Goal: Task Accomplishment & Management: Complete application form

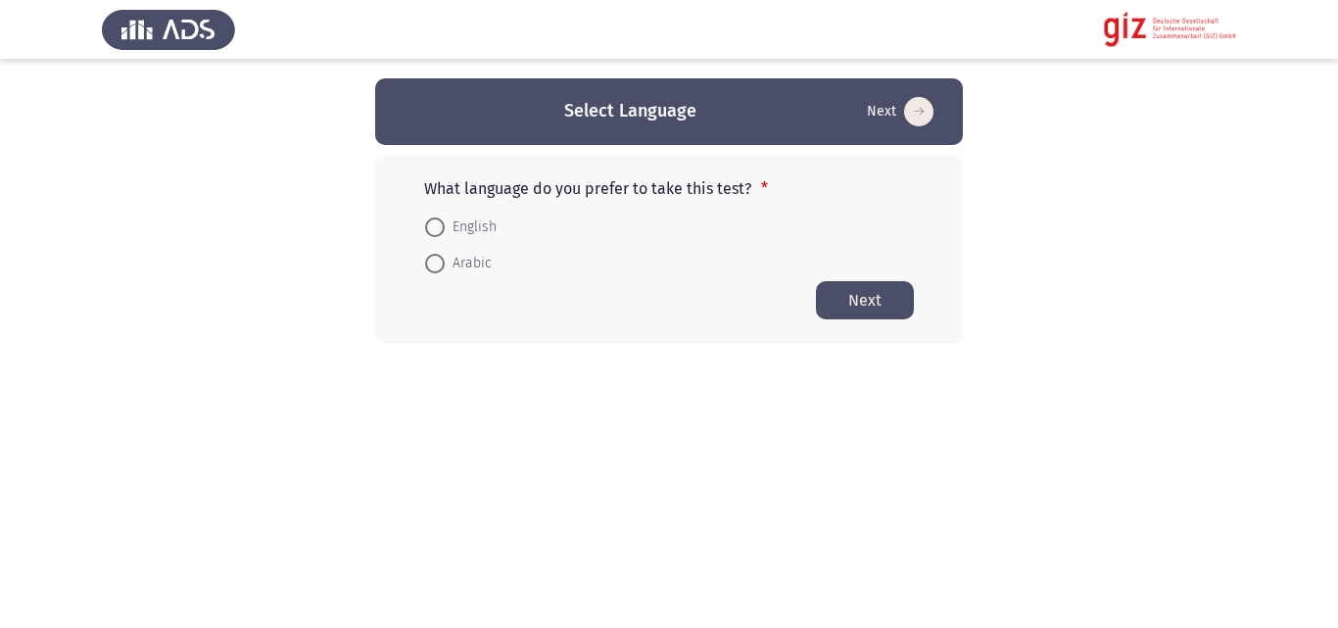
click at [452, 273] on span "Arabic" at bounding box center [468, 264] width 47 height 24
click at [445, 273] on input "Arabic" at bounding box center [435, 264] width 20 height 20
radio input "true"
click at [872, 288] on button "Next" at bounding box center [865, 299] width 98 height 38
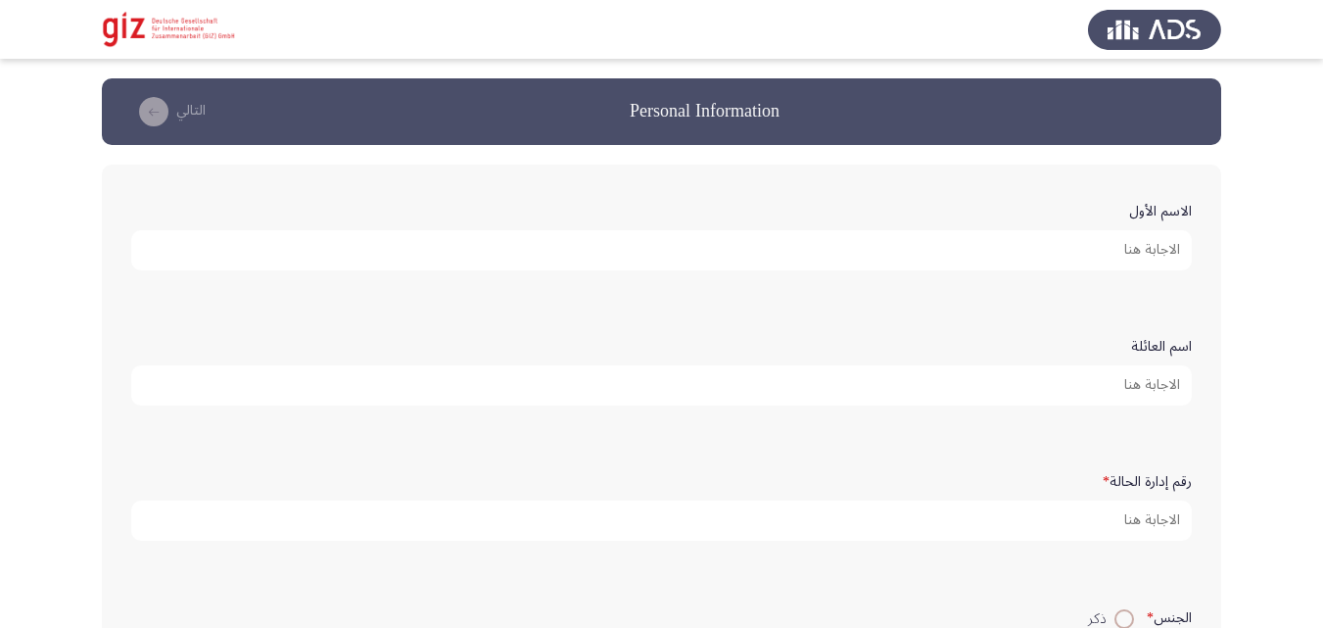
click at [938, 247] on input "الاسم الأول" at bounding box center [661, 250] width 1061 height 40
type input "[PERSON_NAME] [PERSON_NAME]"
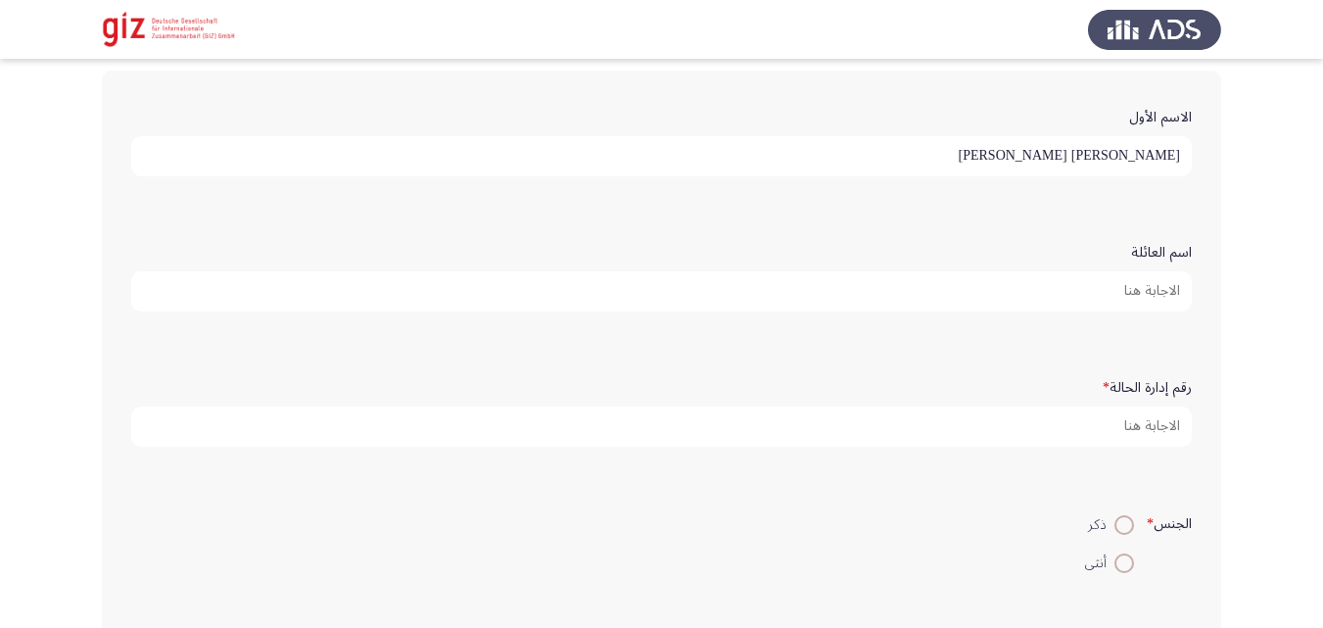
scroll to position [111, 0]
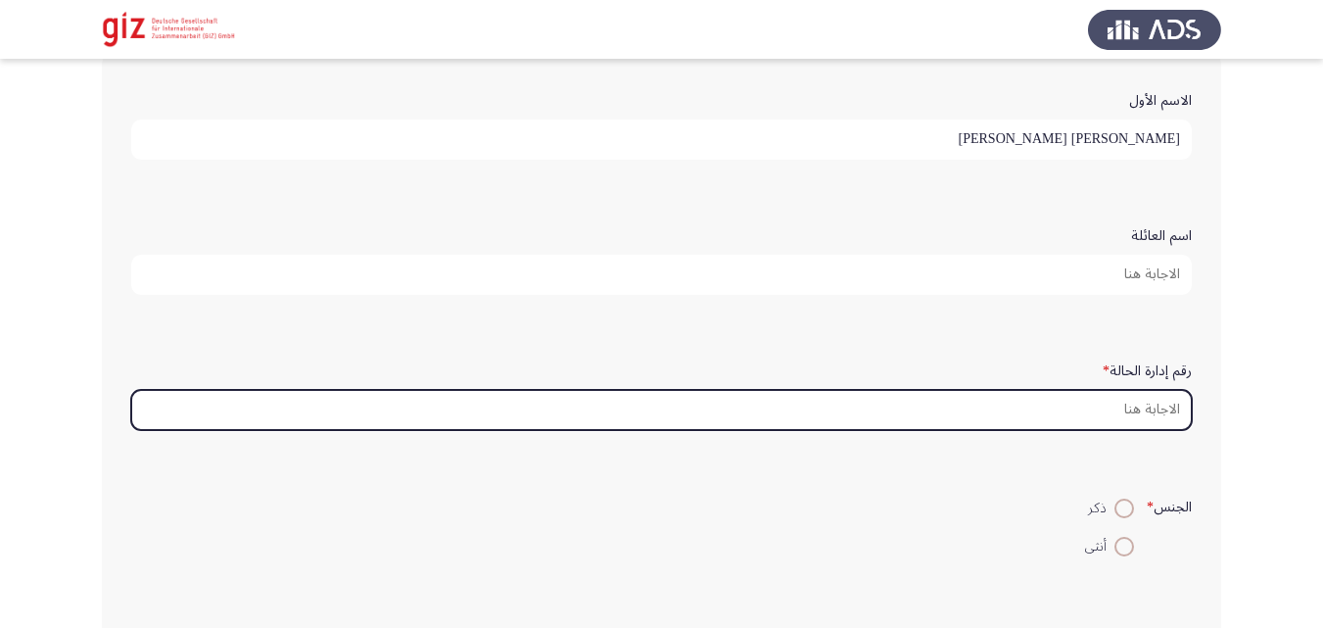
click at [923, 429] on input "رقم إدارة الحالة *" at bounding box center [661, 410] width 1061 height 40
paste input "REAUG00018-ASYUT"
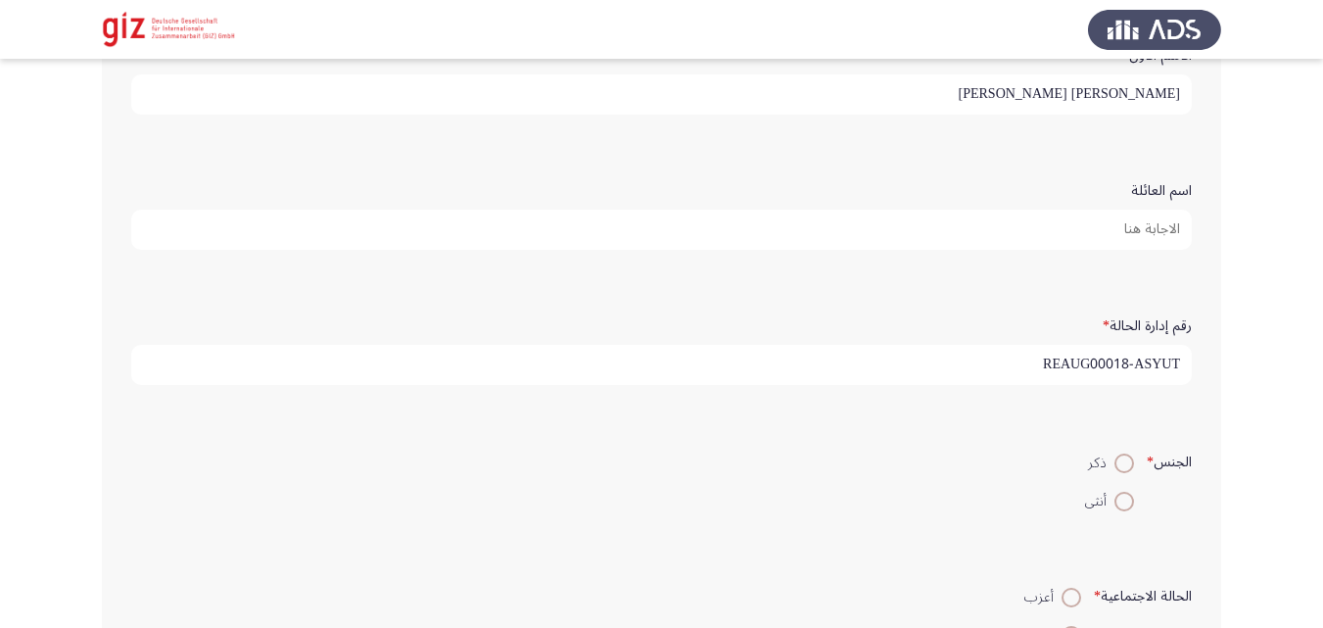
scroll to position [157, 0]
type input "REAUG00018-ASYUT"
click at [1125, 458] on span at bounding box center [1125, 463] width 20 height 20
click at [1125, 458] on input "ذكر" at bounding box center [1125, 463] width 20 height 20
radio input "true"
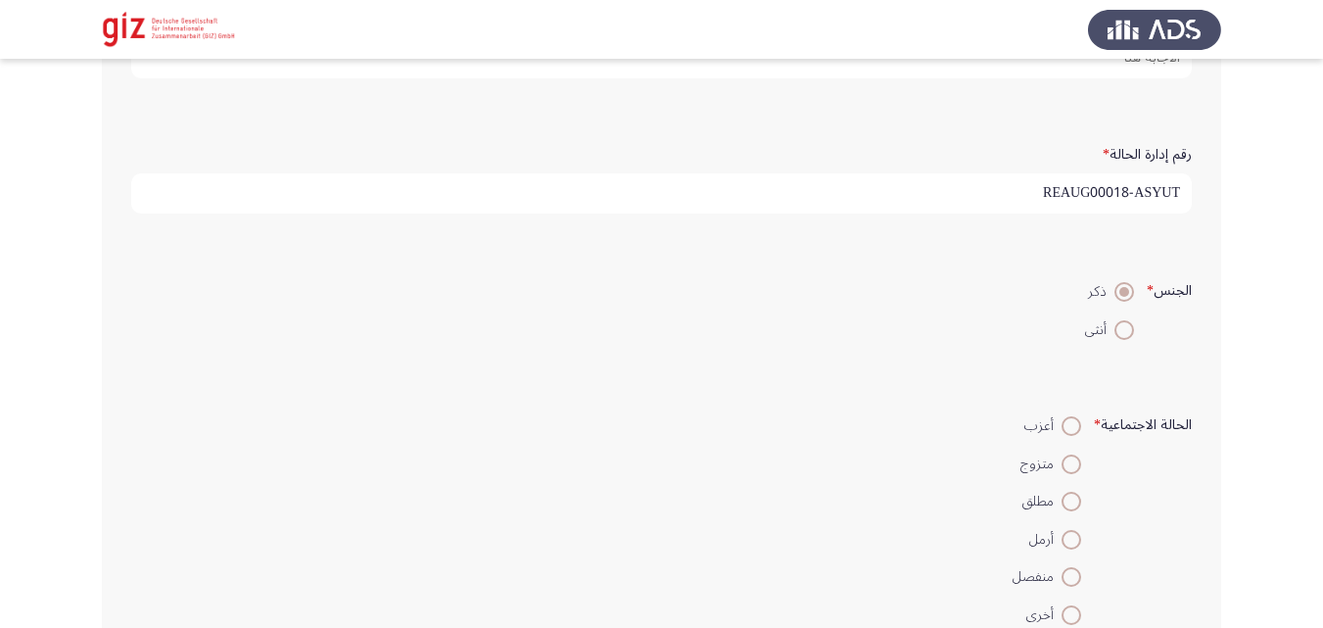
scroll to position [419, 0]
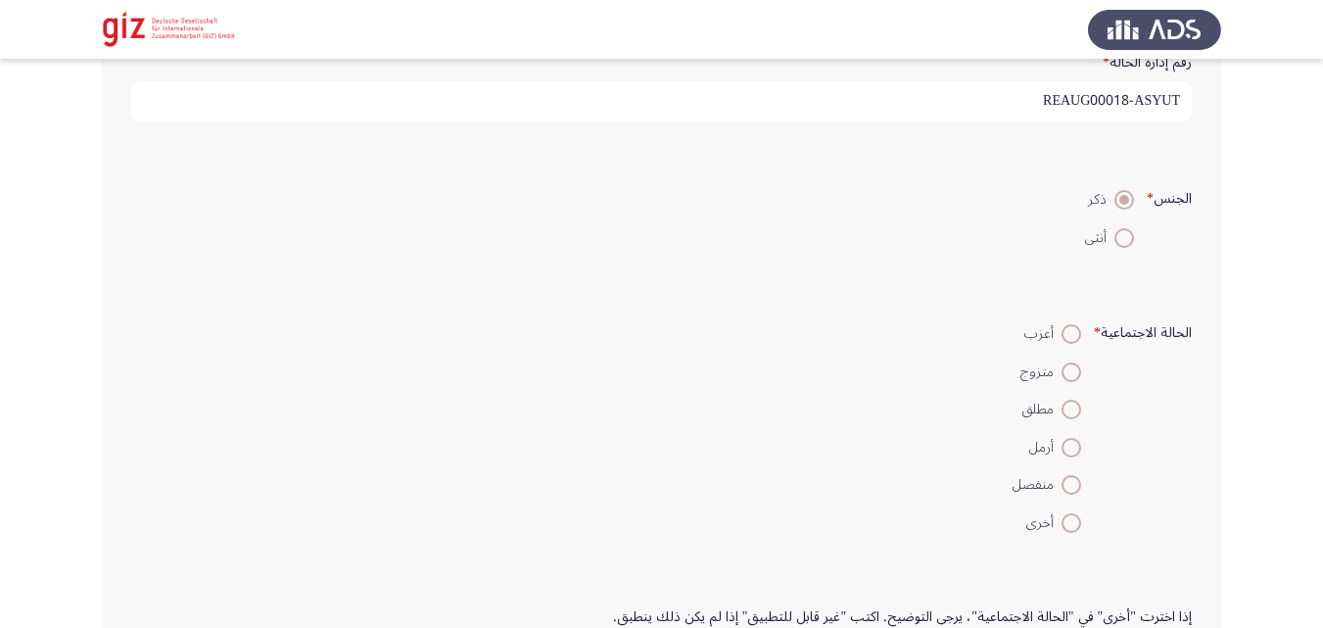
click at [1070, 380] on span at bounding box center [1072, 372] width 20 height 20
click at [1070, 380] on input "متزوج" at bounding box center [1072, 372] width 20 height 20
radio input "true"
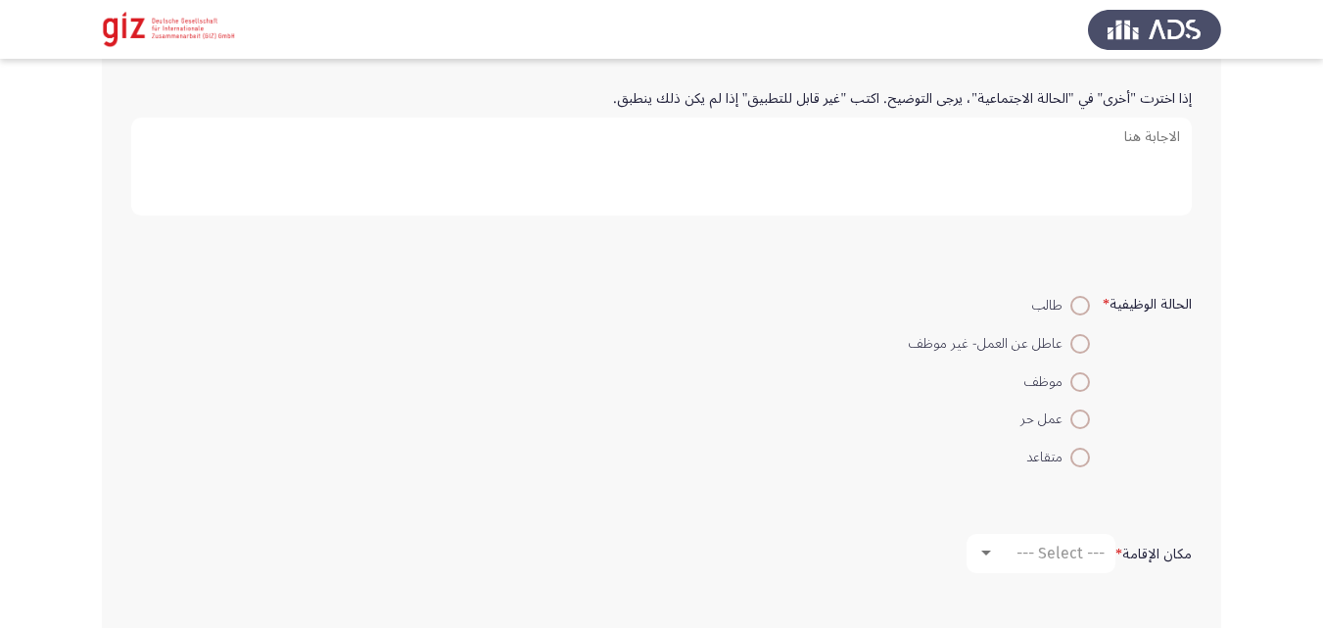
scroll to position [993, 0]
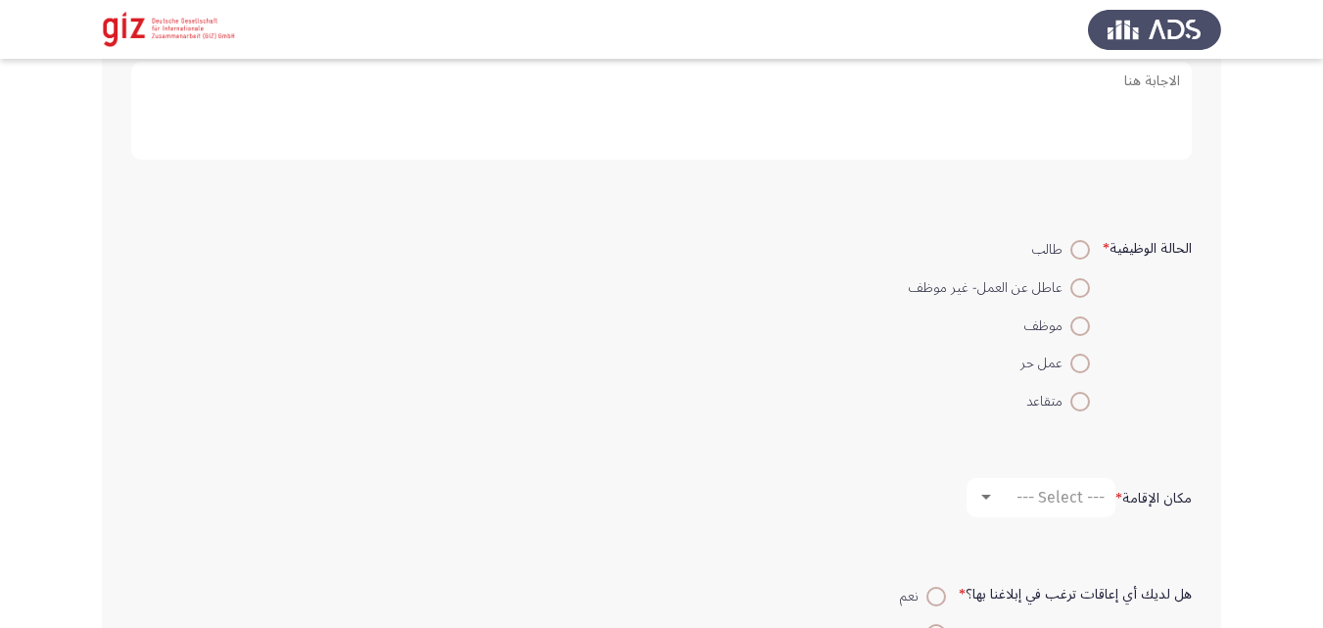
click at [1077, 359] on span at bounding box center [1081, 364] width 20 height 20
click at [1077, 359] on input "عمل حر" at bounding box center [1081, 364] width 20 height 20
radio input "true"
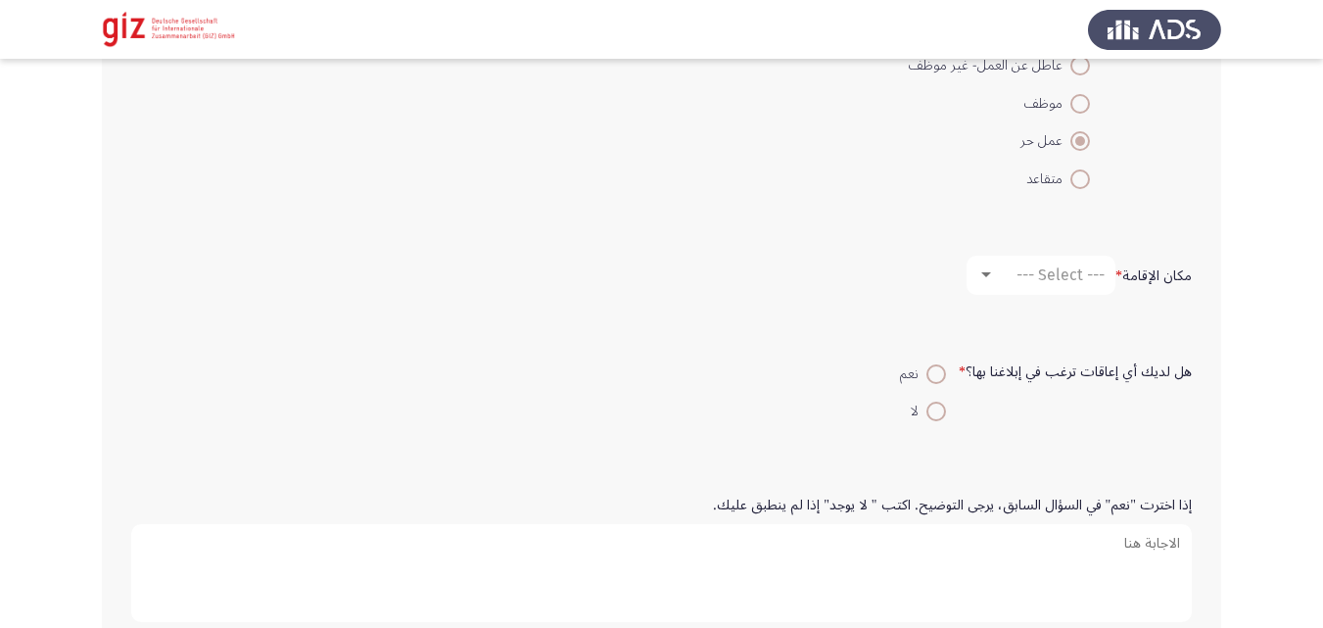
scroll to position [1247, 0]
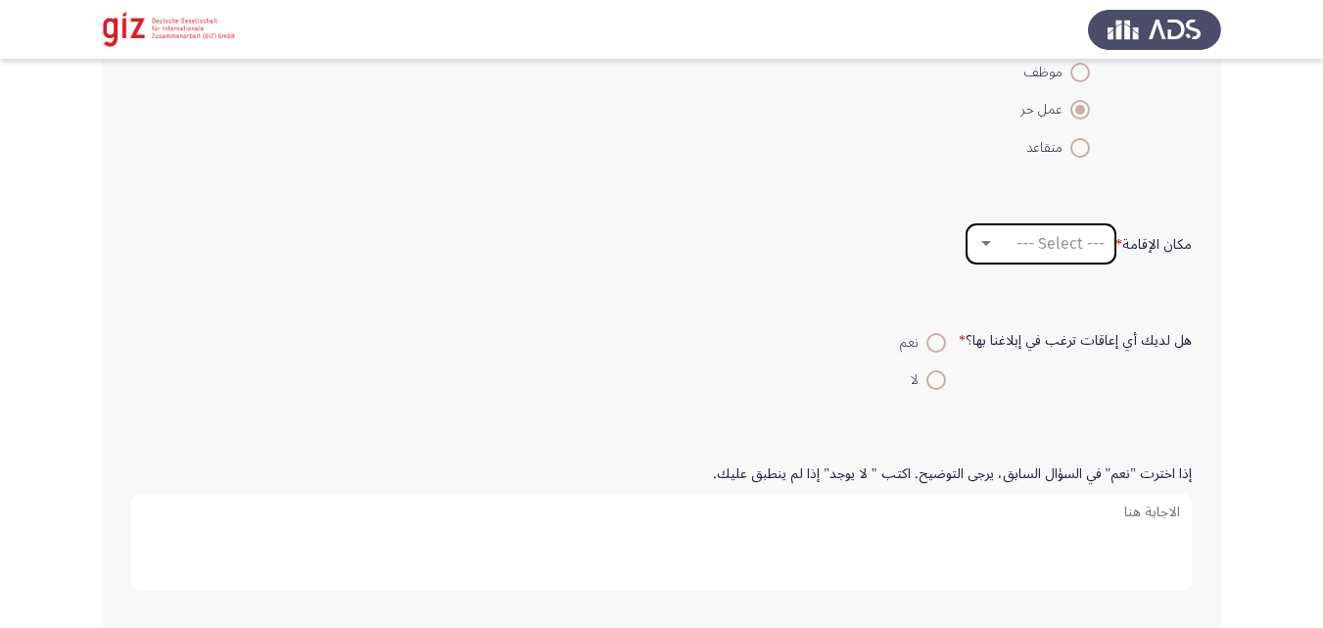
click at [1070, 244] on span "--- Select ---" at bounding box center [1061, 243] width 88 height 19
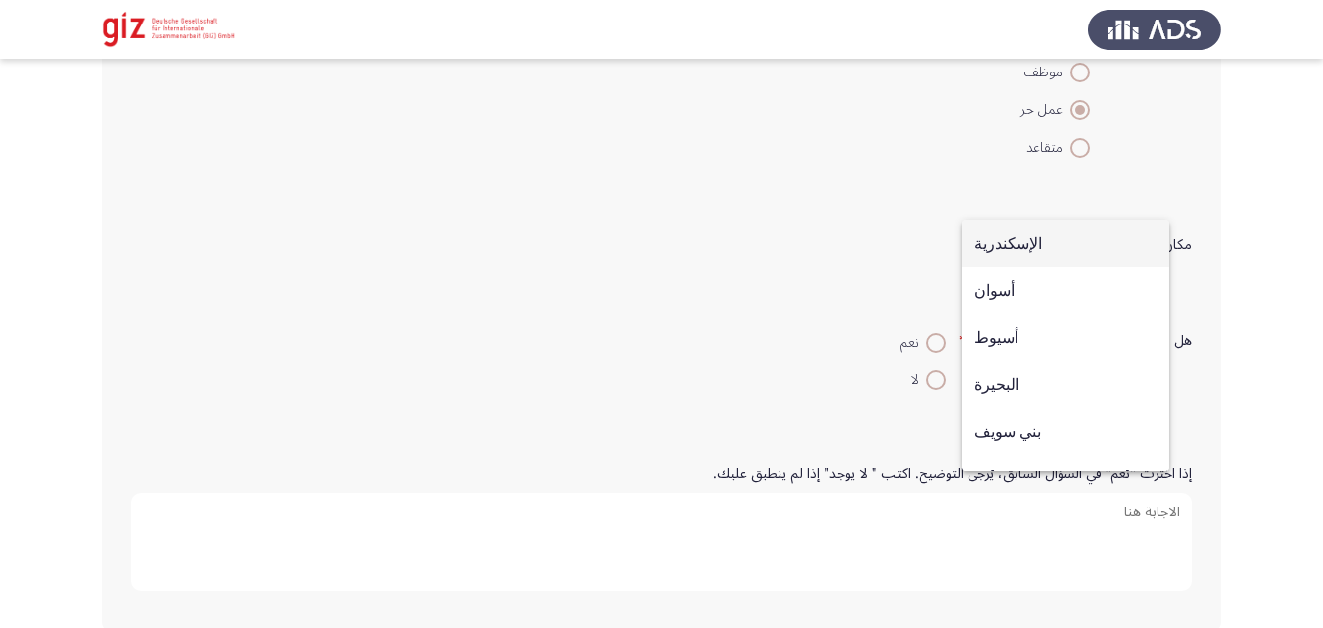
click at [1070, 244] on span "الإسكندرية" at bounding box center [1066, 243] width 182 height 47
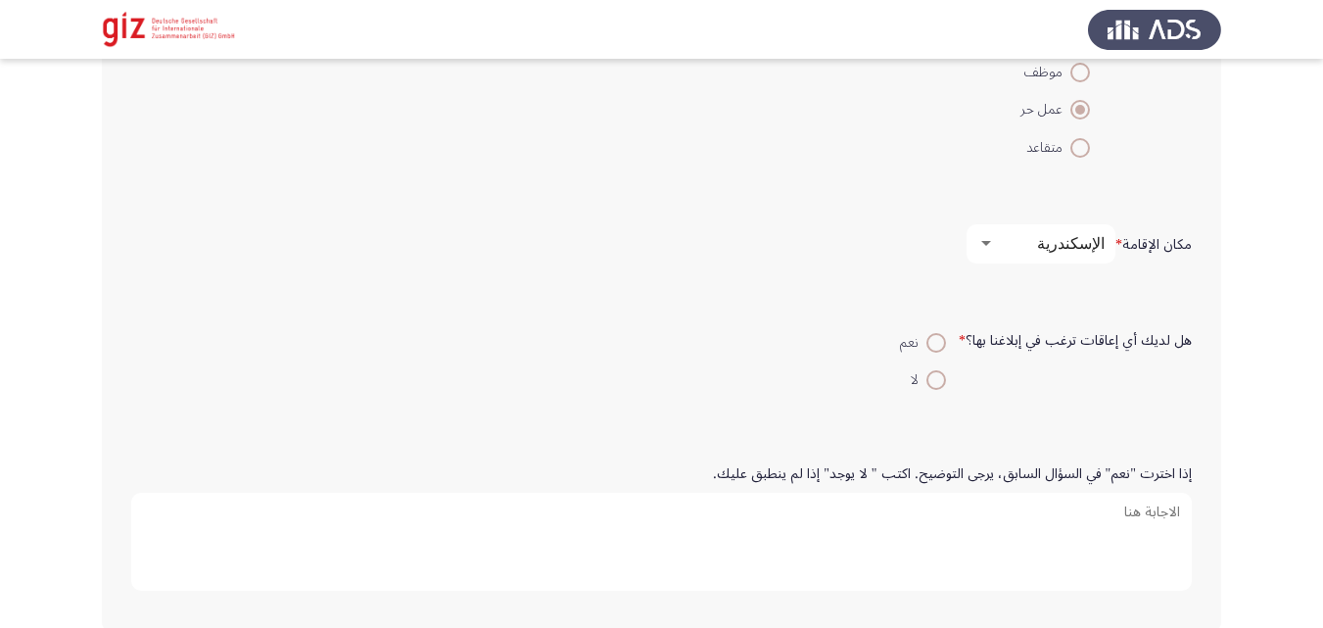
click at [1070, 244] on span "الإسكندرية" at bounding box center [1071, 243] width 68 height 19
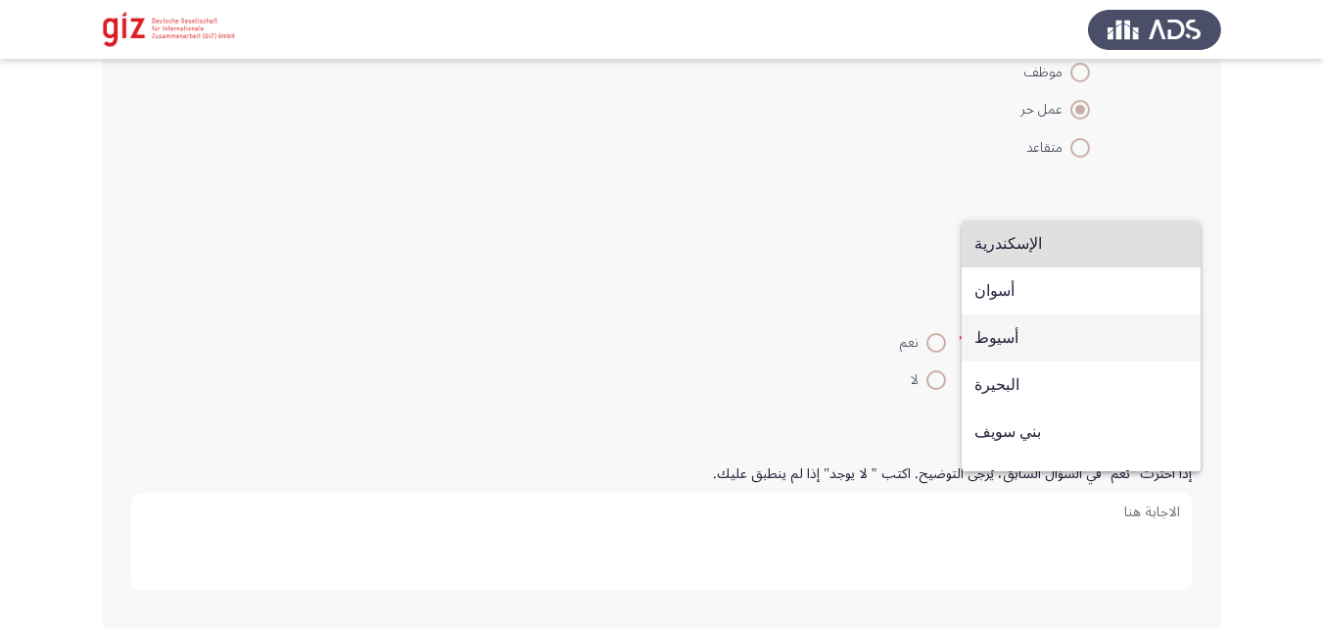
click at [1036, 343] on span "أسيوط" at bounding box center [1082, 337] width 214 height 47
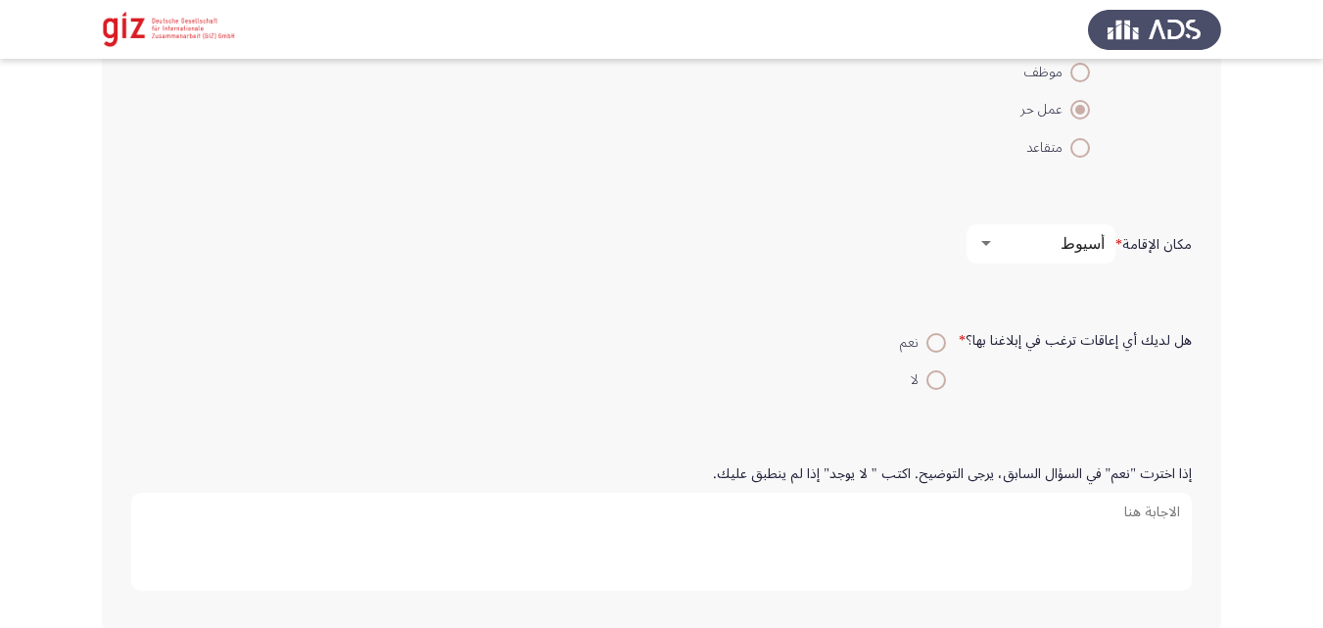
click at [939, 374] on span at bounding box center [937, 380] width 20 height 20
click at [939, 374] on input "لا" at bounding box center [937, 380] width 20 height 20
radio input "true"
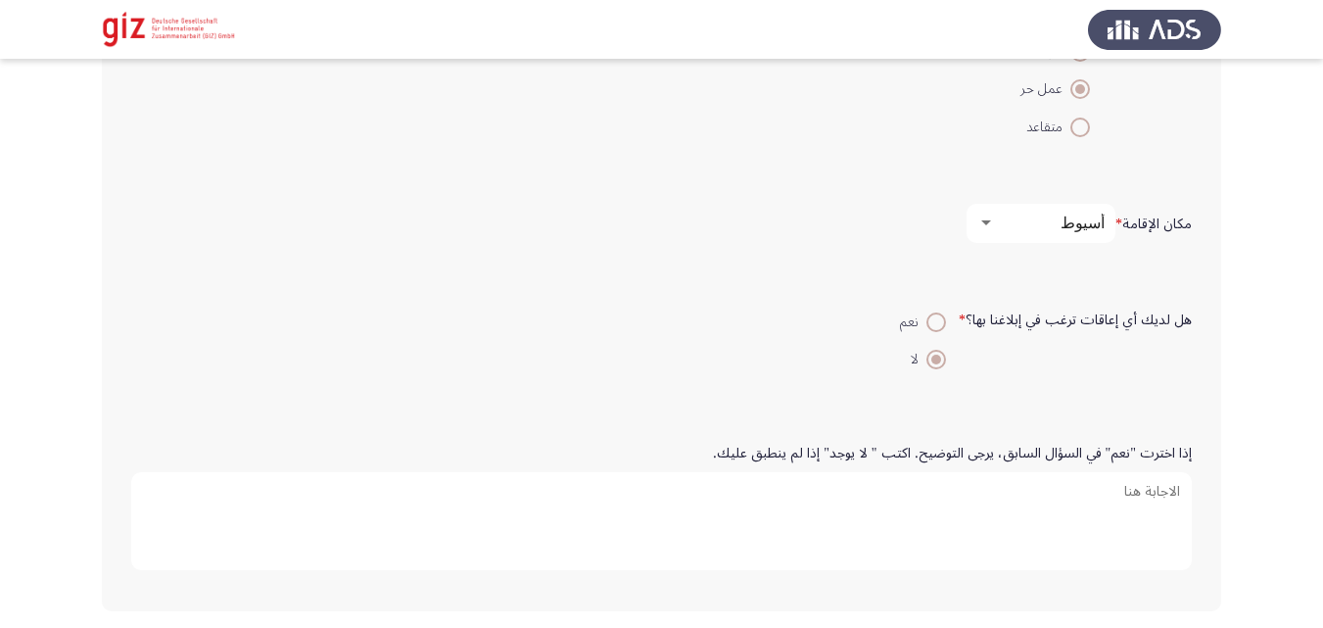
scroll to position [1349, 0]
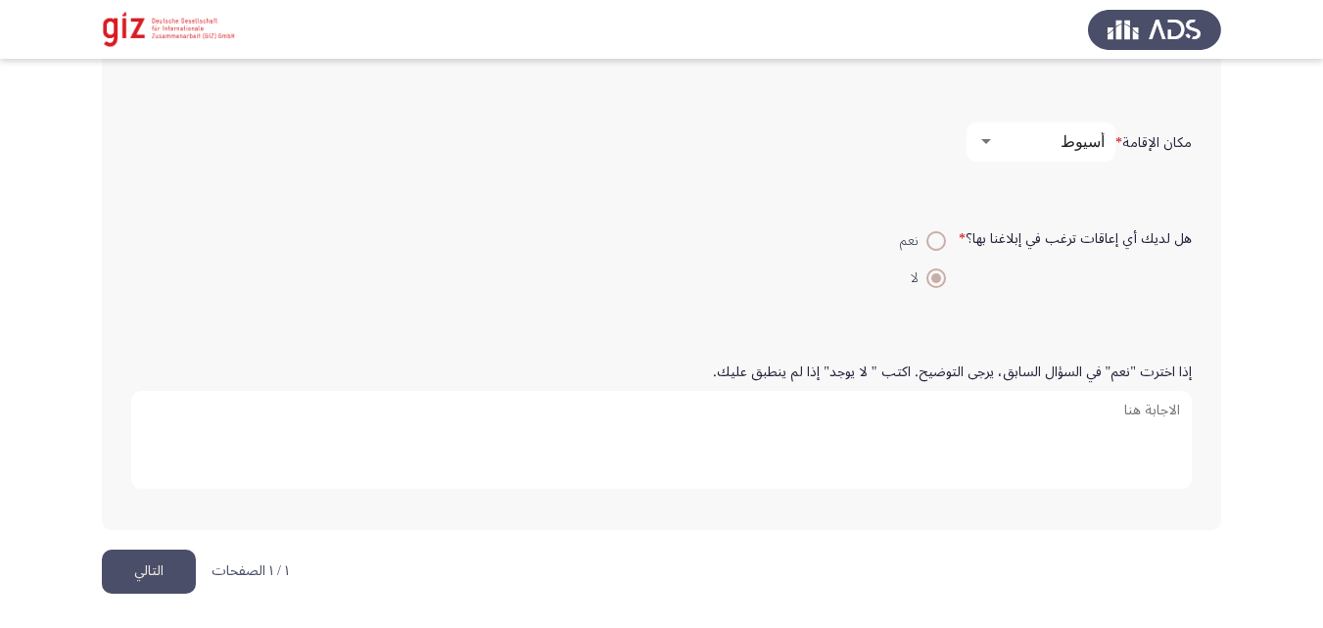
click at [151, 567] on button "التالي" at bounding box center [149, 572] width 94 height 44
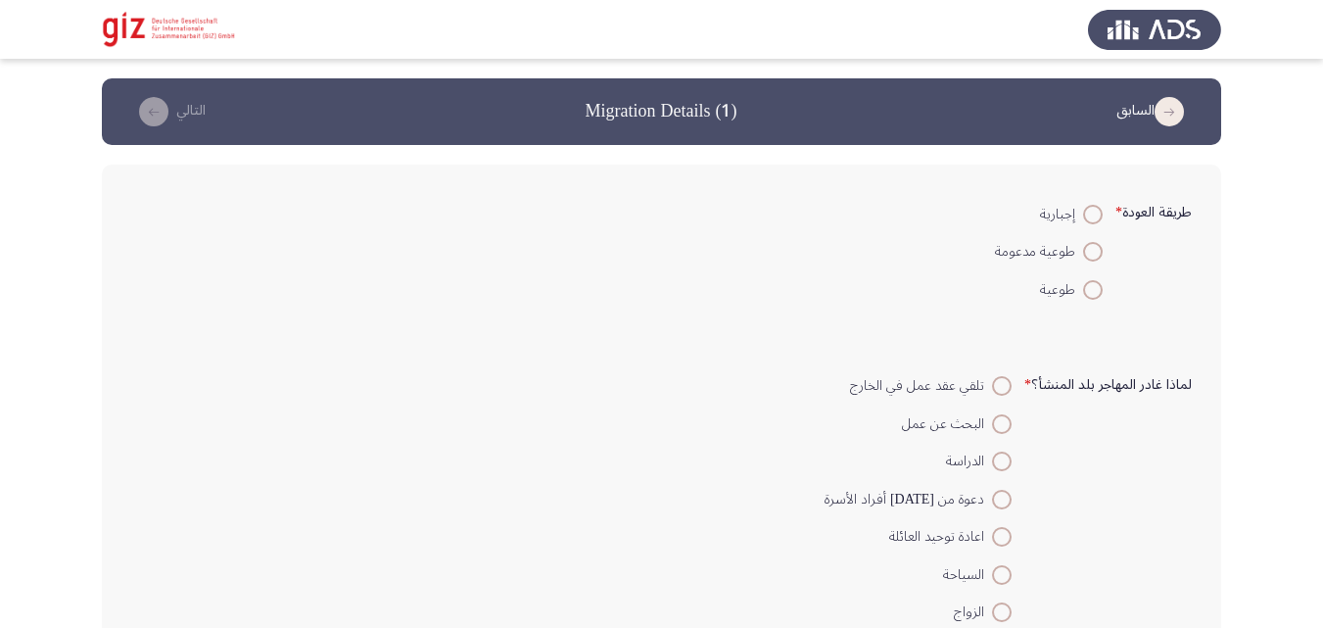
click at [1097, 220] on span at bounding box center [1093, 215] width 20 height 20
click at [1097, 220] on input "إجبارية" at bounding box center [1093, 215] width 20 height 20
radio input "true"
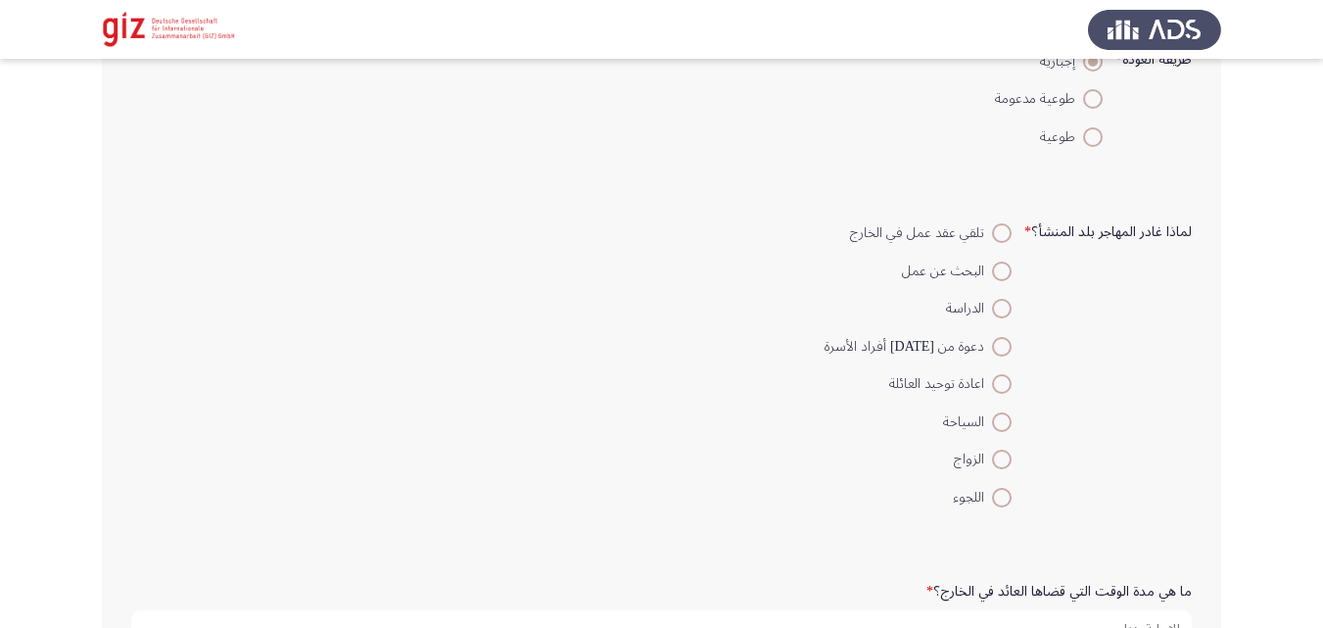
scroll to position [154, 0]
click at [997, 273] on span at bounding box center [1002, 271] width 20 height 20
click at [997, 273] on input "البحث عن عمل" at bounding box center [1002, 271] width 20 height 20
radio input "true"
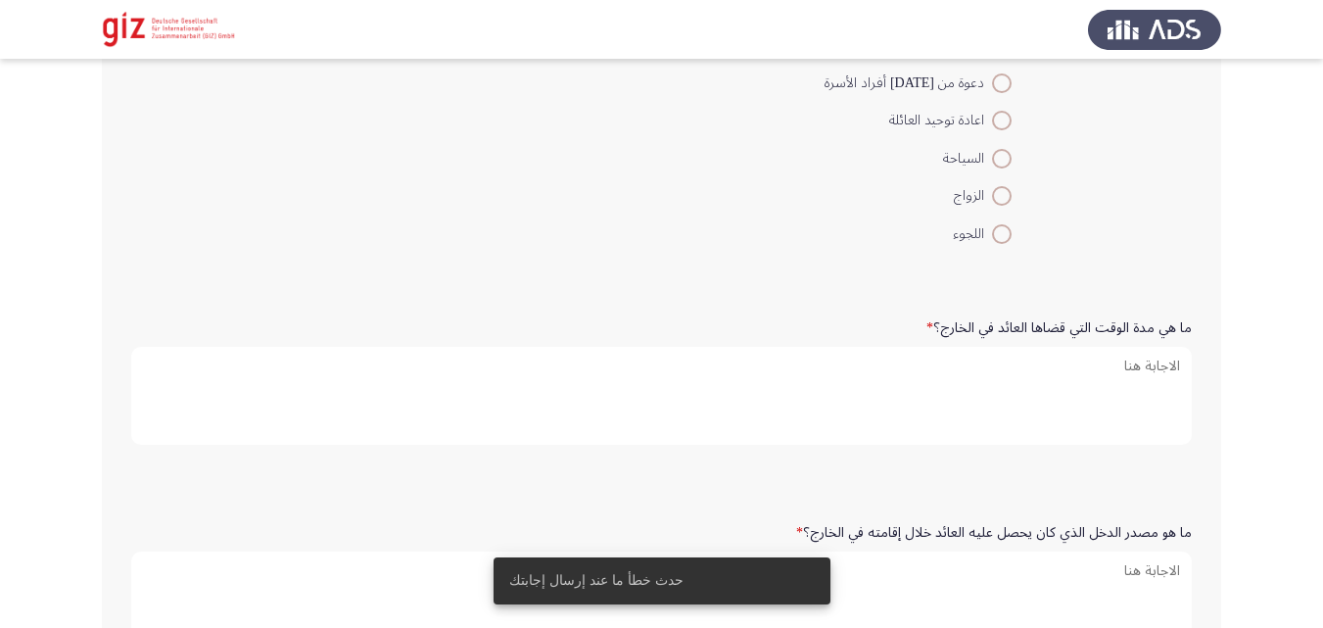
scroll to position [418, 0]
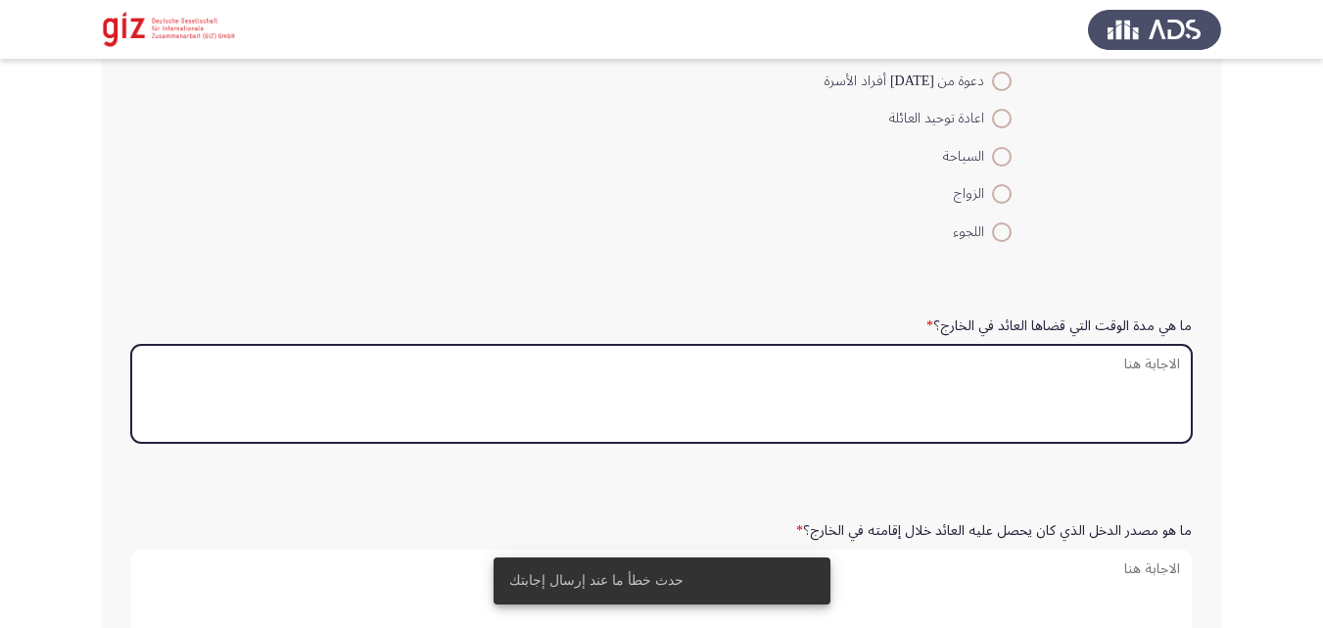
click at [1014, 368] on textarea "ما هي مدة الوقت التي قضاها العائد في الخارج؟ *" at bounding box center [661, 394] width 1061 height 98
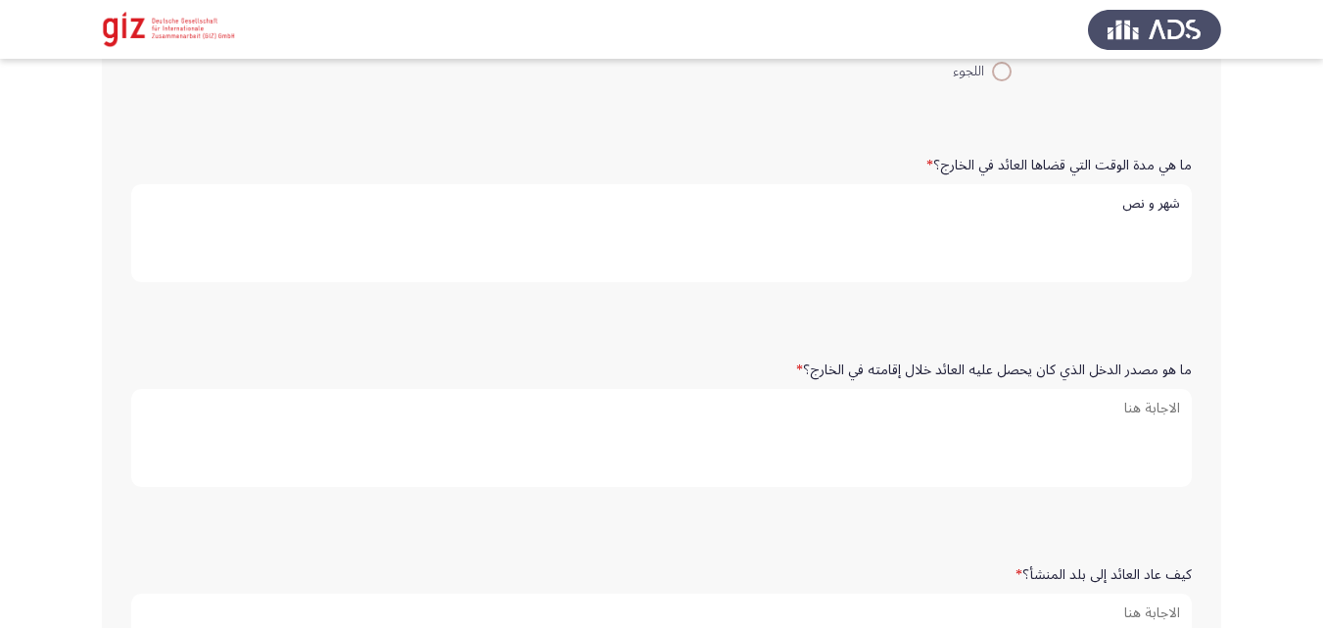
scroll to position [666, 0]
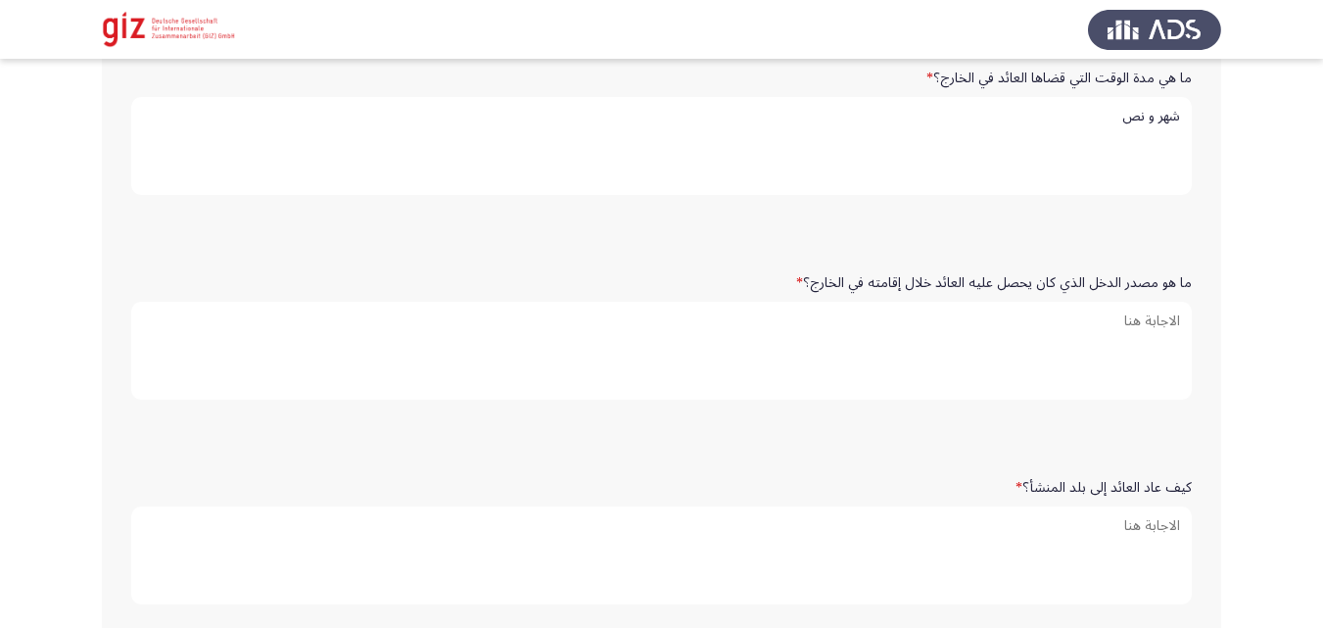
type textarea "شهر و نص"
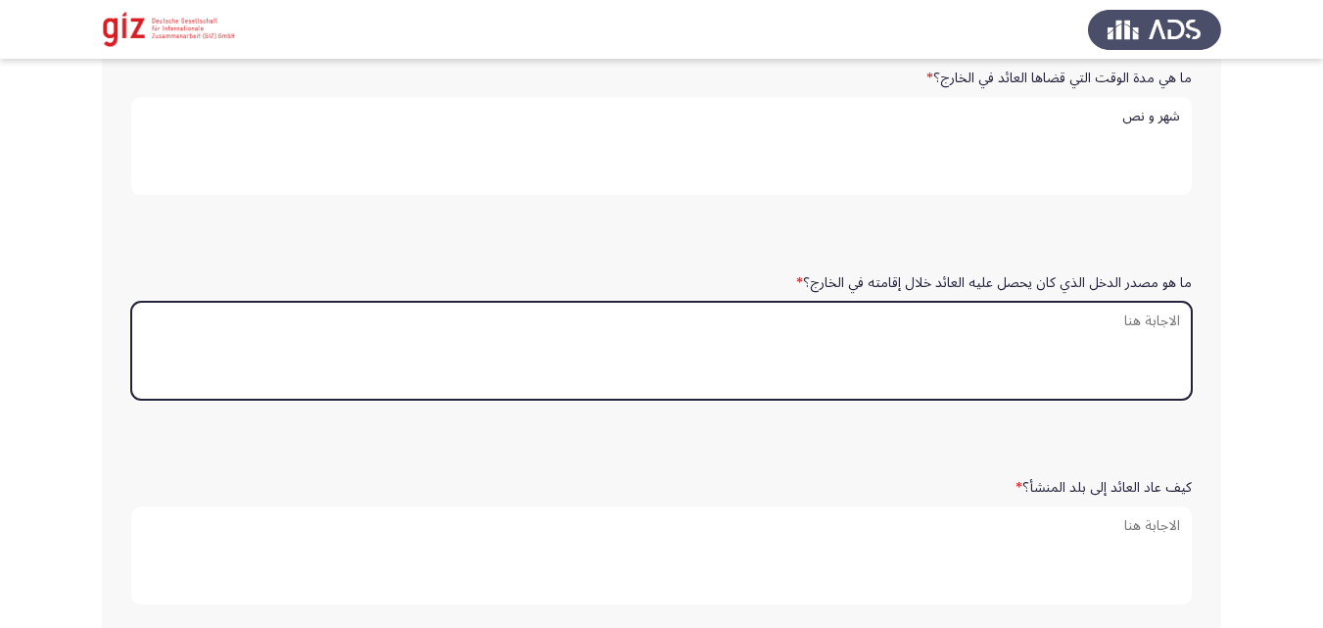
click at [1049, 387] on textarea "ما هو مصدر الدخل الذي كان يحصل عليه العائد خلال إقامته في الخارج؟ *" at bounding box center [661, 351] width 1061 height 98
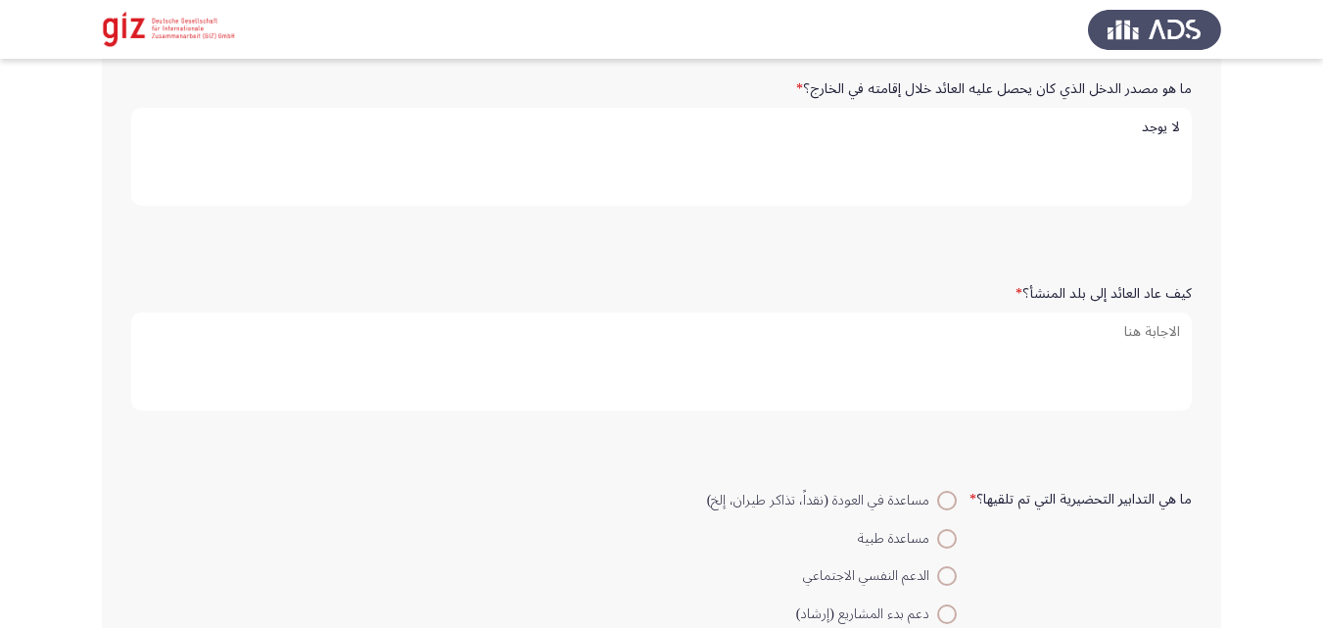
scroll to position [894, 0]
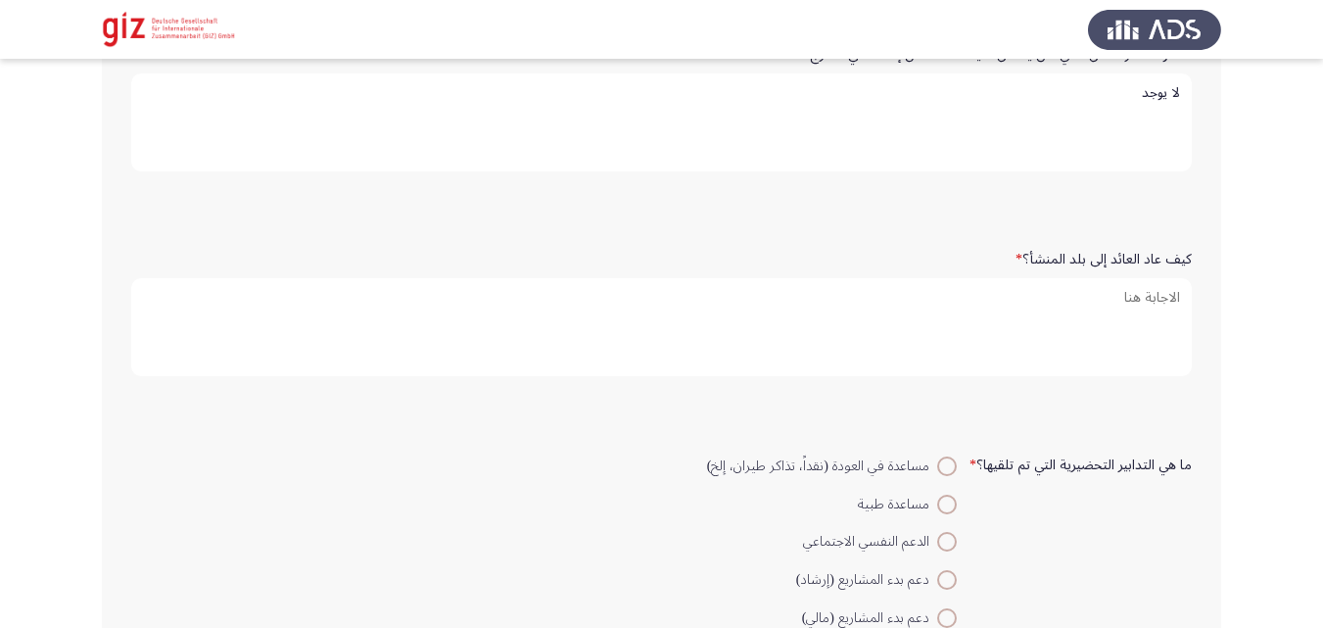
type textarea "لا يوجد"
click at [1097, 376] on form "كيف عاد العائد إلى بلد المنشأ؟ *" at bounding box center [661, 315] width 1061 height 146
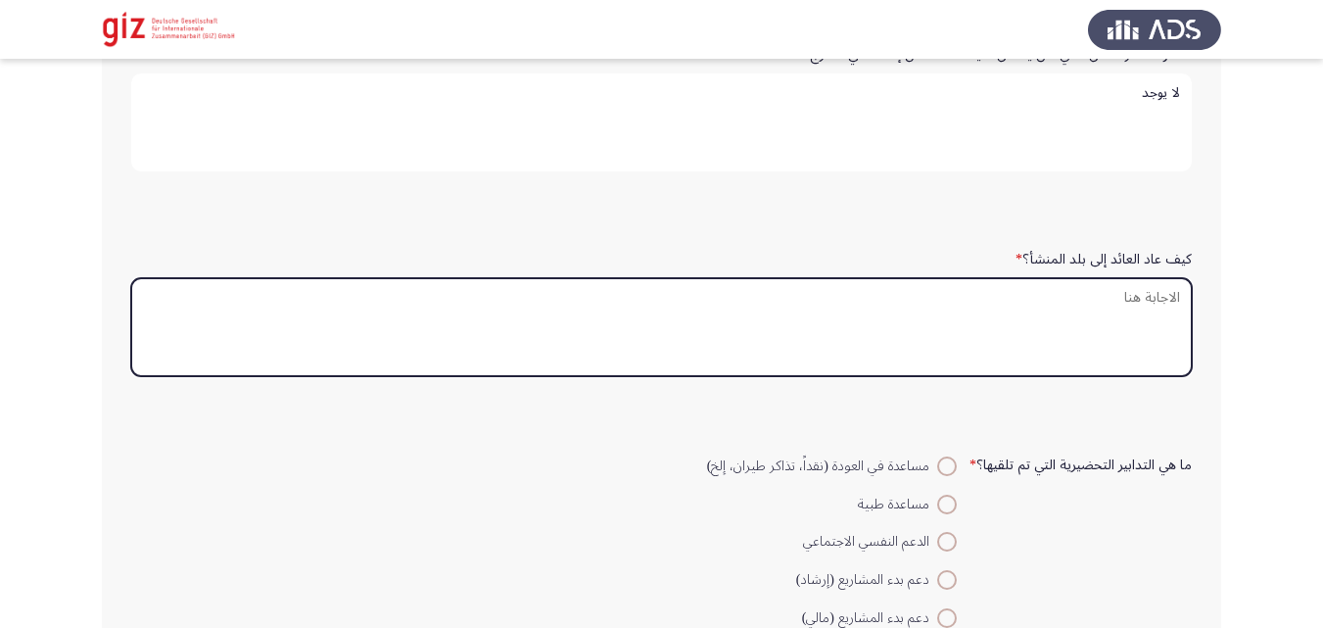
click at [1100, 335] on textarea "كيف عاد العائد إلى بلد المنشأ؟ *" at bounding box center [661, 327] width 1061 height 98
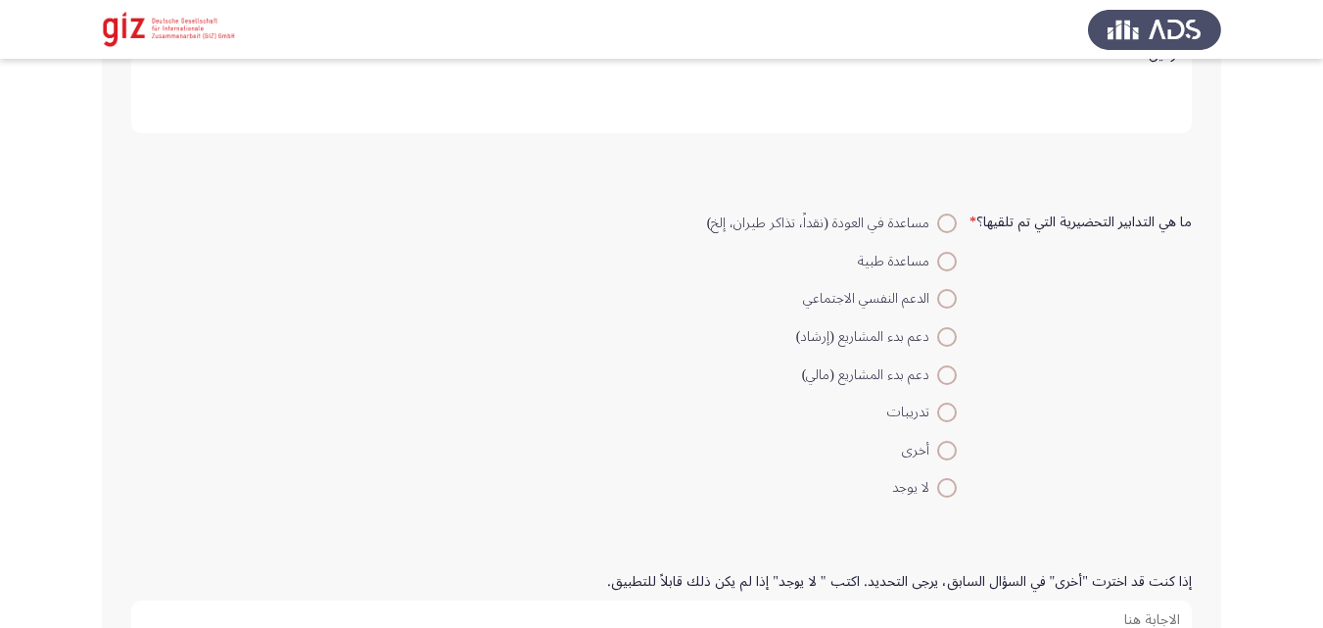
scroll to position [1138, 0]
type textarea "ترحيل"
click at [925, 481] on span "لا يوجد" at bounding box center [914, 487] width 45 height 24
click at [937, 481] on input "لا يوجد" at bounding box center [947, 487] width 20 height 20
radio input "true"
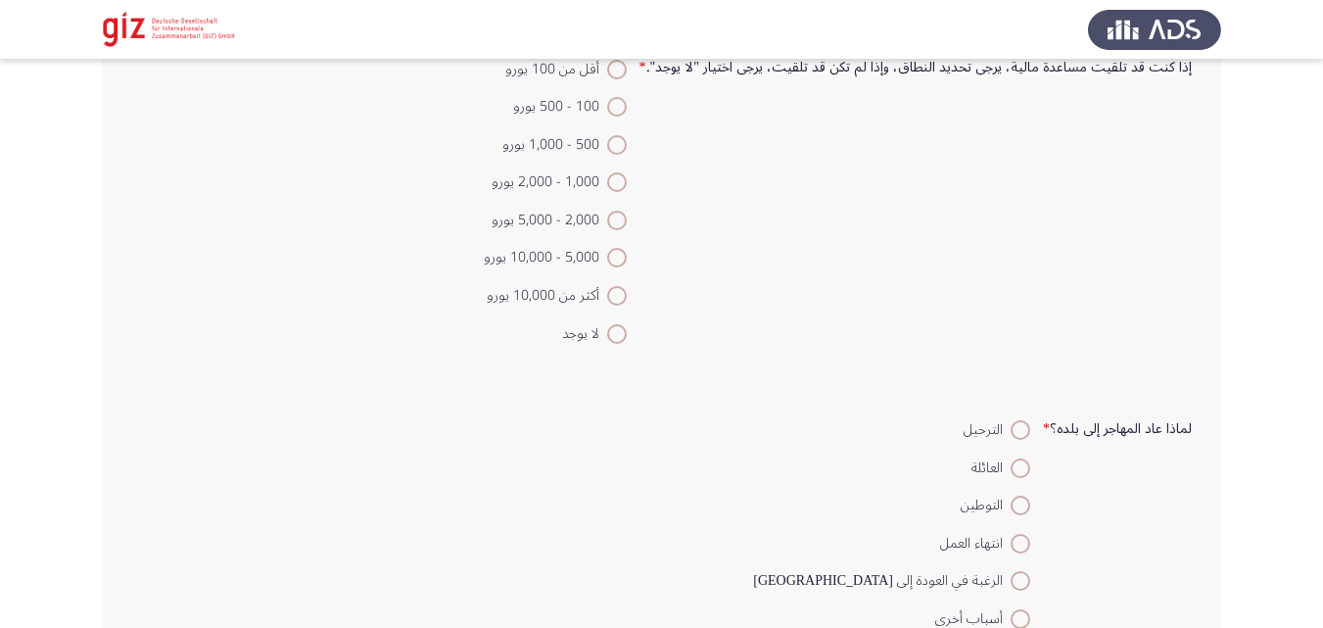
scroll to position [1879, 0]
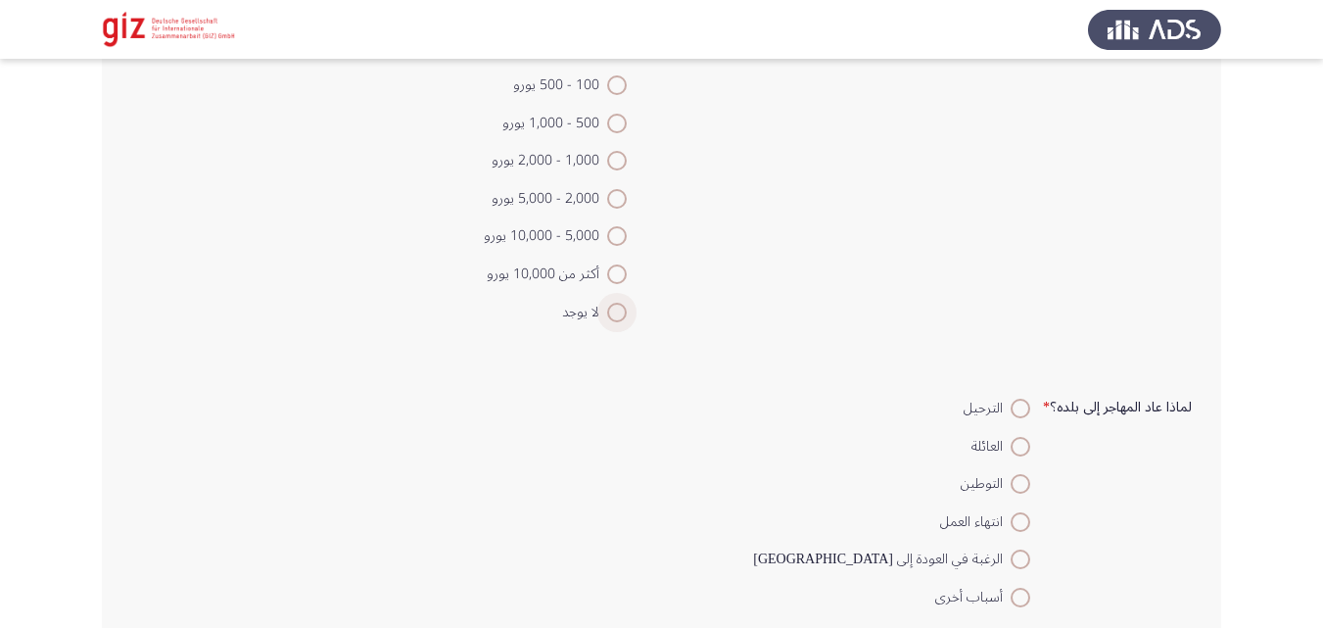
click at [622, 303] on span at bounding box center [617, 313] width 20 height 20
click at [622, 303] on input "لا يوجد" at bounding box center [617, 313] width 20 height 20
radio input "true"
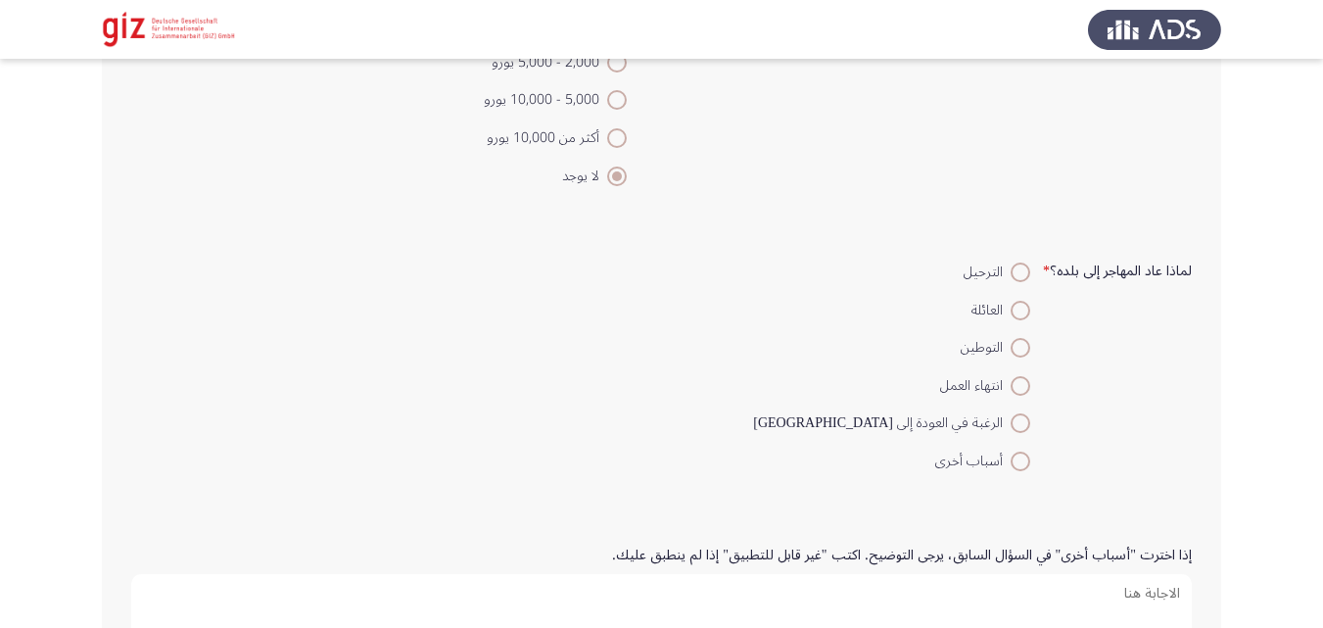
scroll to position [2051, 0]
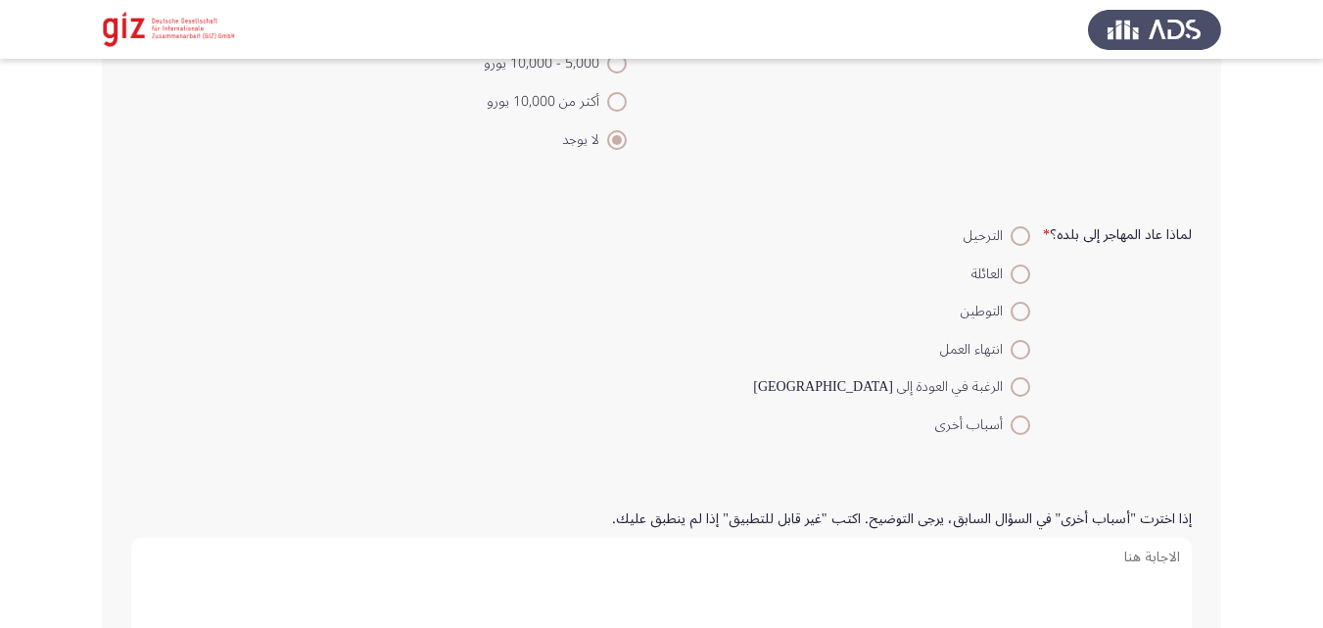
click at [1011, 236] on span at bounding box center [1021, 236] width 20 height 20
click at [1011, 236] on input "الترحيل" at bounding box center [1021, 236] width 20 height 20
radio input "true"
drag, startPoint x: 1009, startPoint y: 236, endPoint x: 1032, endPoint y: 190, distance: 51.7
click at [1032, 190] on div "لماذا عاد المهاجر إلى بلده؟ * الترحيل العائلة التوطين انتهاء العمل الرغبة في ال…" at bounding box center [661, 329] width 1080 height 285
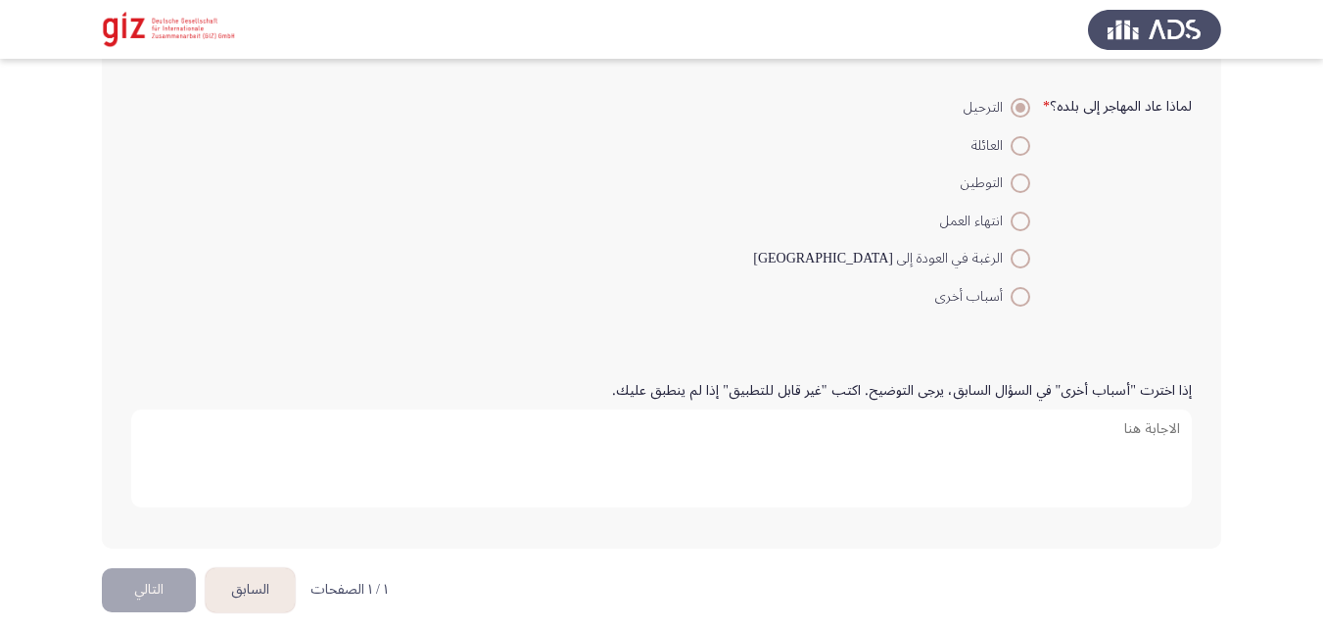
scroll to position [2198, 0]
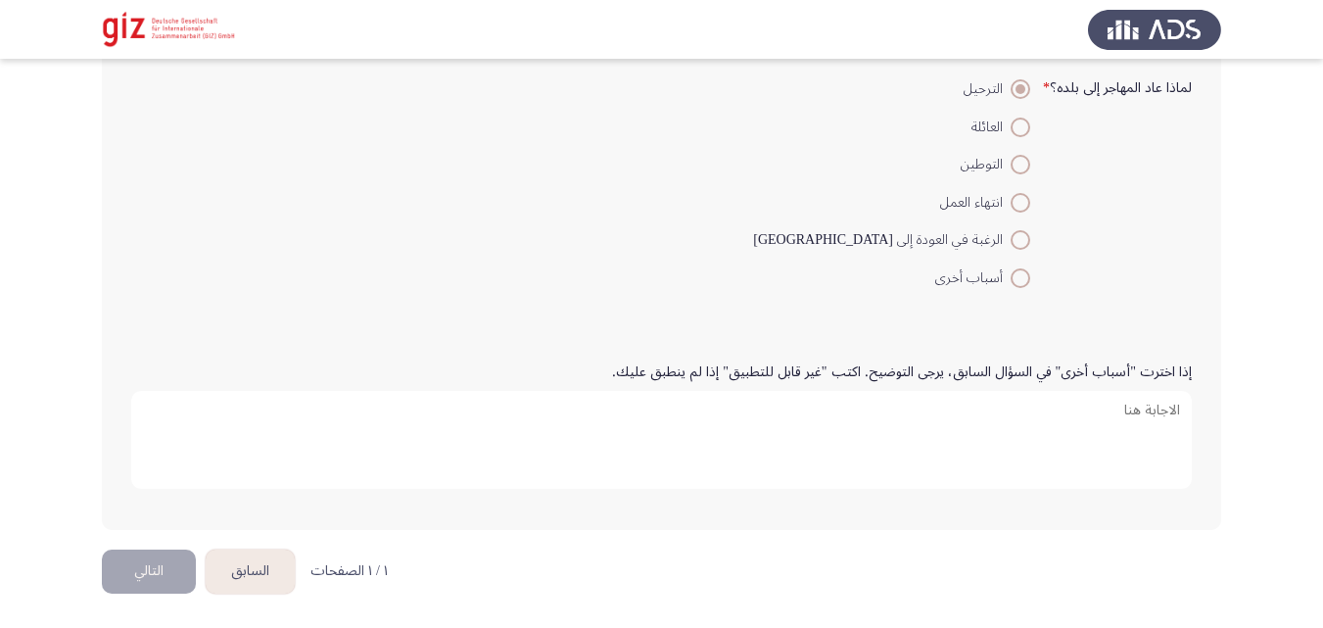
click at [262, 365] on form "إذا اخترت "أسباب أخرى" في السؤال السابق، يرجى التوضيح. اكتب "غير قابل للتطبيق" …" at bounding box center [661, 428] width 1061 height 146
click at [320, 326] on div "إذا اخترت "أسباب أخرى" في السؤال السابق، يرجى التوضيح. اكتب "غير قابل للتطبيق" …" at bounding box center [661, 427] width 1080 height 205
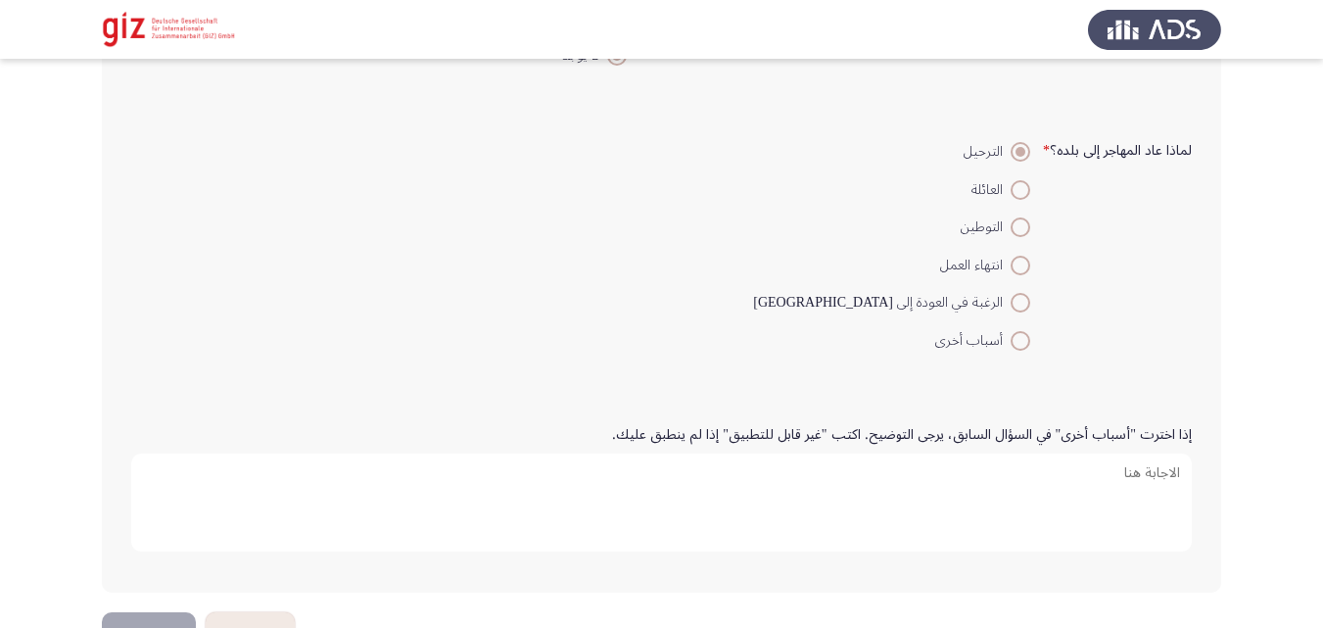
scroll to position [2133, 0]
click at [1024, 161] on span at bounding box center [1021, 154] width 20 height 20
click at [1024, 161] on input "الترحيل" at bounding box center [1021, 154] width 20 height 20
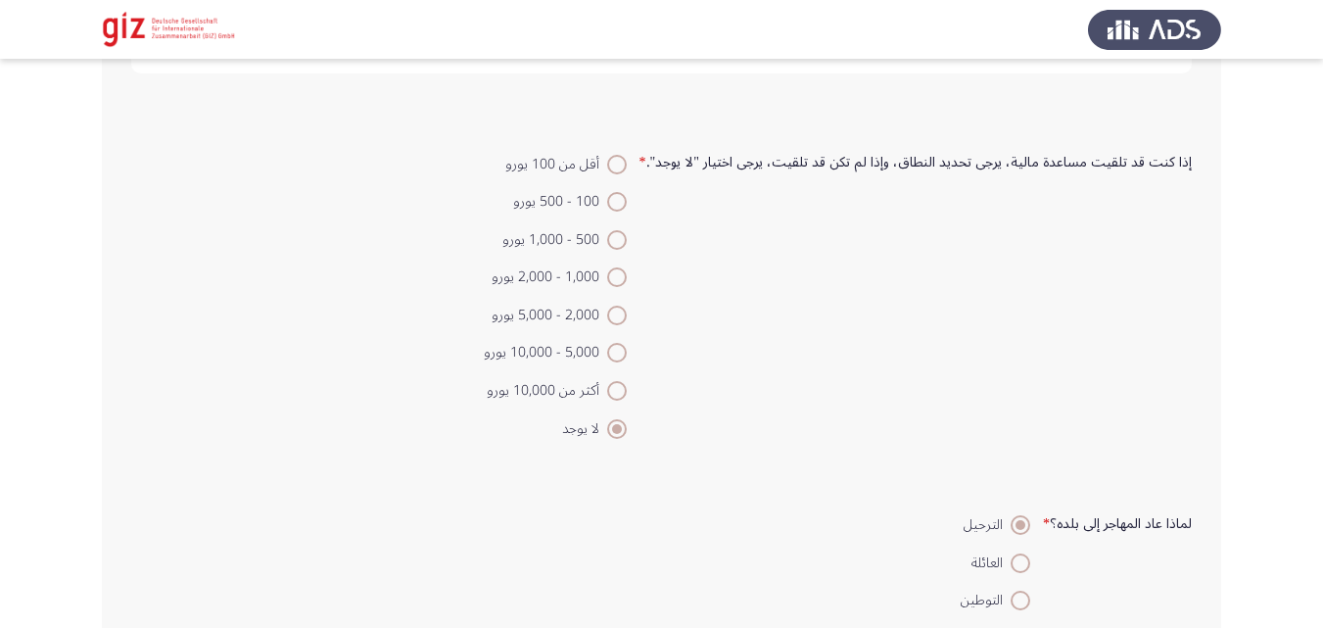
scroll to position [1733, 0]
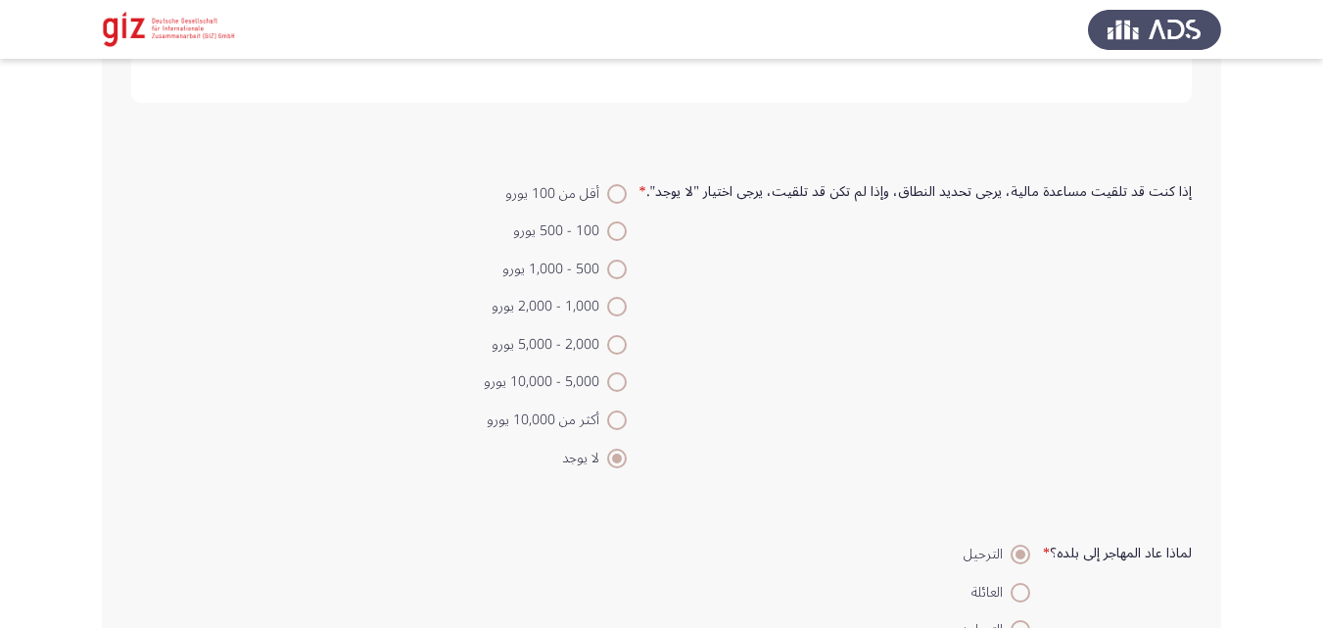
click at [624, 447] on label "لا يوجد" at bounding box center [555, 459] width 143 height 24
click at [624, 449] on input "لا يوجد" at bounding box center [617, 459] width 20 height 20
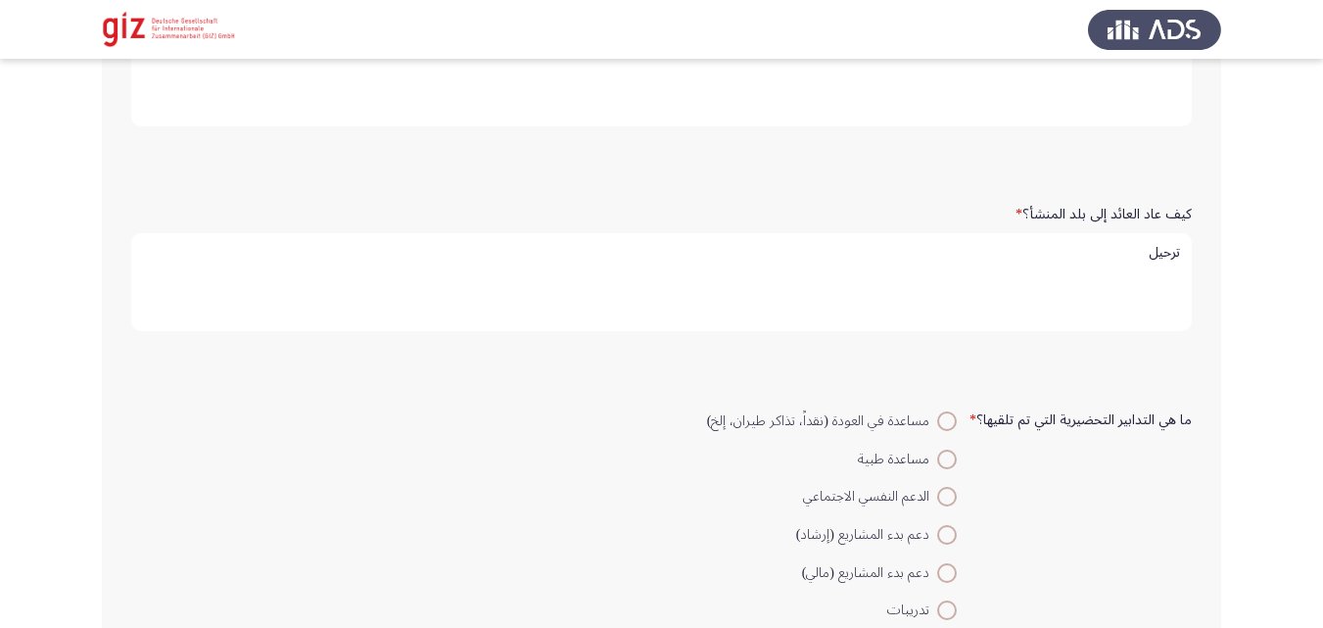
scroll to position [915, 0]
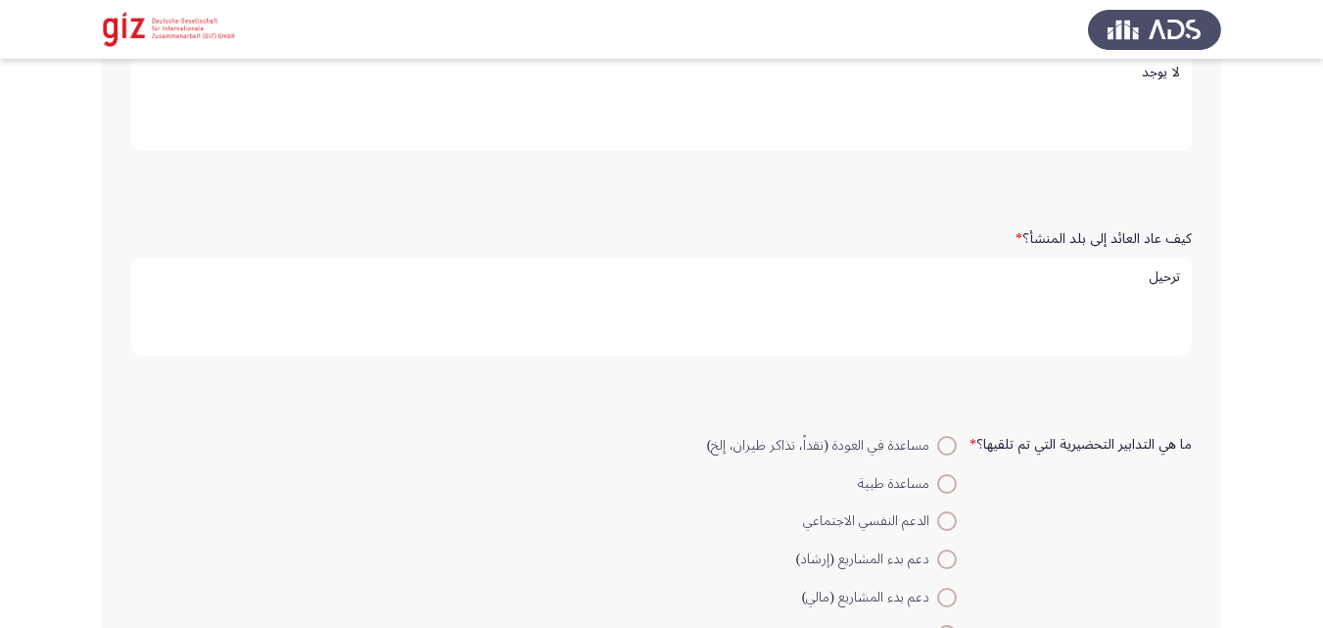
click at [677, 268] on textarea "ترحيل" at bounding box center [661, 307] width 1061 height 98
type textarea "ترحيل"
drag, startPoint x: 718, startPoint y: 206, endPoint x: 922, endPoint y: 107, distance: 226.5
click at [886, 129] on div "طريقة العودة * إجبارية طوعية مدعومة طوعية لماذا غادر المهاجر بلد المنشأ؟ * تلقي…" at bounding box center [662, 531] width 1120 height 2563
click at [934, 91] on textarea "لا يوجد" at bounding box center [661, 102] width 1061 height 98
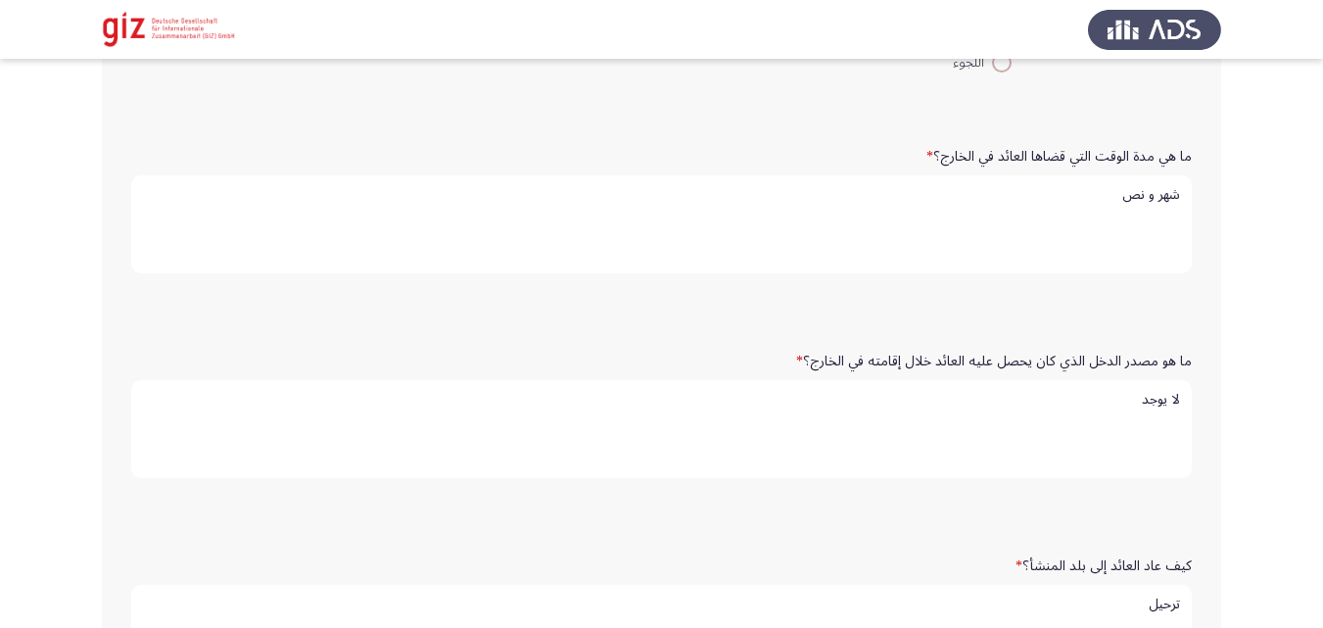
scroll to position [461, 0]
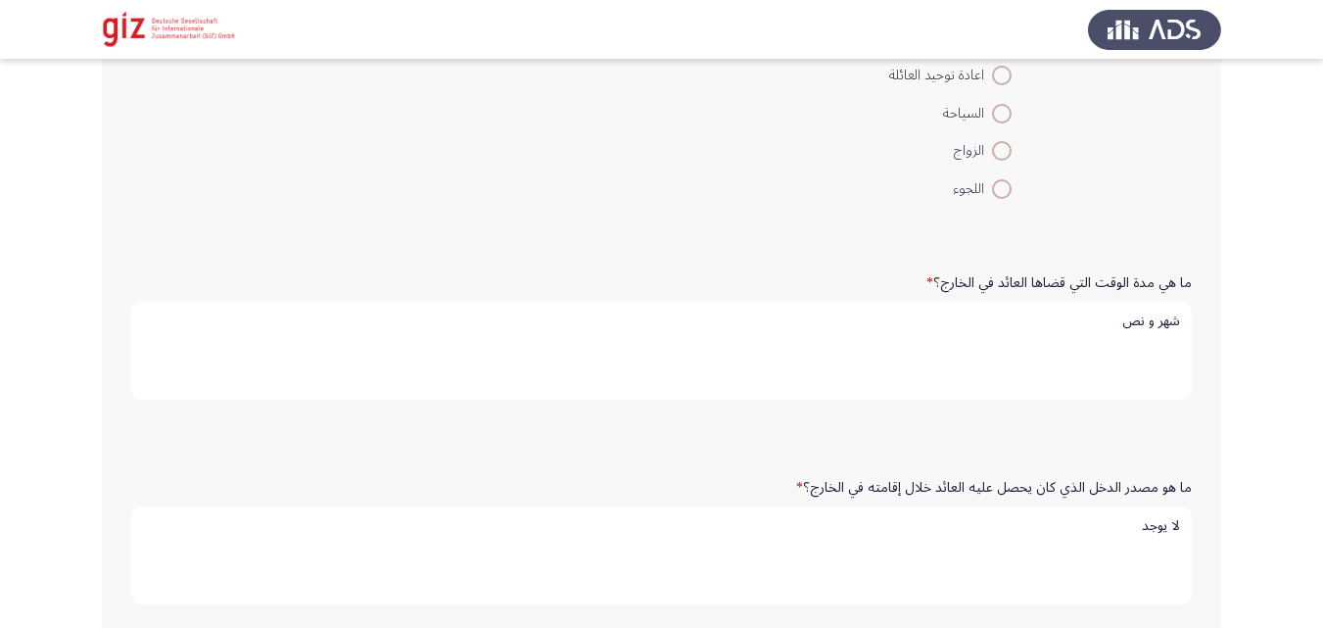
click at [904, 382] on textarea "شهر و نص" at bounding box center [661, 351] width 1061 height 98
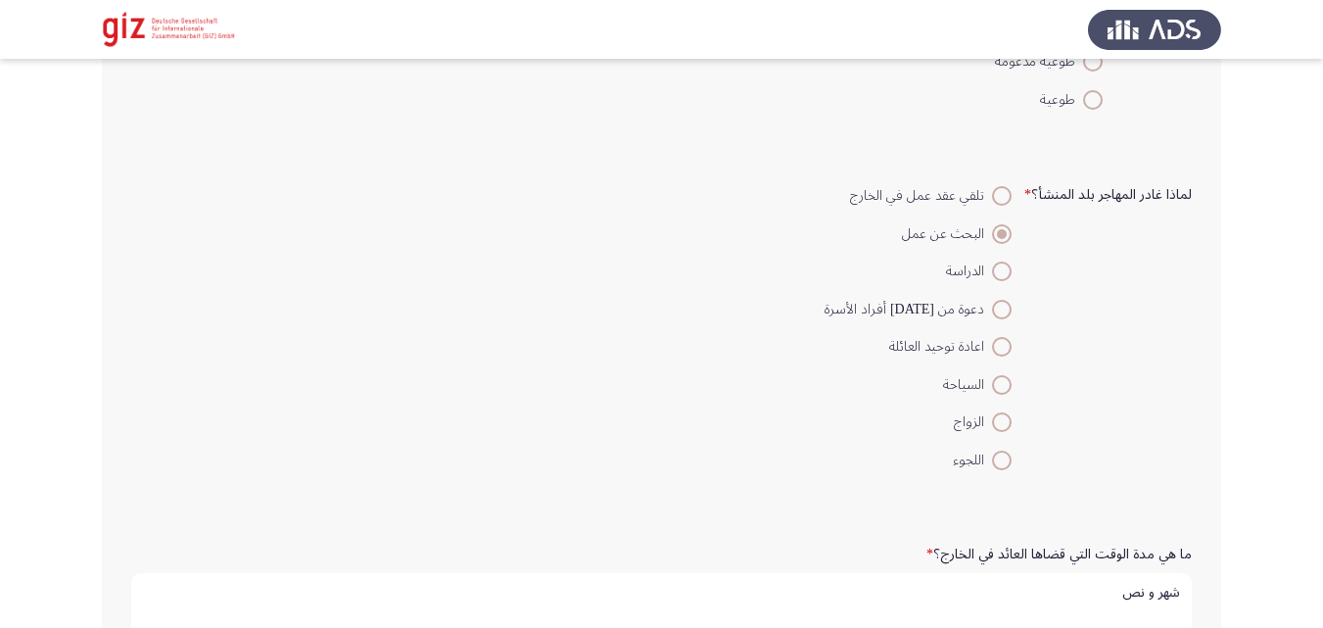
scroll to position [189, 0]
click at [988, 226] on span "البحث عن عمل" at bounding box center [947, 235] width 90 height 24
click at [992, 226] on input "البحث عن عمل" at bounding box center [1002, 235] width 20 height 20
click at [988, 226] on span "البحث عن عمل" at bounding box center [947, 235] width 90 height 24
click at [992, 226] on input "البحث عن عمل" at bounding box center [1002, 235] width 20 height 20
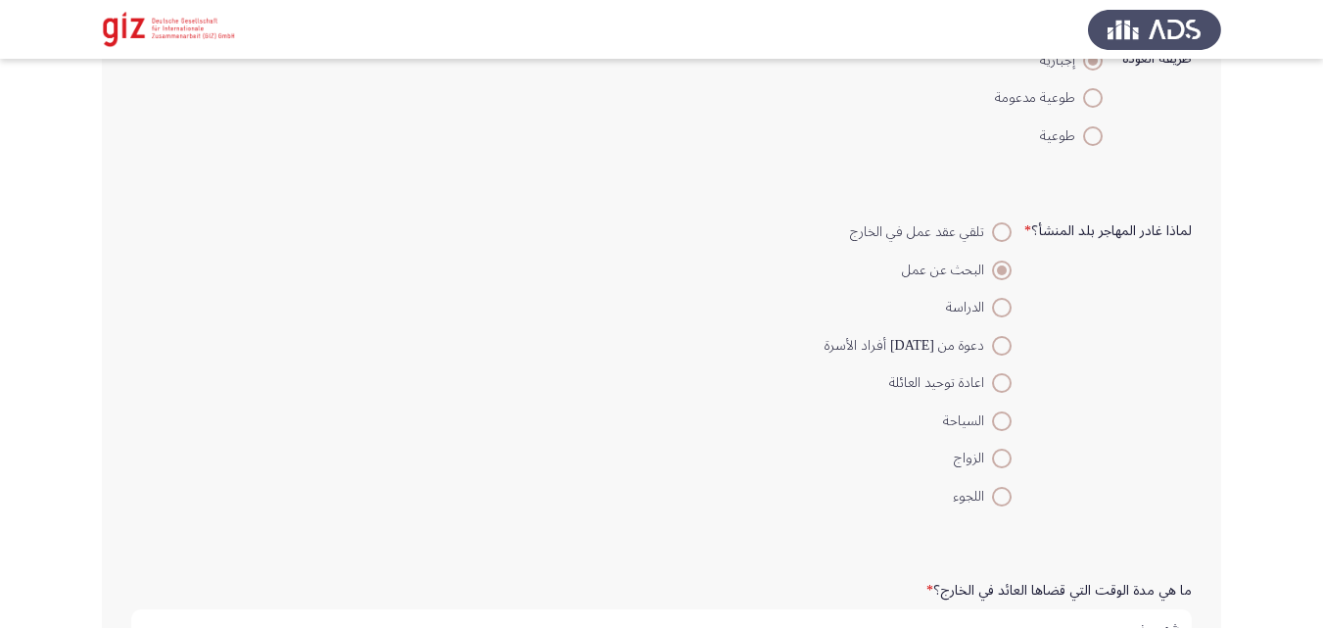
click at [988, 226] on div "لماذا غادر المهاجر بلد المنشأ؟ * تلقي عقد عمل في الخارج البحث عن عمل الدراسة دع…" at bounding box center [661, 363] width 1080 height 360
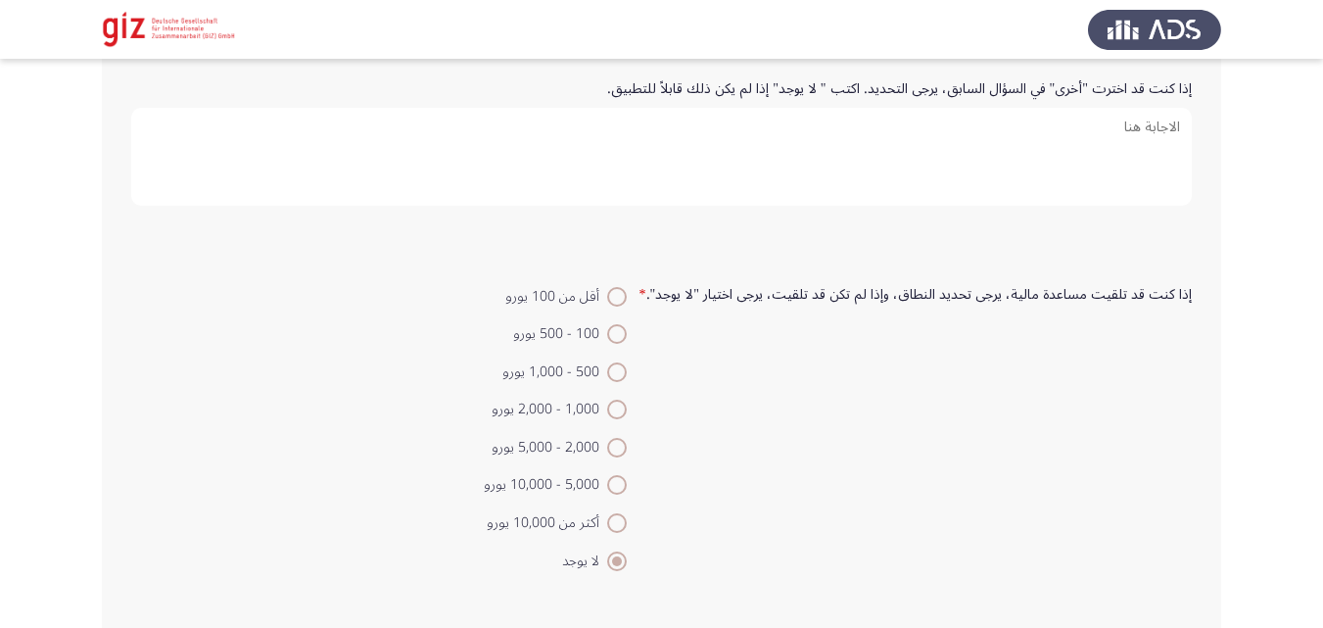
scroll to position [2198, 0]
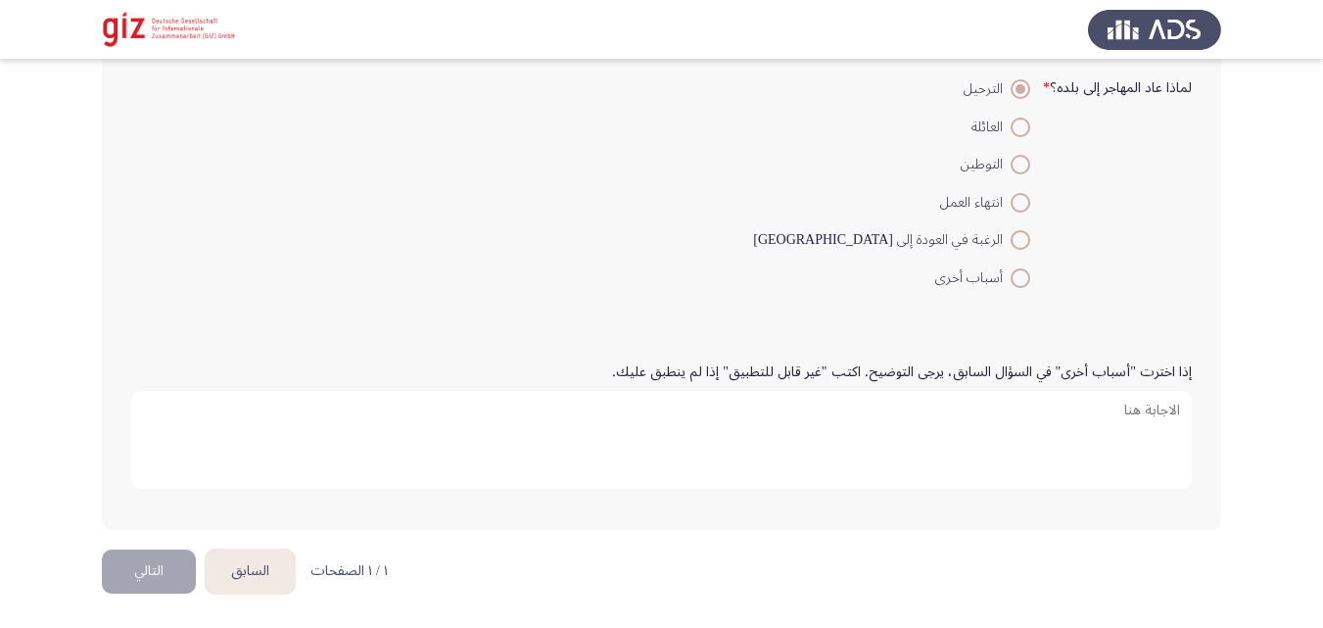
click at [130, 577] on button "التالي" at bounding box center [149, 572] width 94 height 44
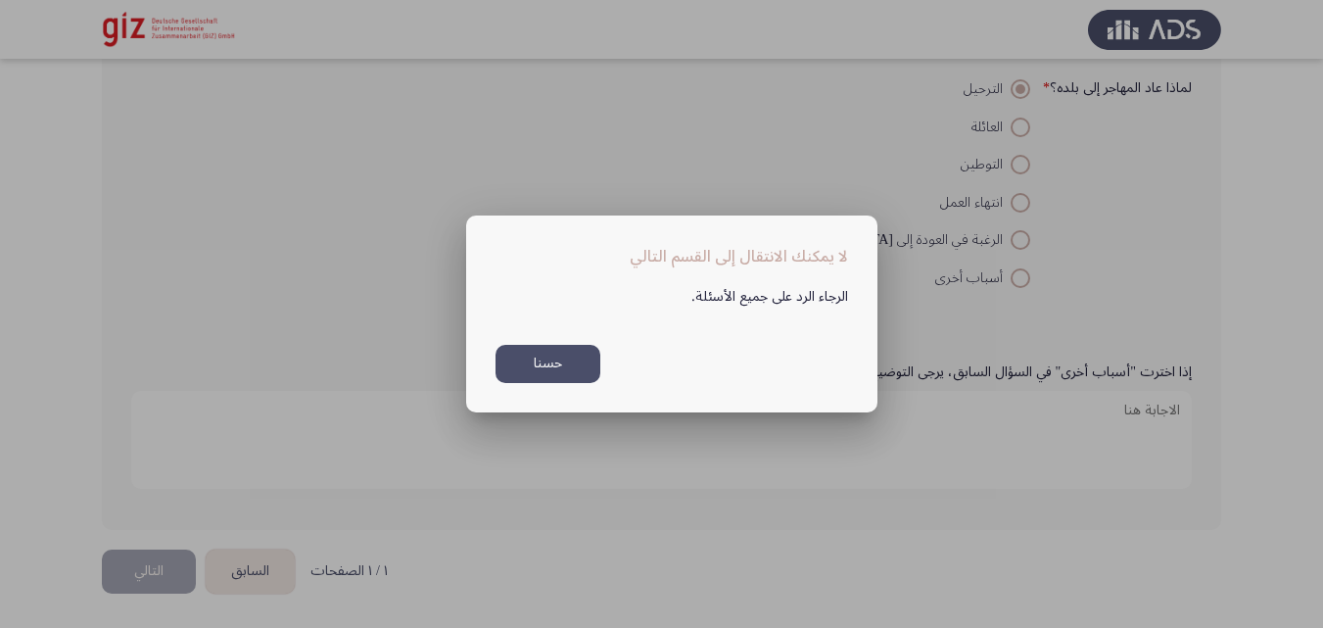
scroll to position [0, 0]
click at [130, 577] on div at bounding box center [661, 314] width 1323 height 628
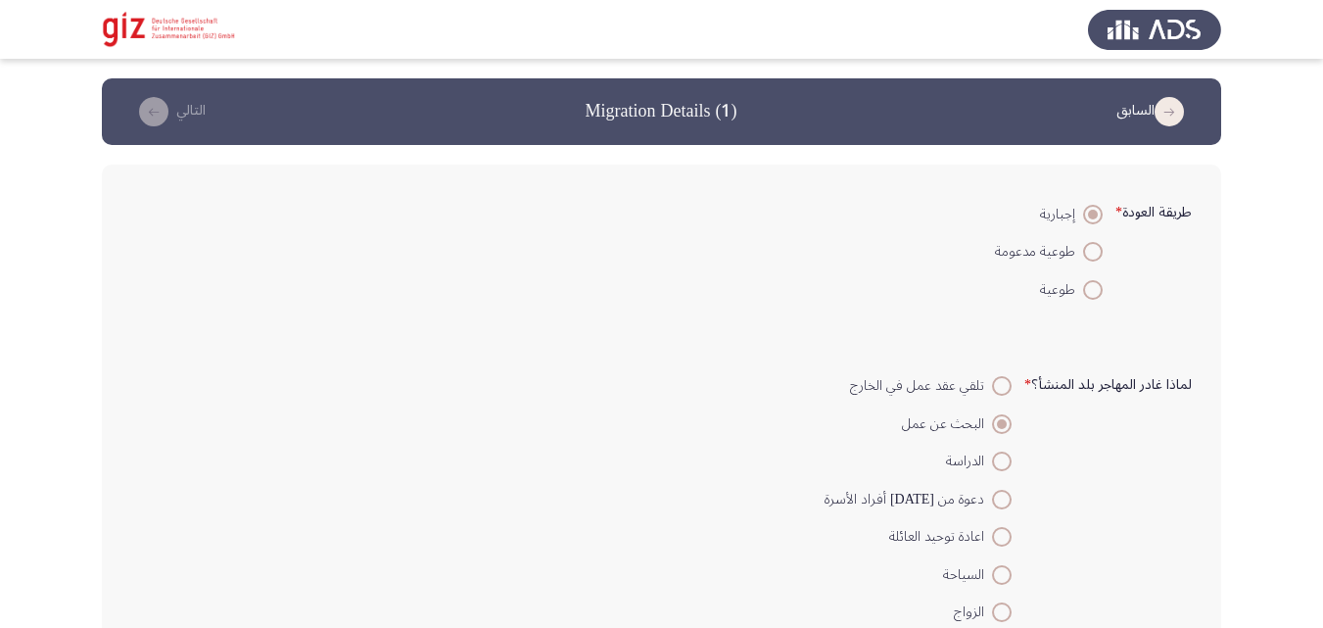
scroll to position [2198, 0]
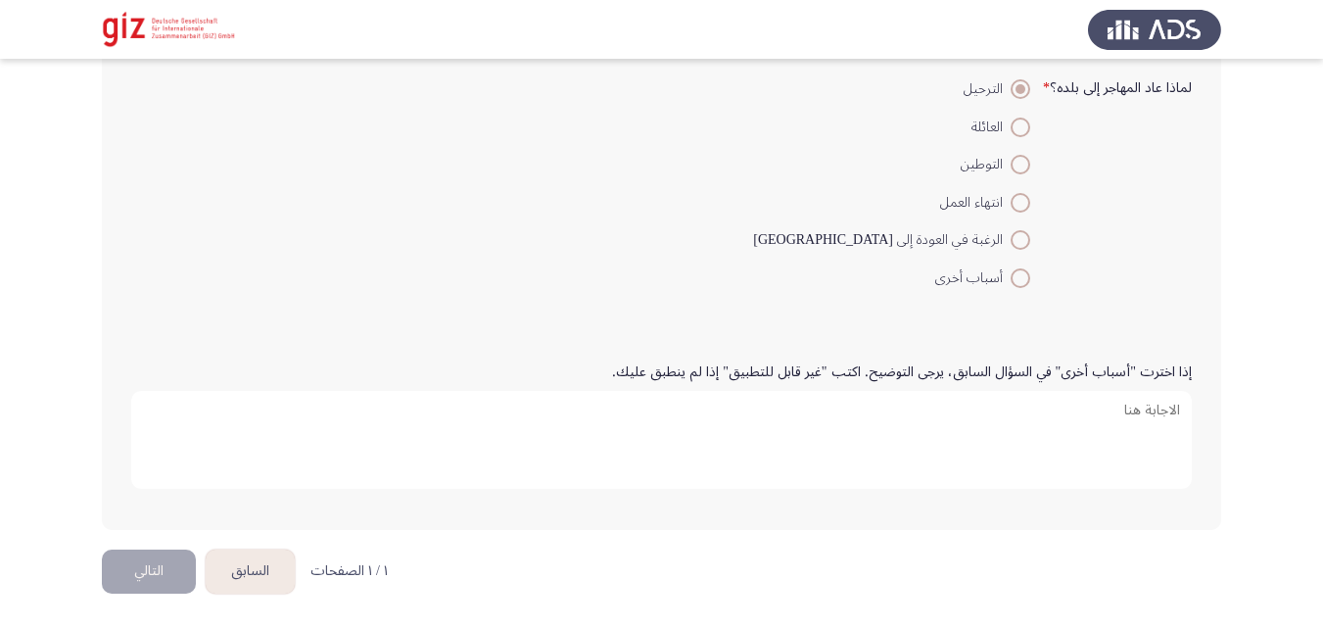
click at [130, 577] on button "التالي" at bounding box center [149, 572] width 94 height 44
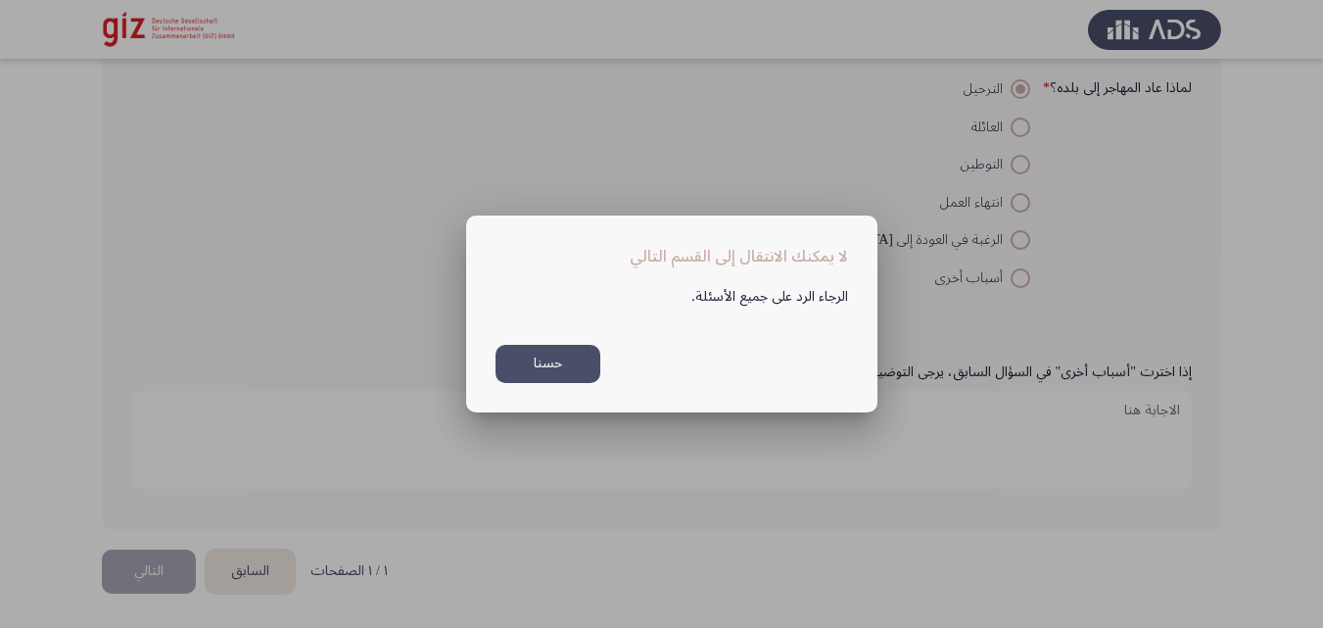
drag, startPoint x: 558, startPoint y: 335, endPoint x: 558, endPoint y: 360, distance: 25.5
click at [558, 360] on div "الرجاء الرد على جميع الأسئلة. حسنا" at bounding box center [672, 326] width 400 height 114
click at [558, 360] on button "حسنا" at bounding box center [548, 364] width 105 height 38
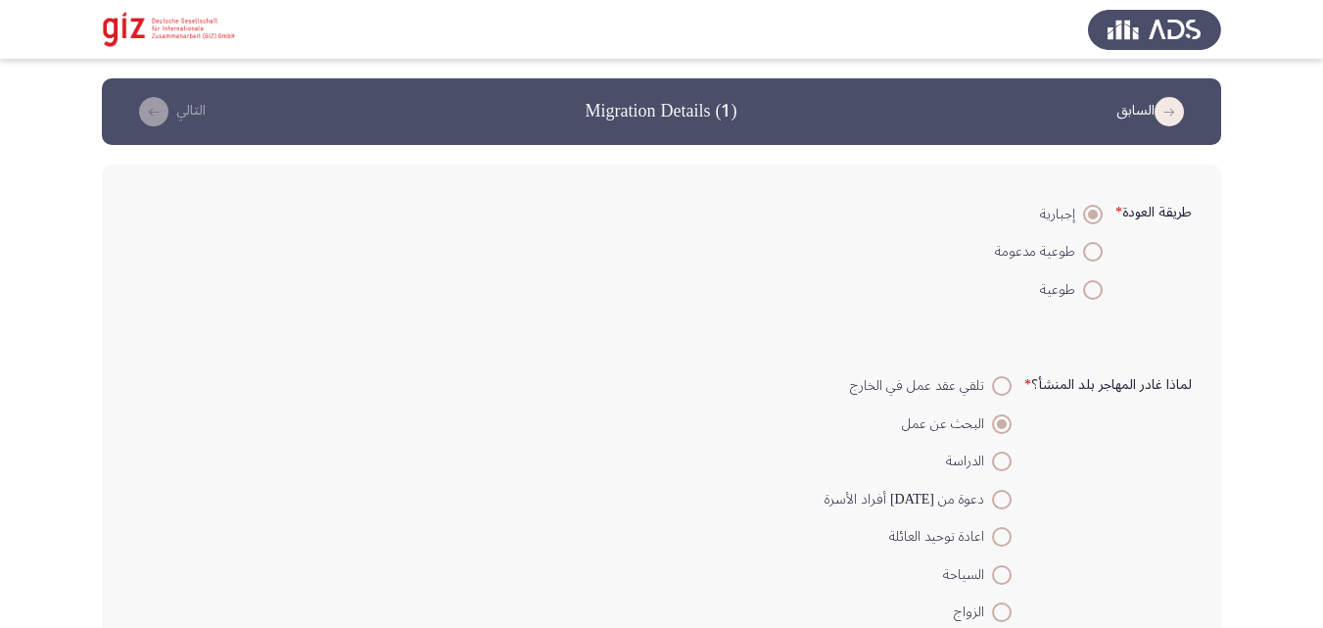
scroll to position [2198, 0]
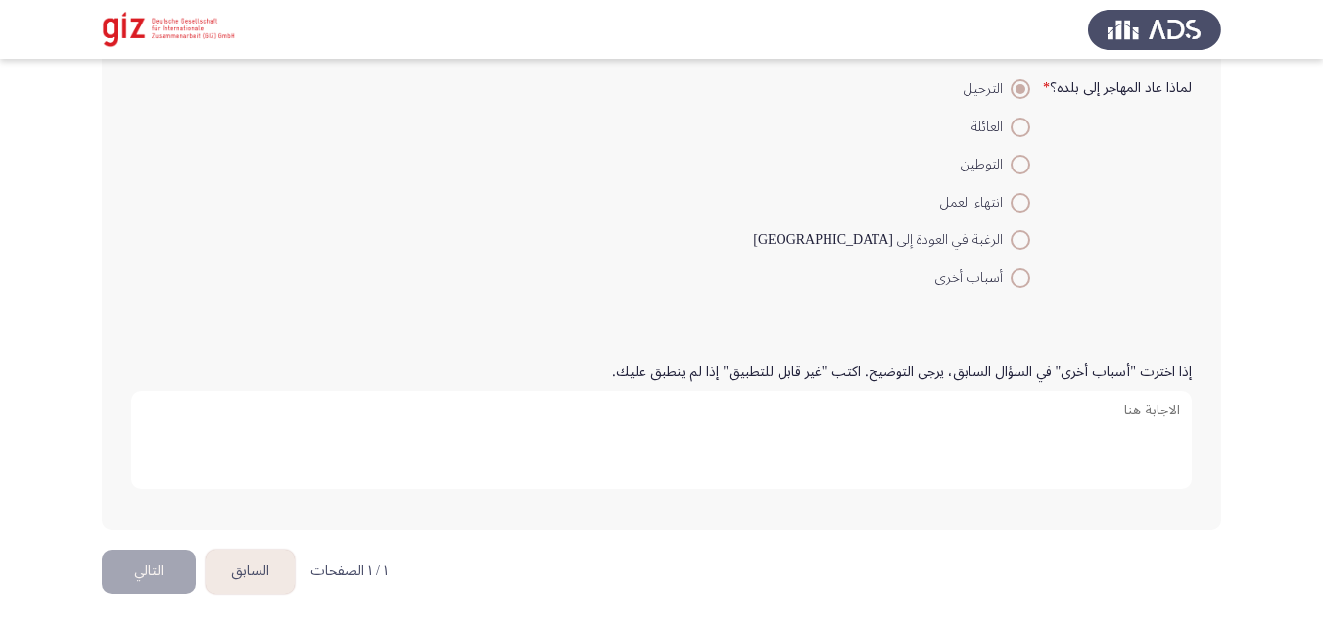
click at [563, 457] on textarea "إذا اخترت "أسباب أخرى" في السؤال السابق، يرجى التوضيح. اكتب "غير قابل للتطبيق" …" at bounding box center [661, 440] width 1061 height 98
type textarea "ي"
click at [575, 218] on form "لماذا عاد المهاجر إلى بلده؟ * الترحيل العائلة التوطين انتهاء العمل الرغبة في ال…" at bounding box center [661, 183] width 1061 height 226
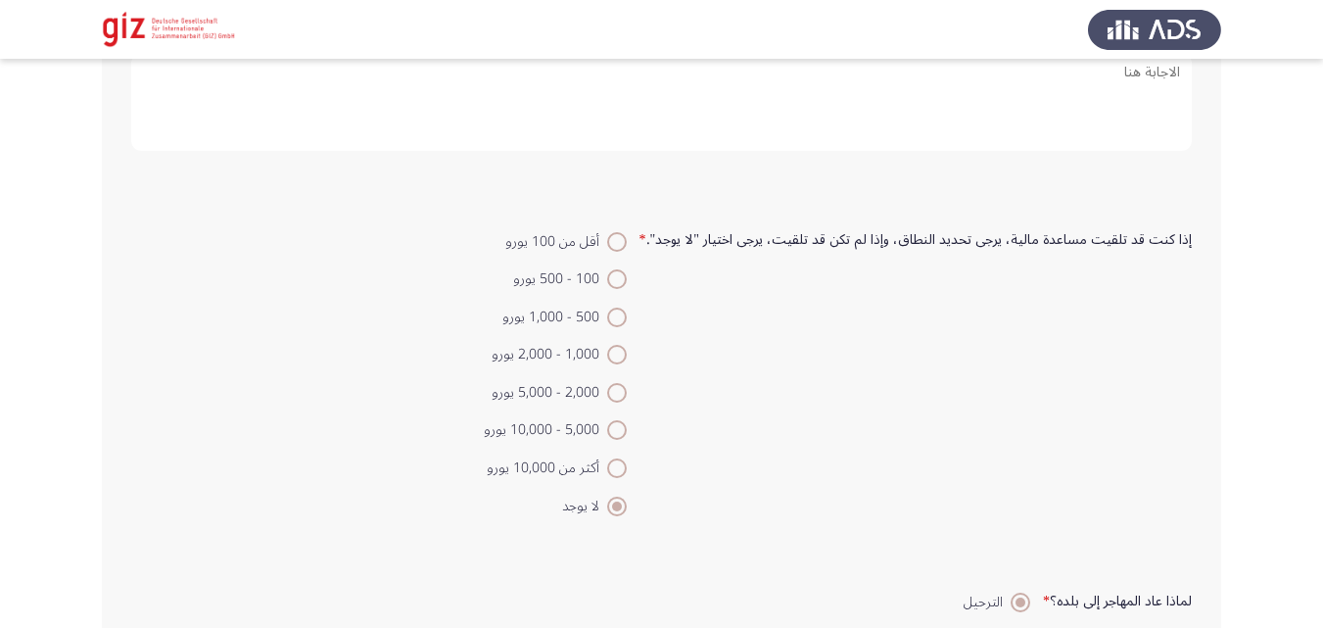
click at [575, 218] on div "إذا كنت قد تلقيت مساعدة مالية، يرجى تحديد النطاق، وإذا لم تكن قد تلقيت، يرجى اخ…" at bounding box center [661, 372] width 1080 height 321
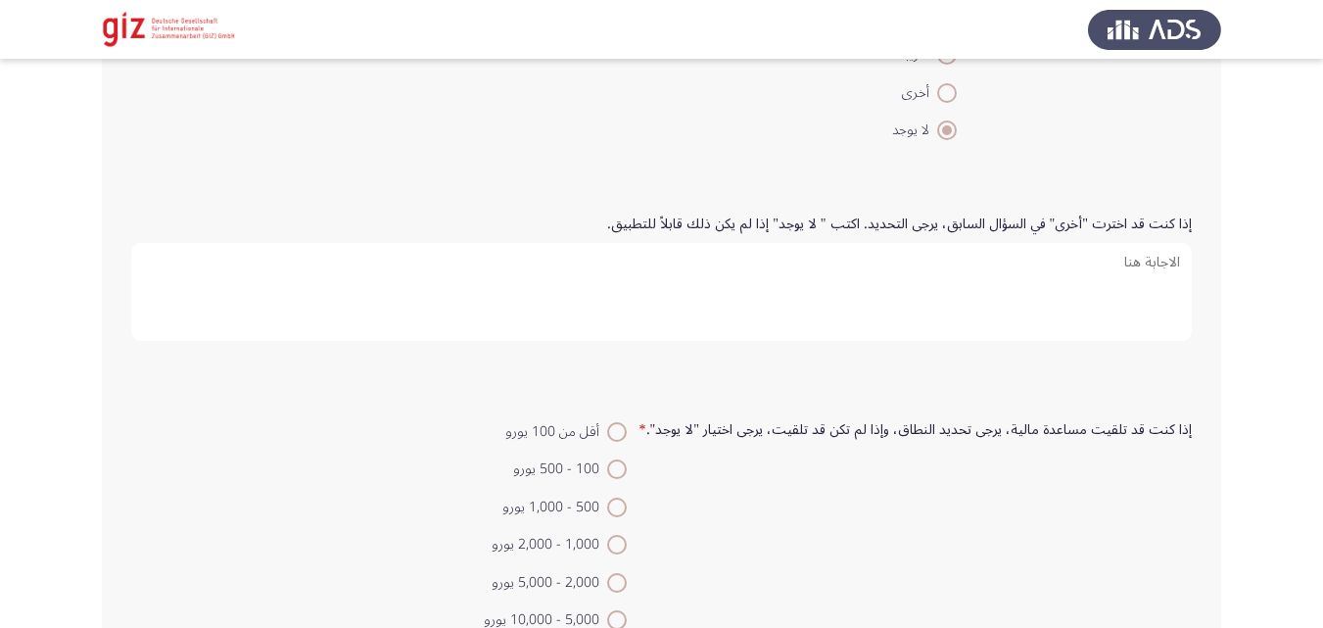
scroll to position [1412, 0]
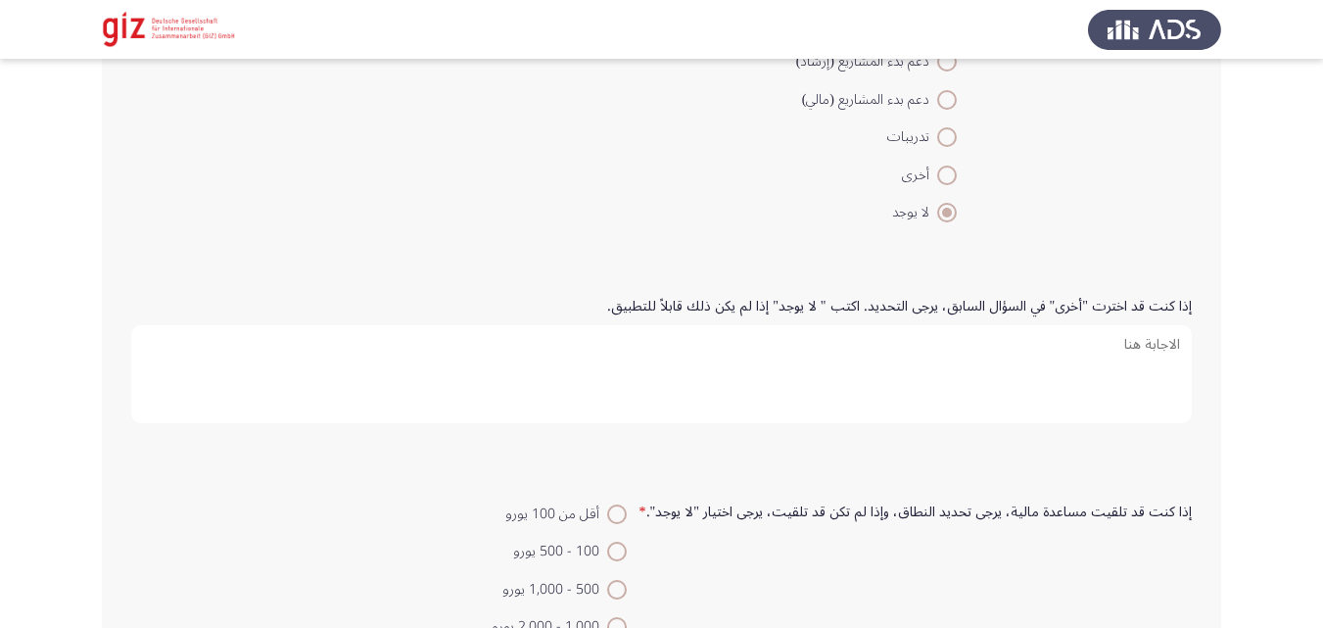
click at [612, 396] on textarea "إذا كنت قد اخترت "أخرى" في السؤال السابق، يرجى التحديد. اكتب " لا يوجد" إذا لم …" at bounding box center [661, 374] width 1061 height 98
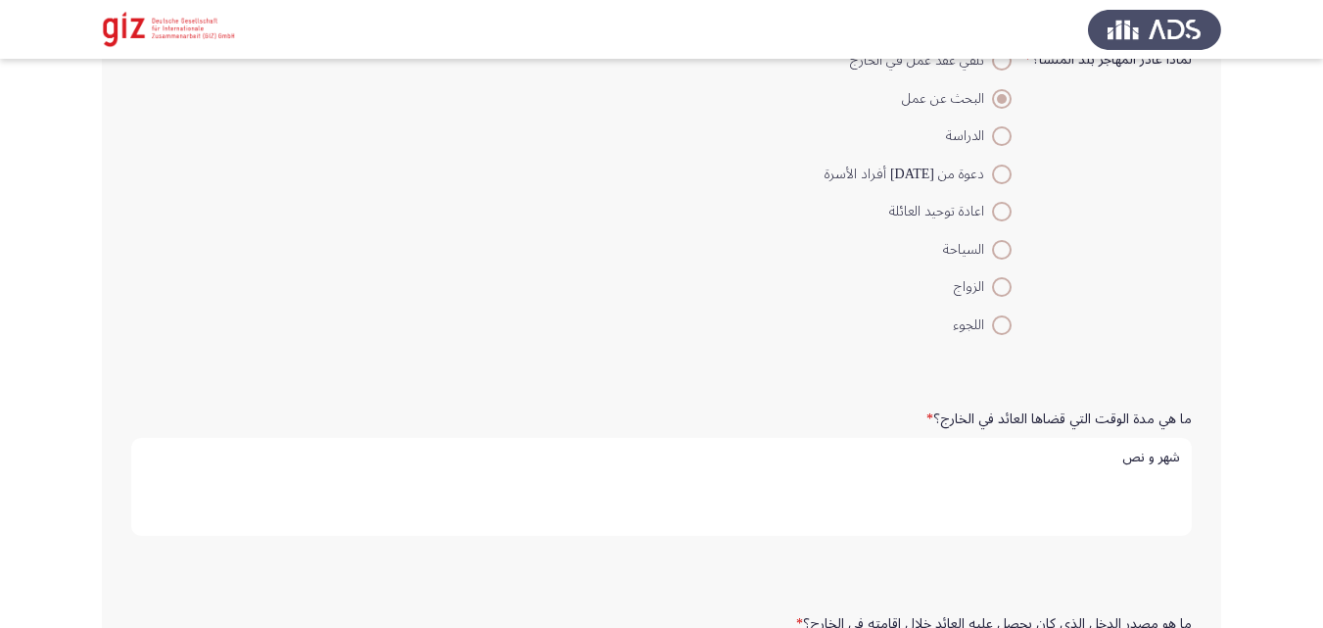
scroll to position [323, 0]
type textarea "ي"
click at [594, 447] on textarea "شهر و نص" at bounding box center [661, 489] width 1061 height 98
type textarea "شهر و نص"
click at [1003, 98] on span at bounding box center [1002, 101] width 10 height 10
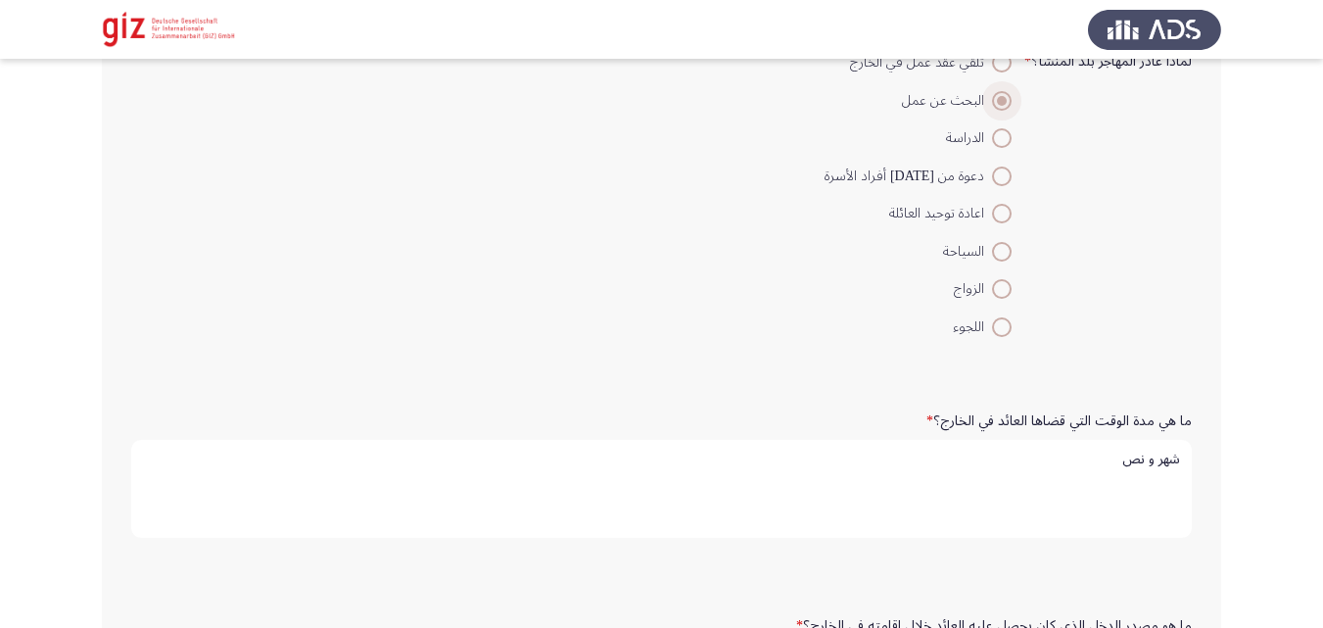
click at [1003, 98] on input "البحث عن عمل" at bounding box center [1002, 101] width 20 height 20
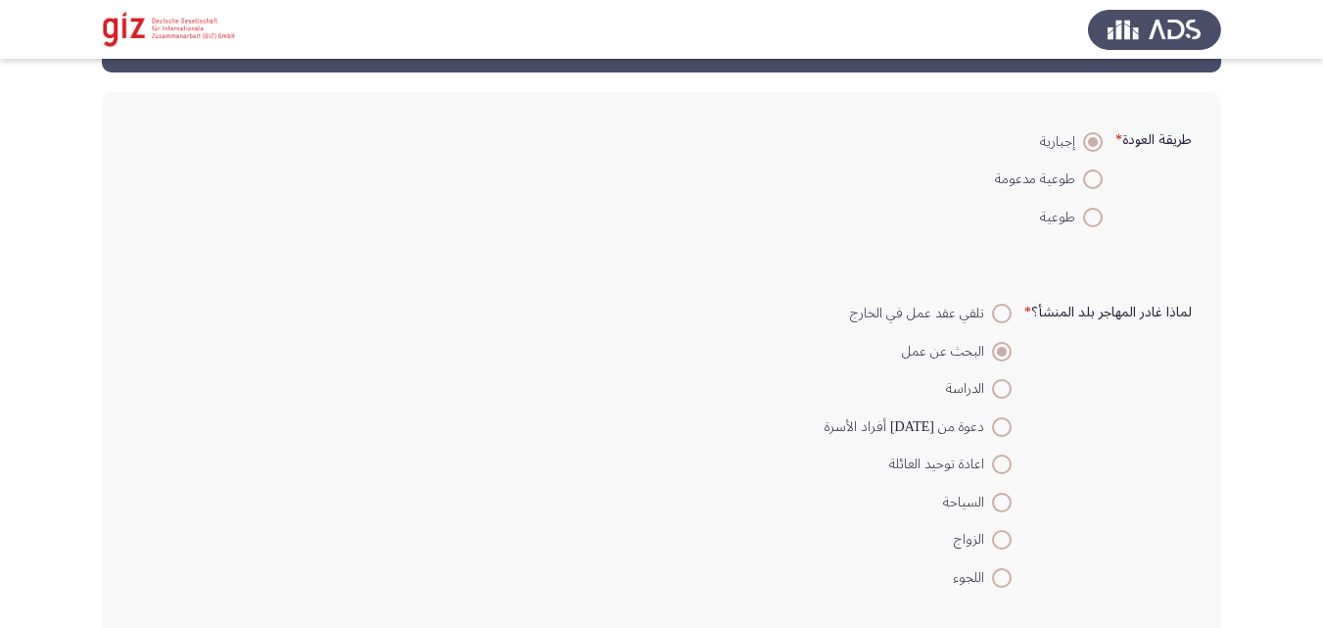
scroll to position [12, 0]
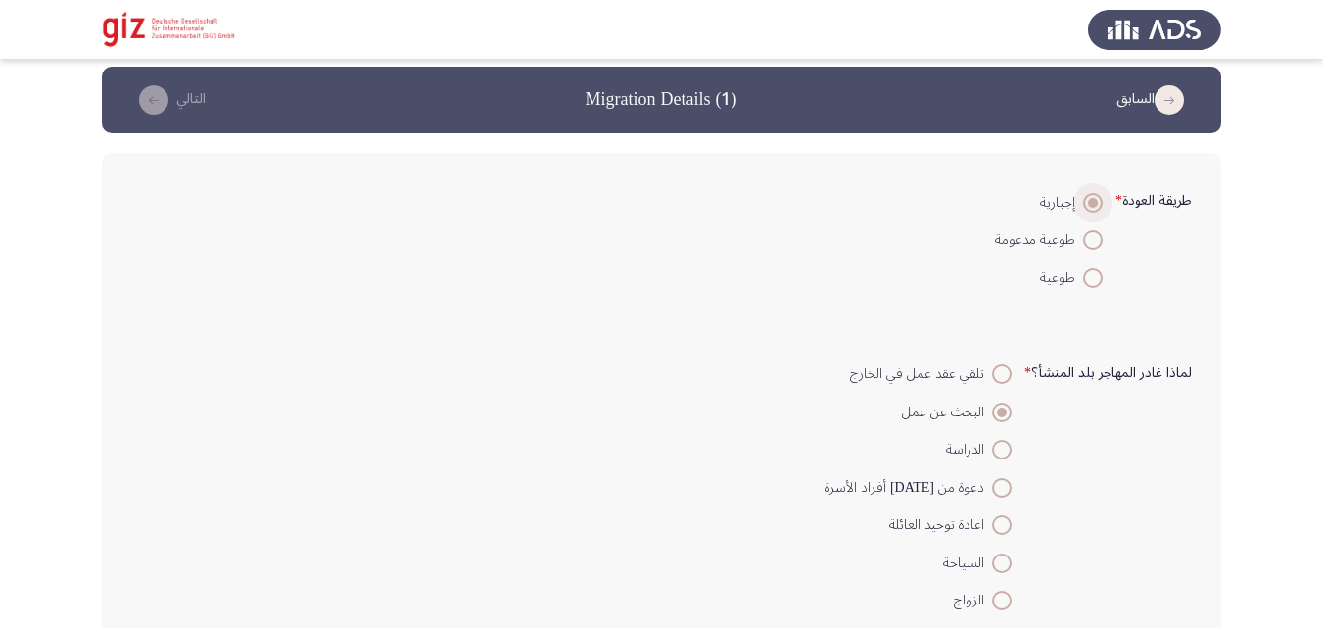
click at [1093, 204] on span at bounding box center [1093, 203] width 10 height 10
click at [1093, 204] on input "إجبارية" at bounding box center [1093, 203] width 20 height 20
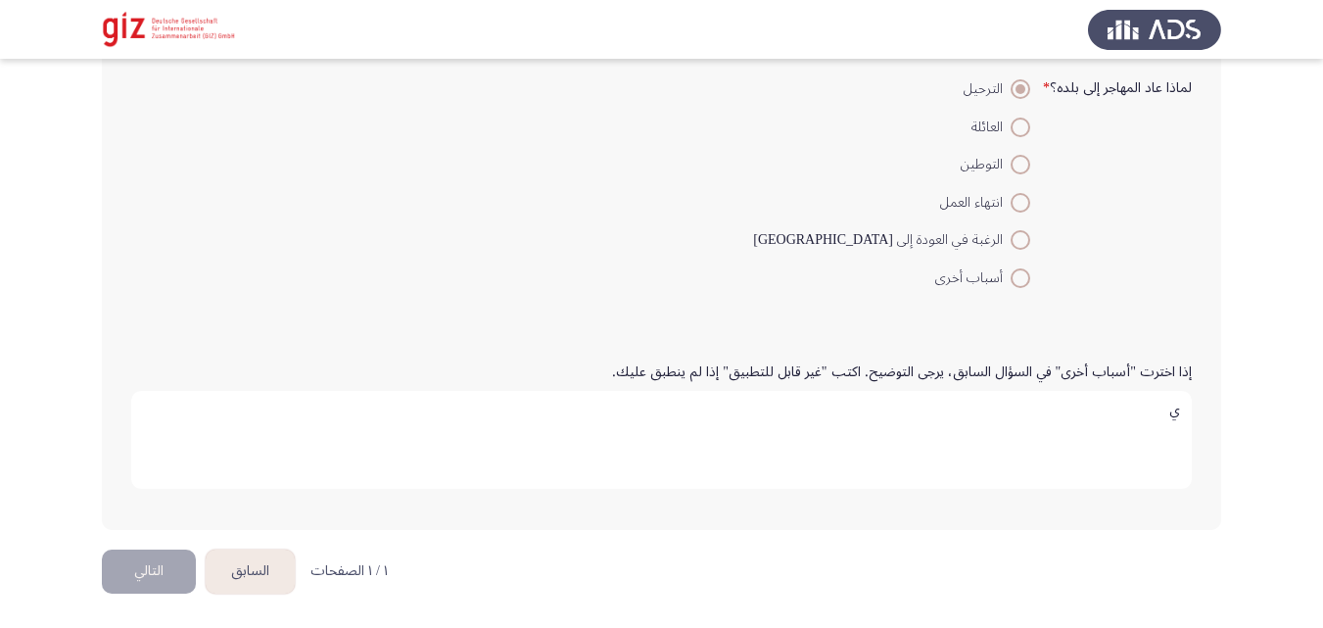
click at [326, 570] on p "١ / ١ الصفحات" at bounding box center [349, 571] width 77 height 17
drag, startPoint x: 104, startPoint y: 555, endPoint x: 129, endPoint y: 567, distance: 28.0
click at [129, 567] on button "التالي" at bounding box center [149, 572] width 94 height 44
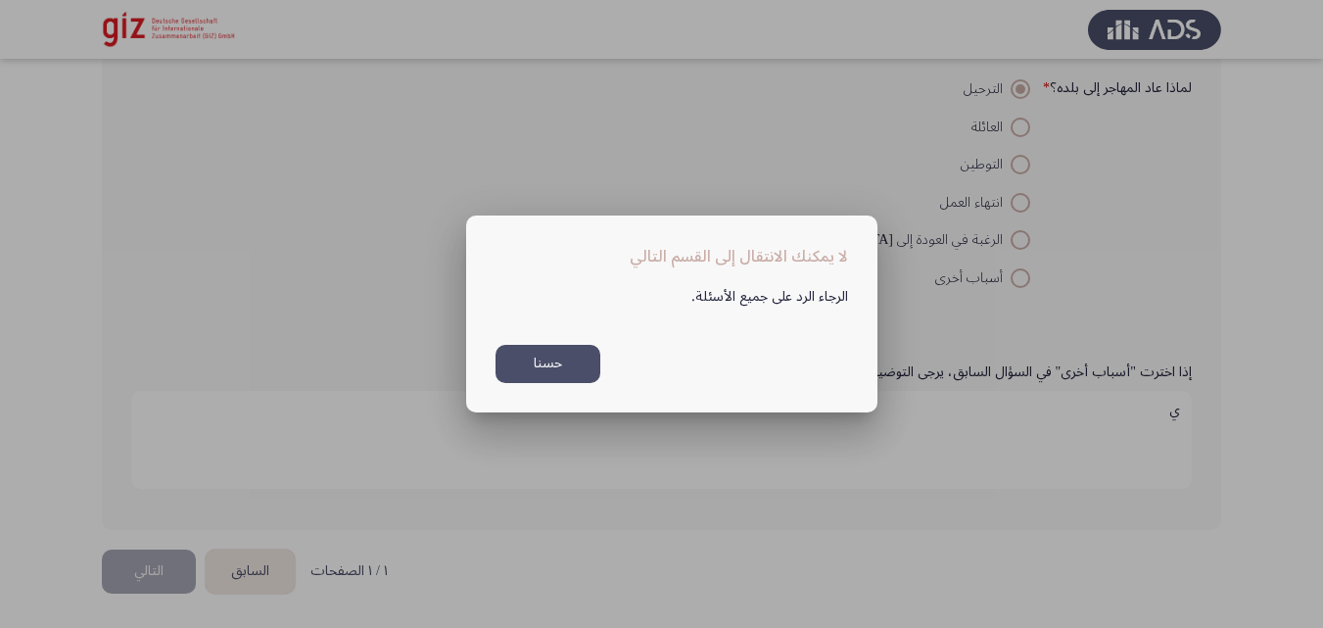
scroll to position [0, 0]
click at [129, 567] on div at bounding box center [661, 314] width 1323 height 628
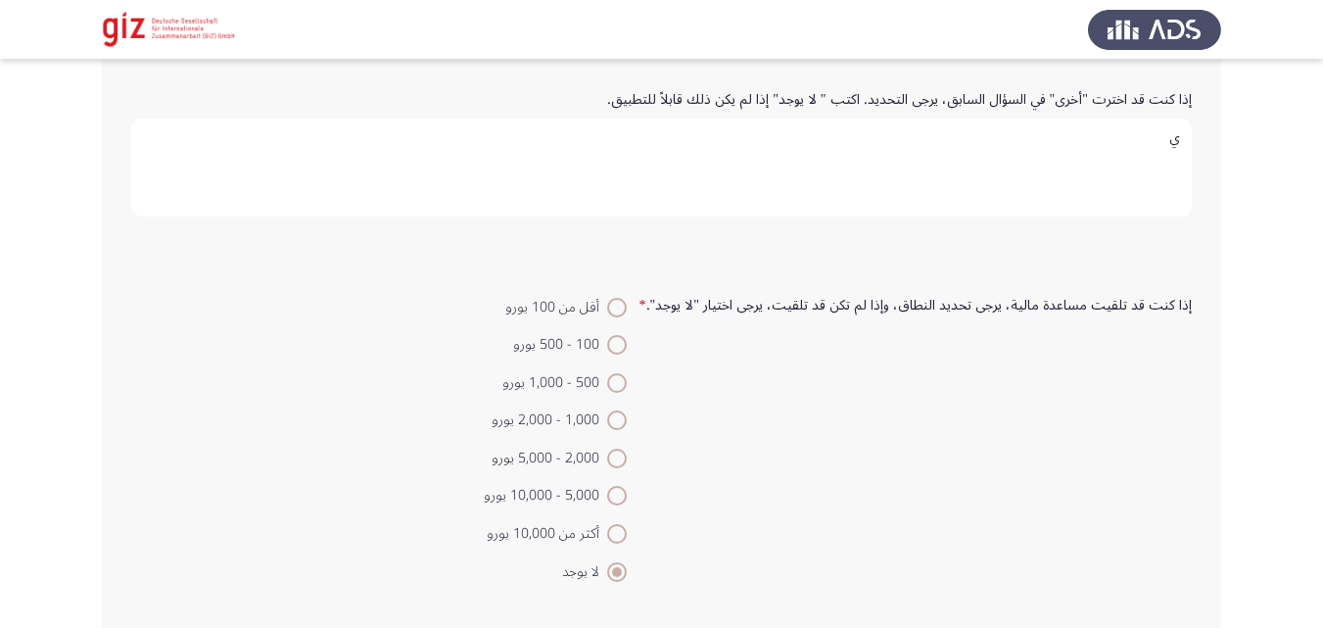
scroll to position [1612, 0]
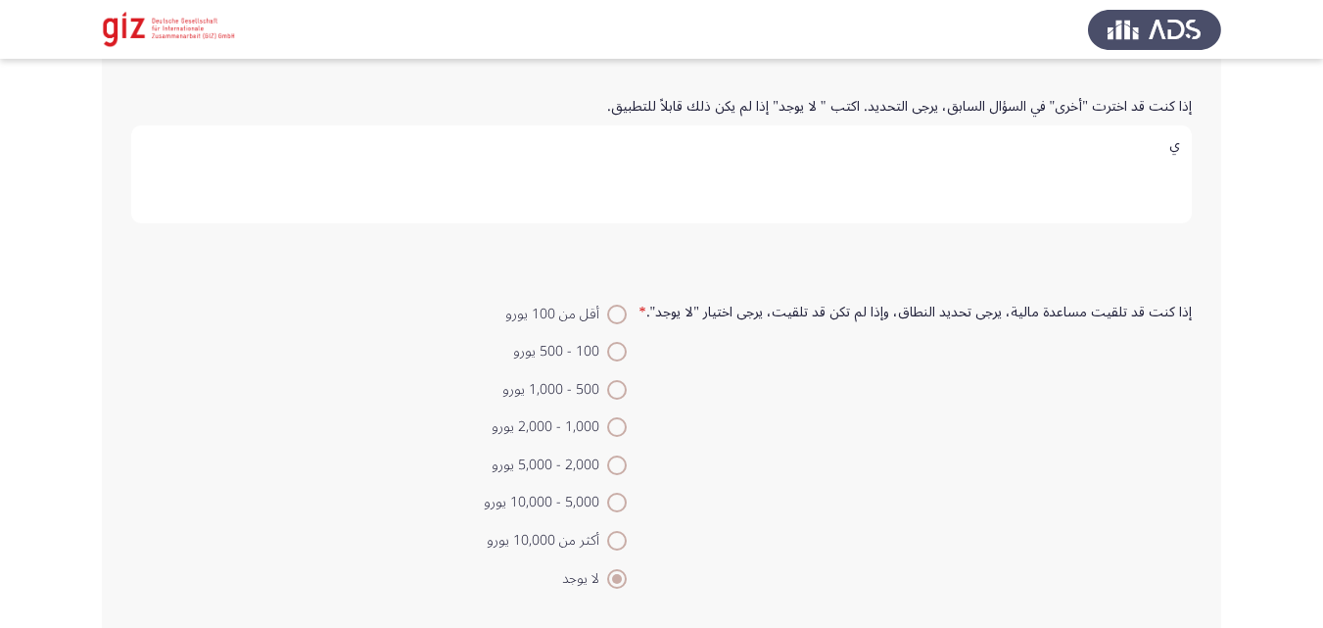
click at [935, 226] on form "إذا كنت قد اخترت "أخرى" في السؤال السابق، يرجى التحديد. اكتب " لا يوجد" إذا لم …" at bounding box center [661, 162] width 1061 height 146
click at [627, 584] on span at bounding box center [617, 579] width 20 height 20
click at [627, 584] on input "لا يوجد" at bounding box center [617, 579] width 20 height 20
click at [627, 584] on span at bounding box center [617, 579] width 20 height 20
click at [627, 584] on input "لا يوجد" at bounding box center [617, 579] width 20 height 20
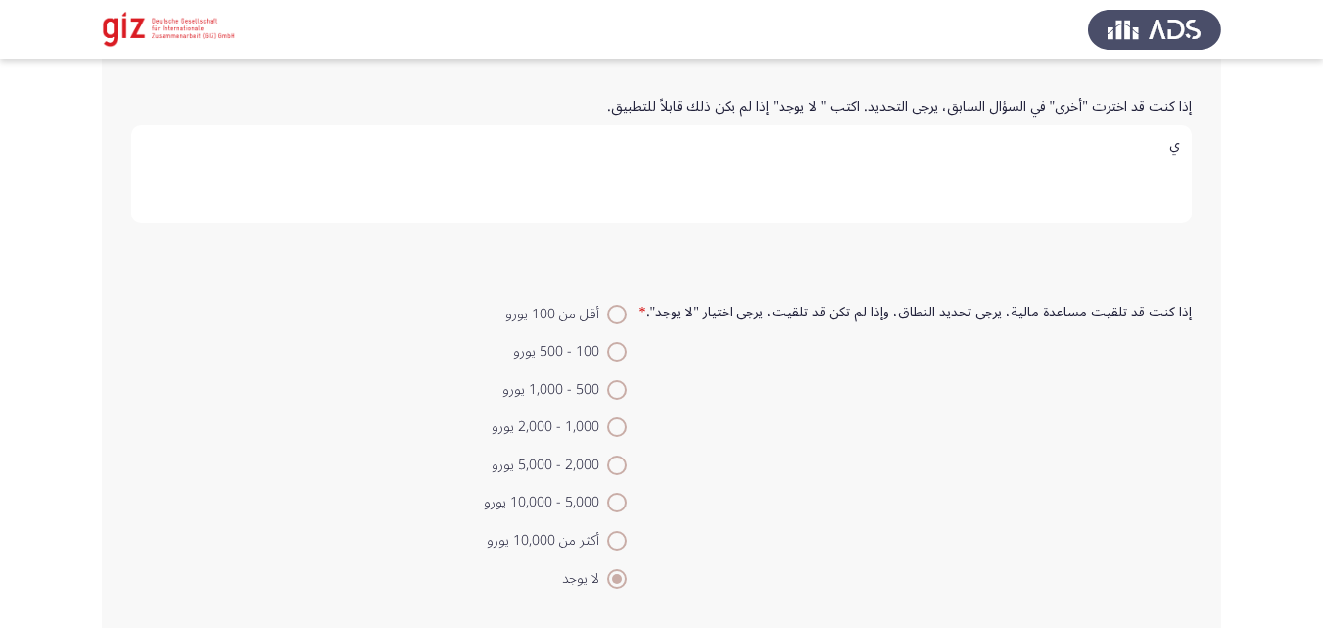
click at [627, 584] on span at bounding box center [617, 579] width 20 height 20
click at [627, 584] on input "لا يوجد" at bounding box center [617, 579] width 20 height 20
click at [627, 584] on span at bounding box center [617, 579] width 20 height 20
click at [627, 584] on input "لا يوجد" at bounding box center [617, 579] width 20 height 20
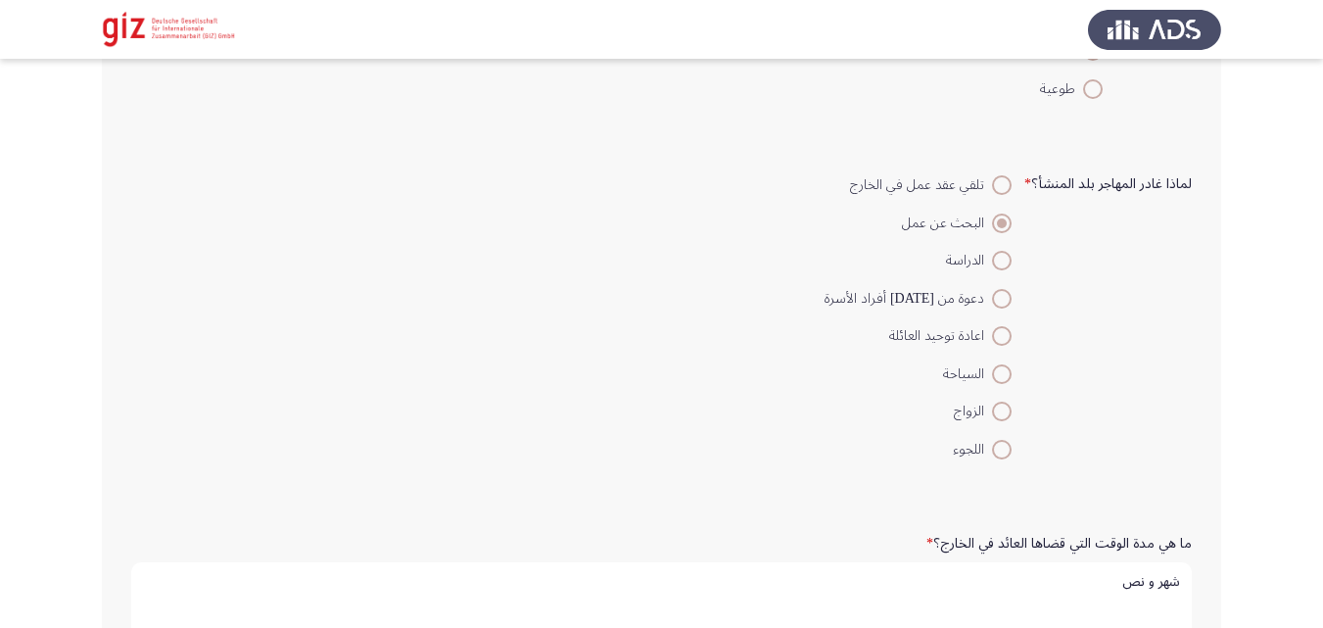
scroll to position [0, 0]
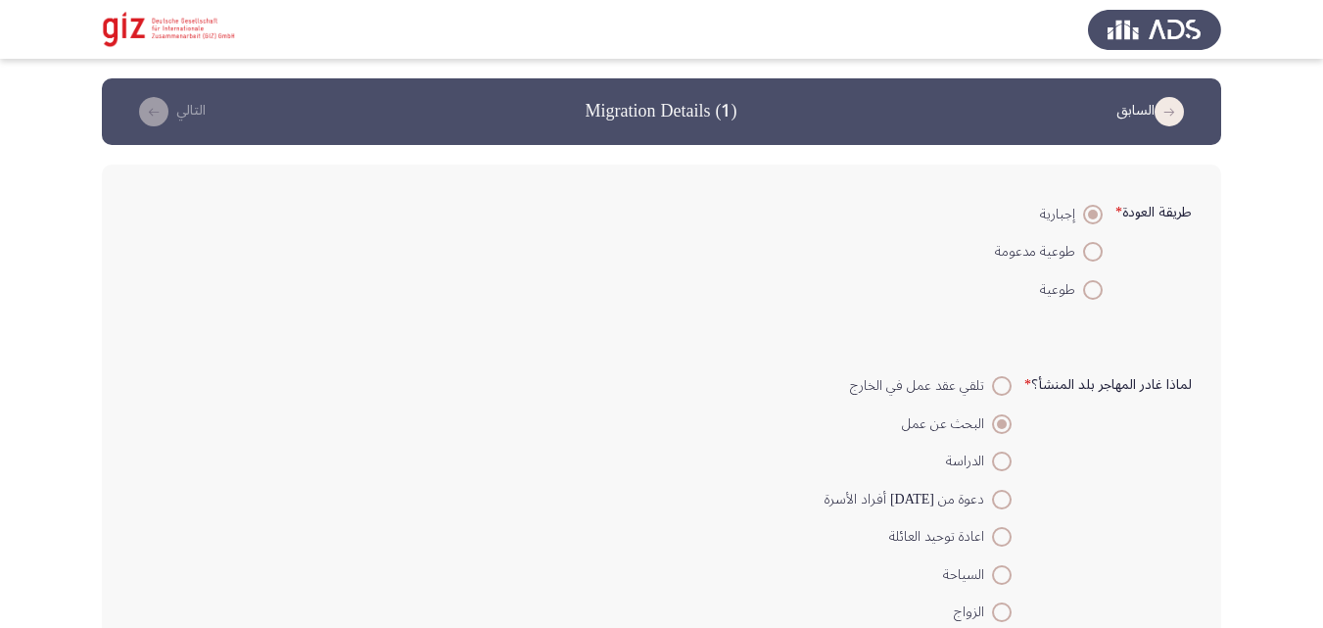
click at [1127, 123] on button "السابق" at bounding box center [1154, 111] width 87 height 31
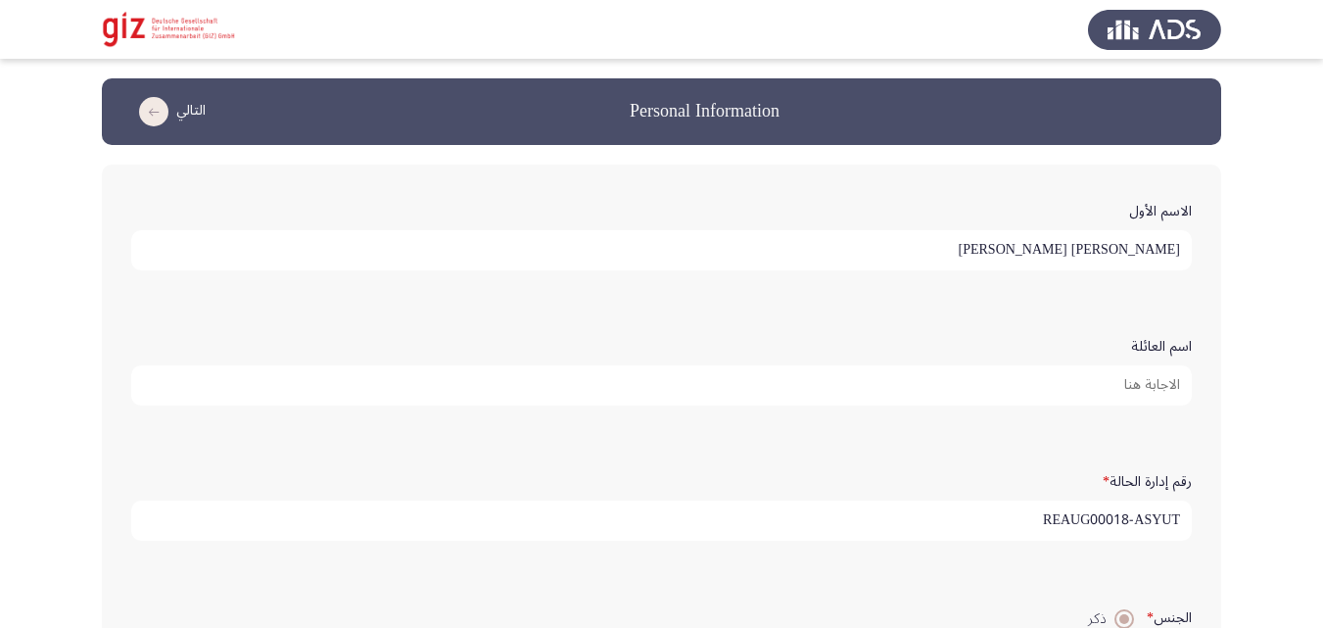
click at [143, 104] on icon "load next page" at bounding box center [153, 111] width 29 height 29
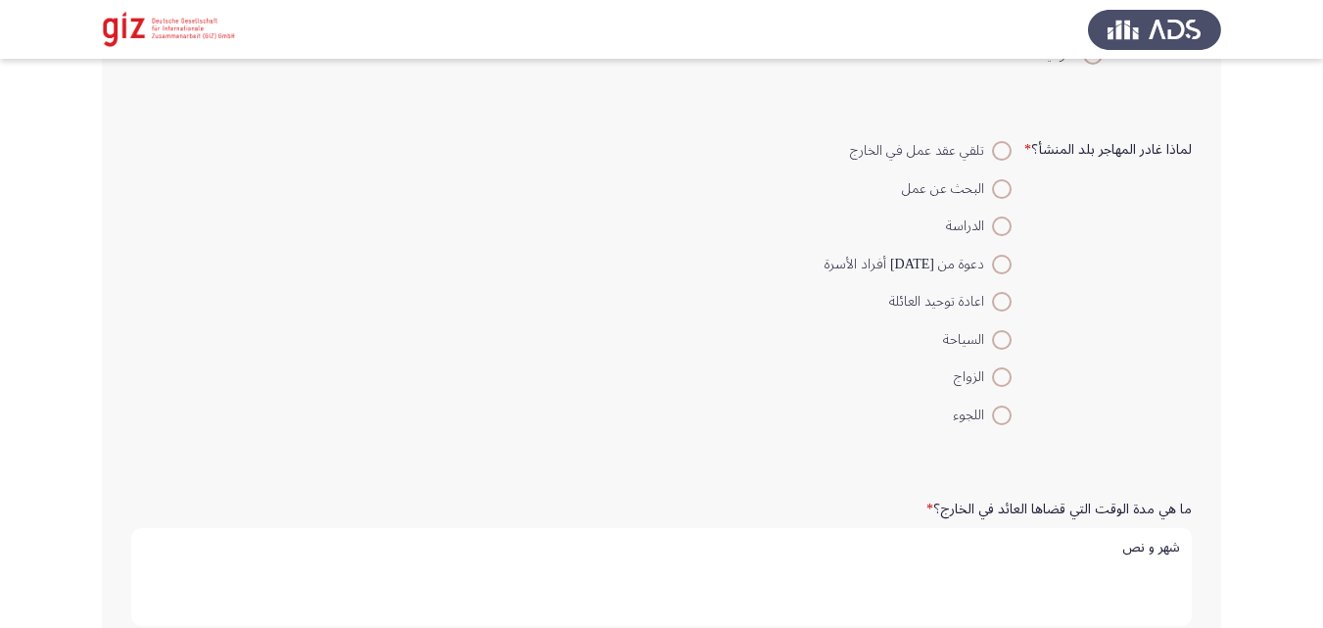
scroll to position [259, 0]
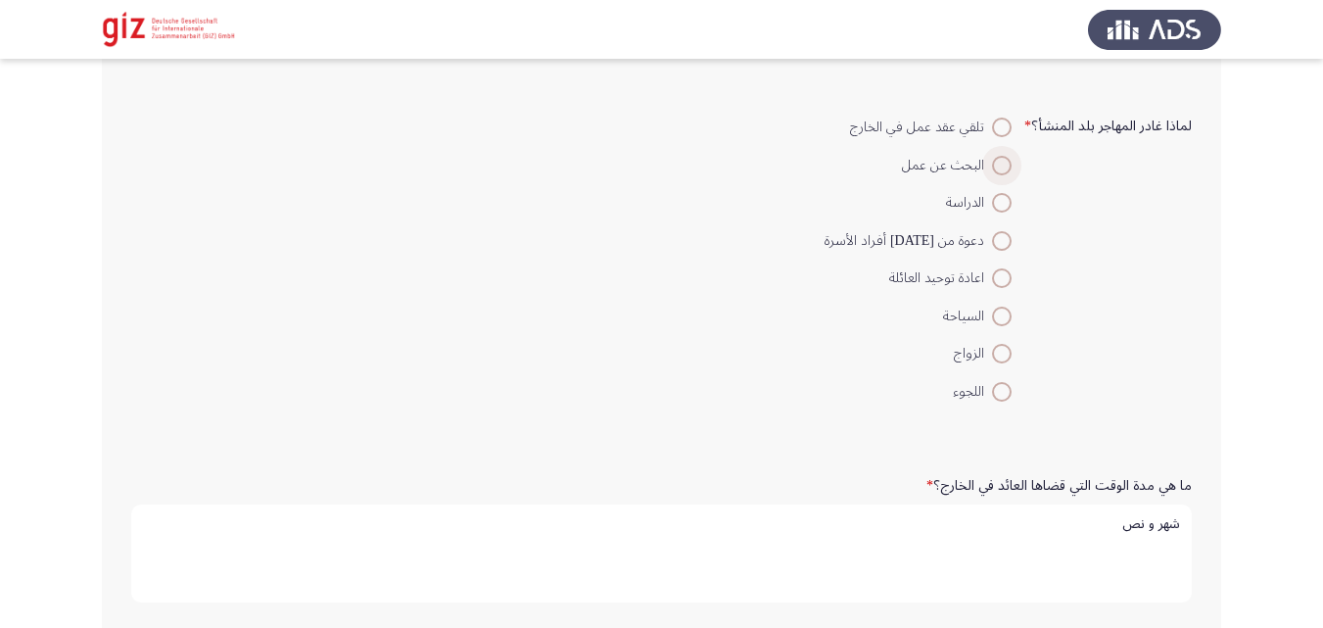
click at [999, 170] on span at bounding box center [1002, 166] width 20 height 20
click at [999, 170] on input "البحث عن عمل" at bounding box center [1002, 166] width 20 height 20
radio input "true"
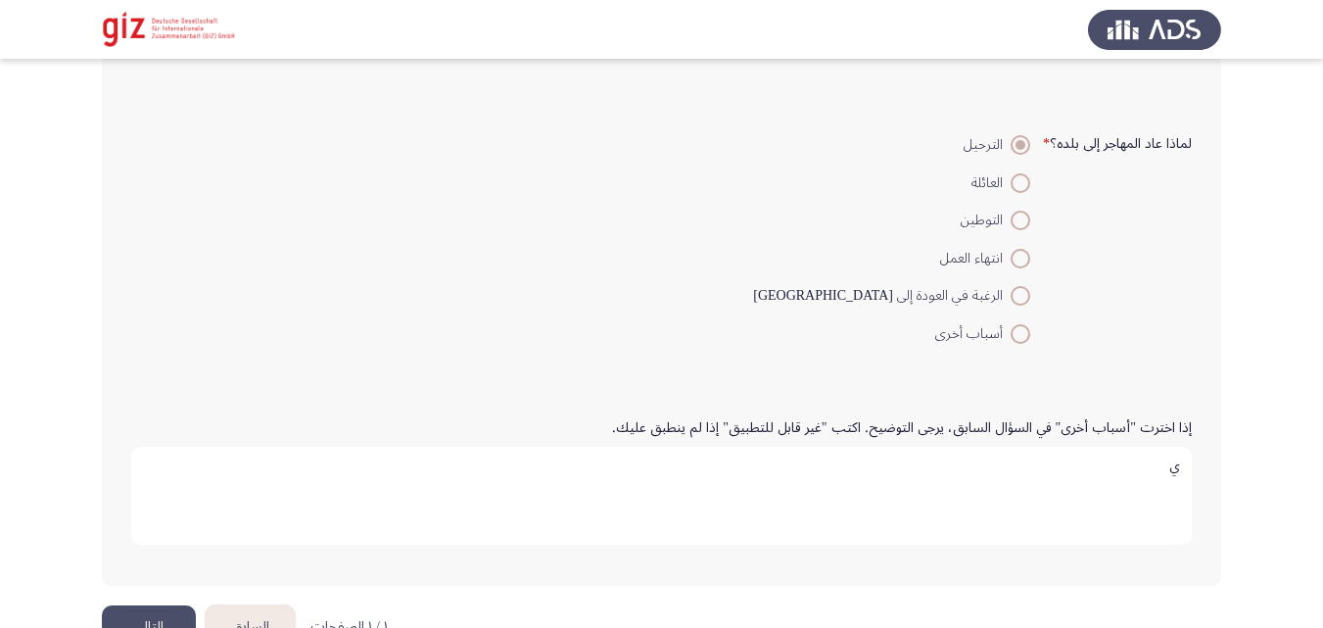
scroll to position [2198, 0]
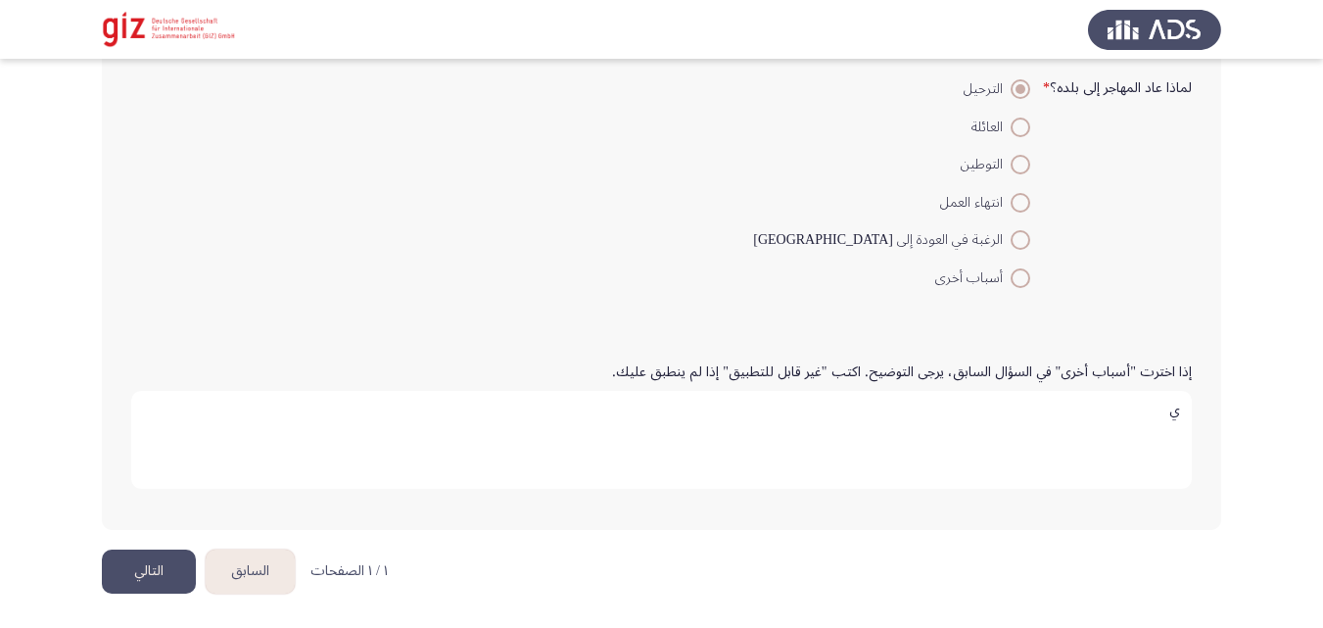
click at [146, 580] on button "التالي" at bounding box center [149, 572] width 94 height 44
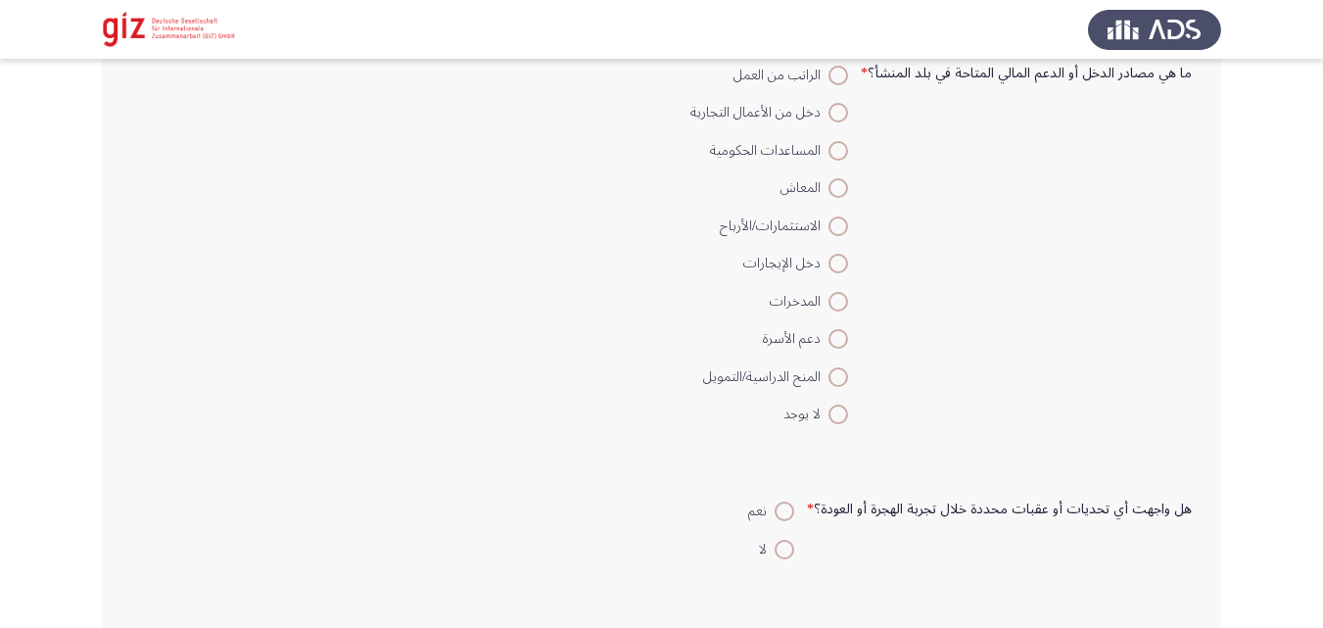
scroll to position [141, 0]
click at [848, 74] on span at bounding box center [839, 74] width 20 height 20
click at [848, 74] on input "الراتب من العمل" at bounding box center [839, 74] width 20 height 20
radio input "true"
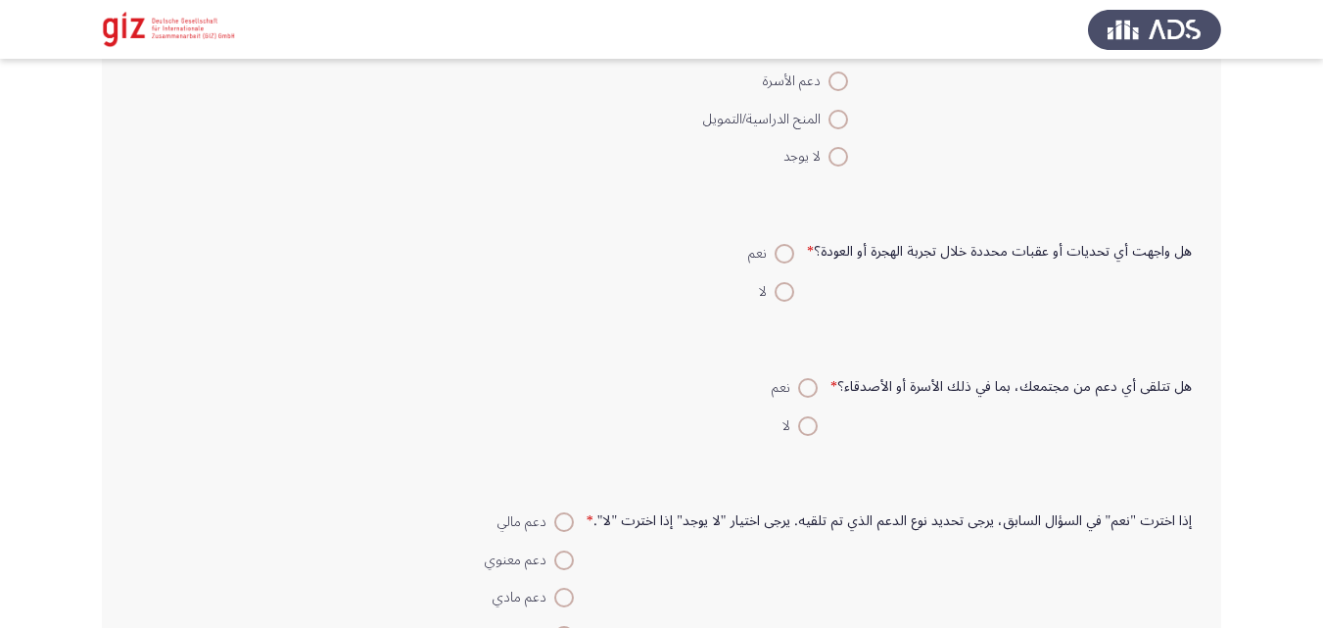
scroll to position [400, 0]
click at [790, 263] on label "نعم" at bounding box center [771, 251] width 46 height 24
click at [790, 261] on input "نعم" at bounding box center [785, 251] width 20 height 20
radio input "true"
click at [814, 420] on span at bounding box center [808, 423] width 20 height 20
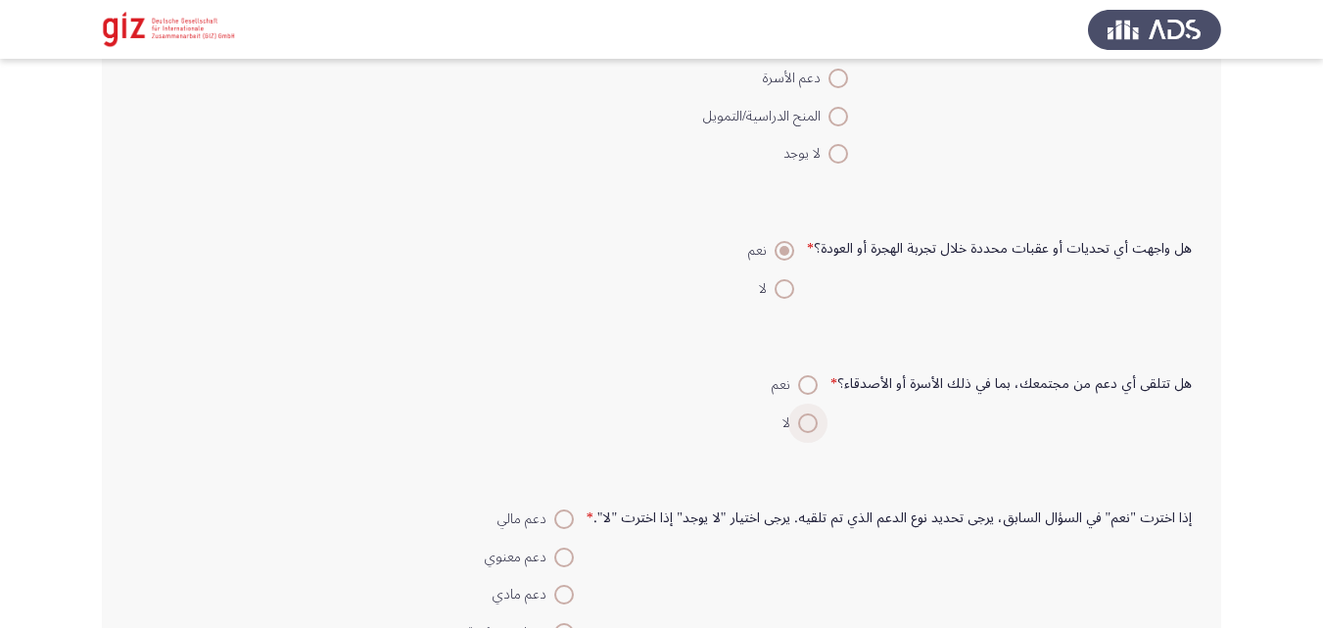
click at [814, 420] on input "لا" at bounding box center [808, 423] width 20 height 20
radio input "true"
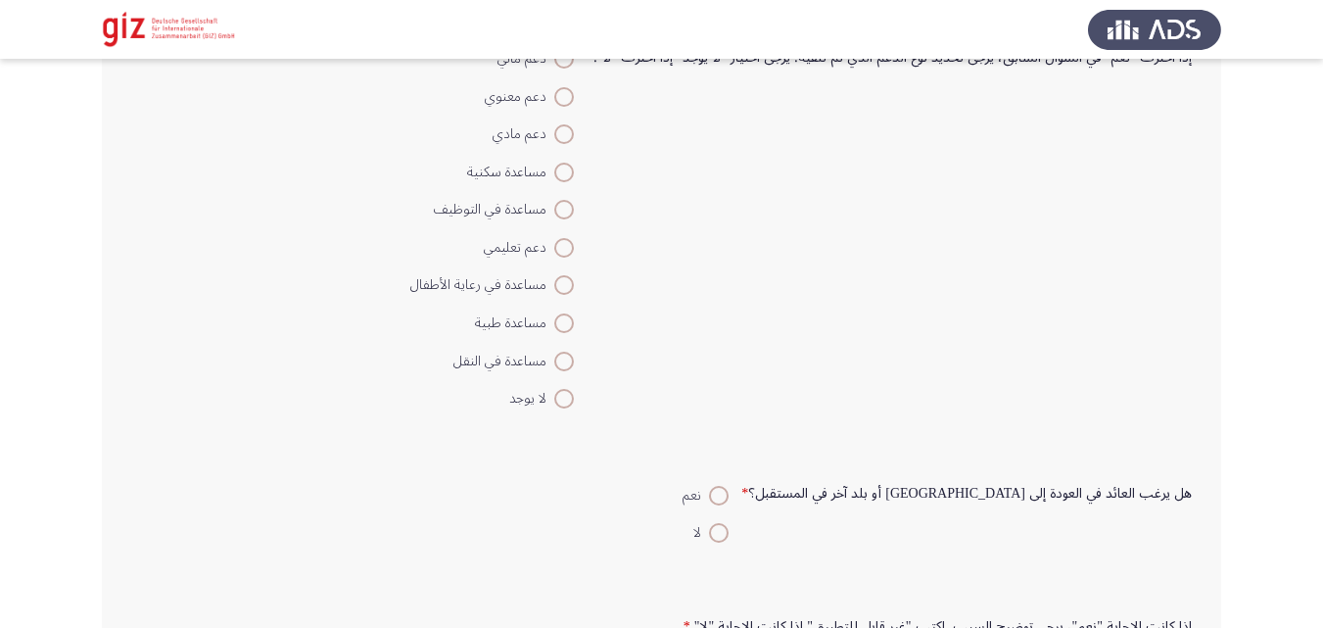
scroll to position [901, 0]
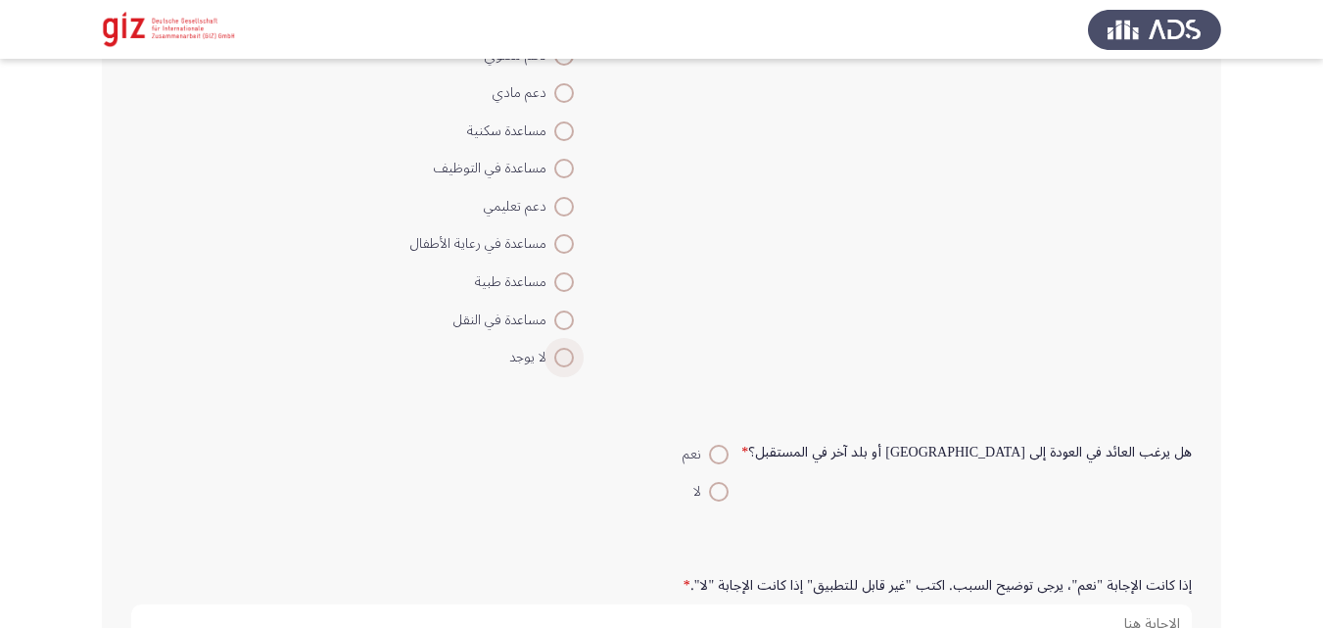
click at [572, 369] on label "لا يوجد" at bounding box center [492, 358] width 164 height 24
click at [572, 367] on input "لا يوجد" at bounding box center [564, 358] width 20 height 20
radio input "true"
click at [729, 451] on span at bounding box center [719, 455] width 20 height 20
click at [729, 451] on input "نعم" at bounding box center [719, 455] width 20 height 20
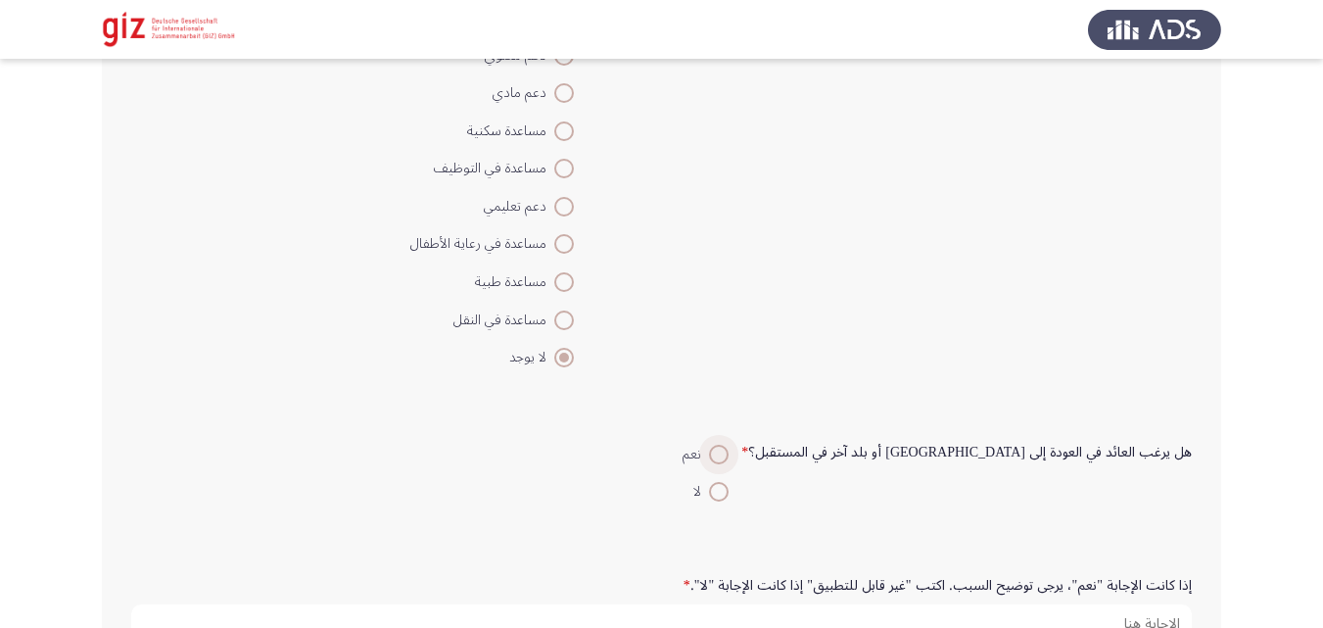
radio input "true"
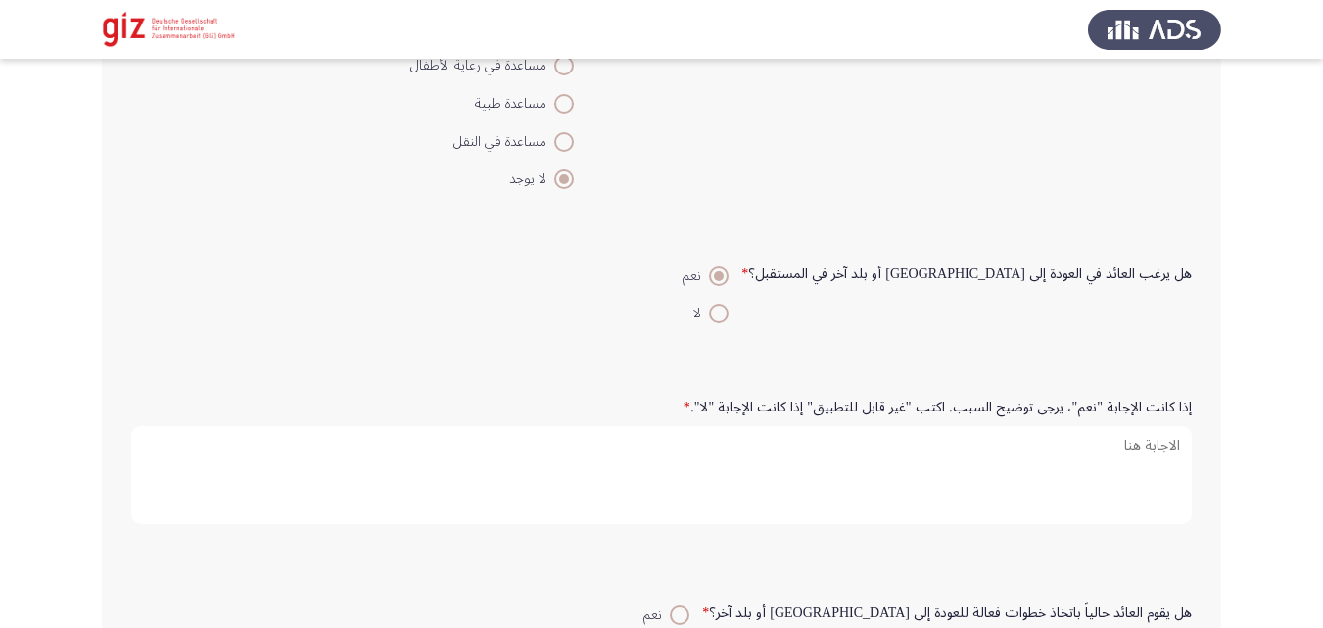
scroll to position [1166, 0]
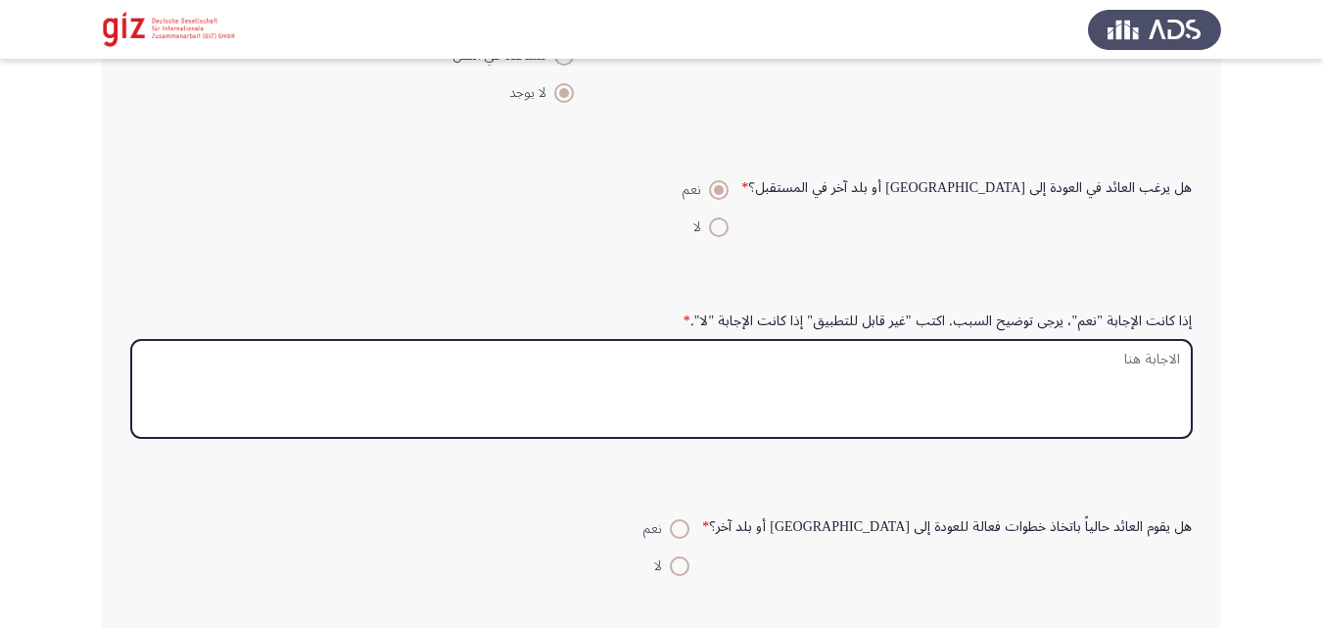
click at [853, 405] on textarea "إذا كانت الإجابة "نعم"، يرجى توضيح السبب. اكتب "غير قابل للتطبيق" إذا كانت الإج…" at bounding box center [661, 389] width 1061 height 98
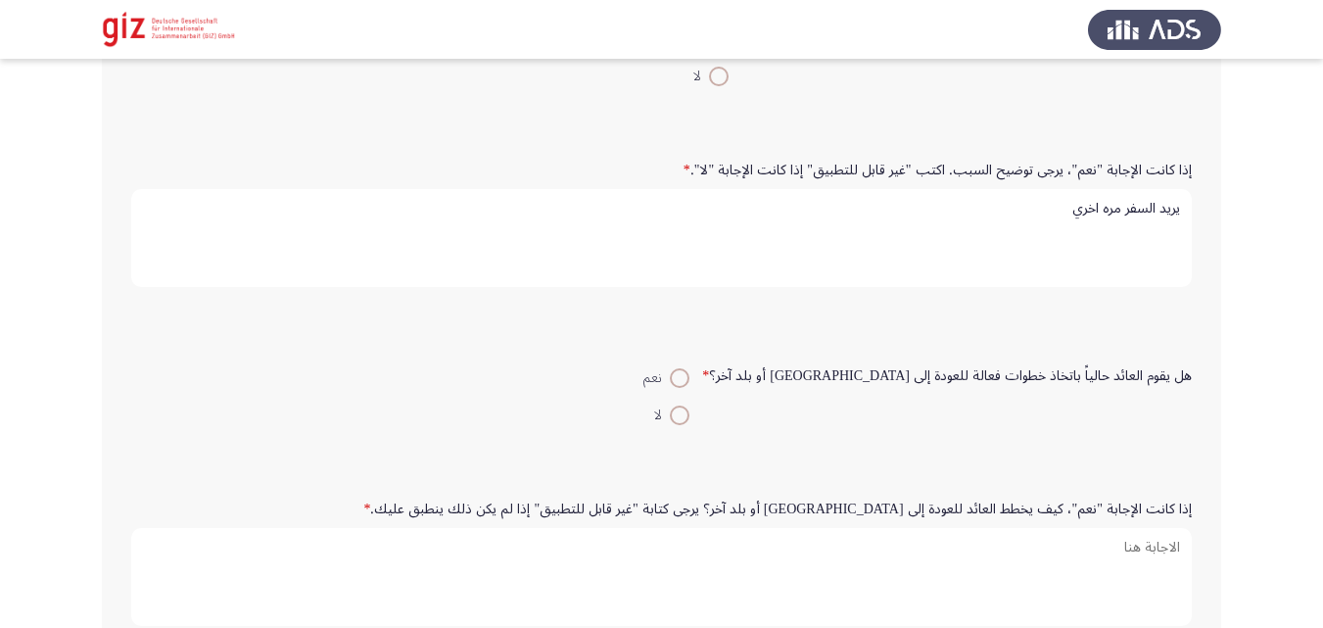
scroll to position [1370, 0]
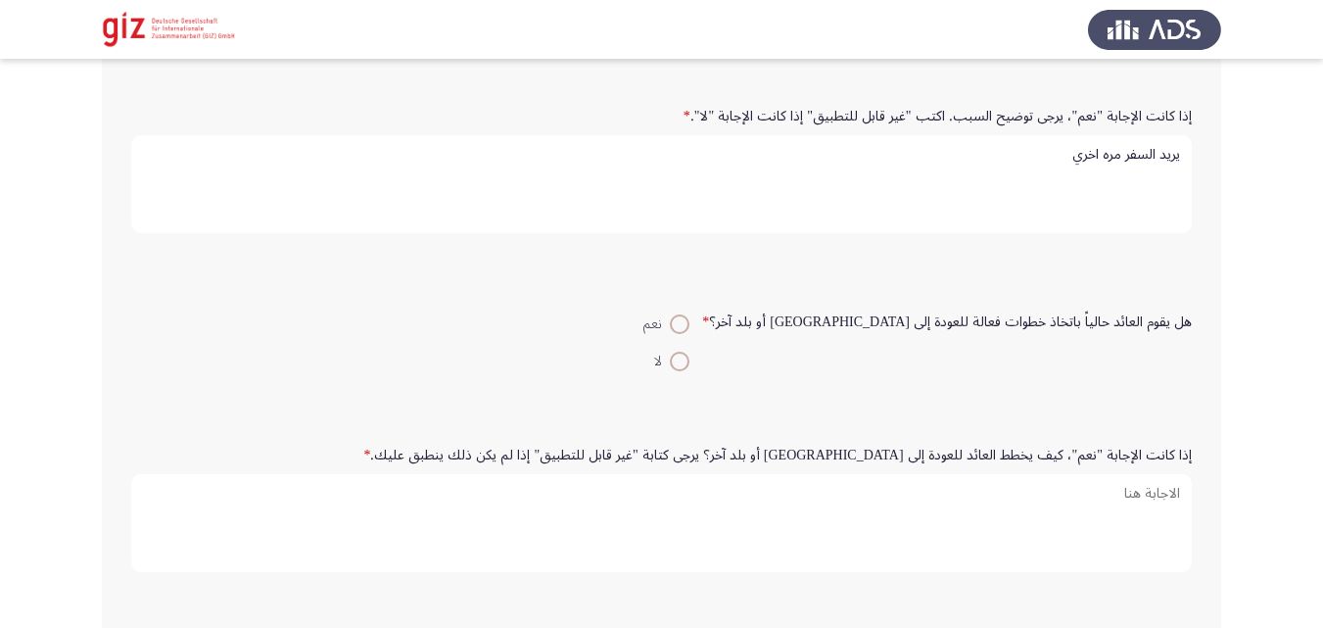
type textarea "يريد السفر مره اخري"
click at [690, 362] on span at bounding box center [680, 362] width 20 height 20
click at [690, 362] on input "لا" at bounding box center [680, 362] width 20 height 20
radio input "true"
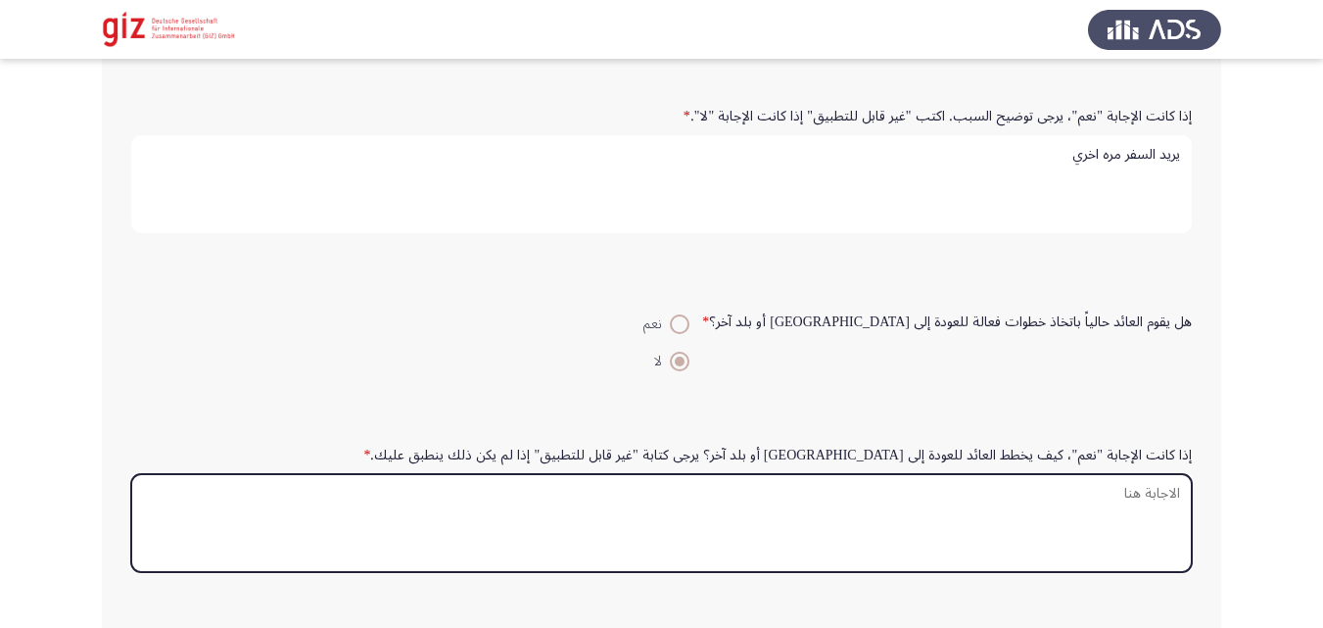
click at [764, 504] on textarea "إذا كانت الإجابة "نعم"، كيف يخطط العائد للعودة إلى [GEOGRAPHIC_DATA] أو بلد آخر…" at bounding box center [661, 523] width 1061 height 98
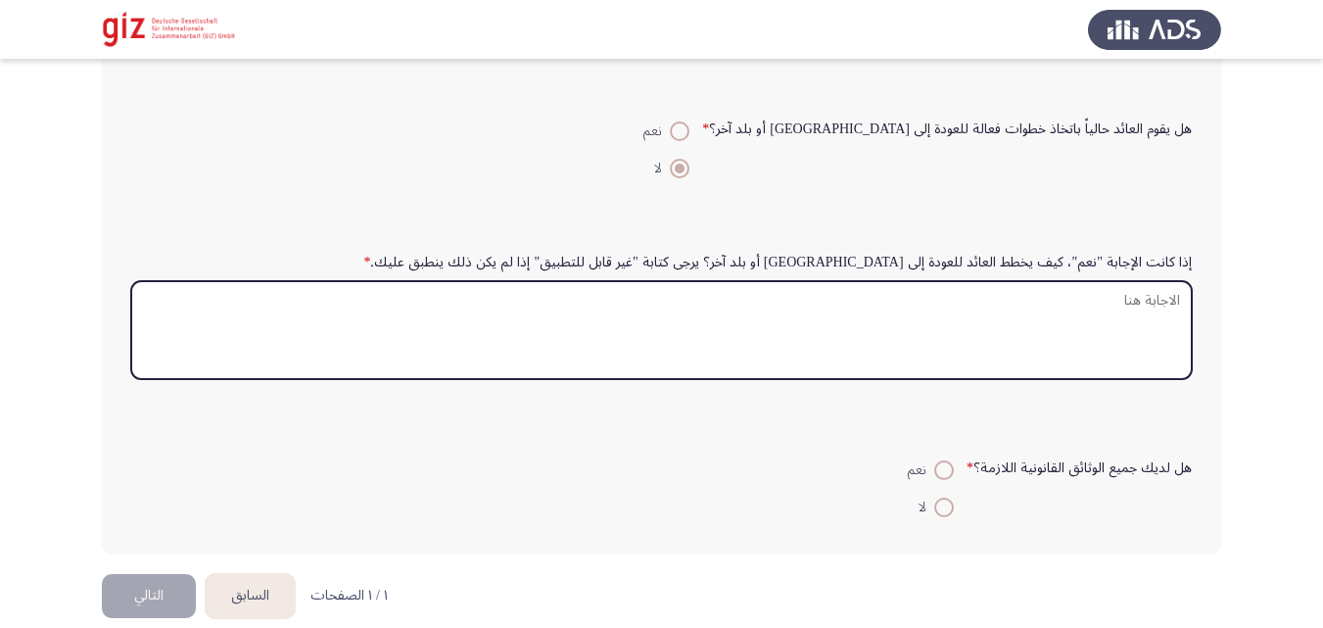
scroll to position [1574, 0]
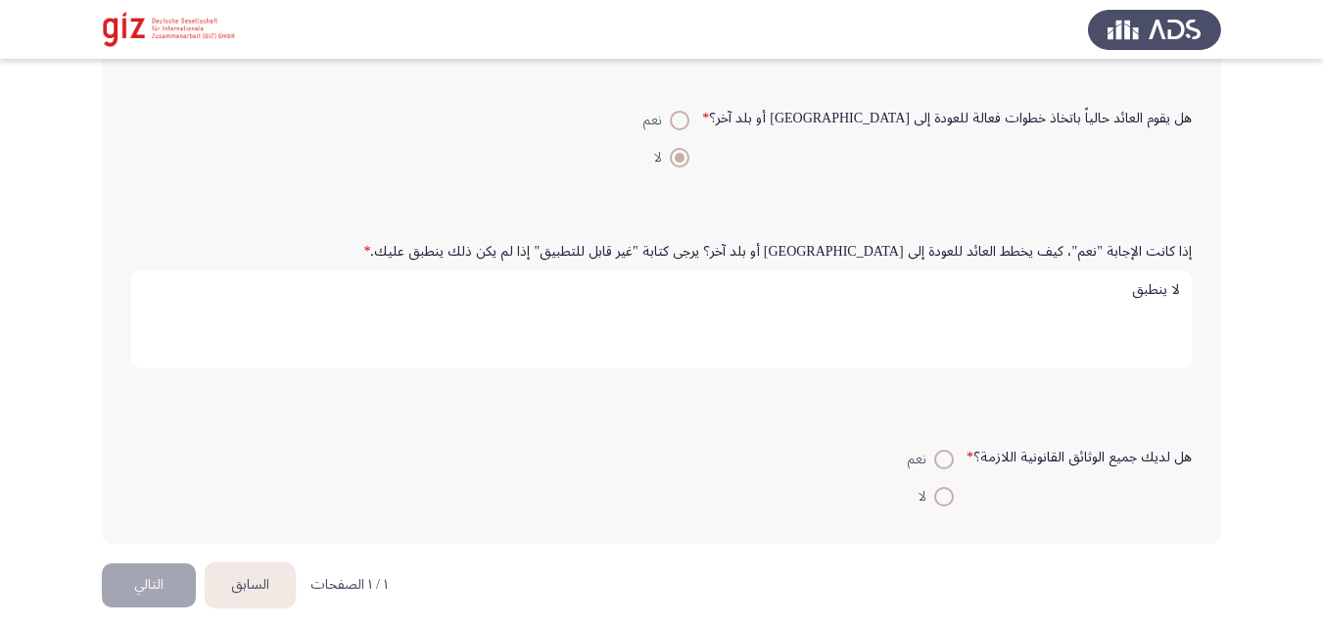
type textarea "لا ينطبق"
click at [948, 463] on span at bounding box center [944, 460] width 20 height 20
click at [948, 463] on input "نعم" at bounding box center [944, 460] width 20 height 20
radio input "true"
drag, startPoint x: 165, startPoint y: 478, endPoint x: 151, endPoint y: 553, distance: 76.7
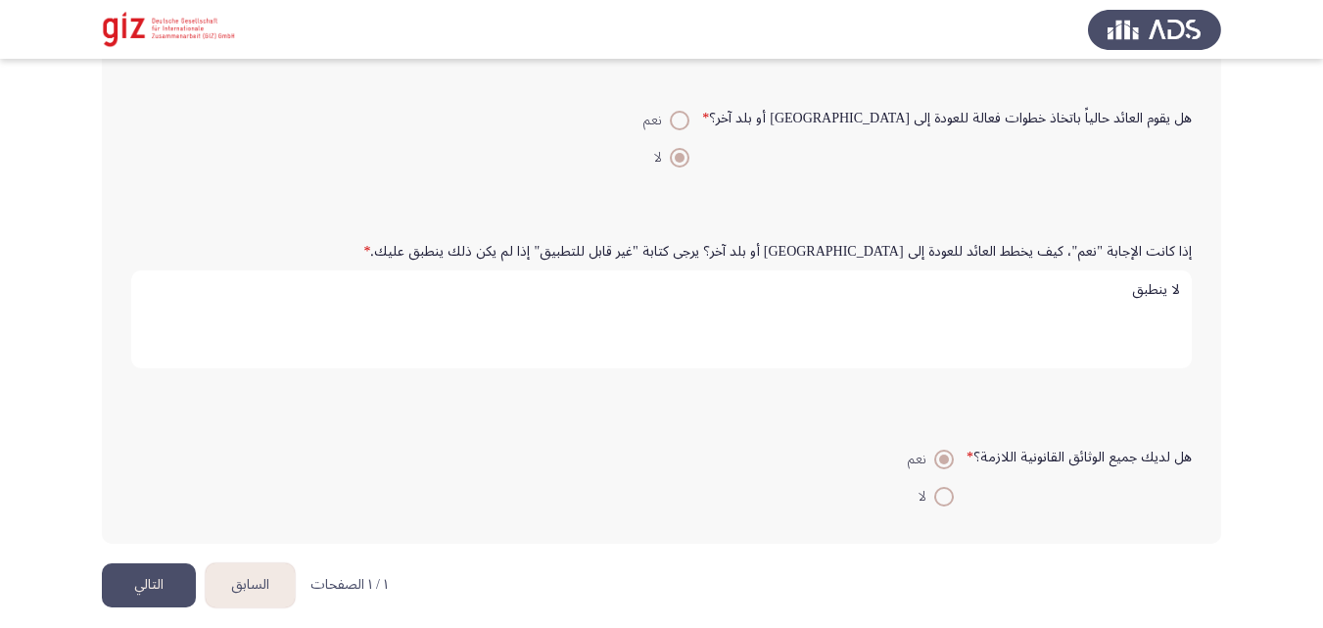
click at [152, 591] on button "التالي" at bounding box center [149, 585] width 94 height 44
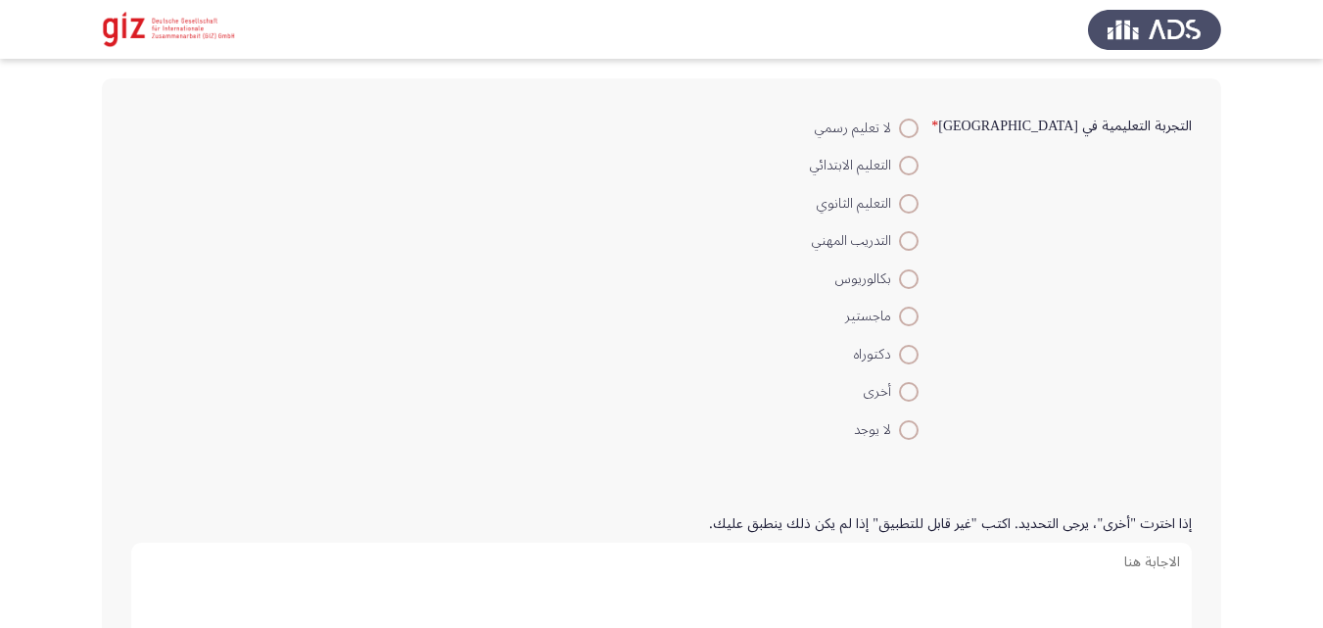
scroll to position [118, 0]
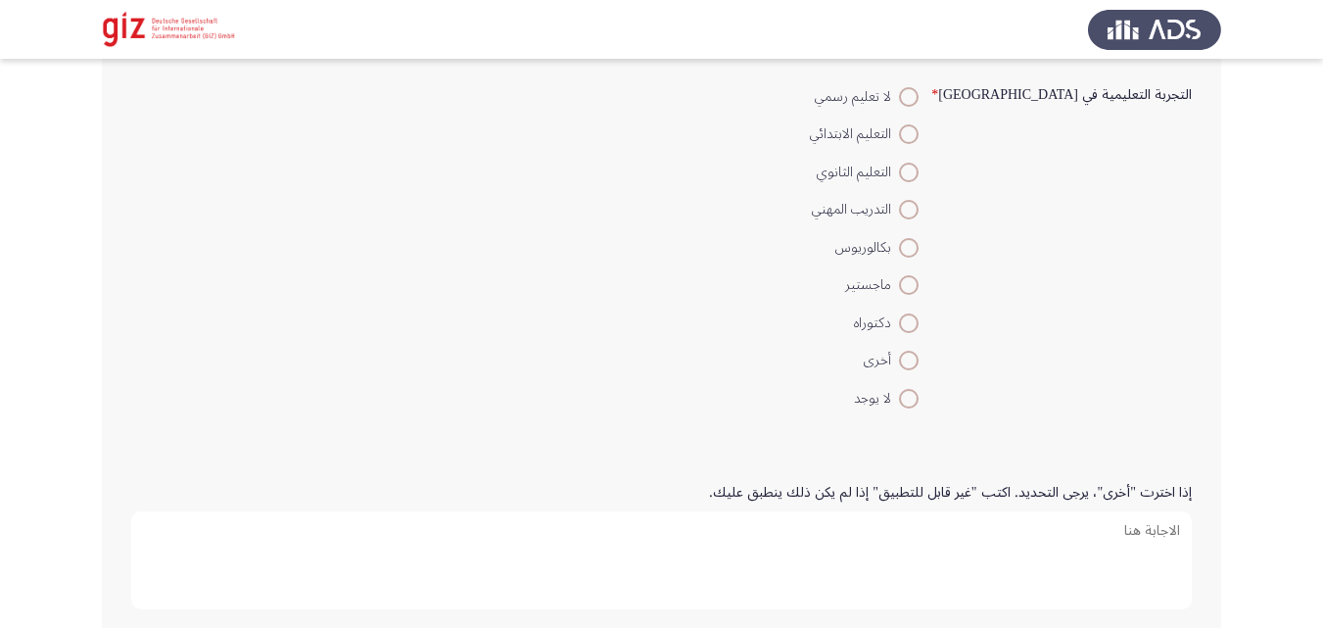
click at [919, 217] on span at bounding box center [909, 210] width 20 height 20
click at [919, 217] on input "التدريب المهني" at bounding box center [909, 210] width 20 height 20
radio input "true"
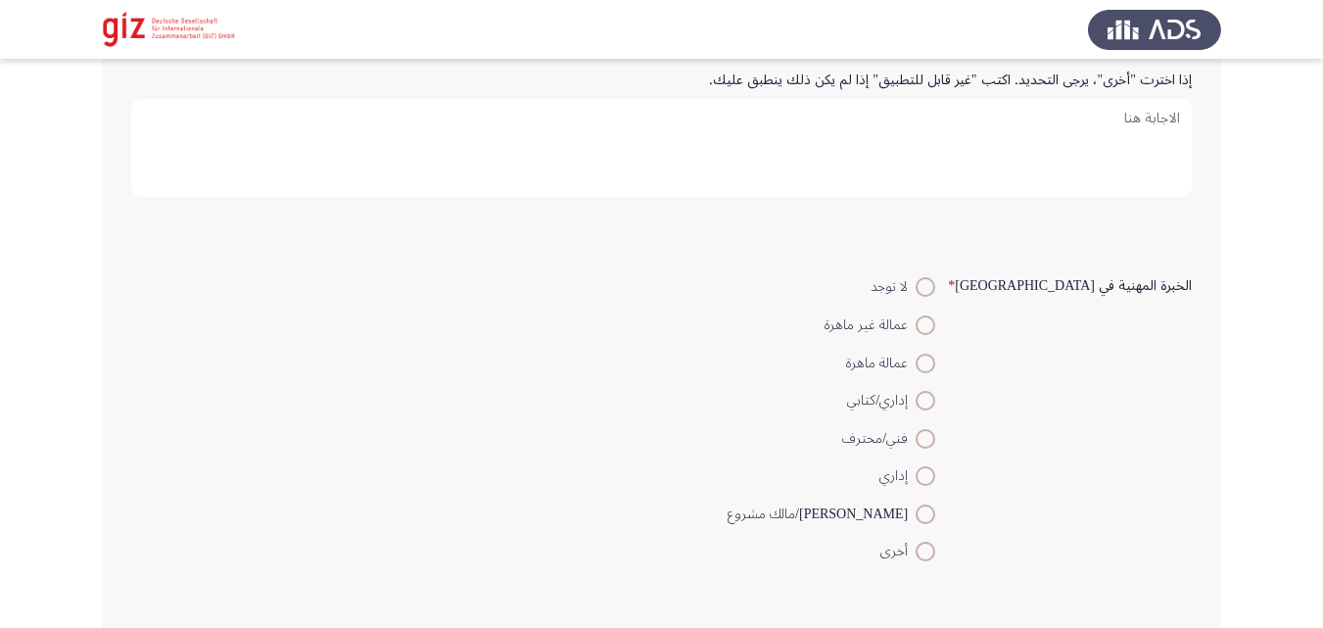
scroll to position [555, 0]
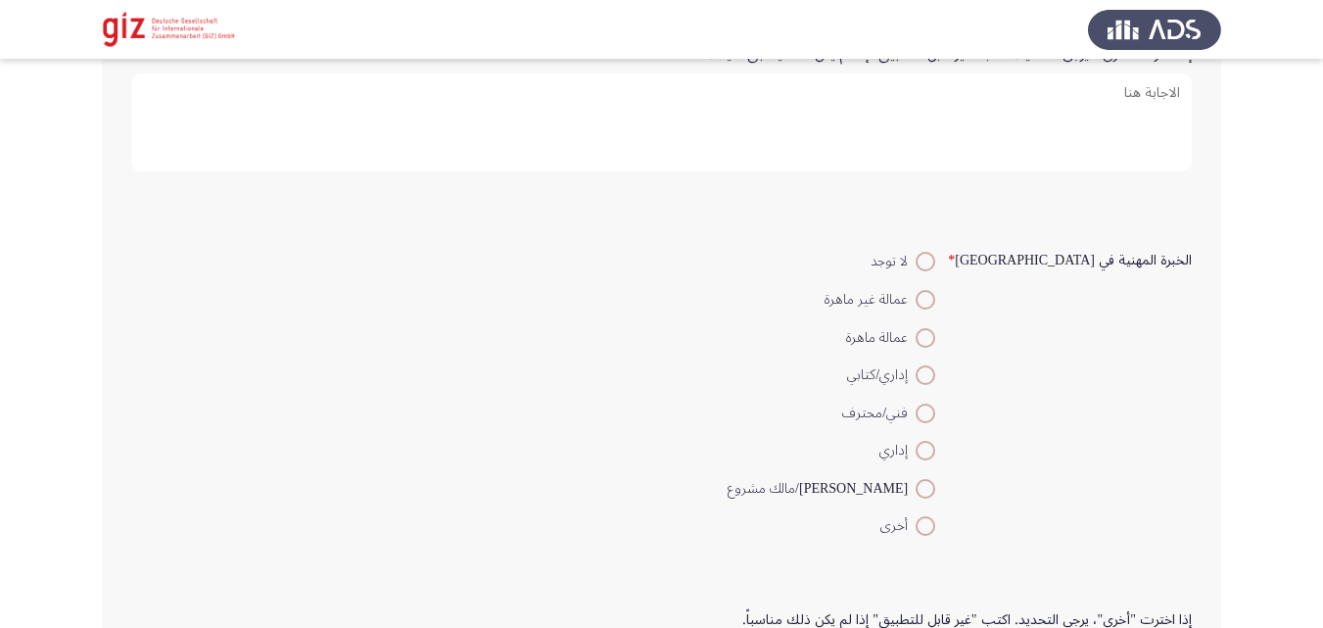
click at [935, 290] on span at bounding box center [926, 300] width 20 height 20
click at [935, 290] on input "عمالة غير ماهرة" at bounding box center [926, 300] width 20 height 20
radio input "true"
click at [916, 333] on span "عمالة ماهرة" at bounding box center [881, 338] width 70 height 24
click at [935, 333] on input "عمالة ماهرة" at bounding box center [926, 338] width 20 height 20
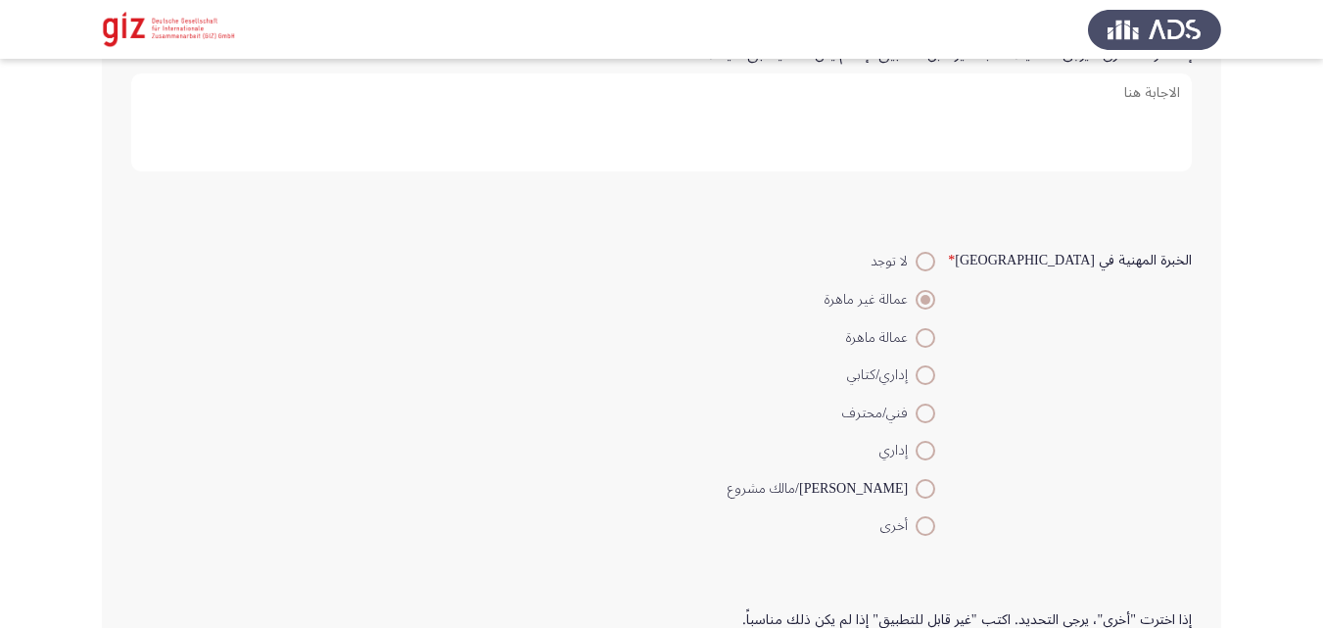
radio input "true"
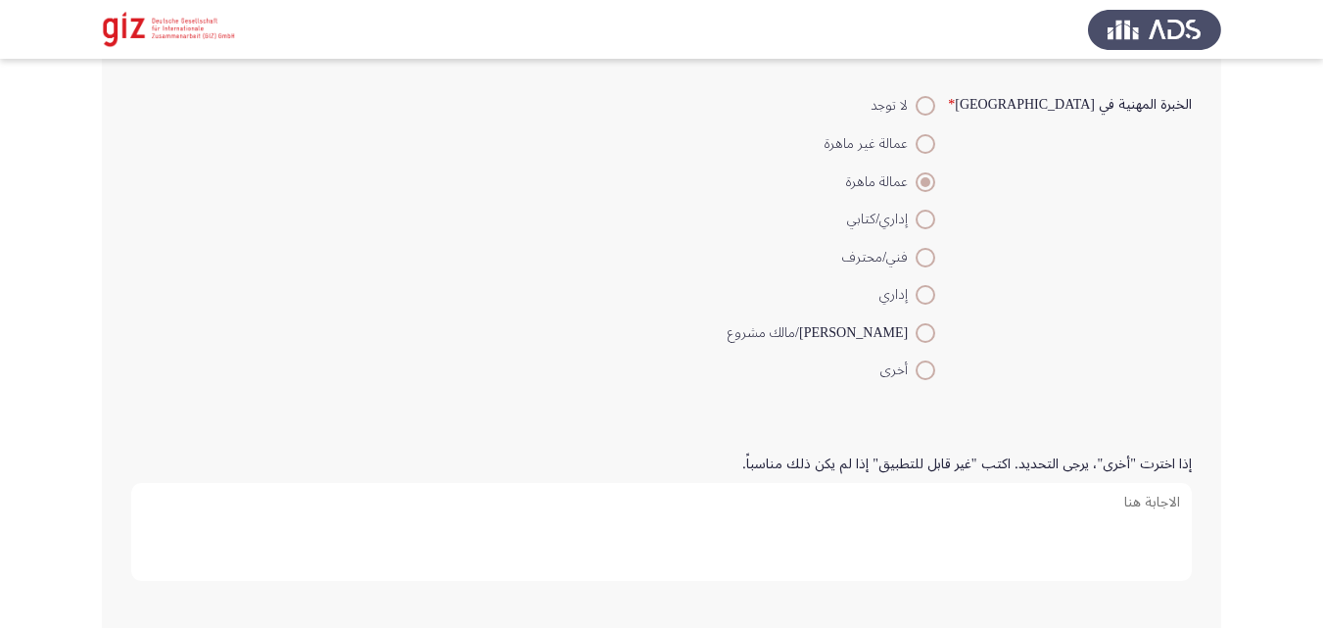
scroll to position [712, 0]
click at [935, 145] on span at bounding box center [926, 143] width 20 height 20
click at [935, 145] on input "عمالة غير ماهرة" at bounding box center [926, 143] width 20 height 20
radio input "true"
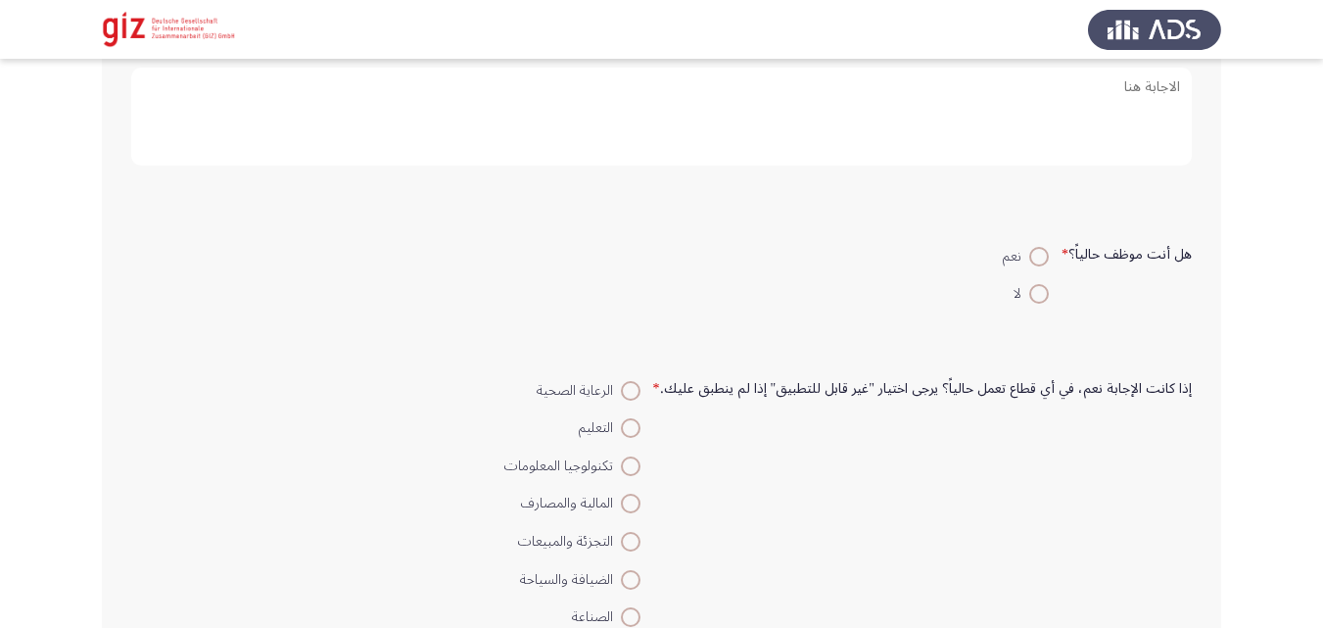
scroll to position [1184, 0]
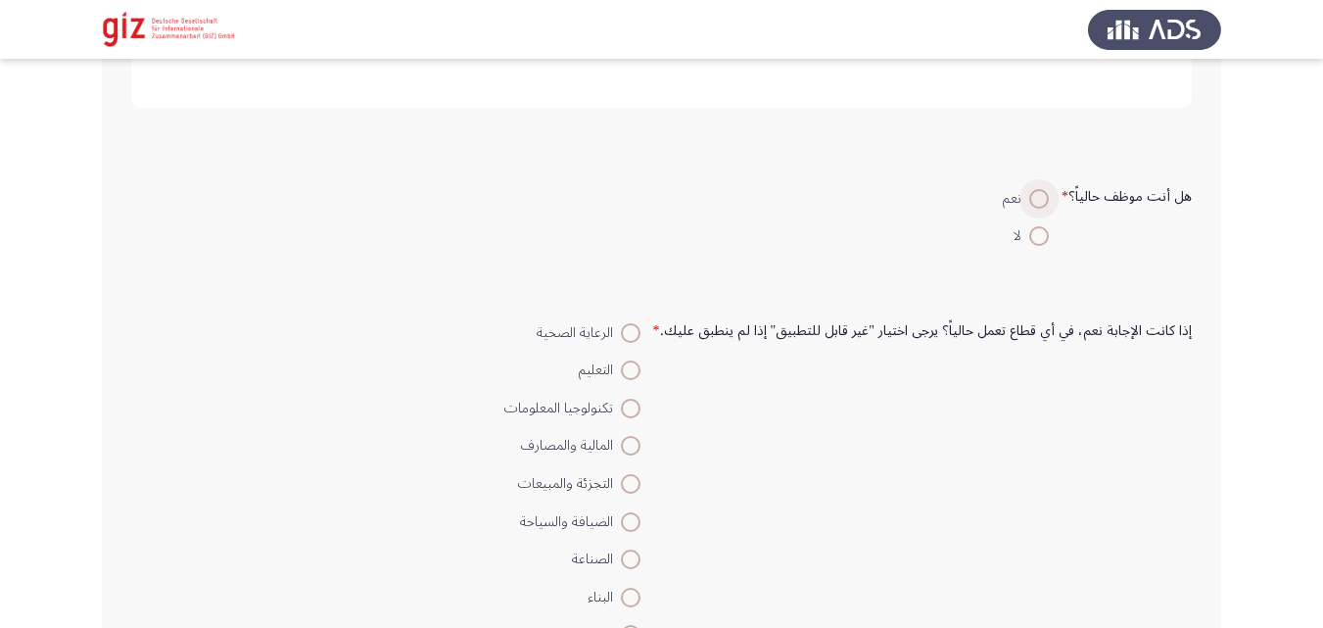
click at [1042, 203] on span at bounding box center [1039, 199] width 20 height 20
click at [1042, 203] on input "نعم" at bounding box center [1039, 199] width 20 height 20
radio input "true"
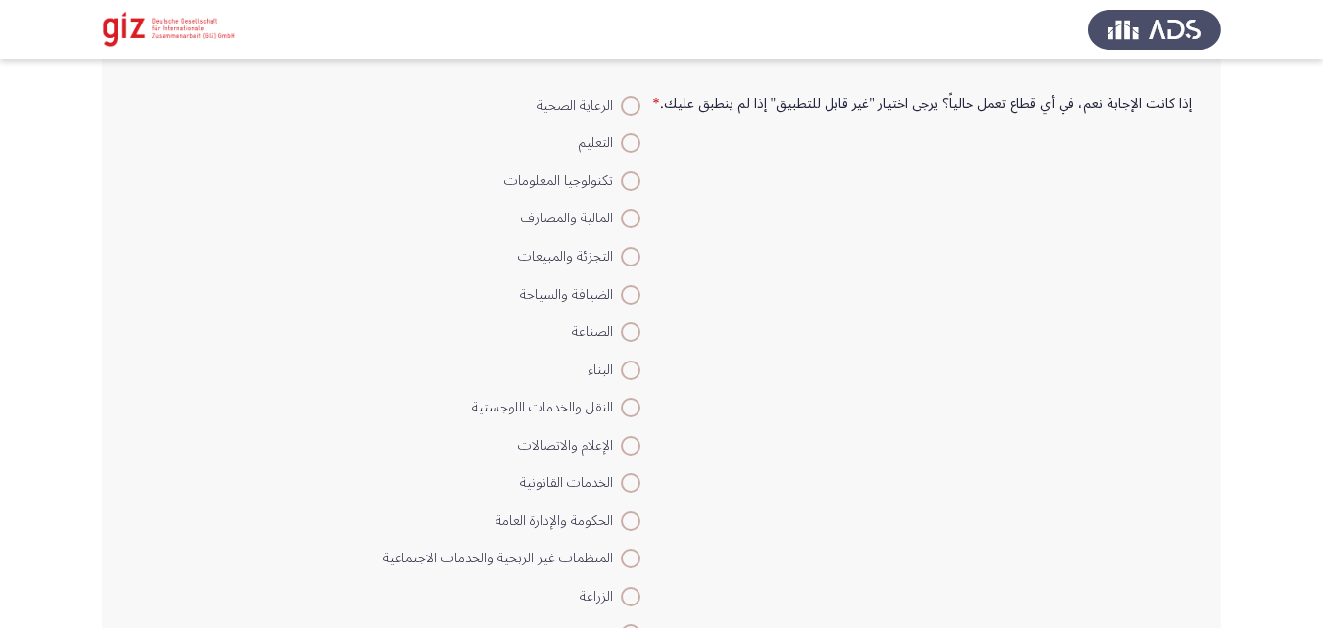
scroll to position [1430, 0]
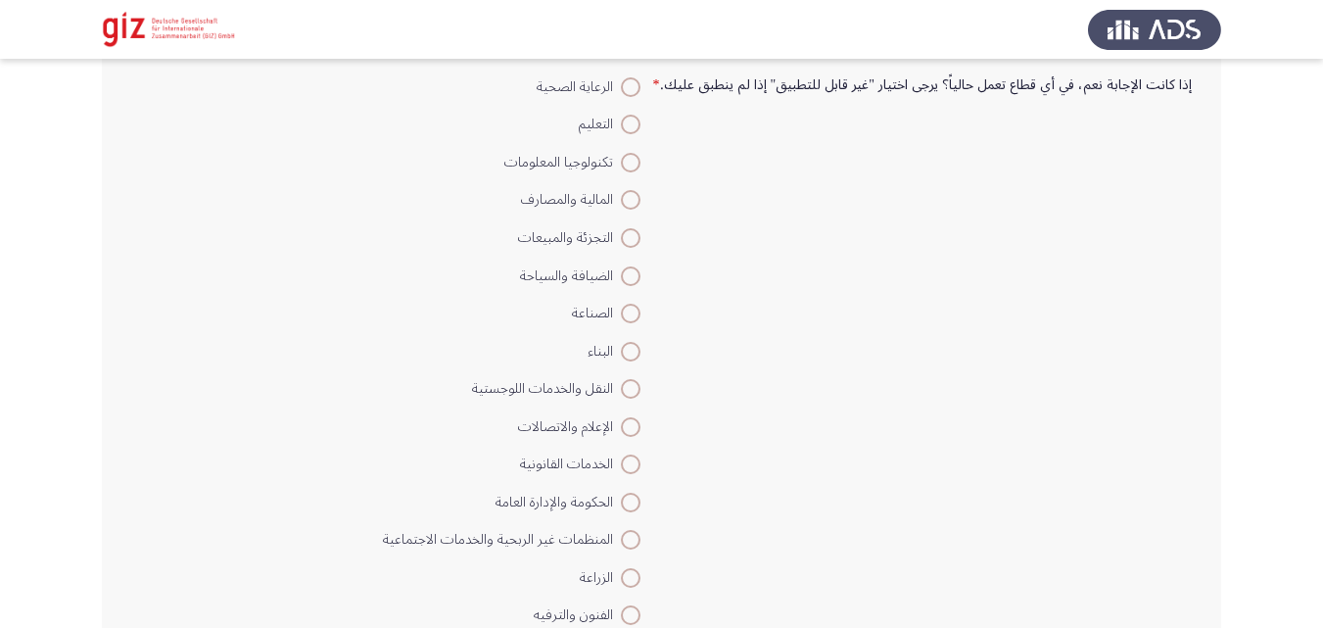
click at [636, 351] on span at bounding box center [631, 352] width 20 height 20
click at [636, 351] on input "البناء" at bounding box center [631, 352] width 20 height 20
radio input "true"
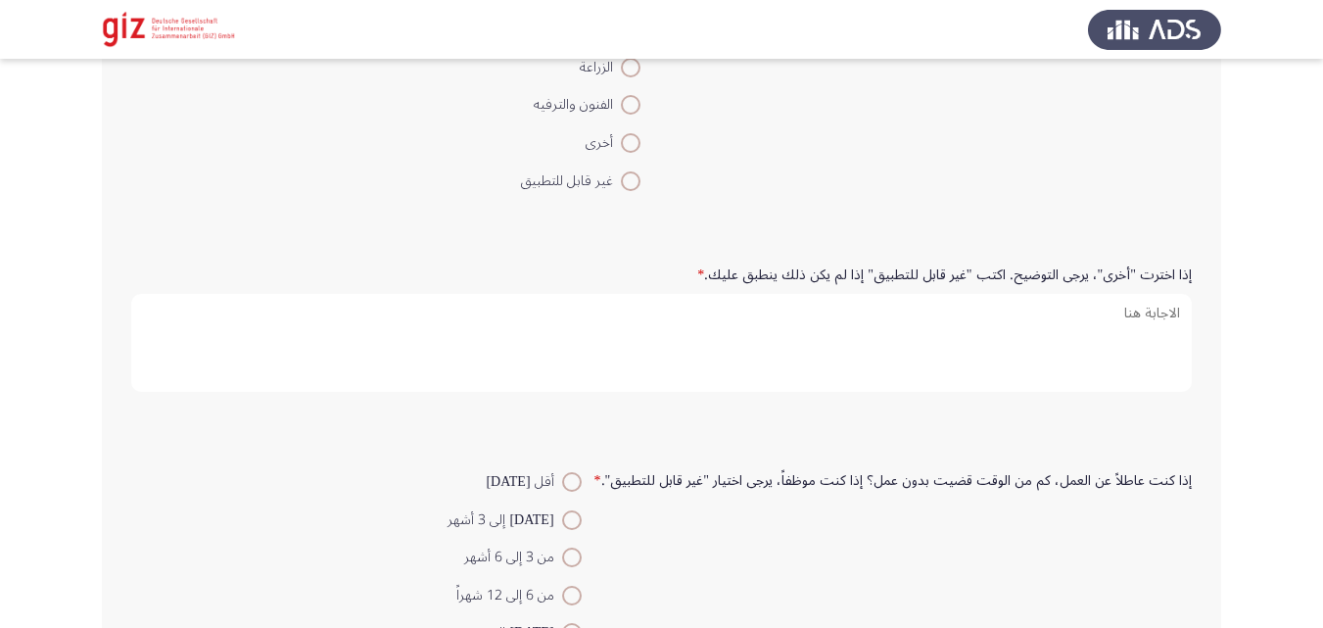
scroll to position [1960, 0]
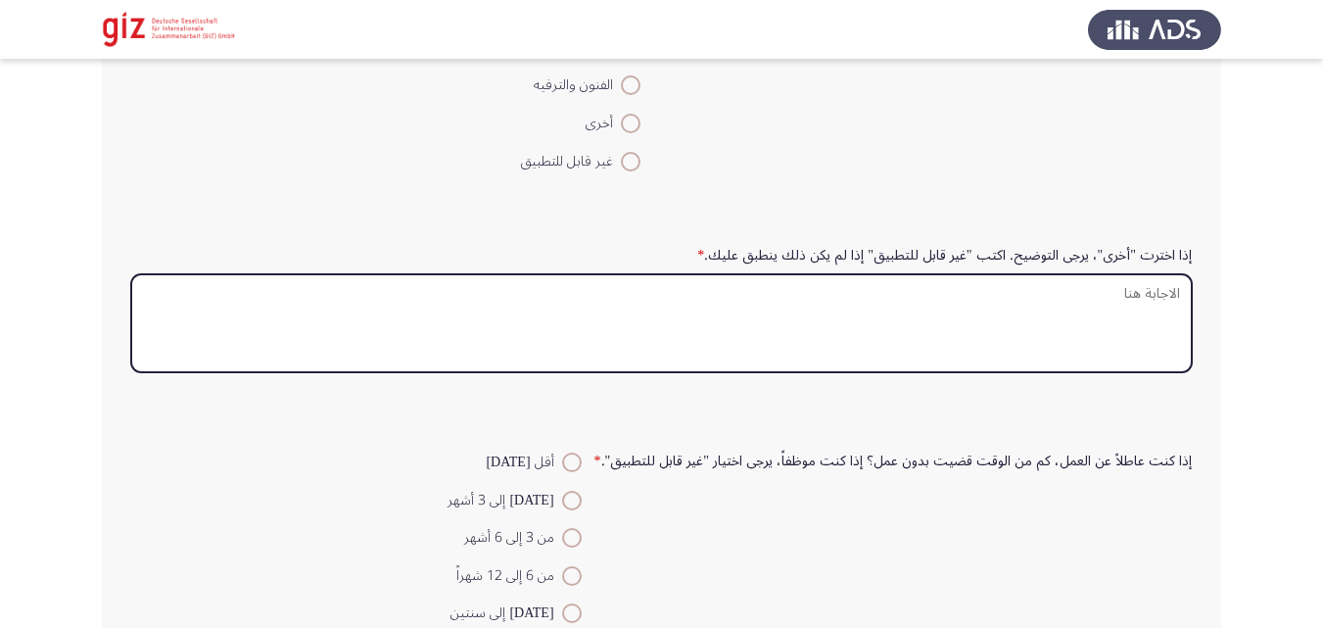
click at [836, 325] on textarea "إذا اخترت "أخرى"، يرجى التوضيح. اكتب "غير قابل للتطبيق" إذا لم يكن ذلك ينطبق عل…" at bounding box center [661, 323] width 1061 height 98
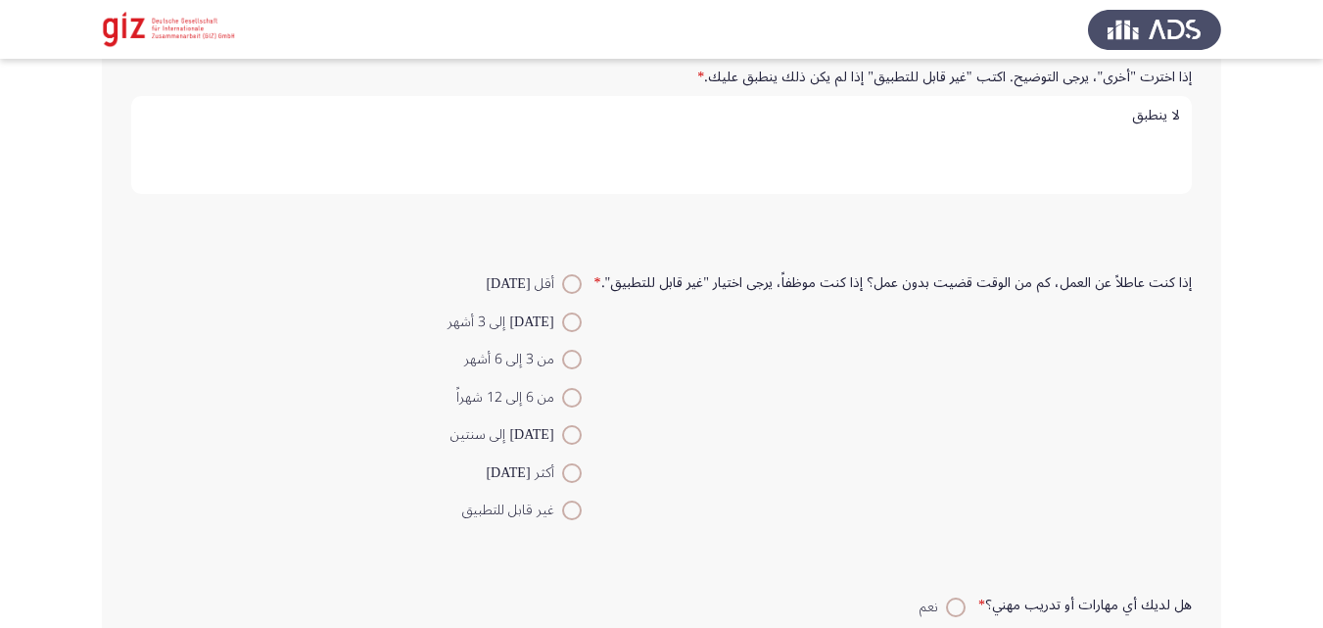
scroll to position [2223, 0]
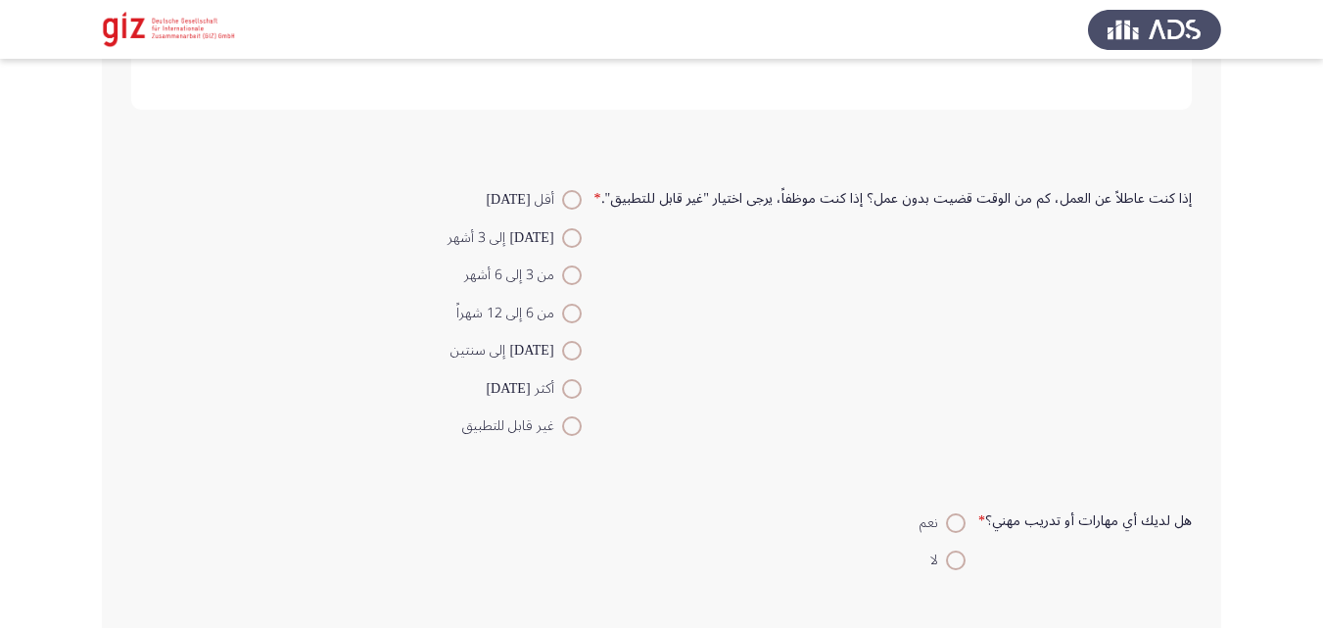
type textarea "لا ينطبق"
click at [571, 424] on span at bounding box center [572, 426] width 20 height 20
click at [571, 424] on input "غير قابل للتطبيق" at bounding box center [572, 426] width 20 height 20
radio input "true"
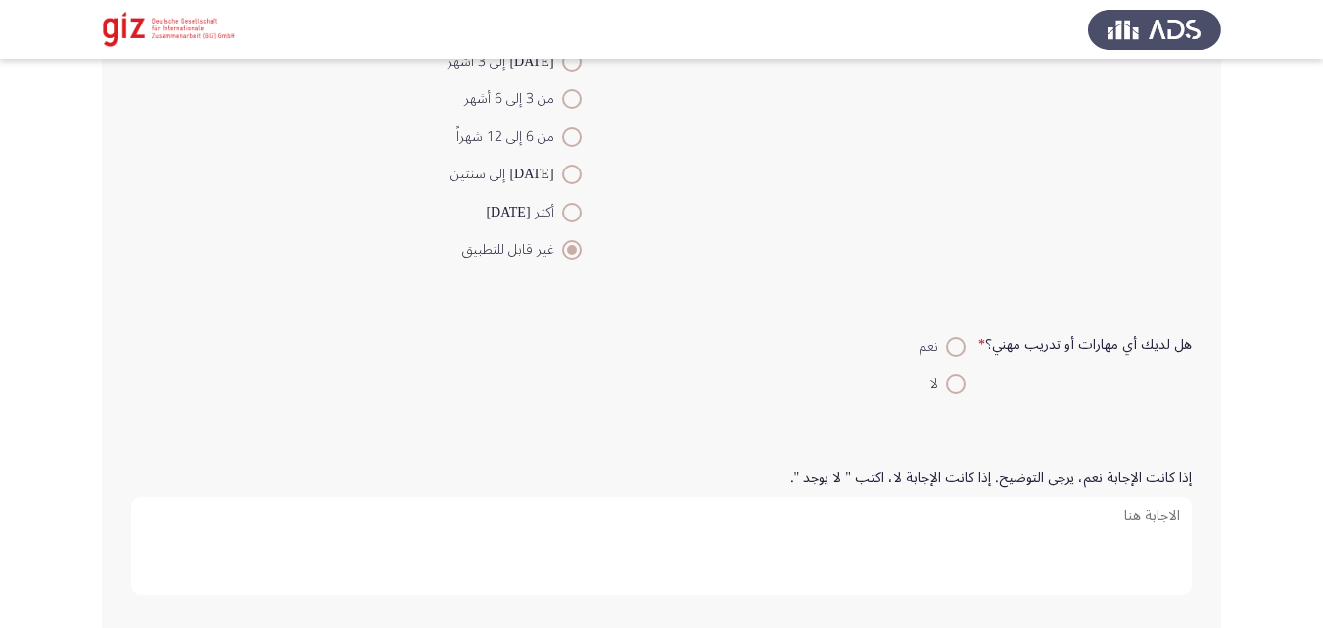
scroll to position [2438, 0]
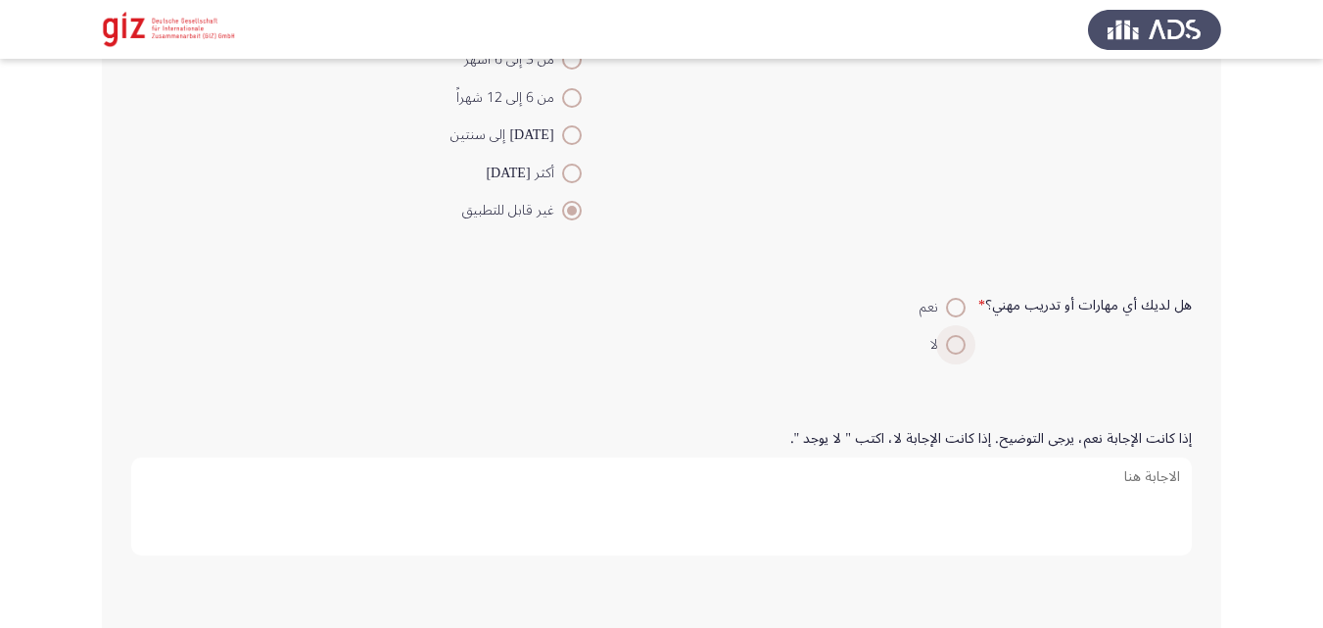
click at [959, 346] on span at bounding box center [956, 345] width 20 height 20
click at [959, 346] on input "لا" at bounding box center [956, 345] width 20 height 20
radio input "true"
click at [958, 342] on span at bounding box center [956, 345] width 20 height 20
click at [958, 342] on input "لا" at bounding box center [956, 345] width 20 height 20
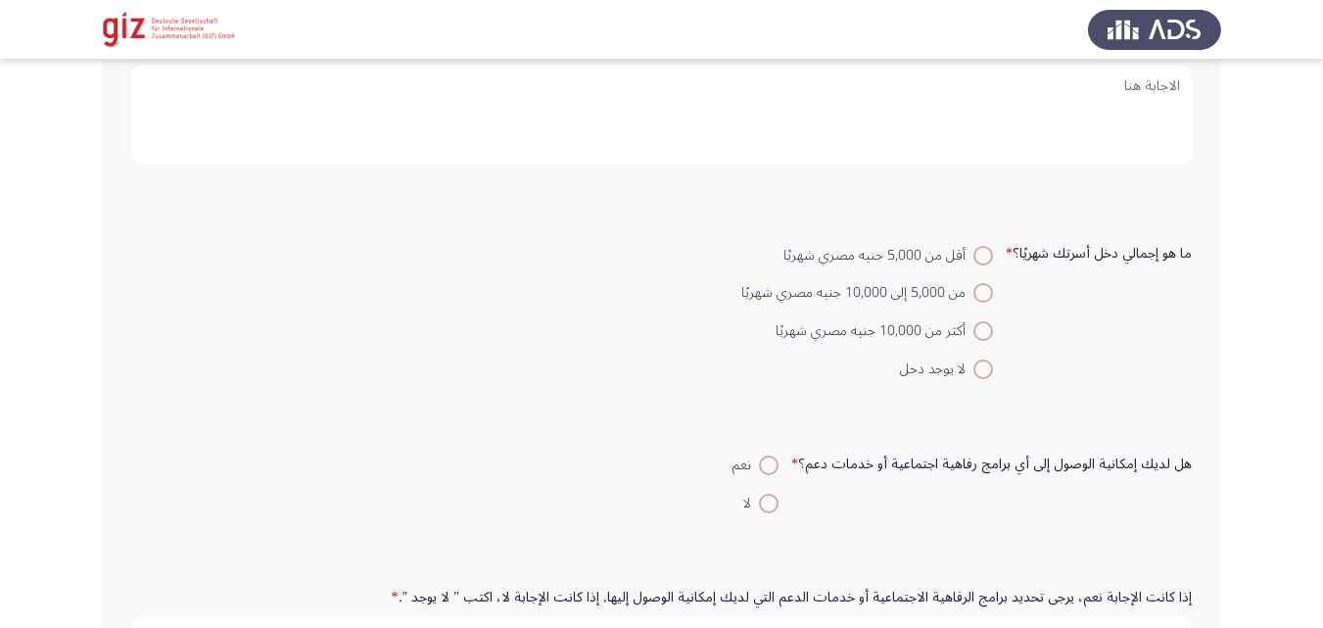
scroll to position [2782, 0]
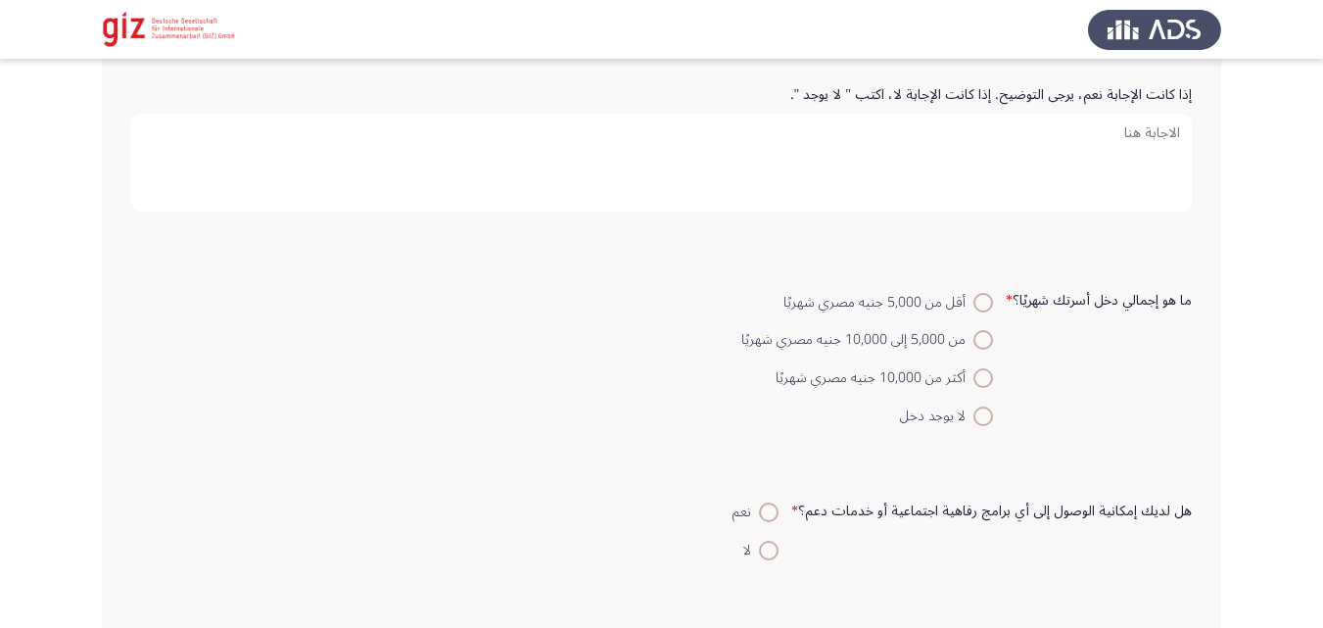
click at [990, 303] on span at bounding box center [984, 303] width 20 height 20
click at [990, 303] on input "أقل من 5,000 جنيه مصري شهريًا" at bounding box center [984, 303] width 20 height 20
radio input "true"
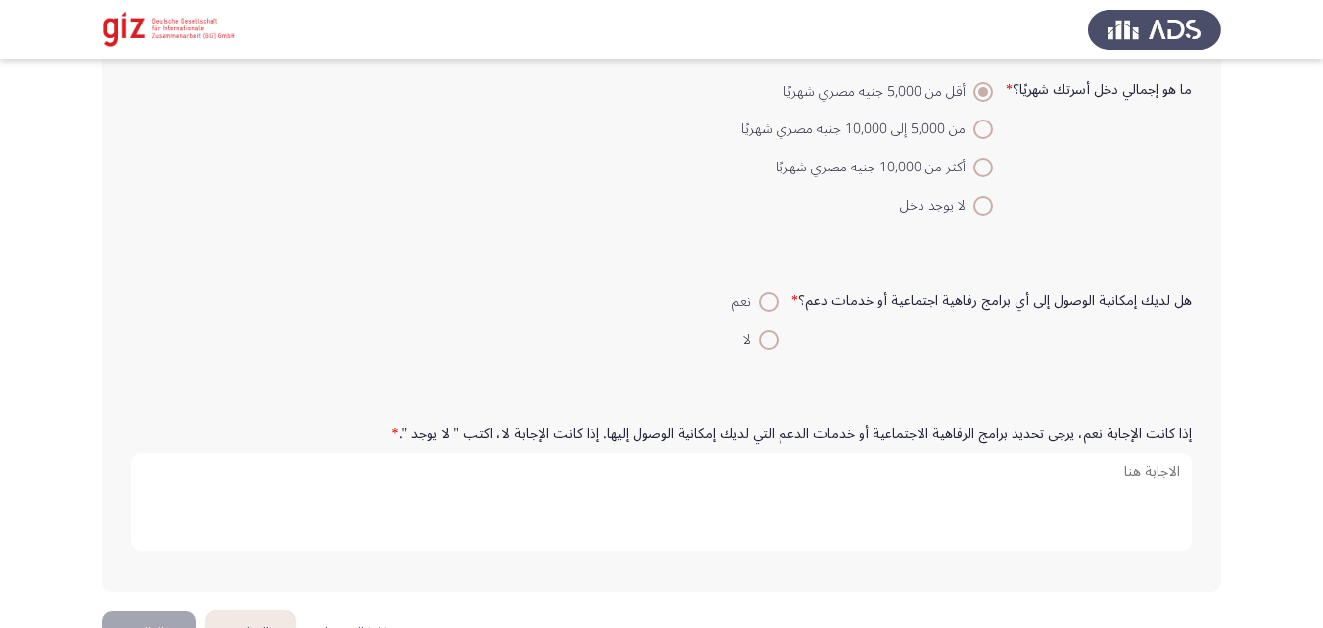
scroll to position [3013, 0]
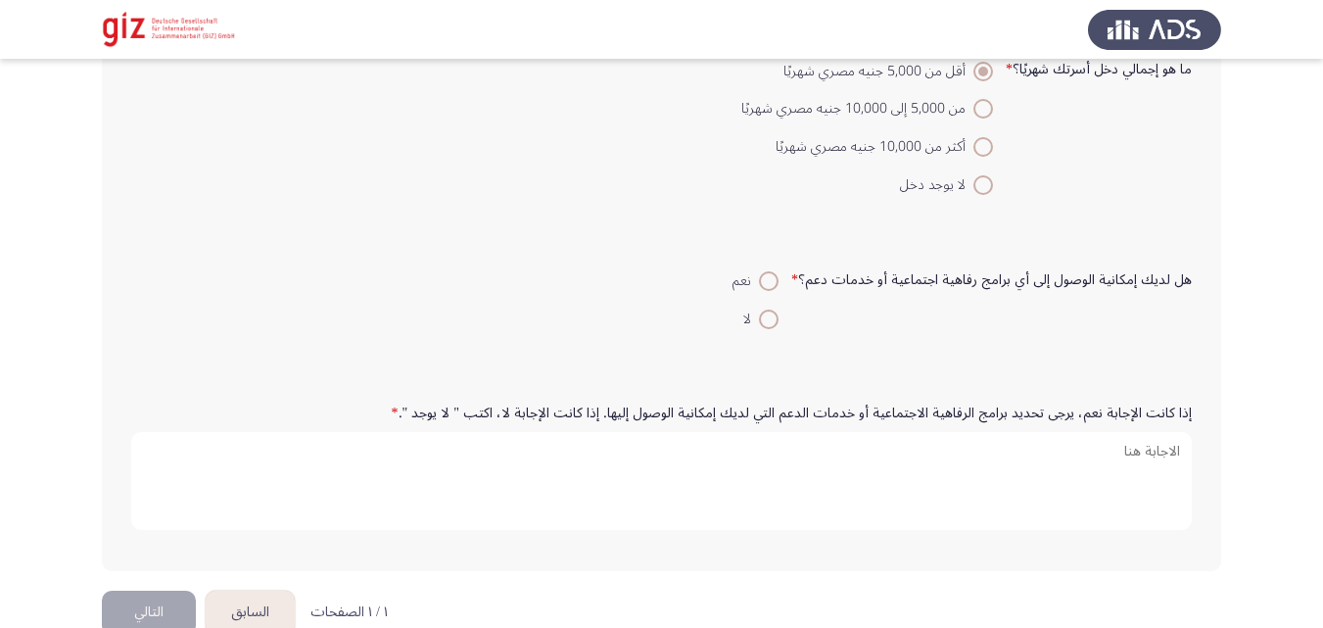
click at [774, 324] on span at bounding box center [769, 320] width 20 height 20
click at [774, 324] on input "لا" at bounding box center [769, 320] width 20 height 20
radio input "true"
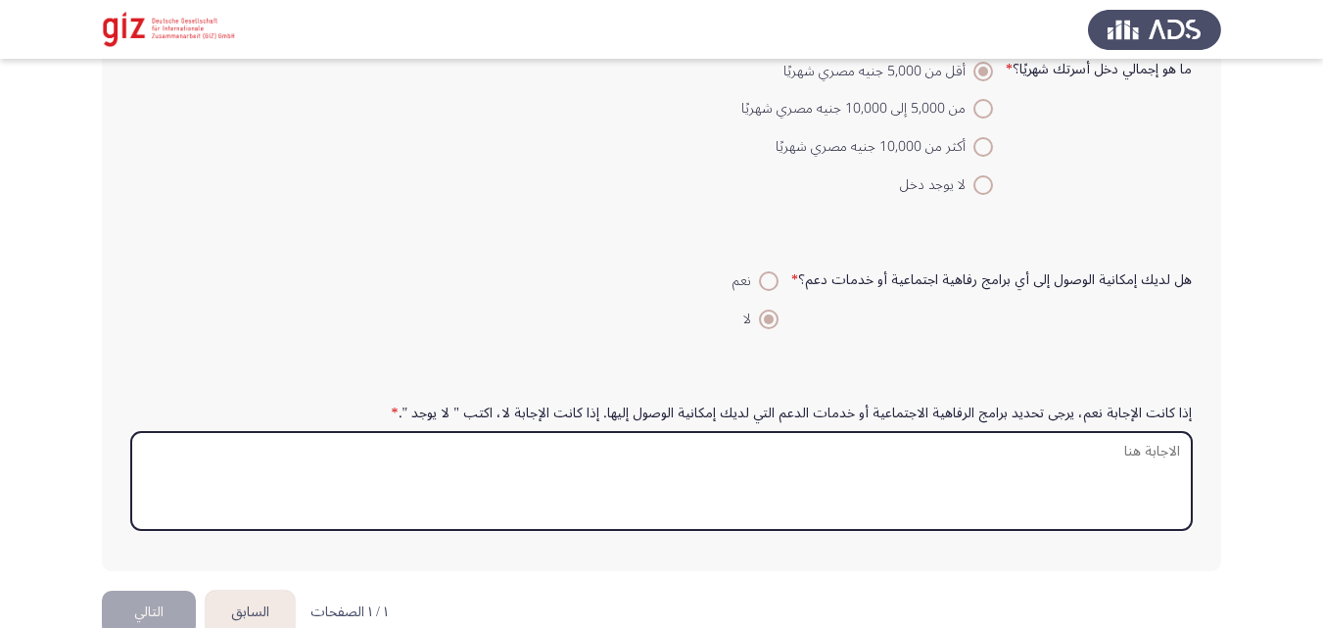
click at [652, 512] on textarea "إذا كانت الإجابة نعم، يرجى تحديد برامج الرفاهية الاجتماعية أو خدمات الدعم التي …" at bounding box center [661, 481] width 1061 height 98
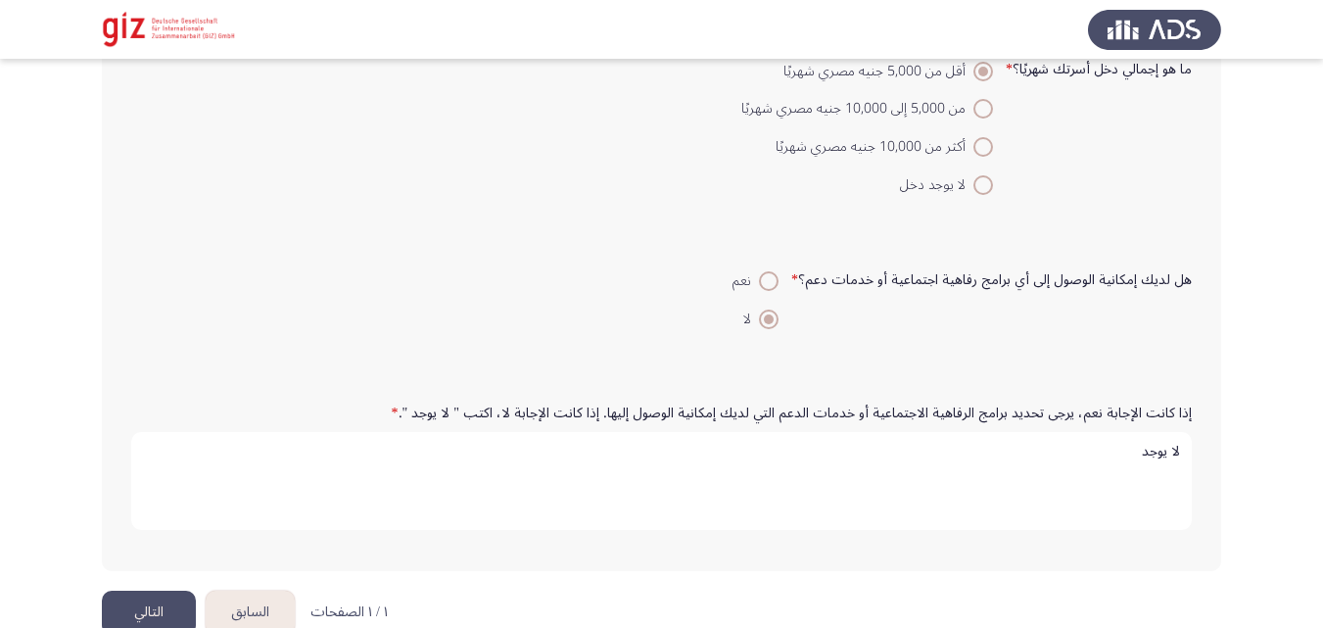
type textarea "لا يوجد"
click at [157, 603] on button "التالي" at bounding box center [149, 613] width 94 height 44
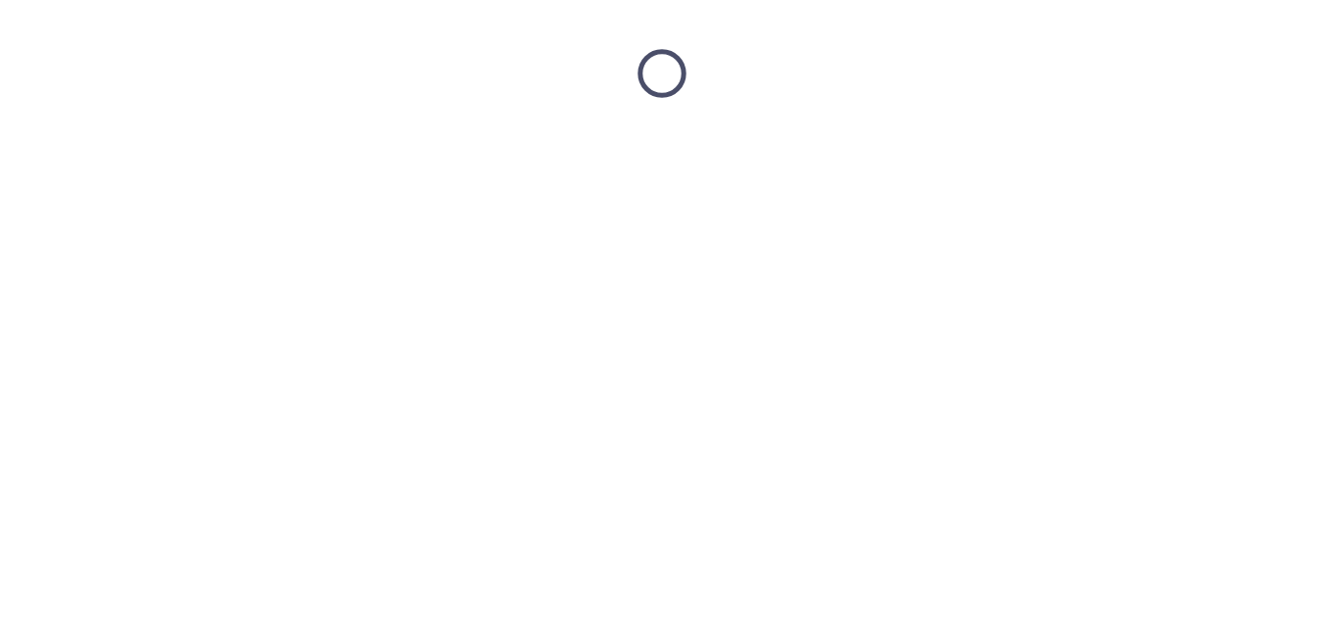
scroll to position [0, 0]
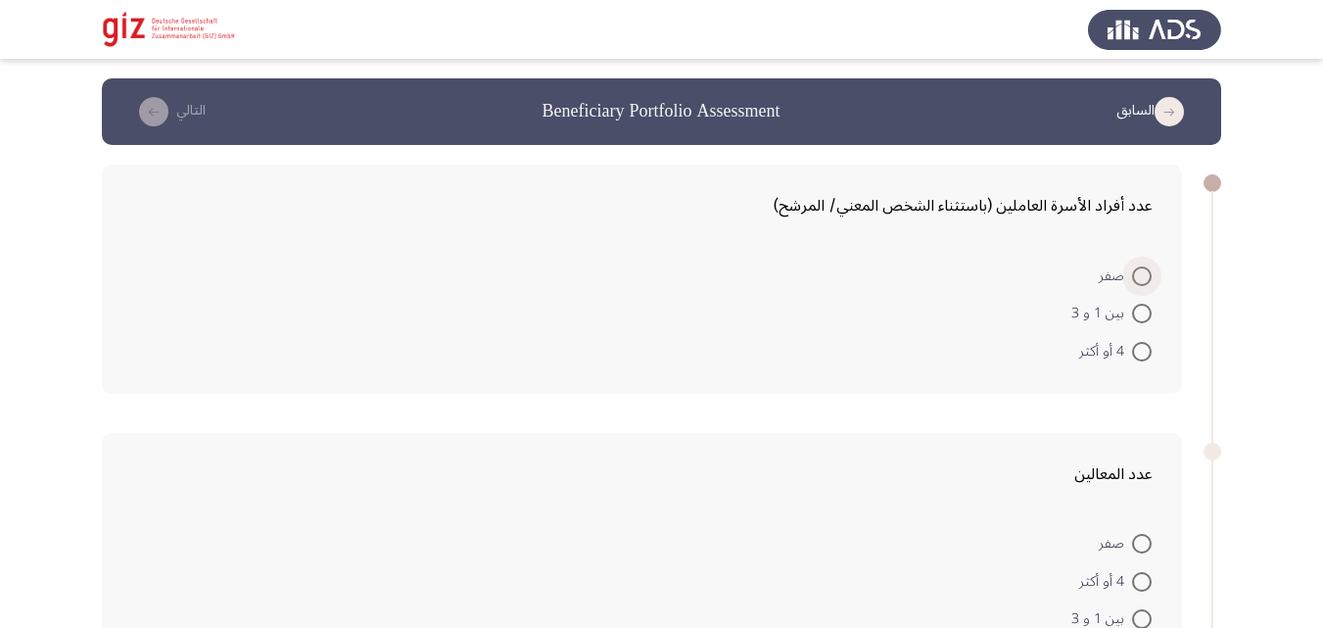
click at [1146, 273] on span at bounding box center [1142, 276] width 20 height 20
click at [1146, 273] on input "صفر" at bounding box center [1142, 276] width 20 height 20
radio input "true"
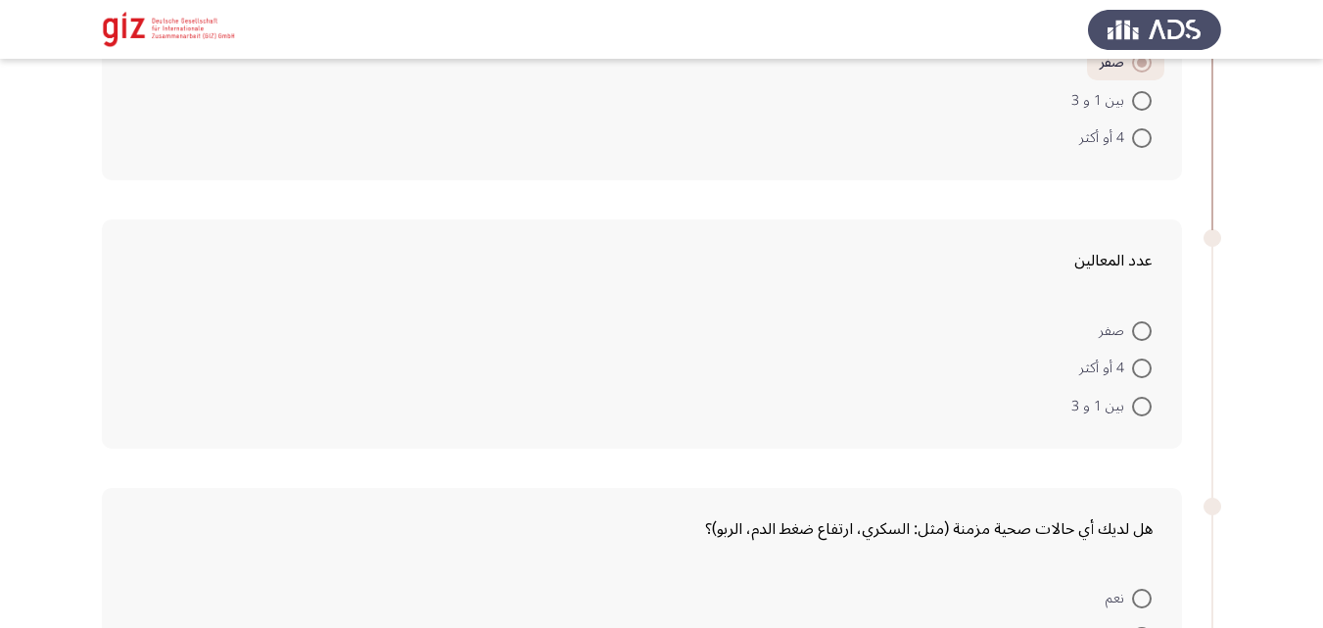
scroll to position [273, 0]
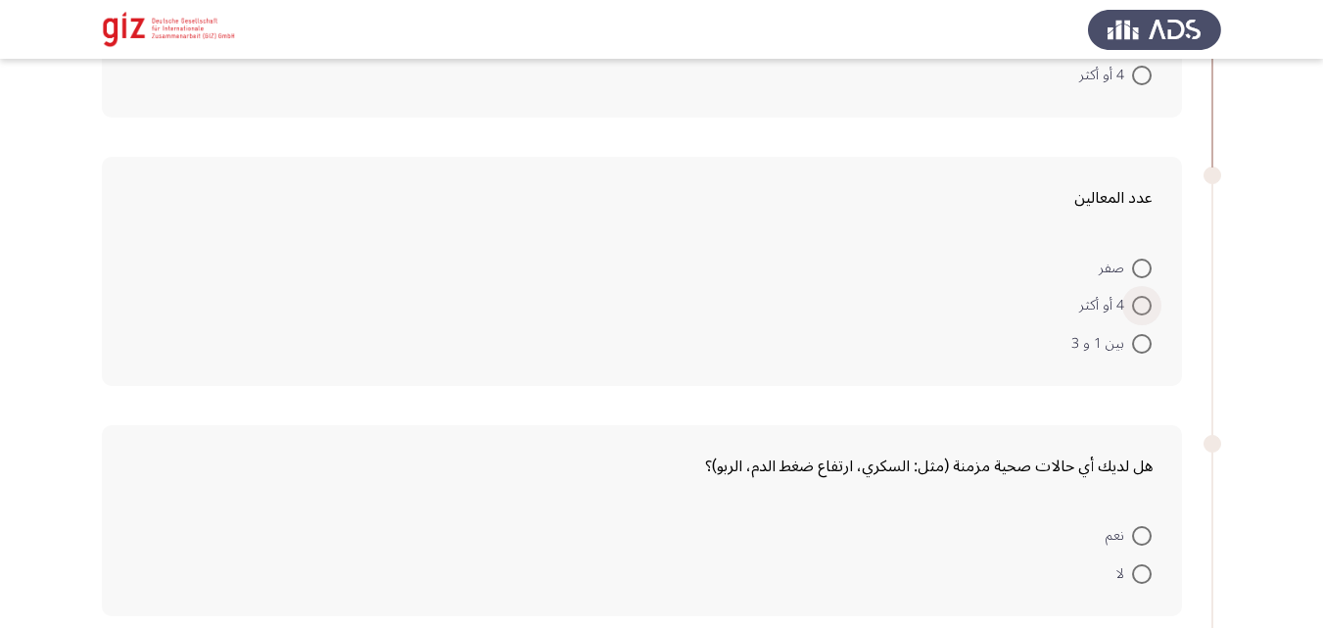
click at [1145, 311] on span at bounding box center [1142, 306] width 20 height 20
click at [1145, 311] on input "4 أو أكثر" at bounding box center [1142, 306] width 20 height 20
radio input "true"
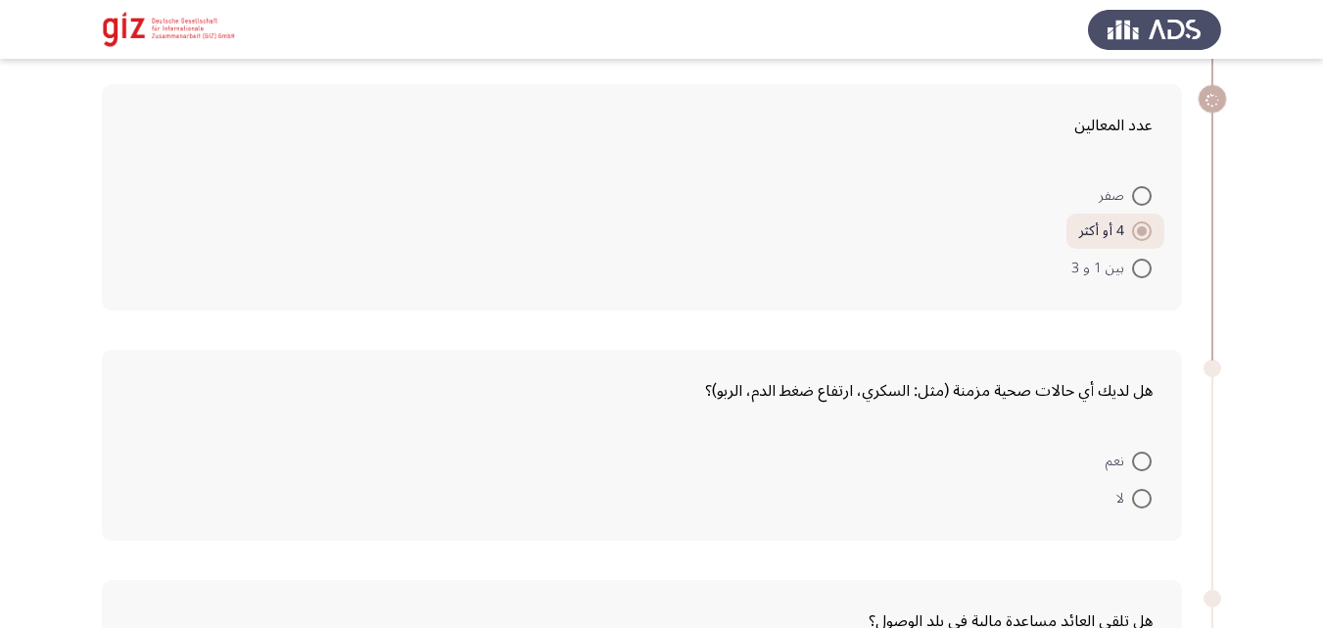
scroll to position [369, 0]
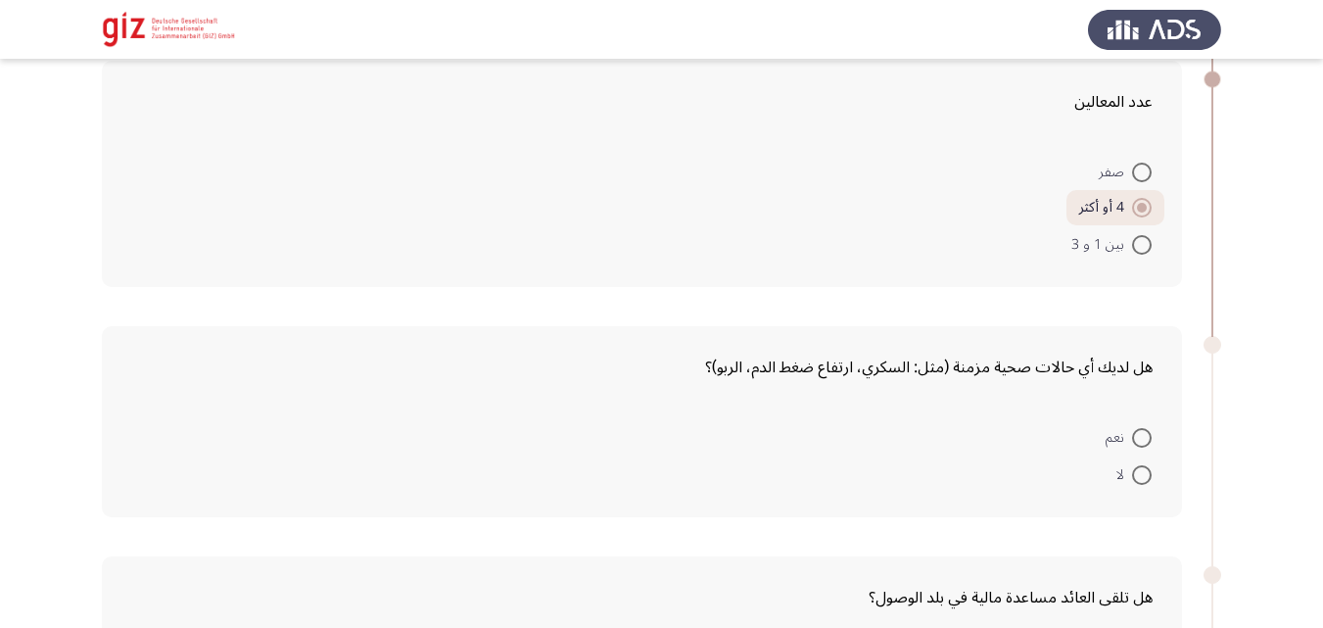
click at [1145, 311] on div "هل لديك أي حالات صحية مزمنة (مثل: السكري، ارتفاع ضغط الدم، الربو)؟ نعم لا" at bounding box center [662, 422] width 1120 height 230
click at [1139, 470] on span at bounding box center [1142, 475] width 20 height 20
click at [1139, 470] on input "لا" at bounding box center [1142, 475] width 20 height 20
radio input "true"
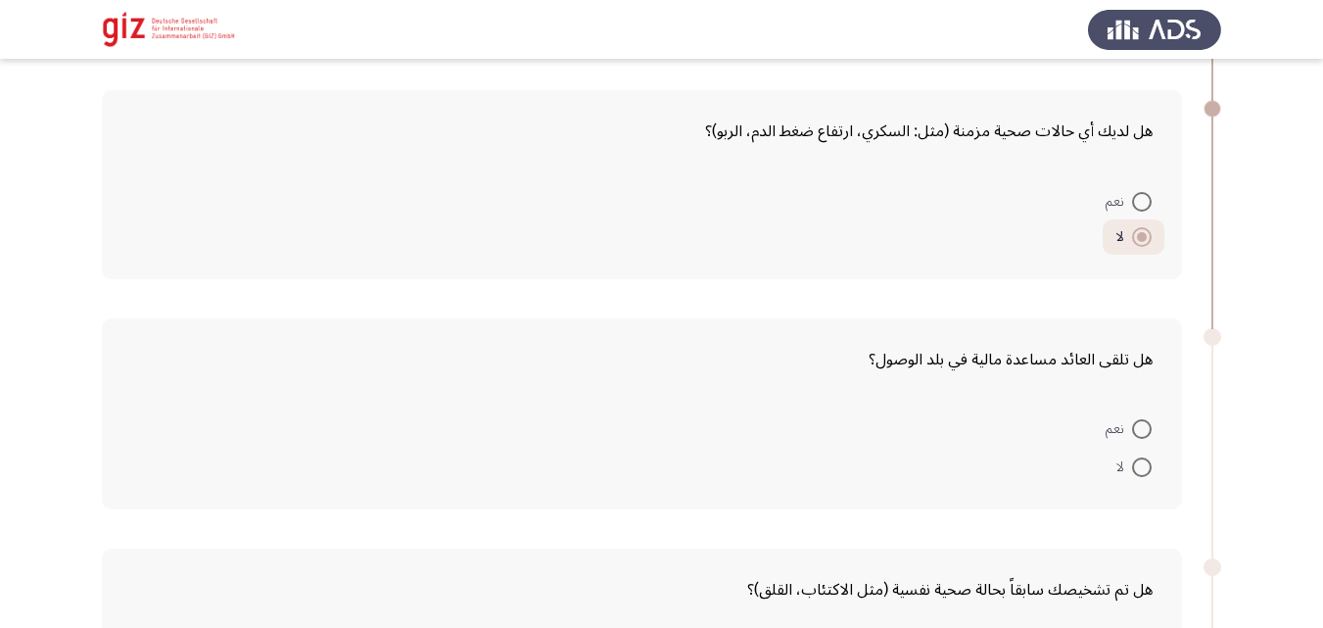
scroll to position [694, 0]
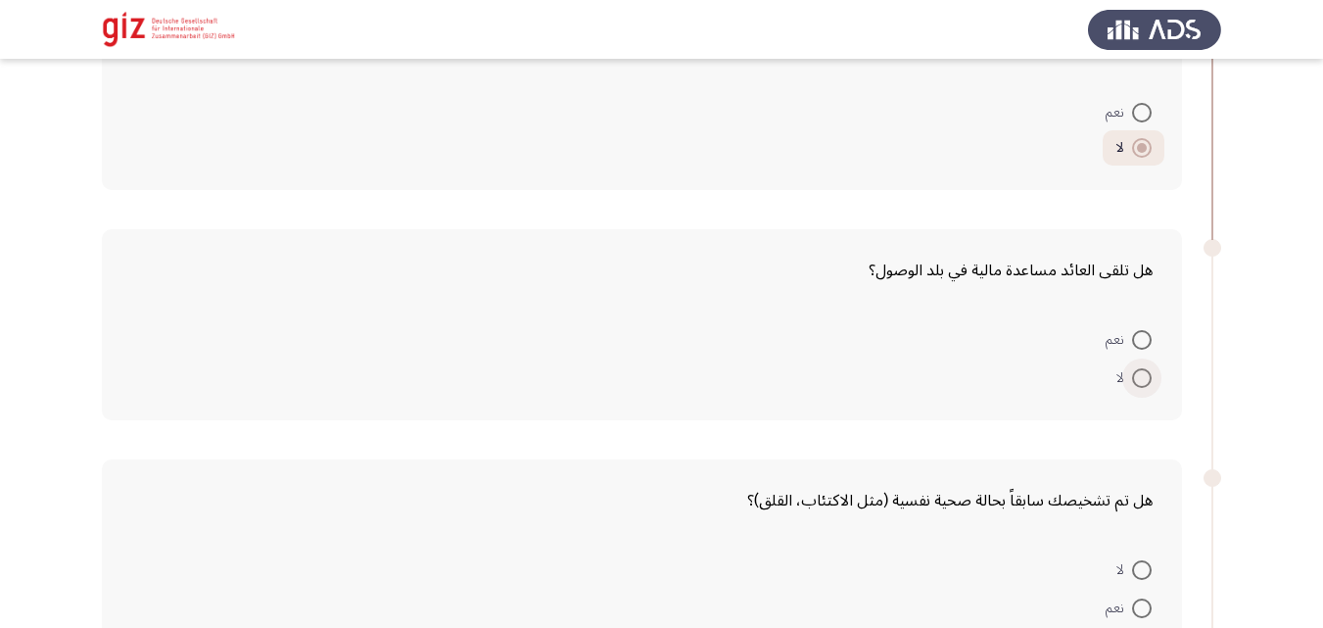
click at [1144, 368] on span at bounding box center [1142, 378] width 20 height 20
click at [1144, 368] on input "لا" at bounding box center [1142, 378] width 20 height 20
radio input "true"
drag, startPoint x: 1140, startPoint y: 382, endPoint x: 1120, endPoint y: 488, distance: 107.8
click at [1128, 441] on div "عدد أفراد الأسرة العاملين (باستثناء الشخص المعني/ المرشح) صفر بين 1 و 3 4 أو أك…" at bounding box center [662, 404] width 1120 height 1908
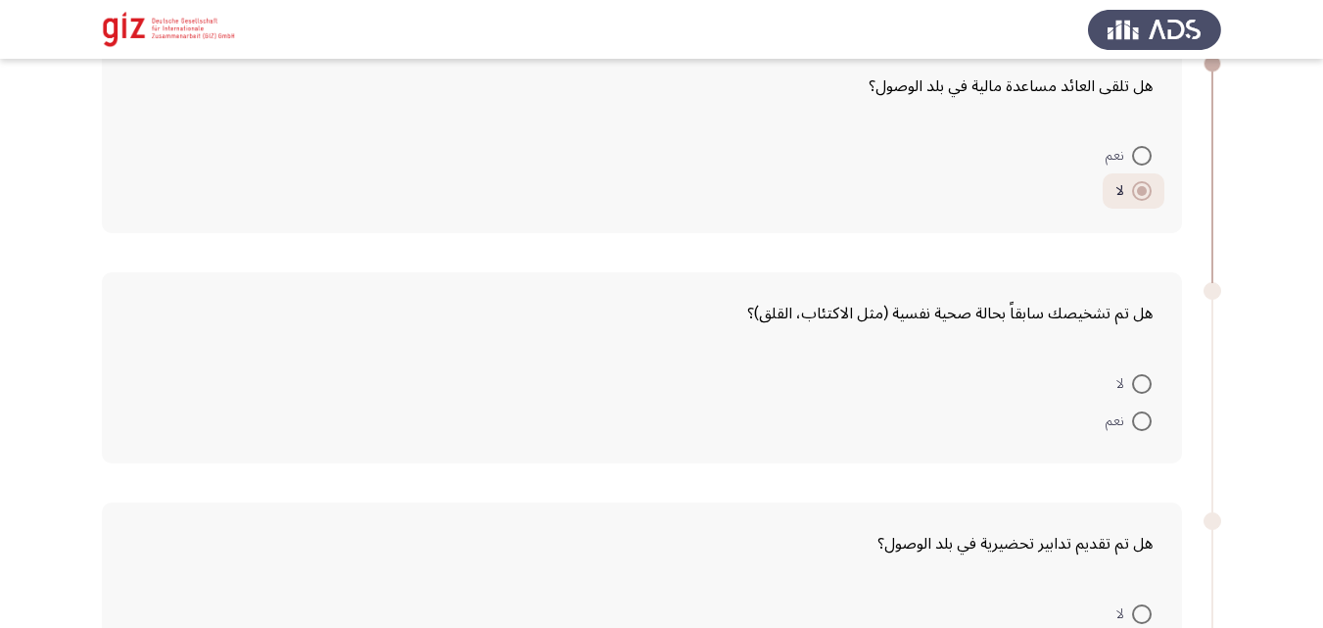
scroll to position [884, 0]
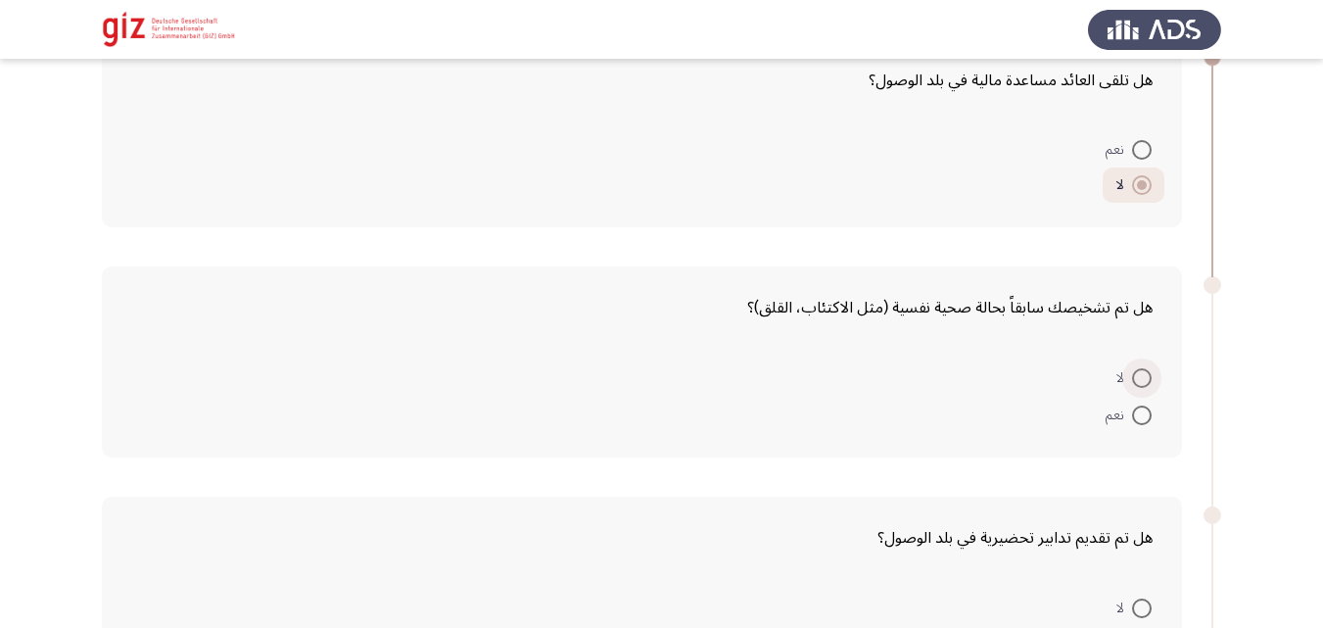
click at [1149, 368] on span at bounding box center [1142, 378] width 20 height 20
click at [1149, 368] on input "لا" at bounding box center [1142, 378] width 20 height 20
radio input "true"
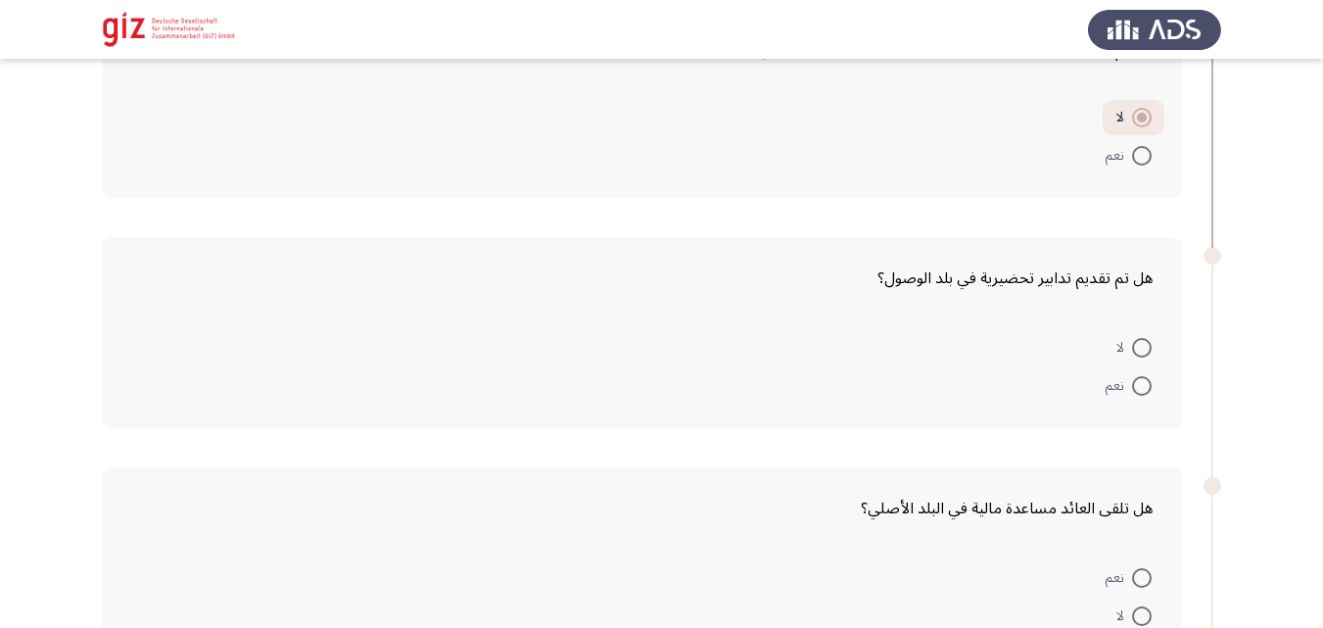
scroll to position [1144, 0]
click at [1145, 337] on span at bounding box center [1142, 346] width 20 height 20
click at [1145, 337] on input "لا" at bounding box center [1142, 346] width 20 height 20
radio input "true"
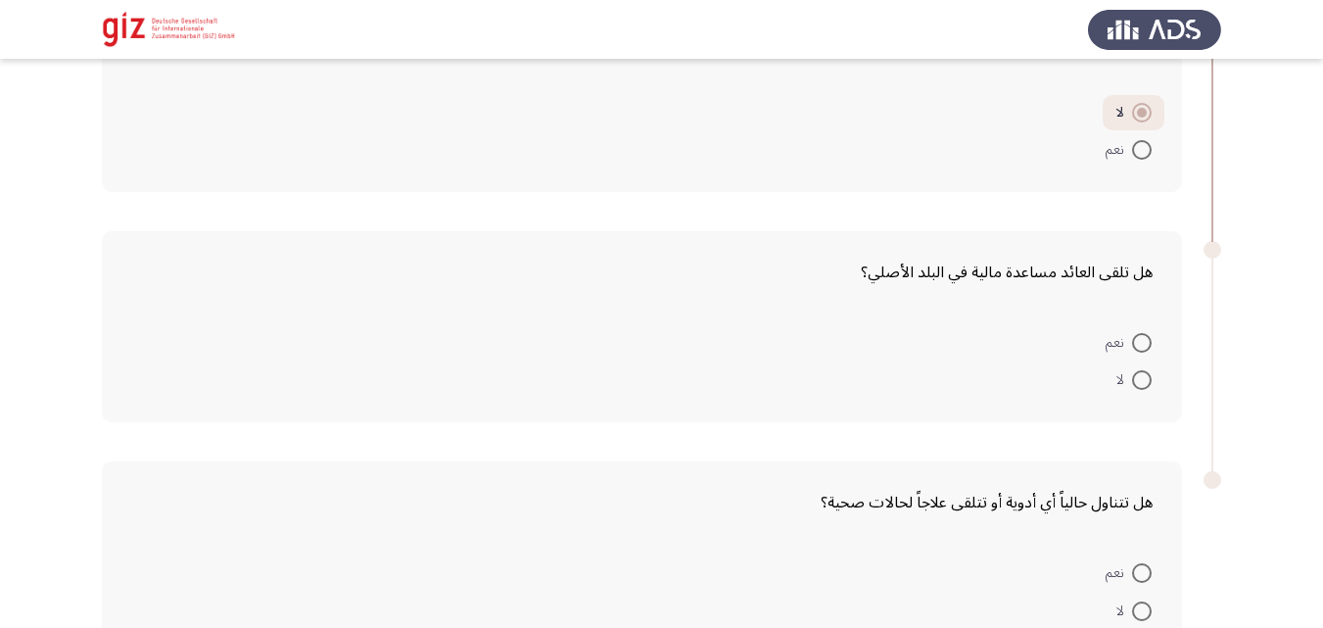
scroll to position [1428, 0]
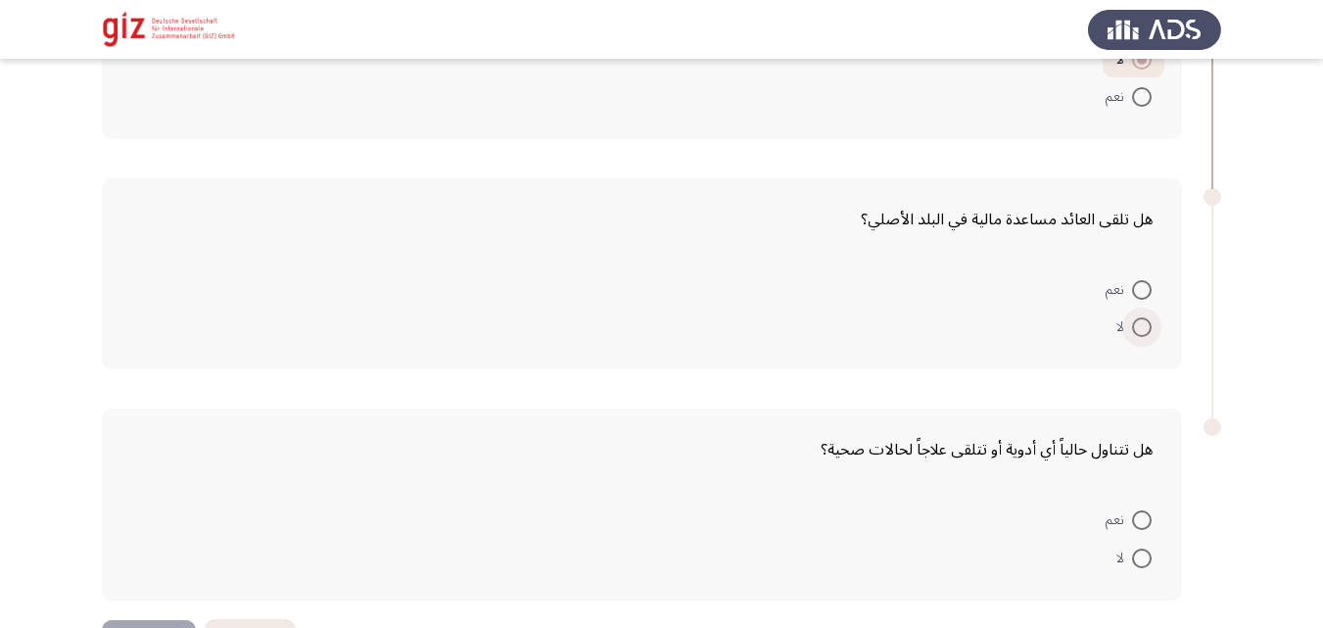
click at [1139, 336] on span at bounding box center [1142, 327] width 20 height 20
click at [1139, 336] on input "لا" at bounding box center [1142, 327] width 20 height 20
radio input "true"
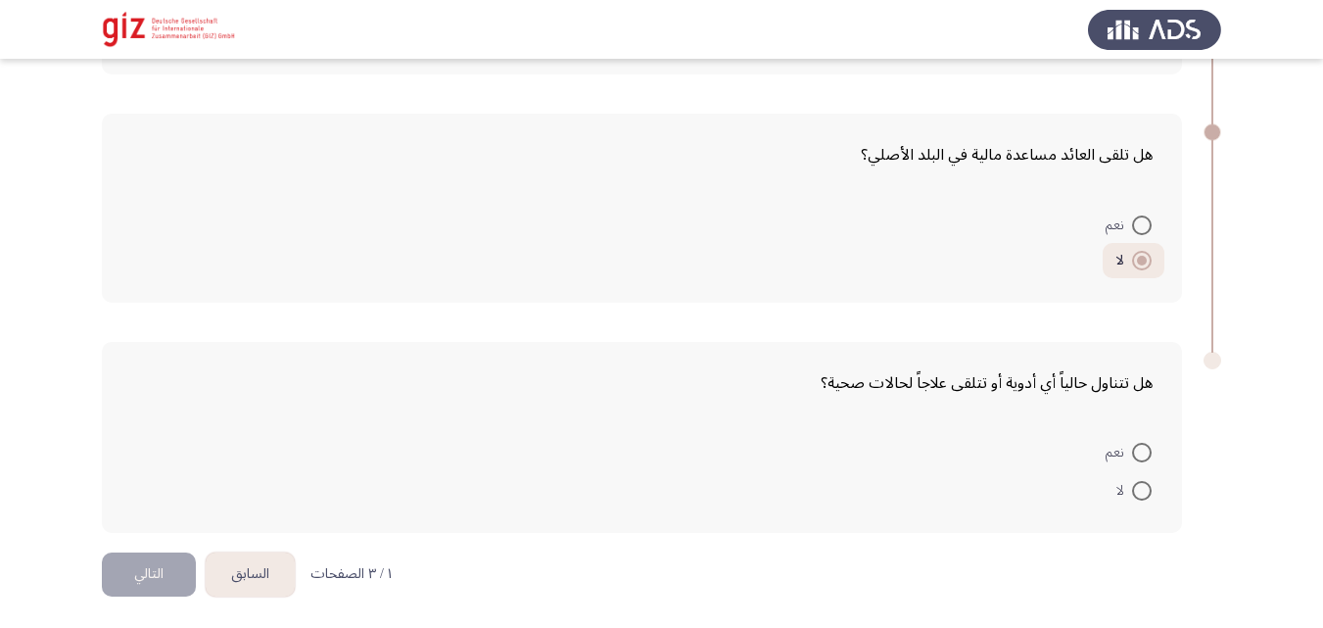
scroll to position [1496, 0]
click at [1142, 476] on label "لا" at bounding box center [1134, 488] width 35 height 24
click at [1142, 478] on input "لا" at bounding box center [1142, 488] width 20 height 20
radio input "true"
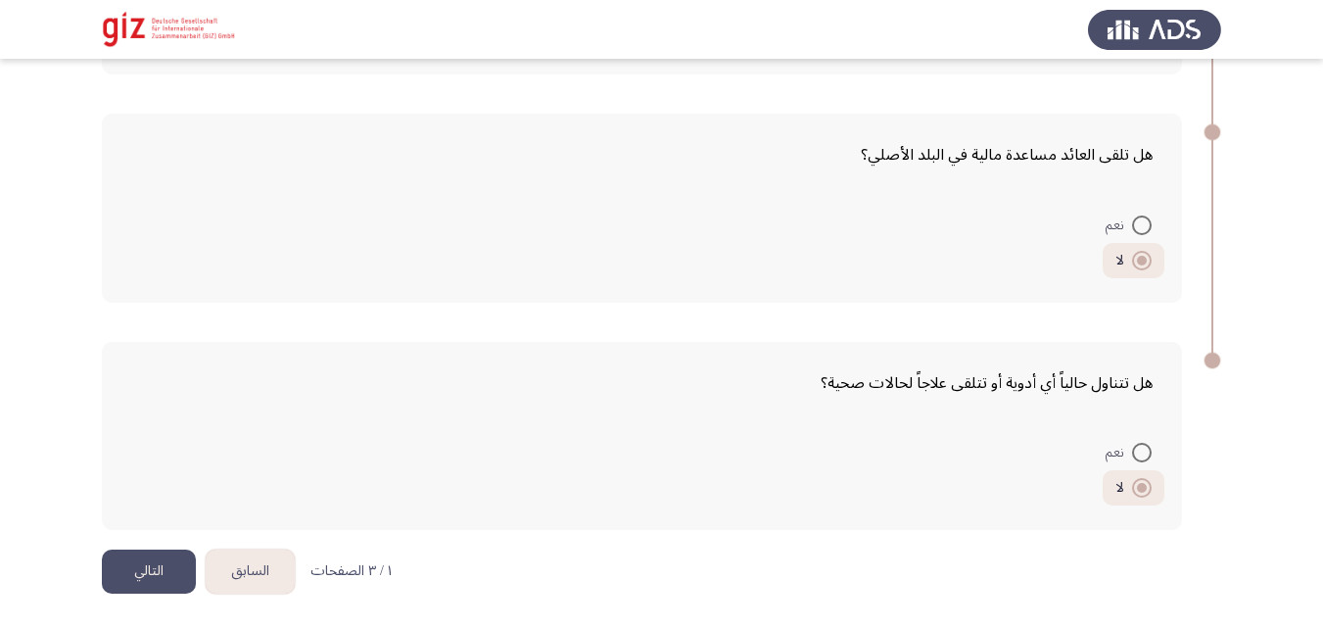
click at [164, 564] on button "التالي" at bounding box center [149, 572] width 94 height 44
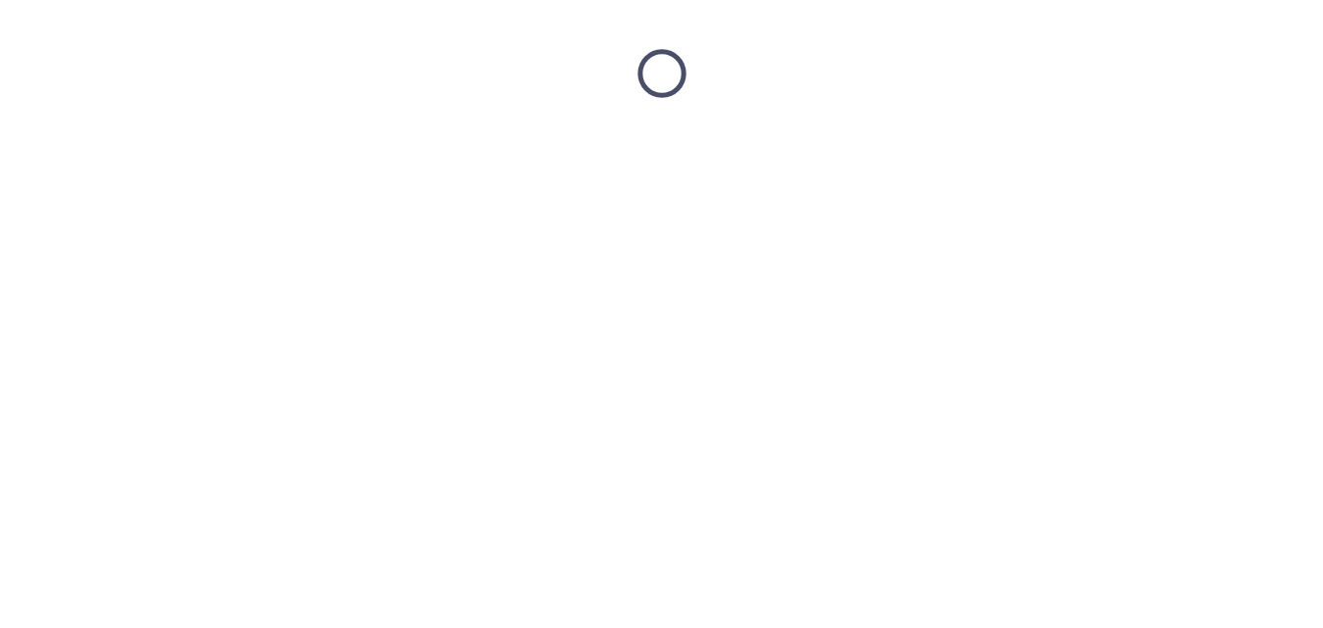
scroll to position [0, 0]
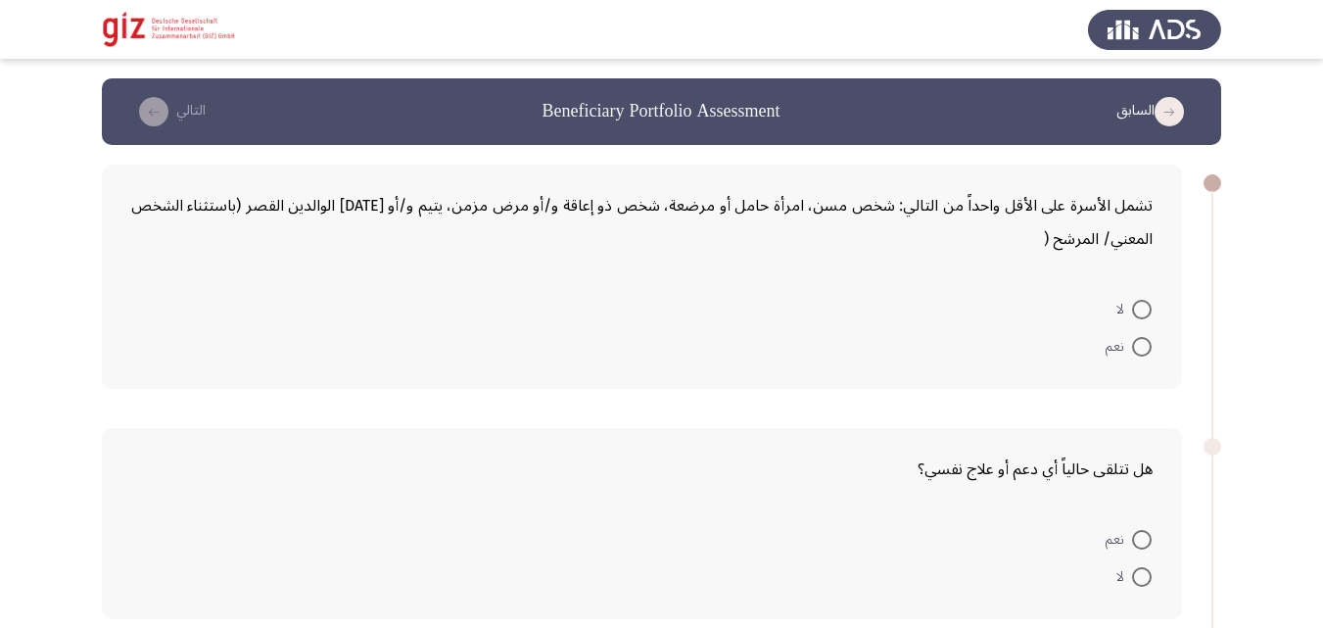
click at [1136, 305] on span at bounding box center [1142, 310] width 20 height 20
click at [1136, 305] on input "لا" at bounding box center [1142, 310] width 20 height 20
radio input "true"
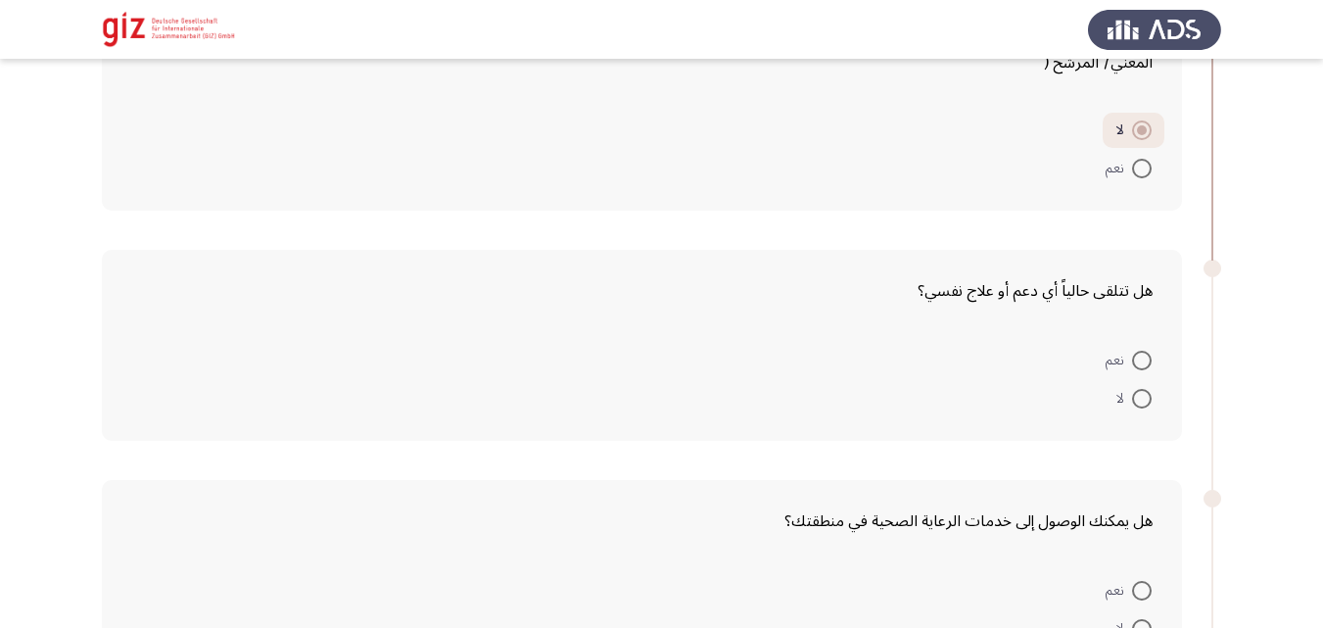
scroll to position [198, 0]
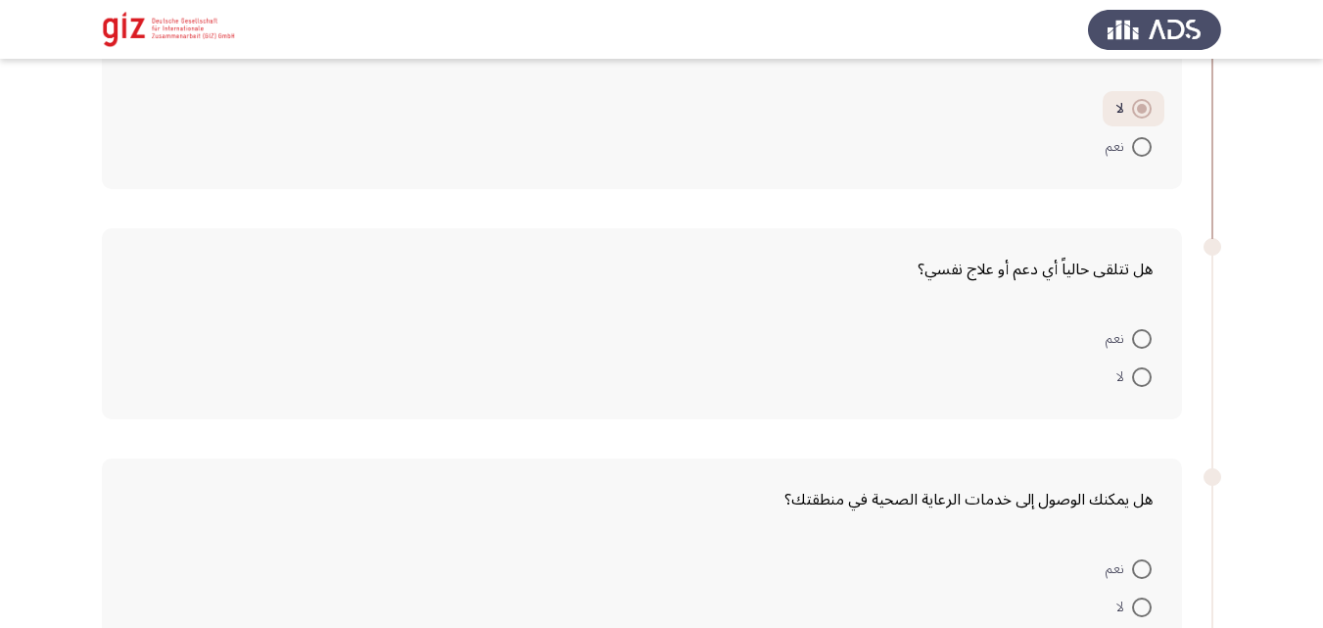
click at [1141, 361] on mat-radio-button "لا" at bounding box center [1134, 376] width 61 height 38
click at [1143, 376] on span at bounding box center [1142, 377] width 20 height 20
click at [1143, 376] on input "لا" at bounding box center [1142, 377] width 20 height 20
radio input "true"
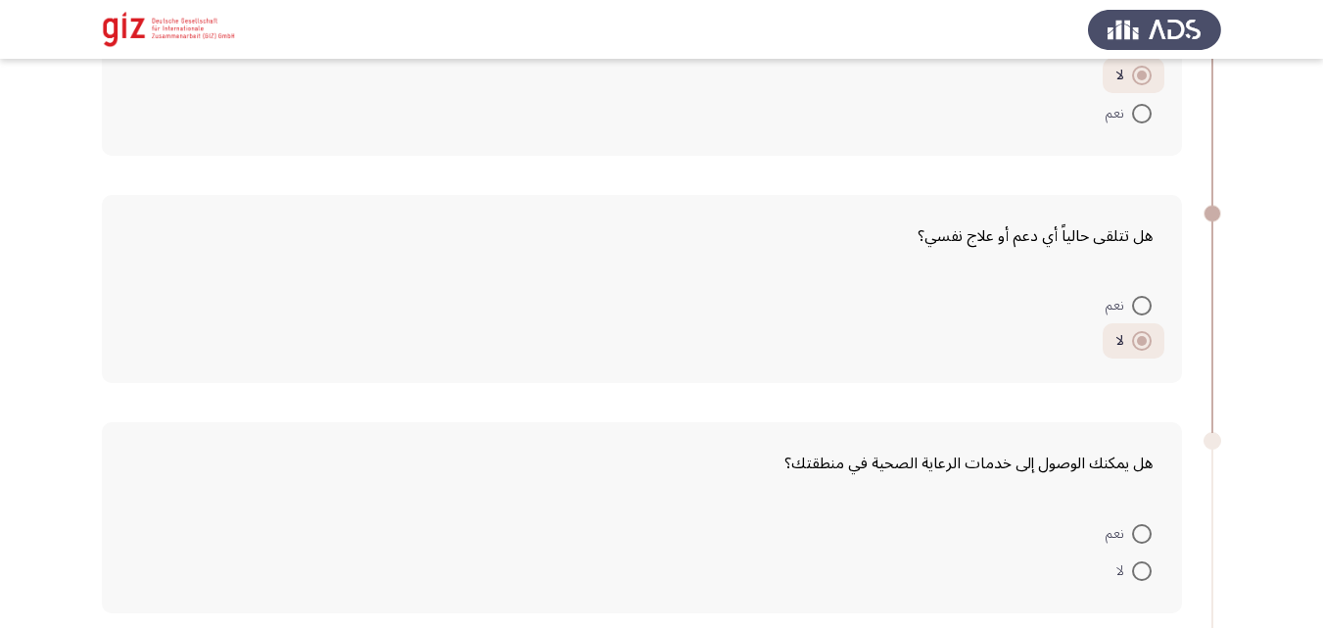
scroll to position [257, 0]
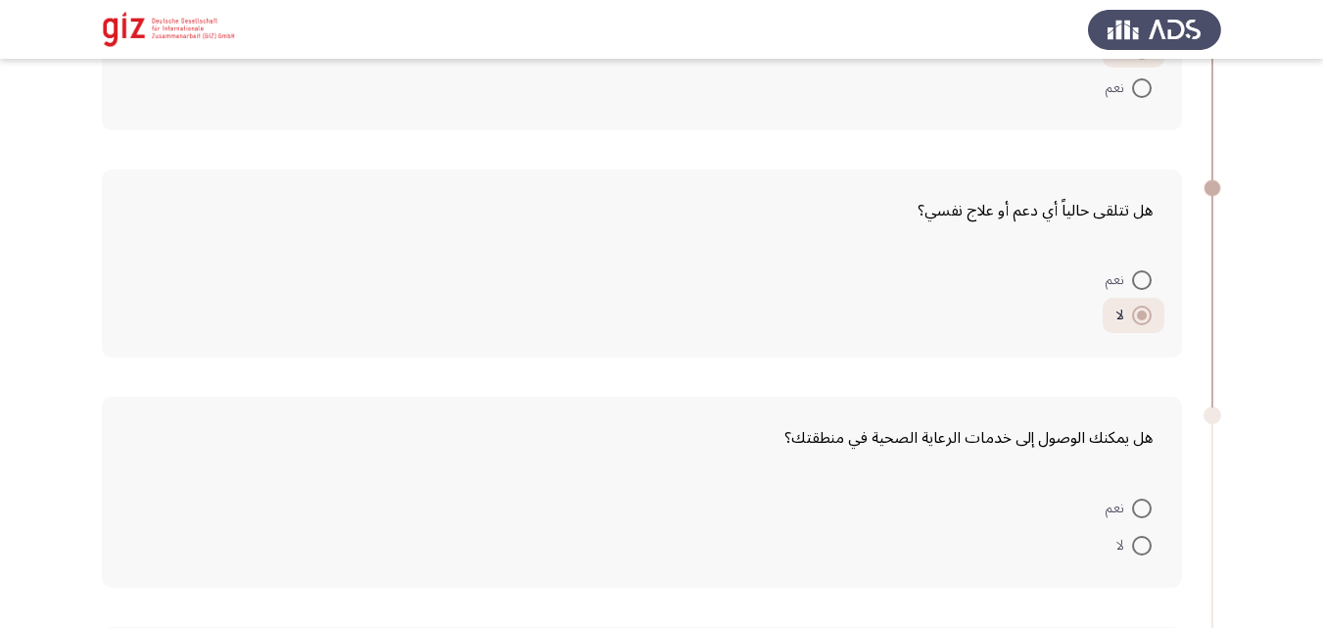
drag, startPoint x: 1143, startPoint y: 375, endPoint x: 1142, endPoint y: 476, distance: 100.9
click at [1145, 504] on span at bounding box center [1142, 509] width 20 height 20
click at [1145, 504] on input "نعم" at bounding box center [1142, 509] width 20 height 20
radio input "true"
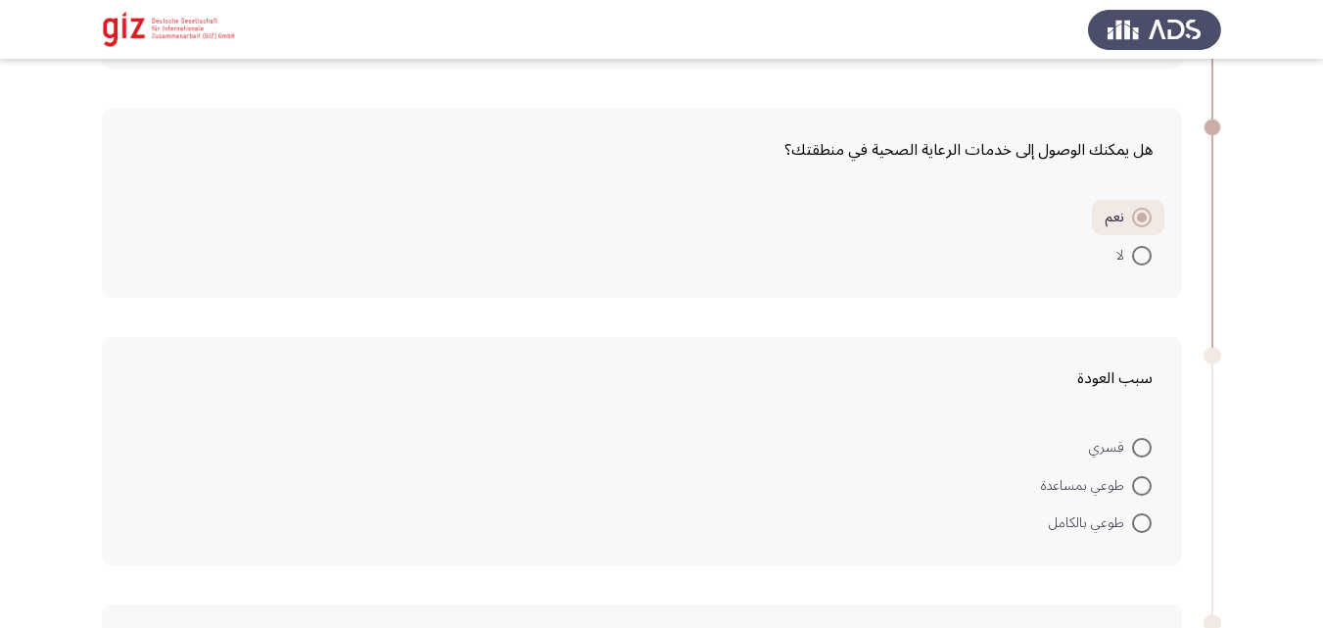
scroll to position [614, 0]
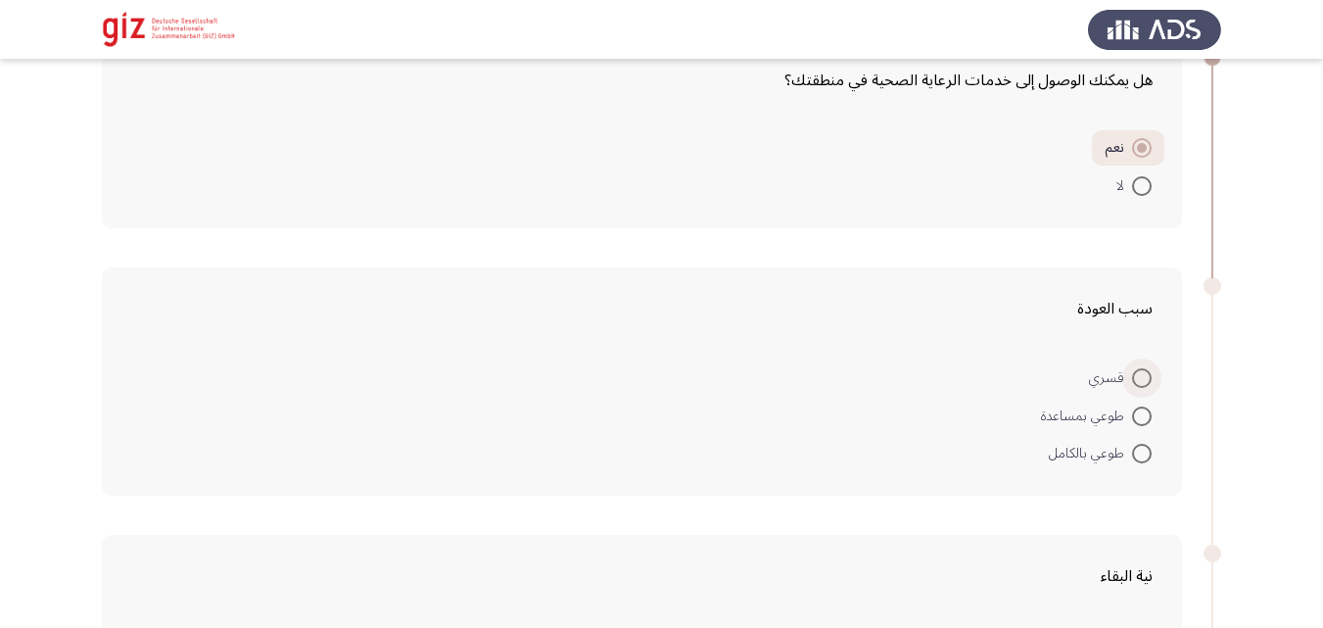
click at [1145, 379] on span at bounding box center [1142, 378] width 20 height 20
click at [1145, 379] on input "قسري" at bounding box center [1142, 378] width 20 height 20
radio input "true"
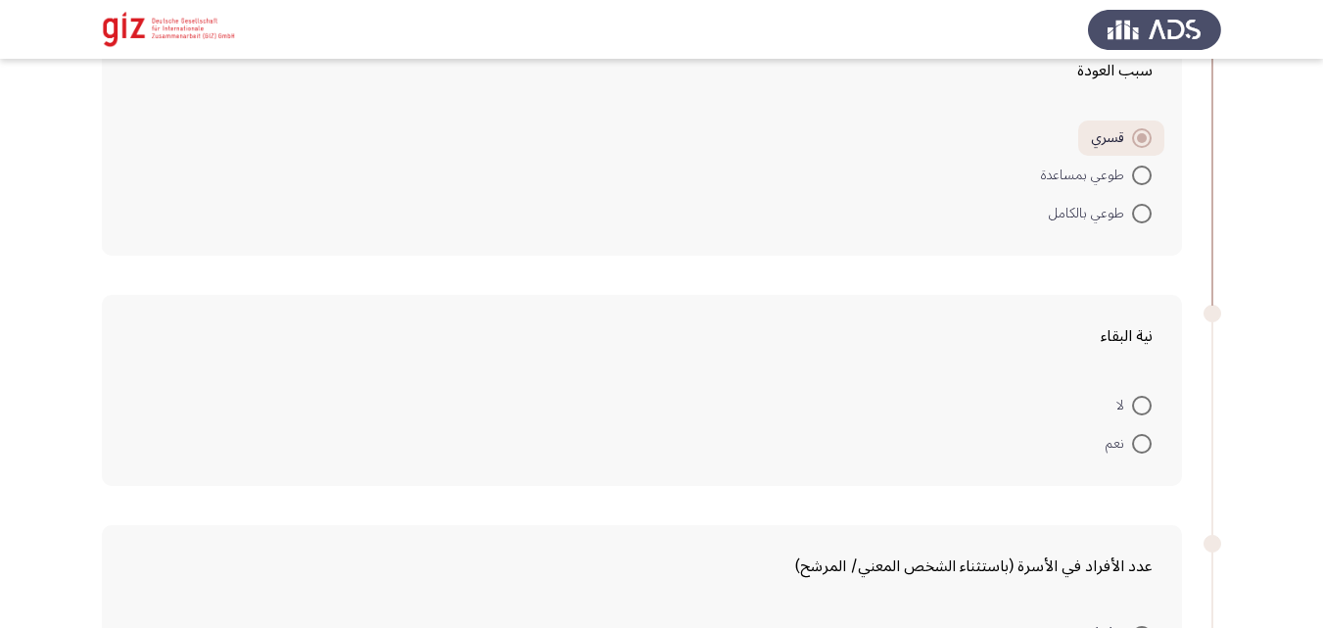
scroll to position [888, 0]
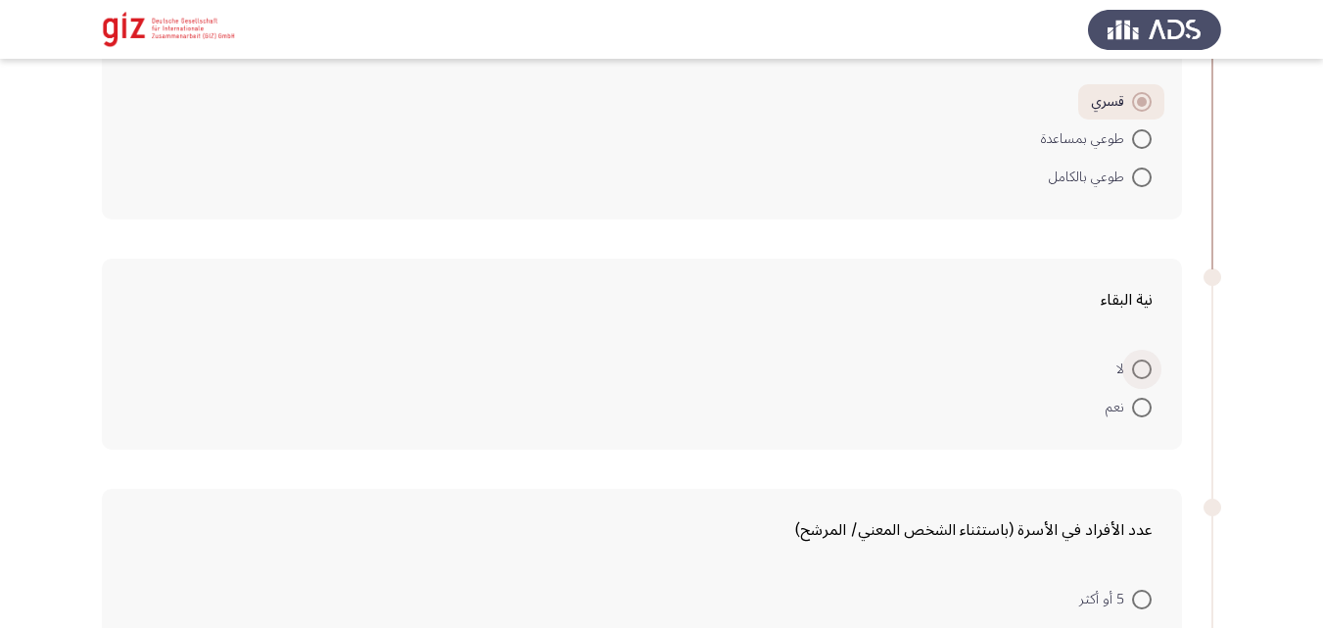
click at [1145, 365] on span at bounding box center [1142, 369] width 20 height 20
click at [1145, 365] on input "لا" at bounding box center [1142, 369] width 20 height 20
radio input "true"
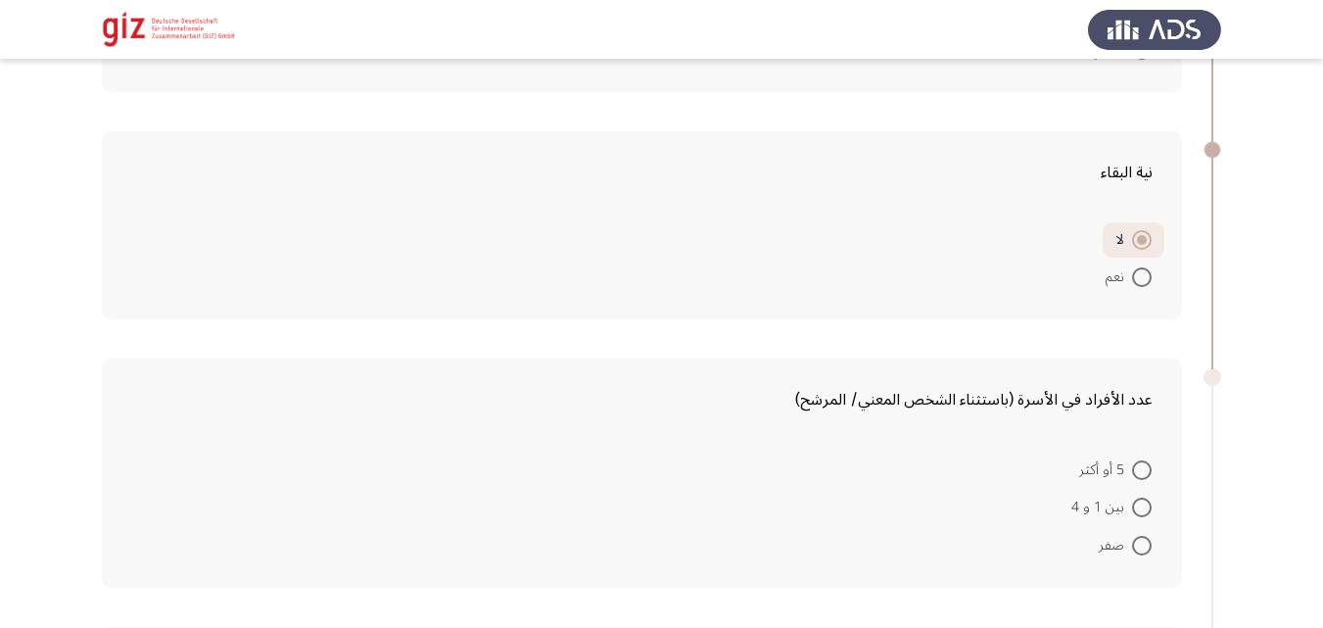
scroll to position [1017, 0]
click at [1149, 478] on span at bounding box center [1142, 469] width 20 height 20
click at [1149, 478] on input "5 أو أكثر" at bounding box center [1142, 469] width 20 height 20
radio input "true"
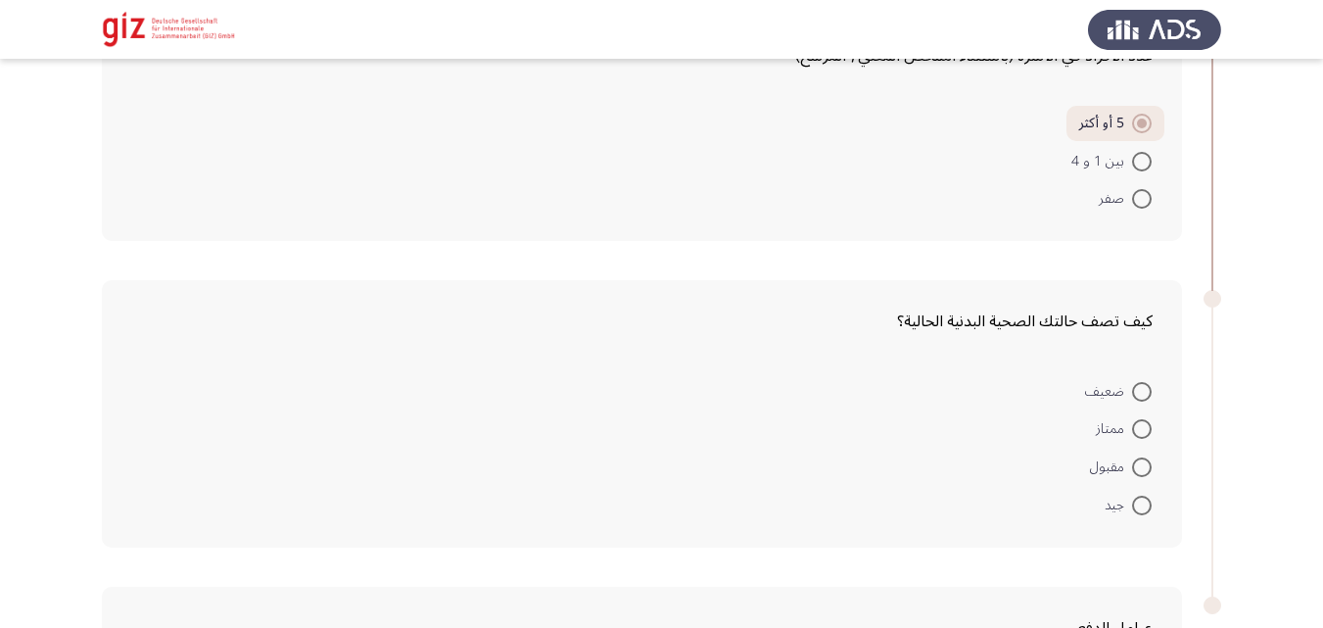
scroll to position [1361, 0]
drag, startPoint x: 1141, startPoint y: 448, endPoint x: 1145, endPoint y: 484, distance: 36.5
click at [1145, 370] on mat-radio-group "ضعيف ممتاز مقبول جيد" at bounding box center [647, 370] width 1033 height 0
click at [1145, 485] on mat-radio-button "جيد" at bounding box center [1128, 503] width 72 height 38
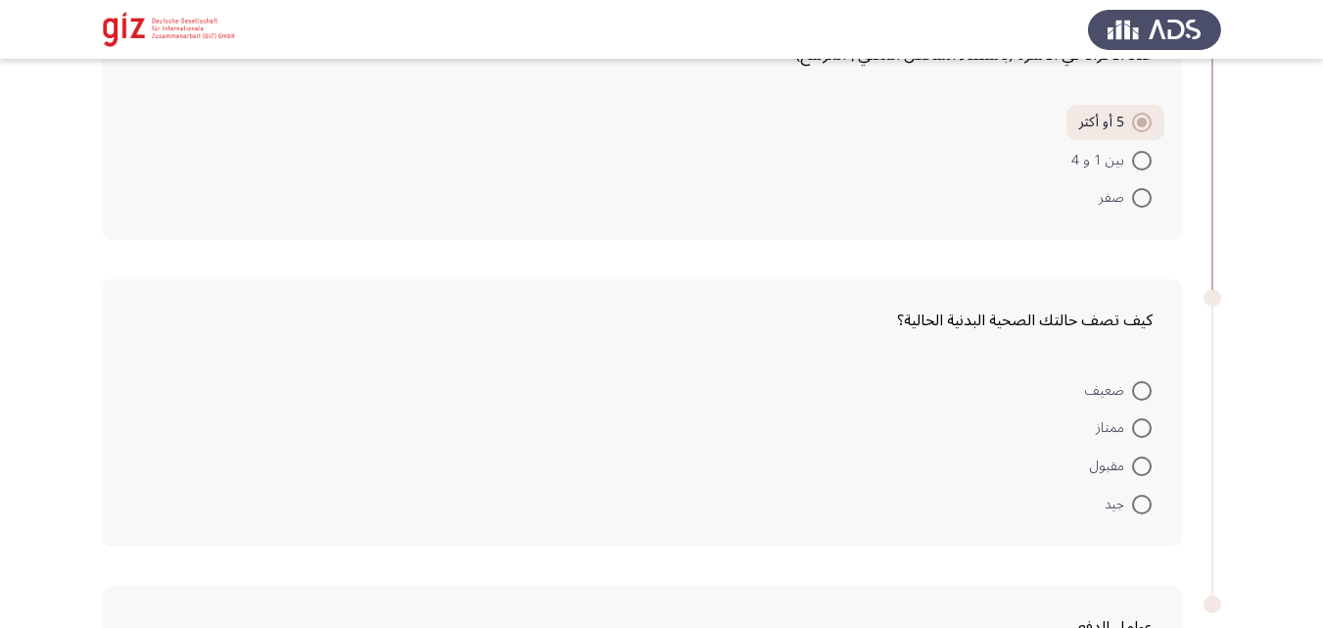
click at [1145, 512] on span at bounding box center [1142, 505] width 20 height 20
click at [1145, 512] on input "جيد" at bounding box center [1142, 505] width 20 height 20
radio input "true"
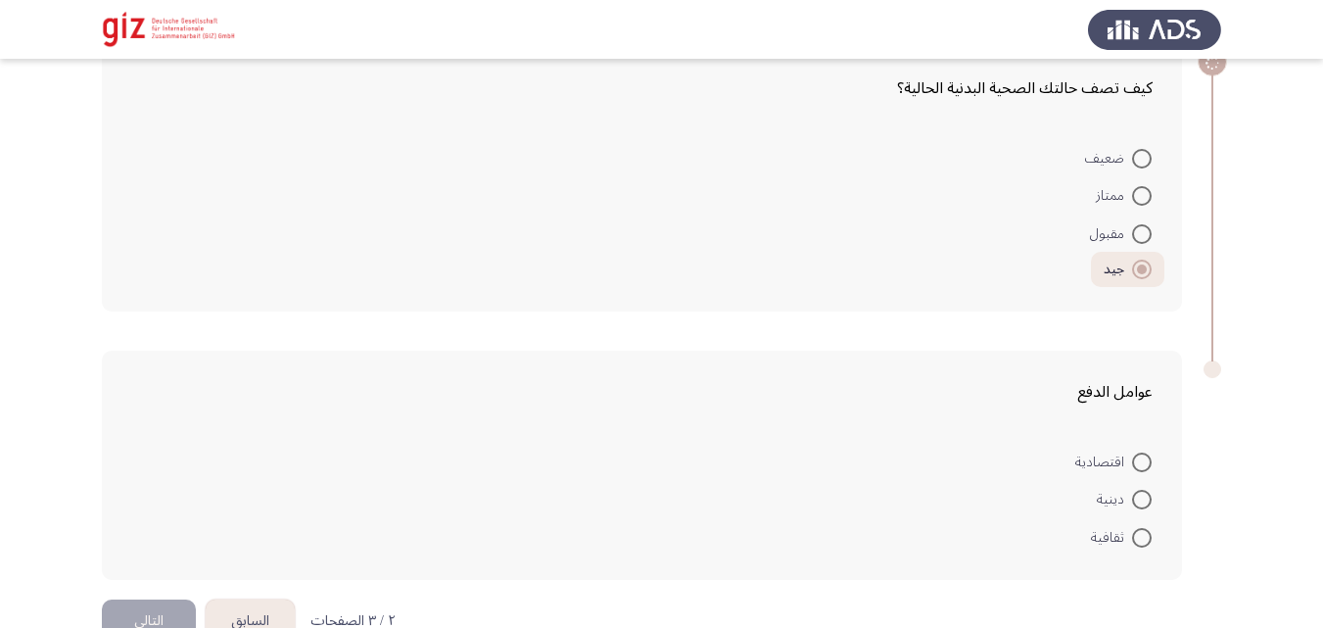
scroll to position [1643, 0]
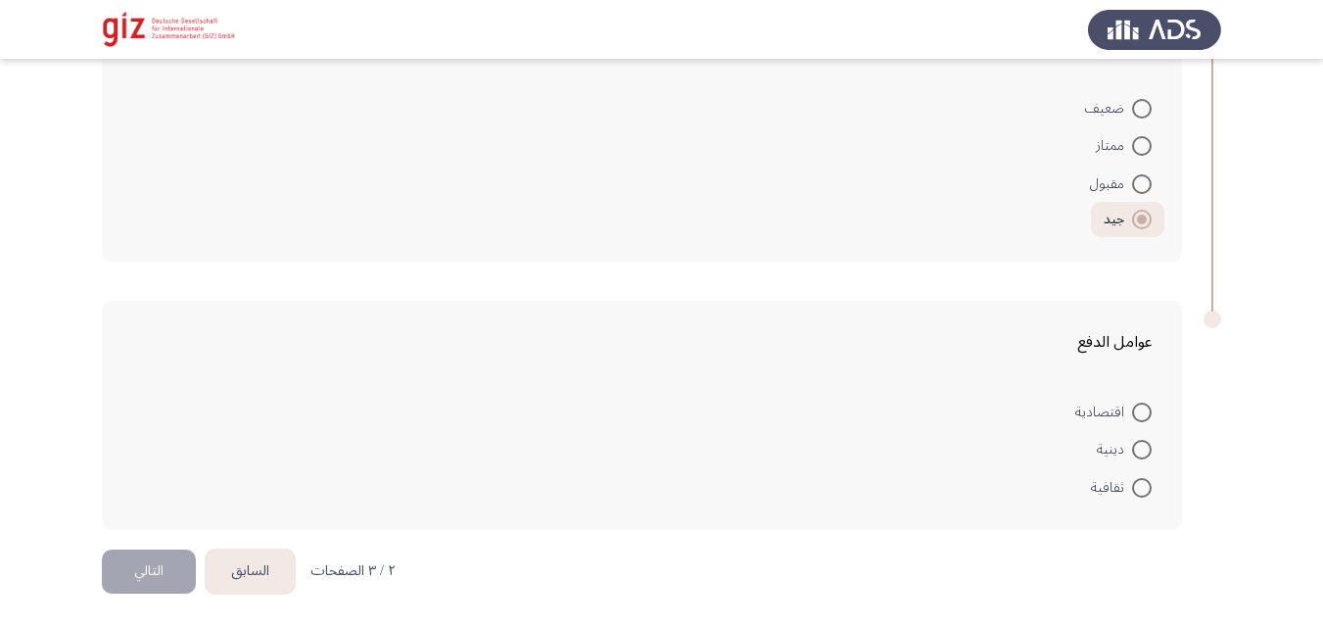
click at [1147, 401] on label "اقتصادية" at bounding box center [1114, 413] width 76 height 24
click at [1147, 403] on input "اقتصادية" at bounding box center [1142, 413] width 20 height 20
radio input "true"
click at [159, 552] on button "التالي" at bounding box center [149, 572] width 94 height 44
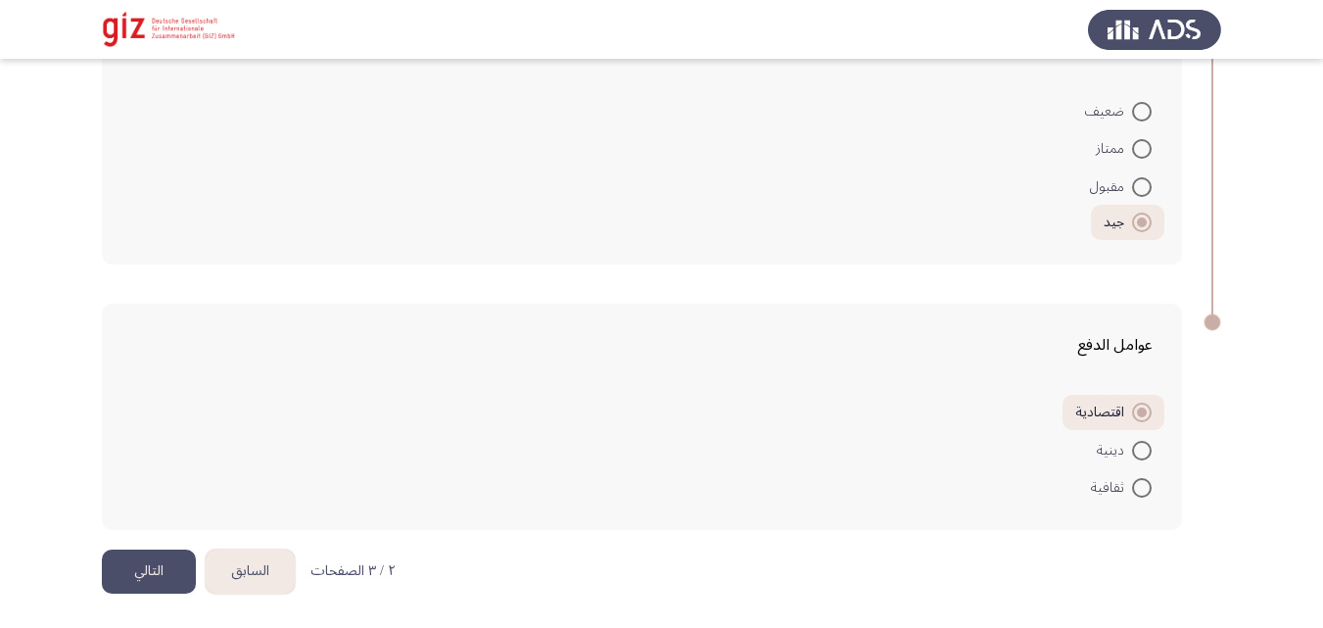
scroll to position [0, 0]
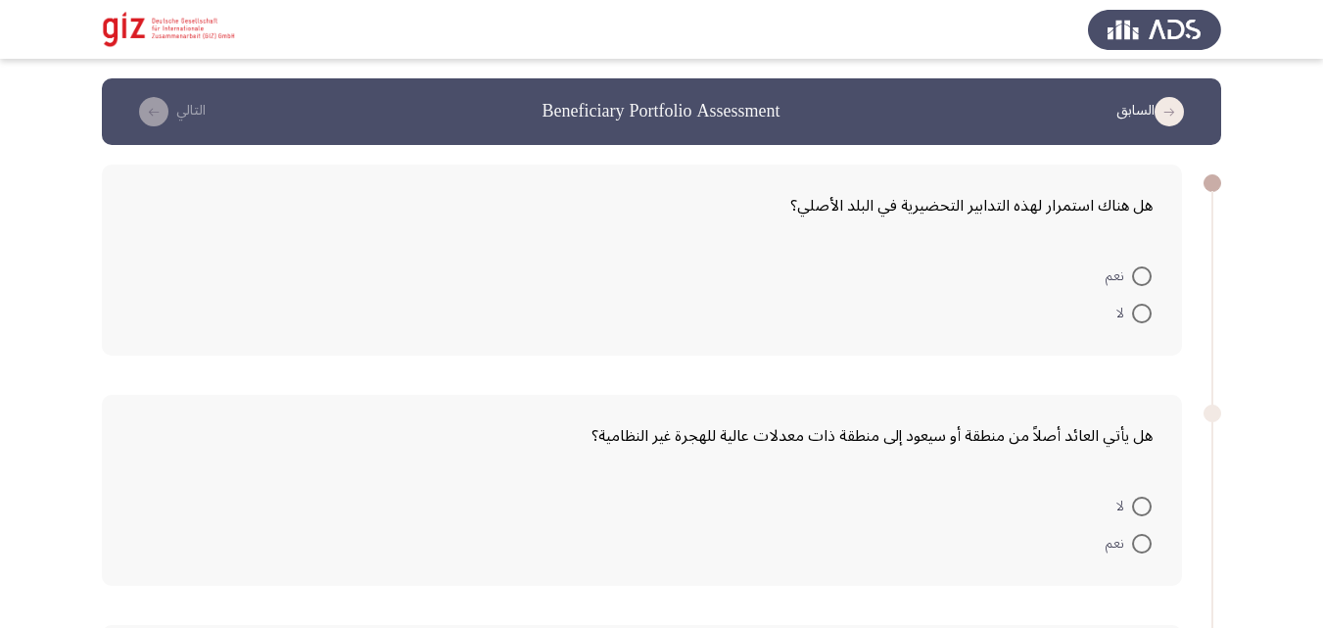
click at [1126, 311] on span "لا" at bounding box center [1125, 314] width 16 height 24
click at [1132, 311] on input "لا" at bounding box center [1142, 314] width 20 height 20
radio input "true"
click at [1141, 532] on span at bounding box center [1142, 542] width 20 height 20
click at [1141, 532] on input "نعم" at bounding box center [1142, 542] width 20 height 20
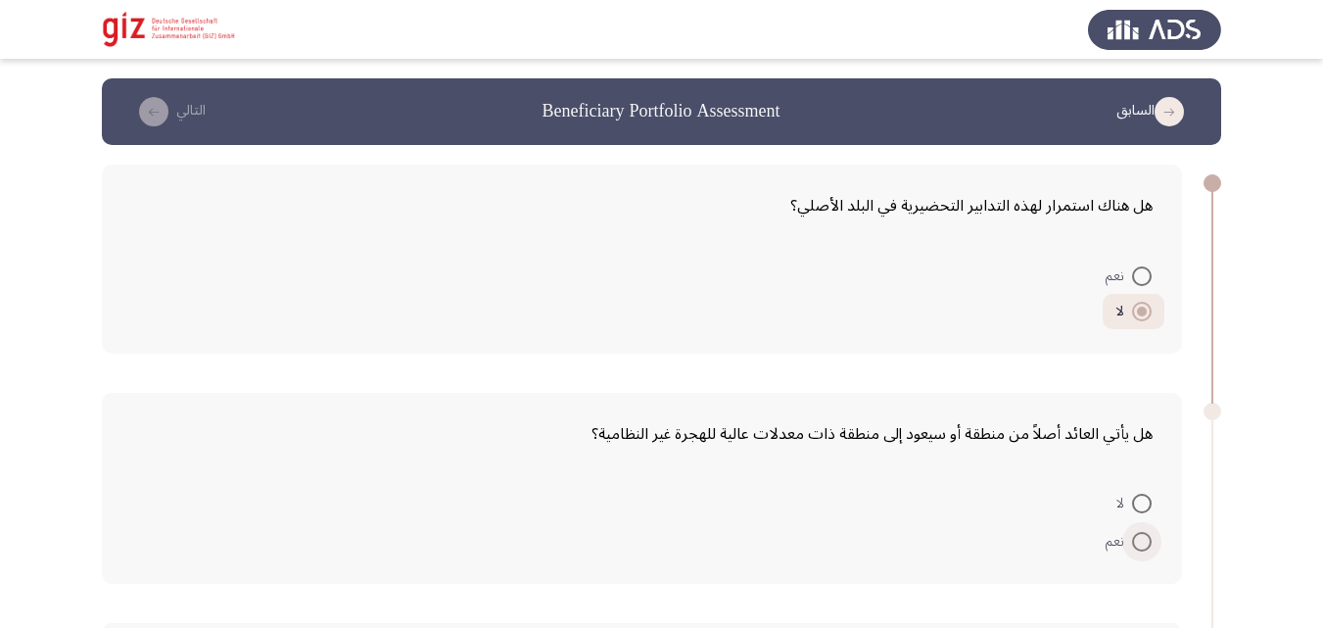
radio input "true"
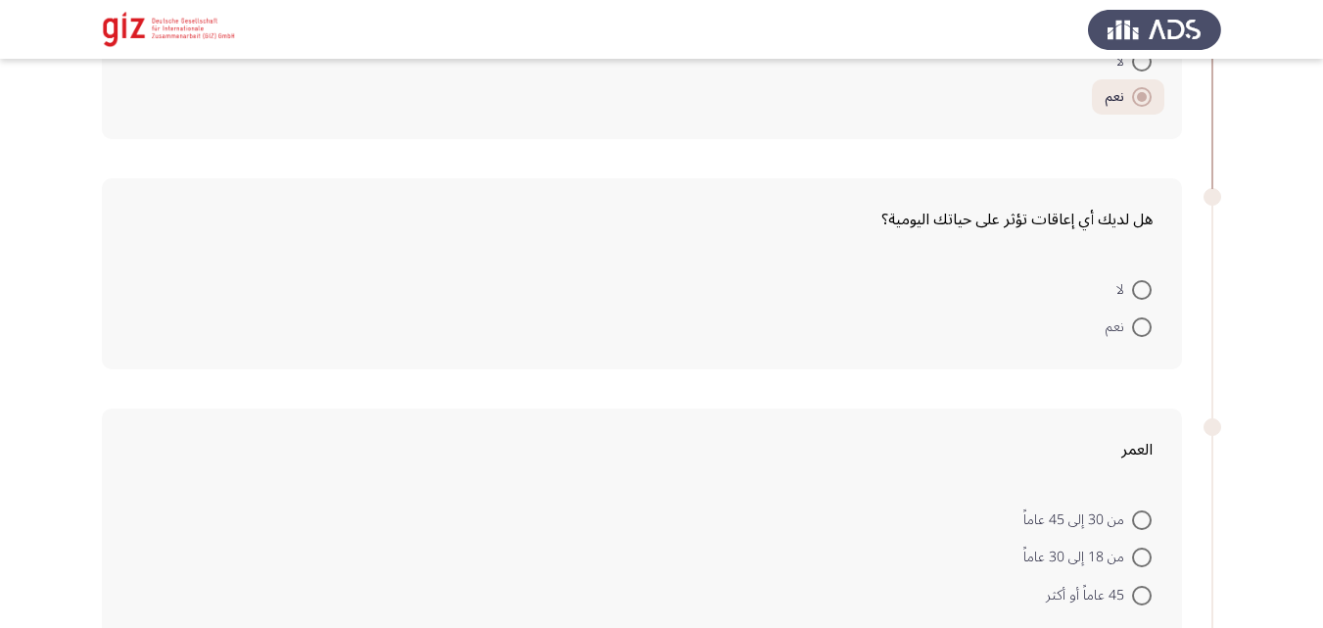
scroll to position [468, 0]
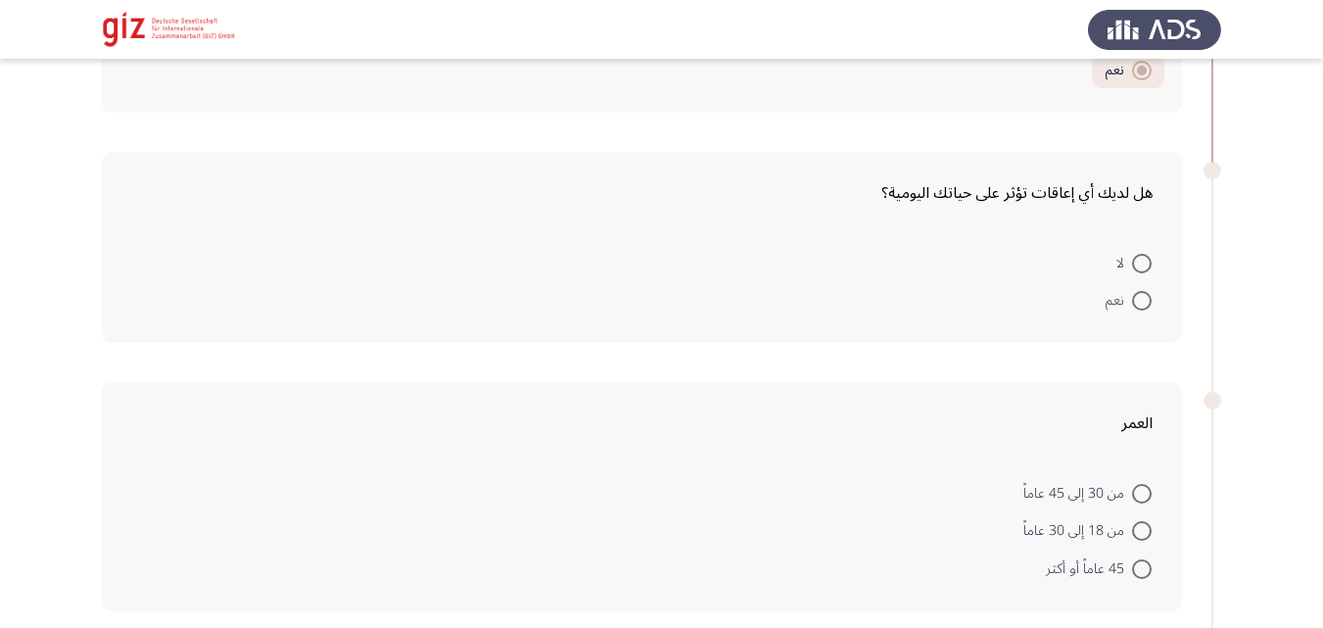
click at [1143, 271] on span at bounding box center [1142, 264] width 20 height 20
click at [1143, 271] on input "لا" at bounding box center [1142, 264] width 20 height 20
radio input "true"
click at [1146, 499] on span at bounding box center [1142, 491] width 20 height 20
click at [1146, 499] on input "من 30 إلى 45 عاماً" at bounding box center [1142, 491] width 20 height 20
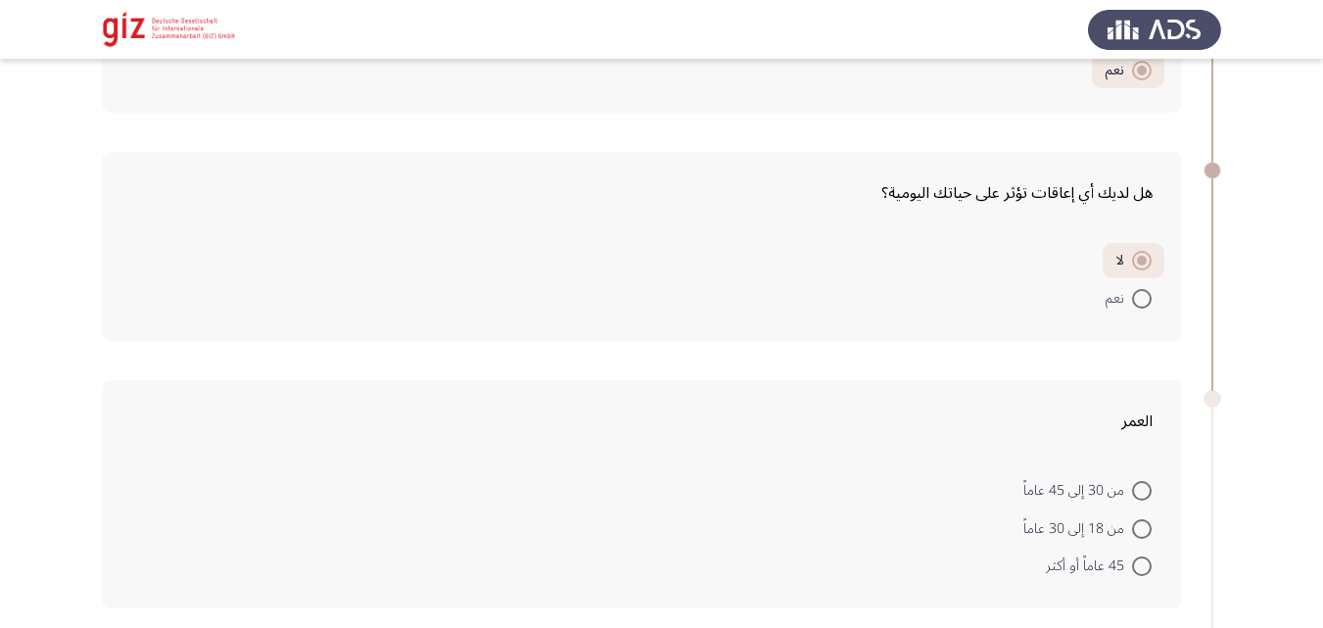
radio input "true"
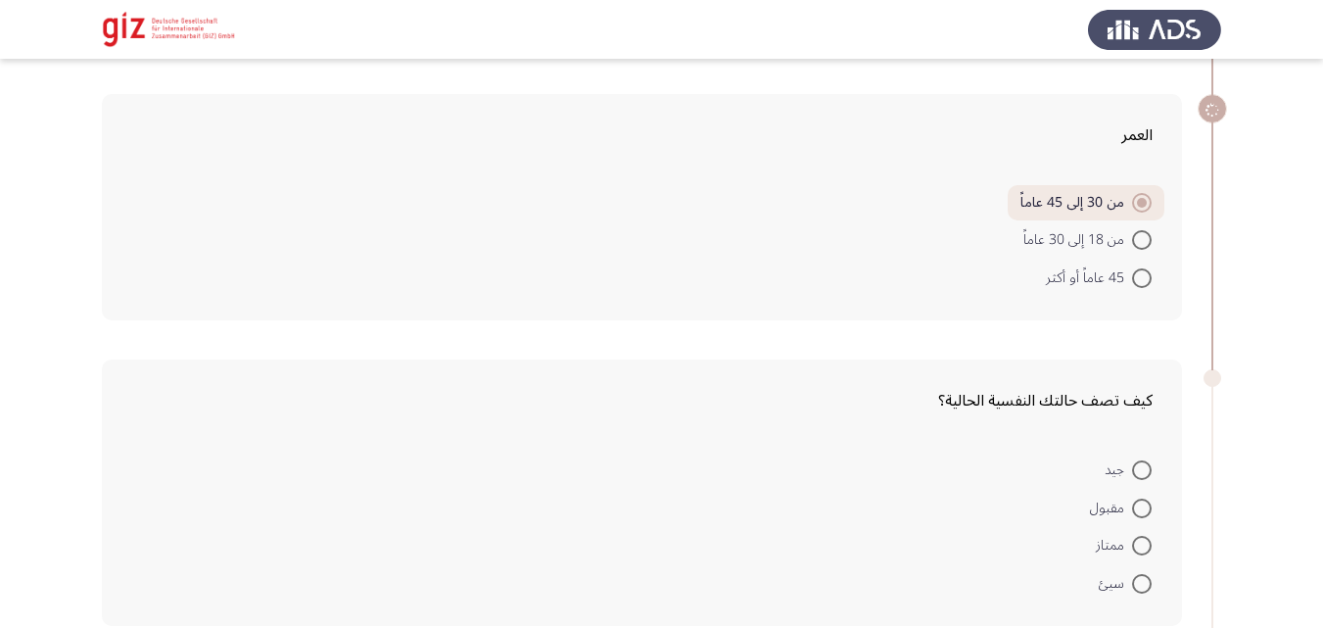
scroll to position [801, 0]
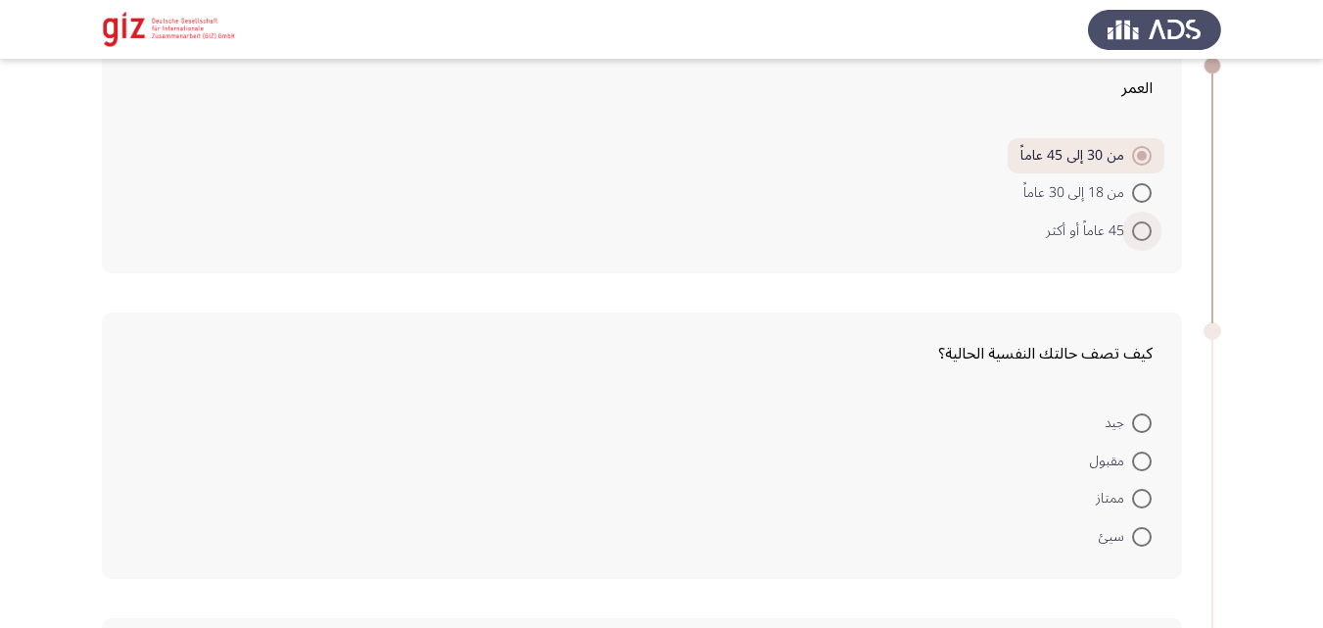
click at [1143, 234] on span at bounding box center [1142, 231] width 20 height 20
click at [1143, 234] on input "45 عاماً أو أكثر" at bounding box center [1142, 231] width 20 height 20
radio input "true"
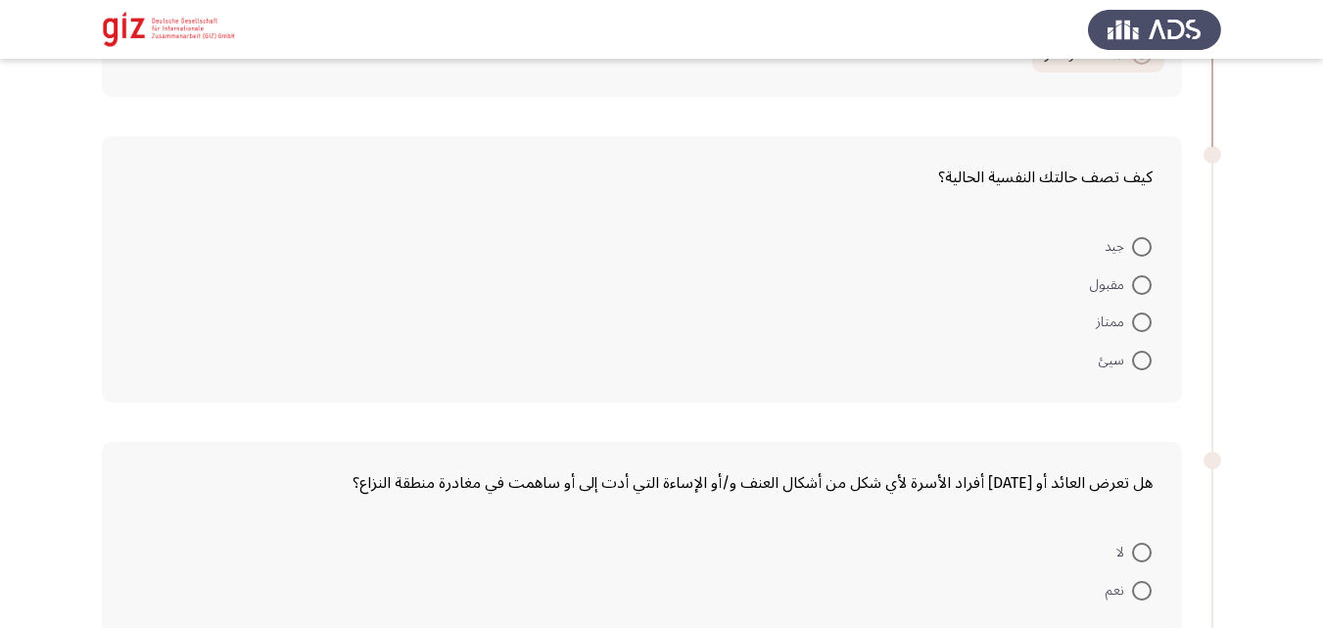
scroll to position [1007, 0]
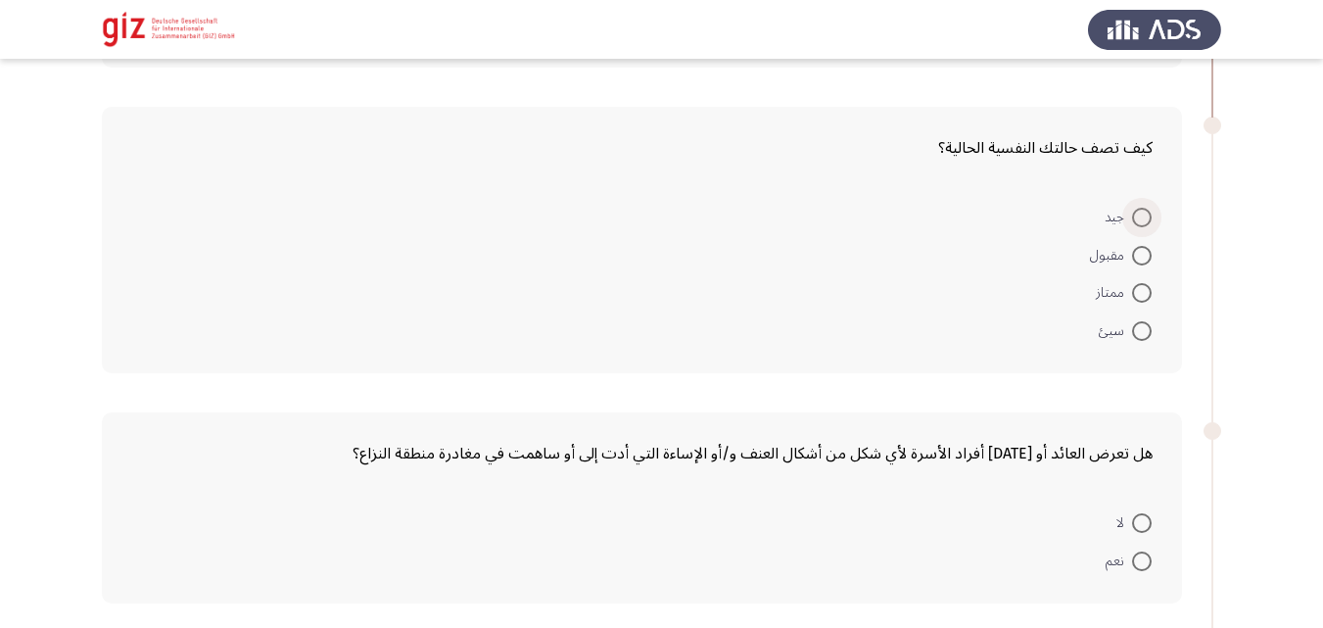
click at [1140, 218] on span at bounding box center [1142, 218] width 20 height 20
click at [1140, 218] on input "جيد" at bounding box center [1142, 218] width 20 height 20
radio input "true"
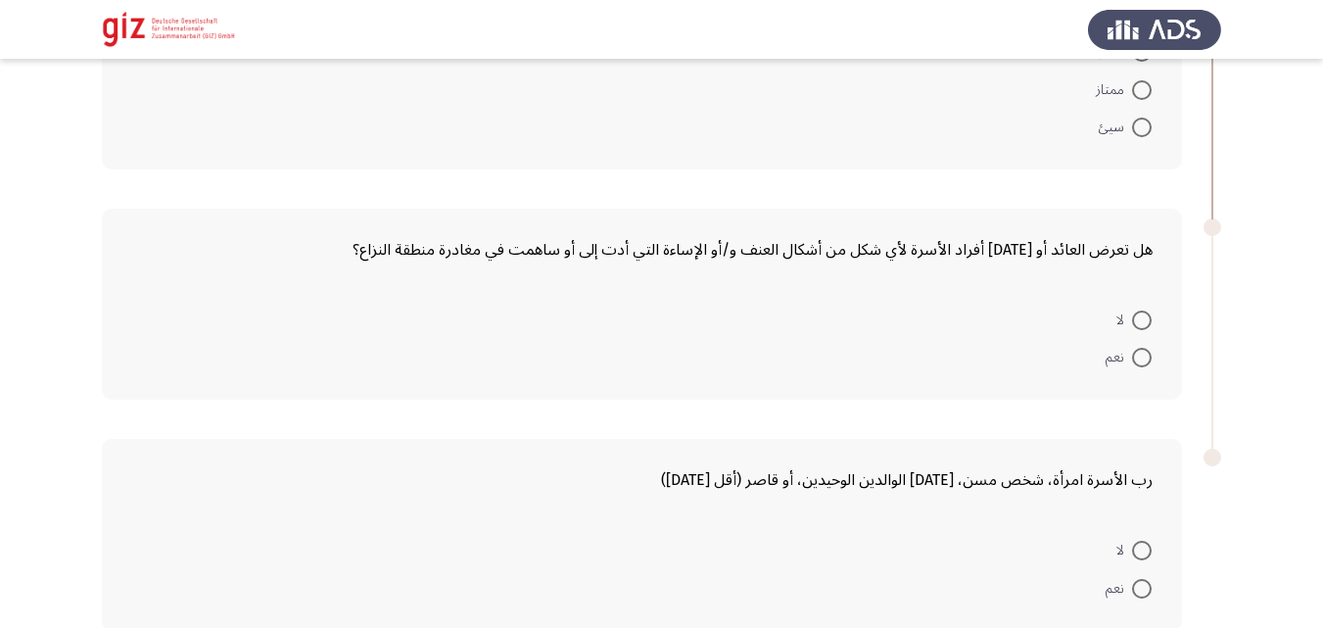
scroll to position [1211, 0]
click at [1137, 321] on span at bounding box center [1142, 318] width 20 height 20
click at [1137, 321] on input "لا" at bounding box center [1142, 318] width 20 height 20
radio input "true"
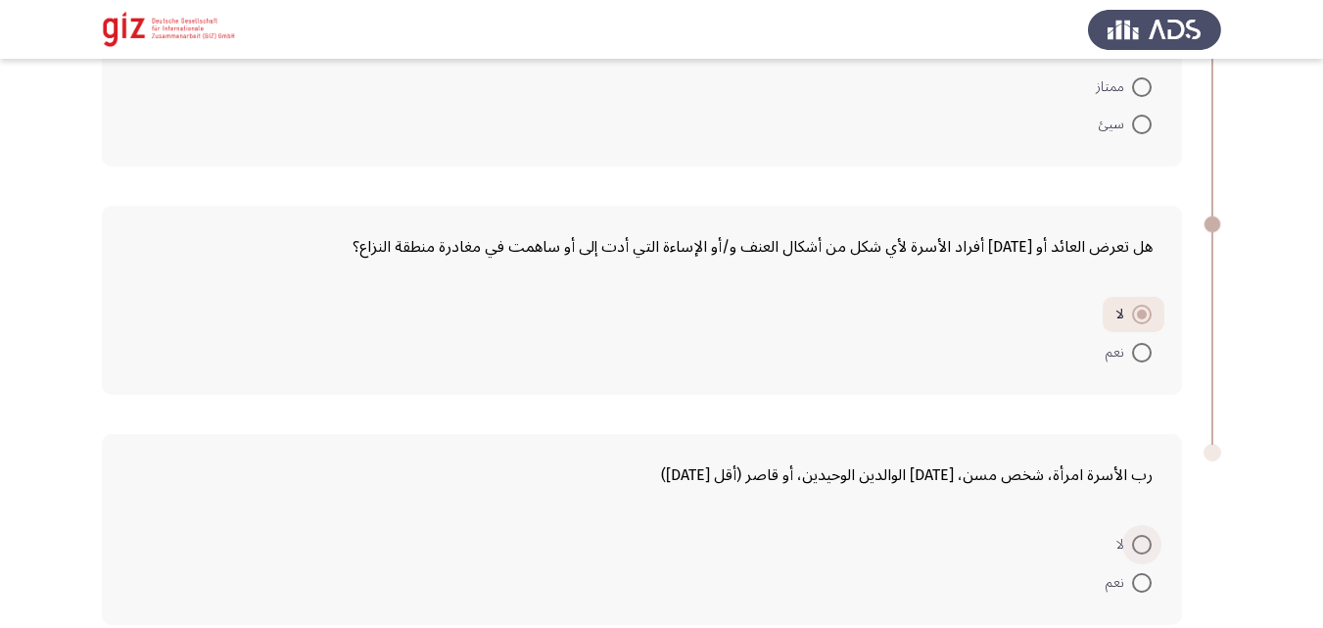
click at [1140, 542] on span at bounding box center [1142, 545] width 20 height 20
click at [1140, 542] on input "لا" at bounding box center [1142, 545] width 20 height 20
radio input "true"
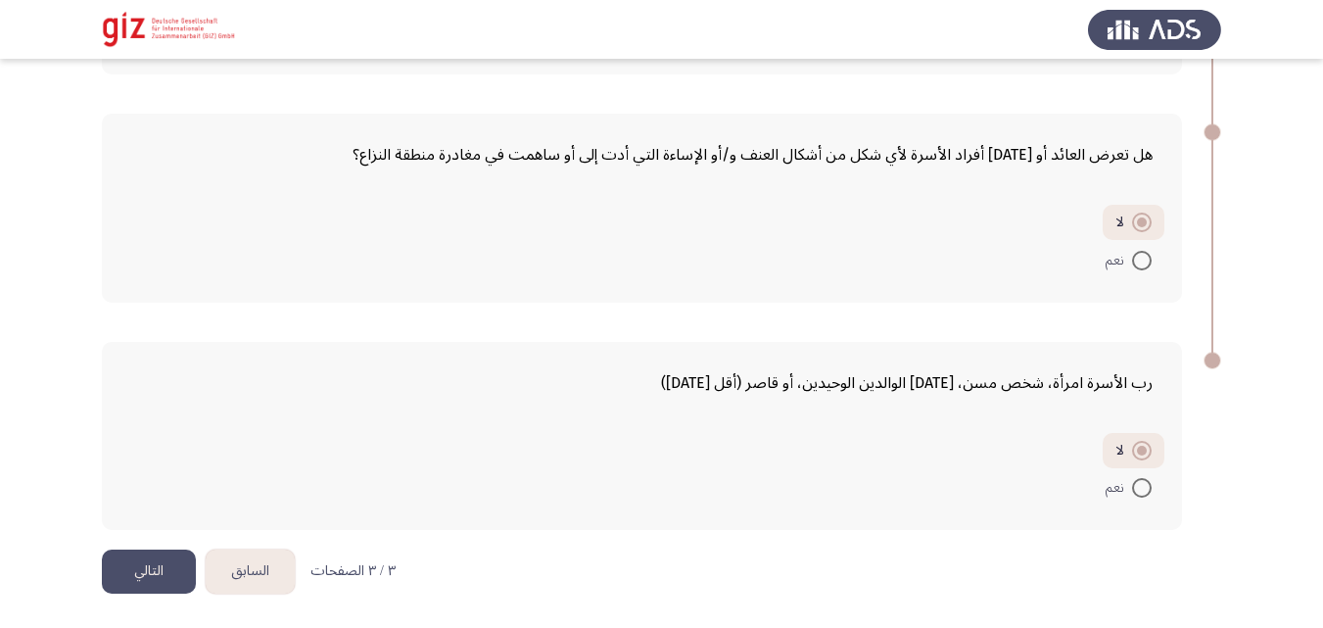
click at [154, 561] on button "التالي" at bounding box center [149, 572] width 94 height 44
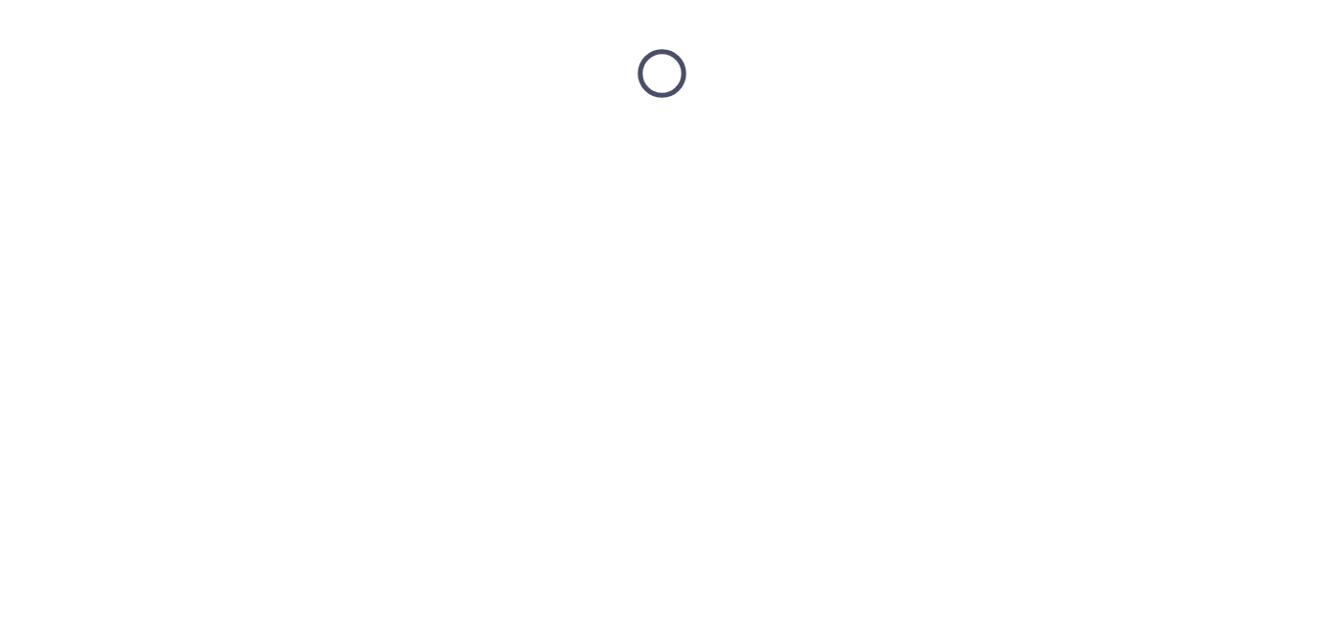
scroll to position [0, 0]
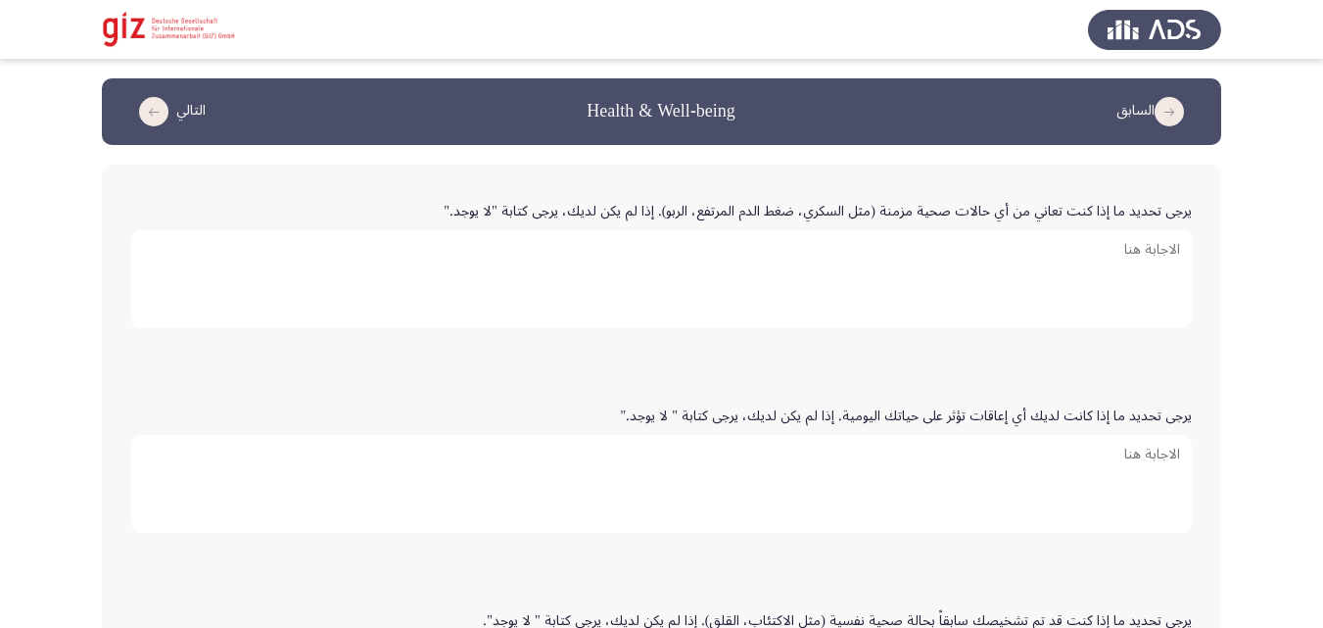
click at [757, 325] on textarea "يرجى تحديد ما إذا كنت تعاني من أي حالات صحية مزمنة (مثل السكري، ضغط الدم المرتف…" at bounding box center [661, 279] width 1061 height 98
type textarea "لا"
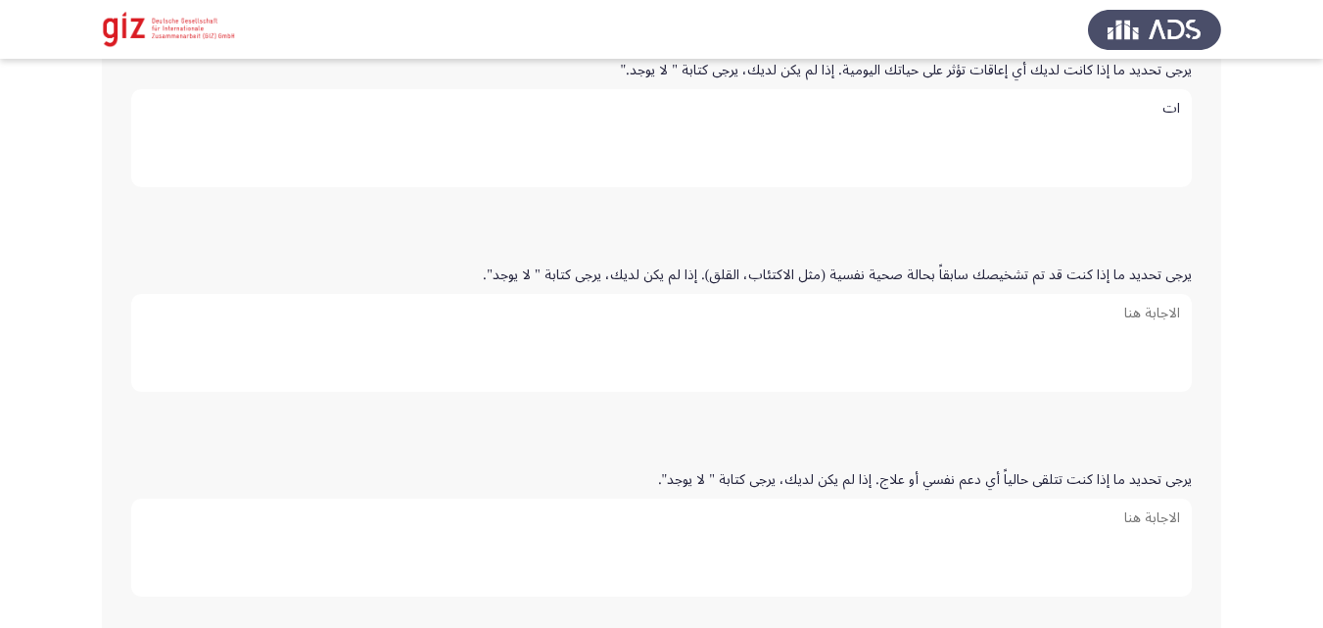
click at [1146, 132] on textarea "ات" at bounding box center [661, 138] width 1061 height 98
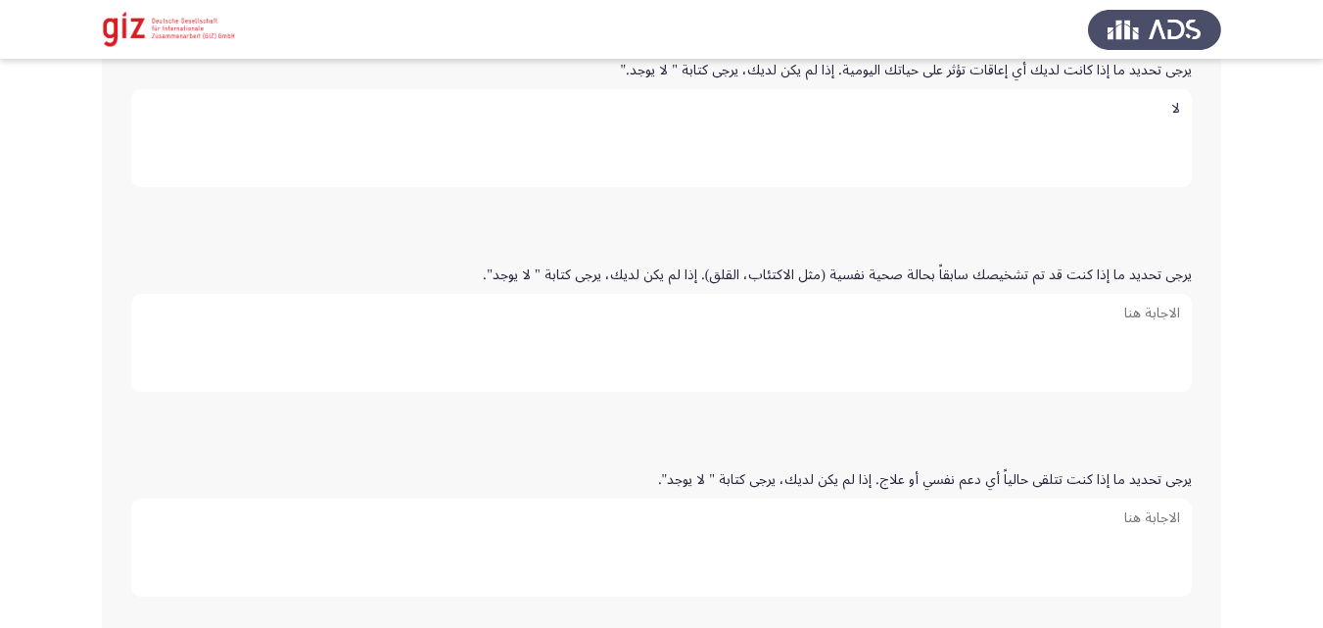
type textarea "لا"
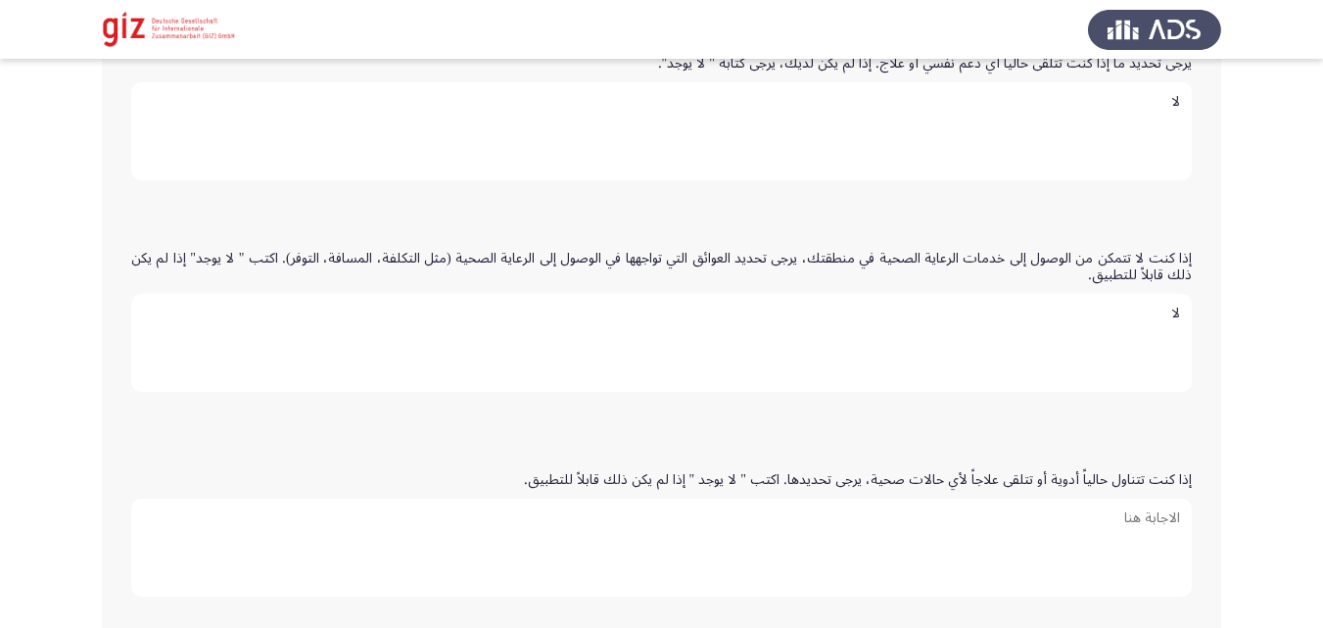
type textarea "لا"
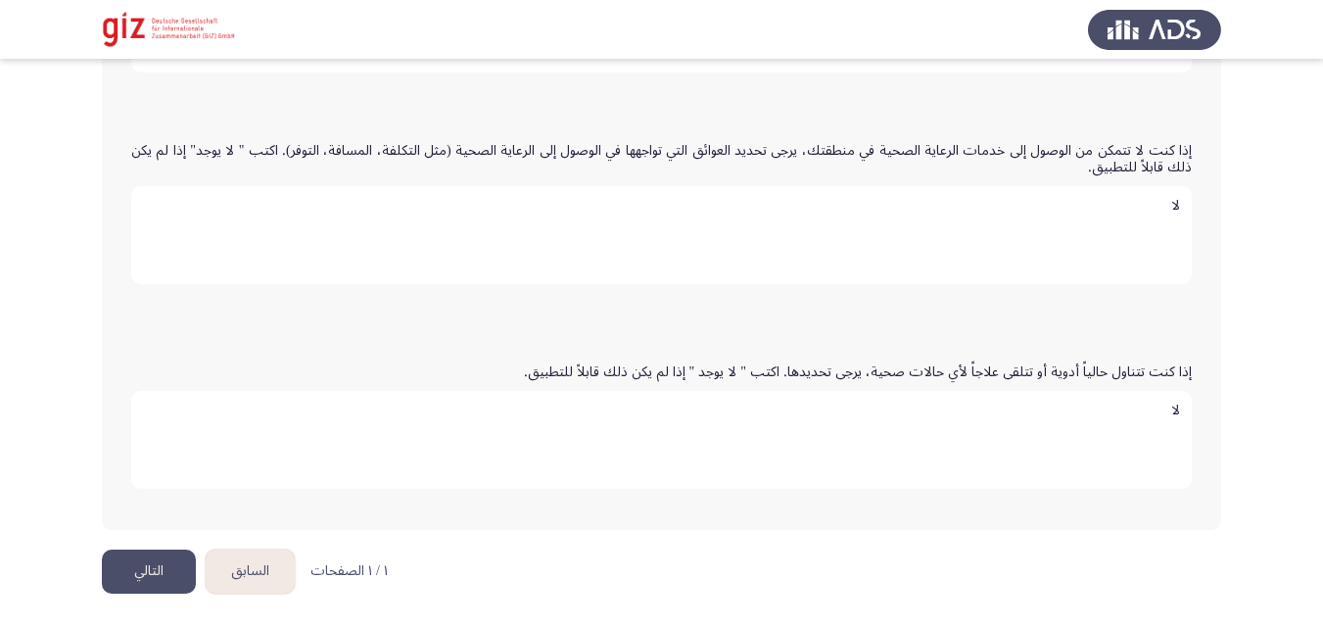
click at [145, 577] on button "التالي" at bounding box center [149, 572] width 94 height 44
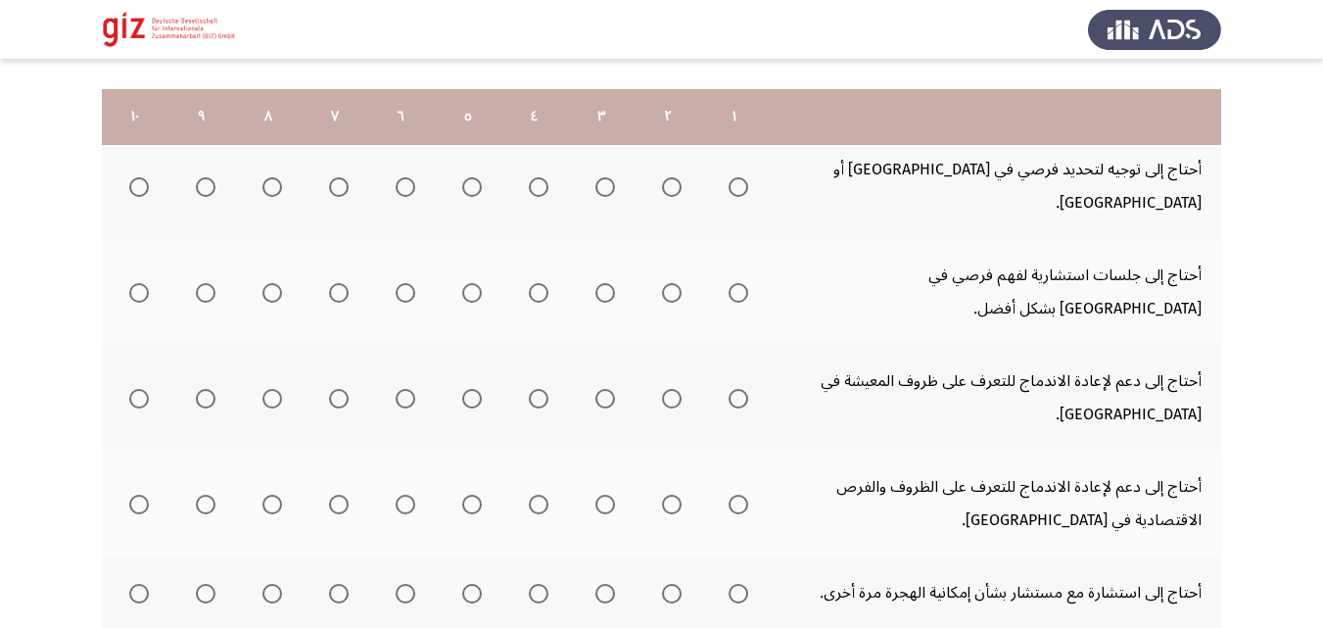
scroll to position [309, 0]
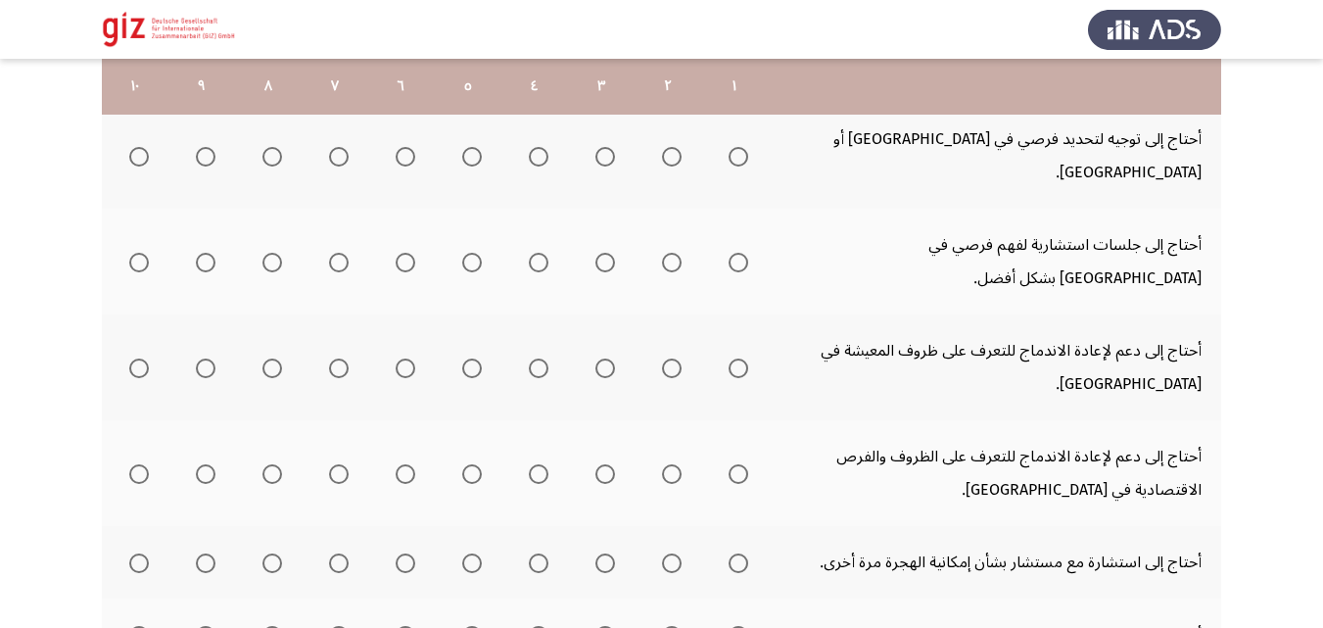
click at [731, 147] on span "Select an option" at bounding box center [739, 157] width 20 height 20
click at [731, 147] on input "Select an option" at bounding box center [739, 157] width 20 height 20
click at [739, 263] on span "Select an option" at bounding box center [739, 263] width 0 height 0
click at [739, 253] on input "Select an option" at bounding box center [739, 263] width 20 height 20
click at [736, 359] on span "Select an option" at bounding box center [739, 369] width 20 height 20
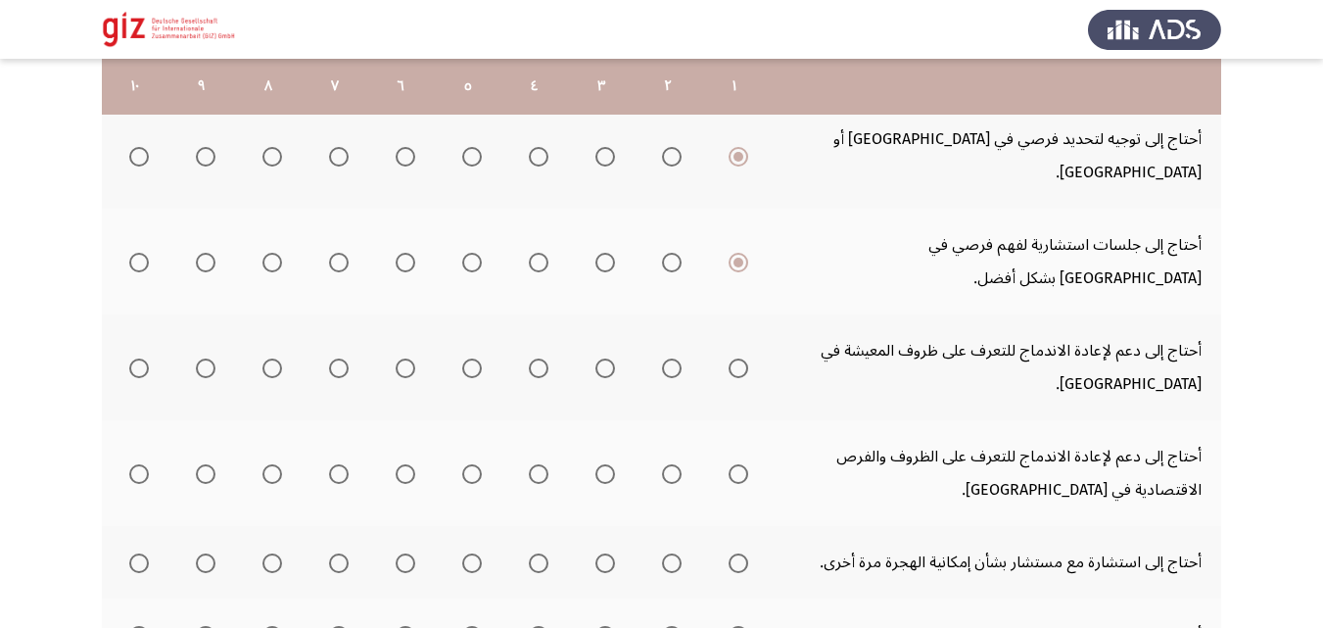
click at [736, 359] on input "Select an option" at bounding box center [739, 369] width 20 height 20
click at [731, 464] on span "Select an option" at bounding box center [739, 474] width 20 height 20
click at [731, 464] on input "Select an option" at bounding box center [739, 474] width 20 height 20
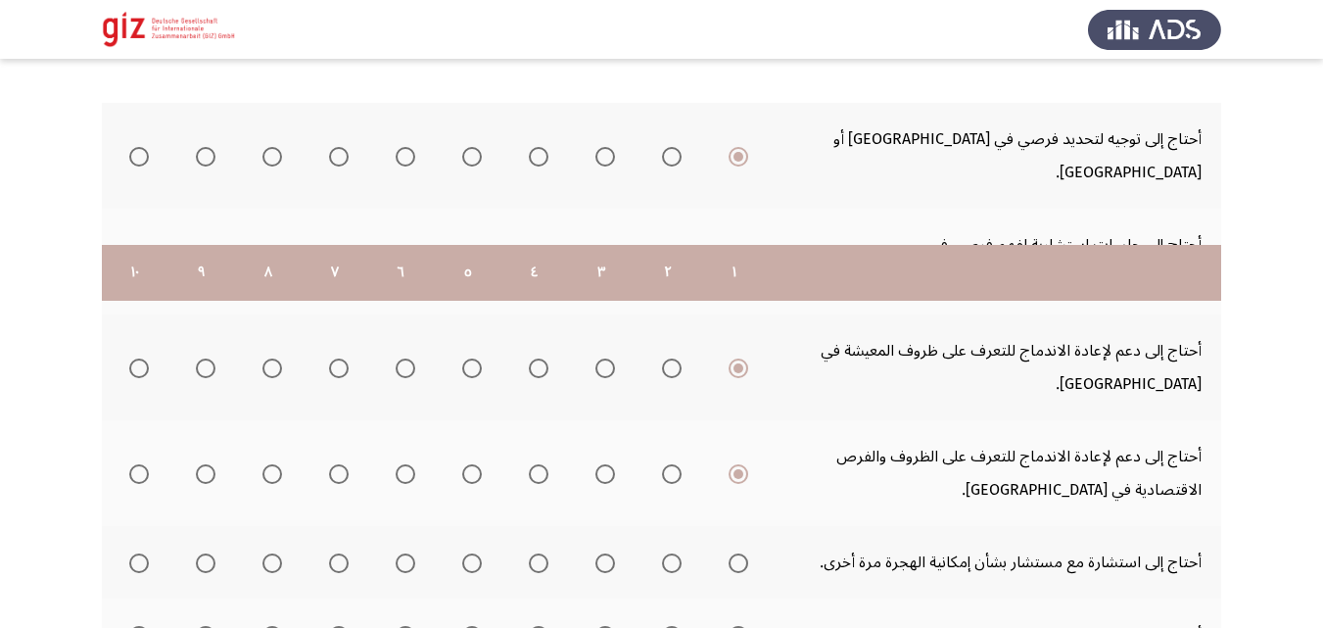
scroll to position [538, 0]
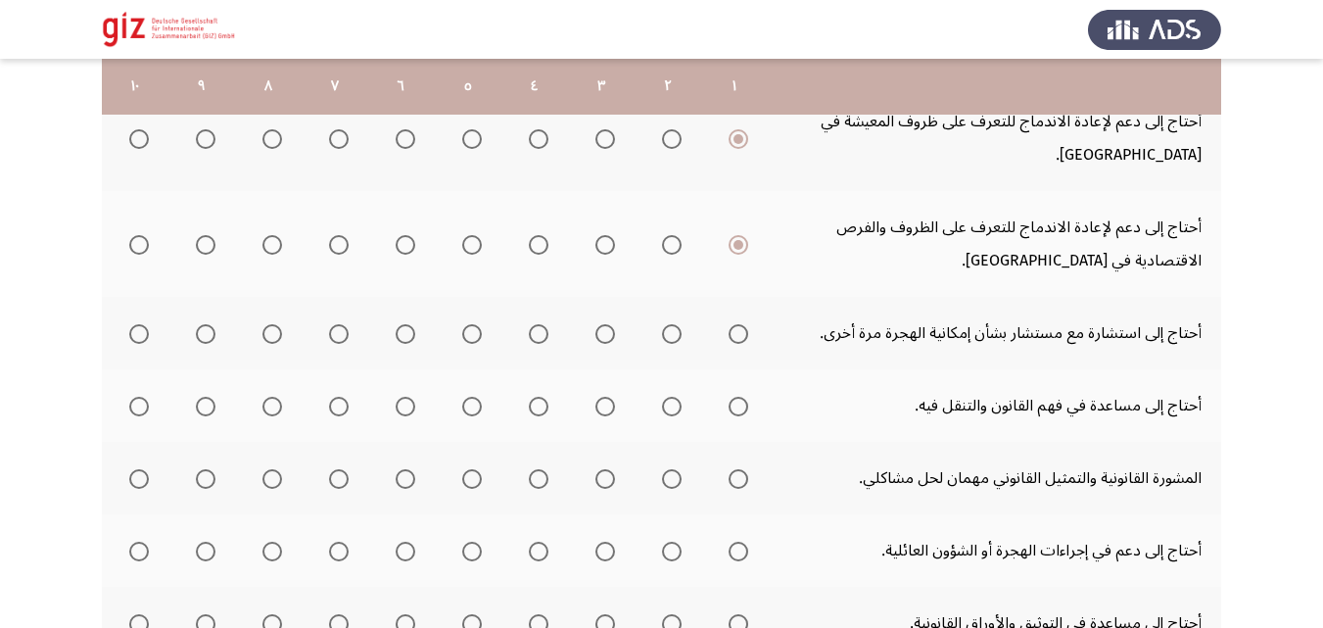
click at [732, 324] on span "Select an option" at bounding box center [739, 334] width 20 height 20
click at [732, 324] on input "Select an option" at bounding box center [739, 334] width 20 height 20
click at [739, 369] on th at bounding box center [734, 405] width 67 height 72
click at [739, 397] on span "Select an option" at bounding box center [739, 407] width 20 height 20
click at [739, 397] on input "Select an option" at bounding box center [739, 407] width 20 height 20
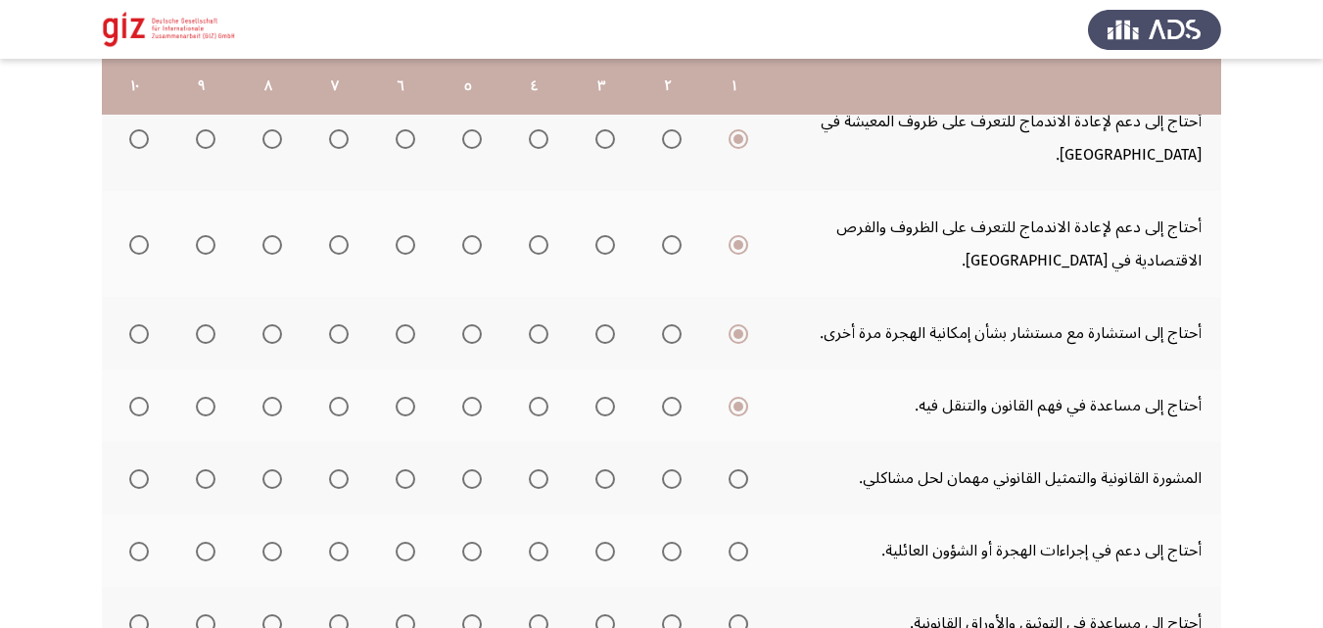
click at [740, 469] on span "Select an option" at bounding box center [739, 479] width 20 height 20
click at [740, 469] on input "Select an option" at bounding box center [739, 479] width 20 height 20
click at [738, 542] on span "Select an option" at bounding box center [739, 552] width 20 height 20
click at [738, 542] on input "Select an option" at bounding box center [739, 552] width 20 height 20
click at [738, 614] on span "Select an option" at bounding box center [739, 624] width 20 height 20
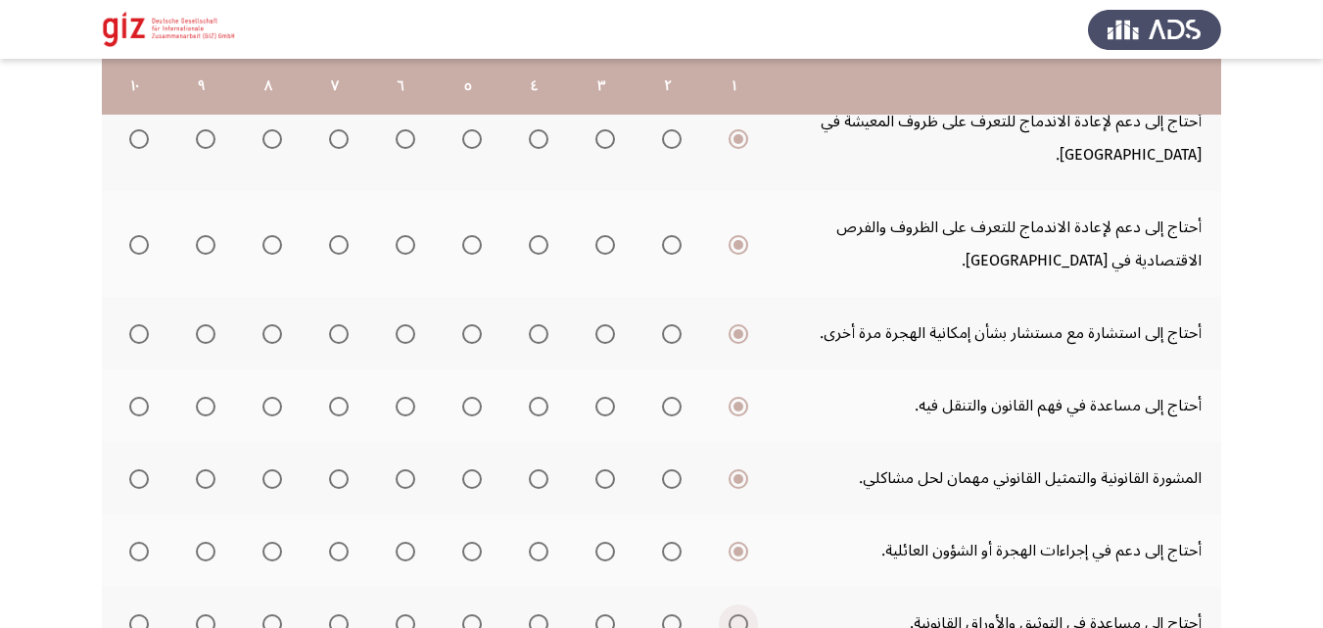
click at [738, 614] on input "Select an option" at bounding box center [739, 624] width 20 height 20
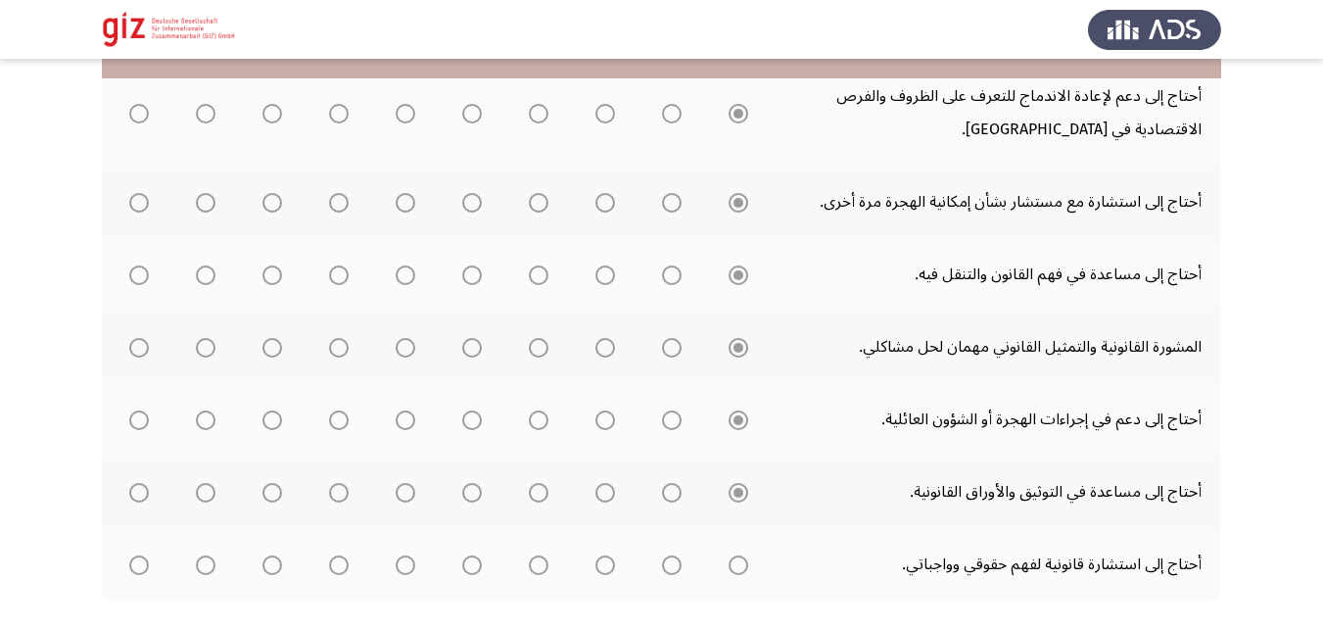
scroll to position [679, 0]
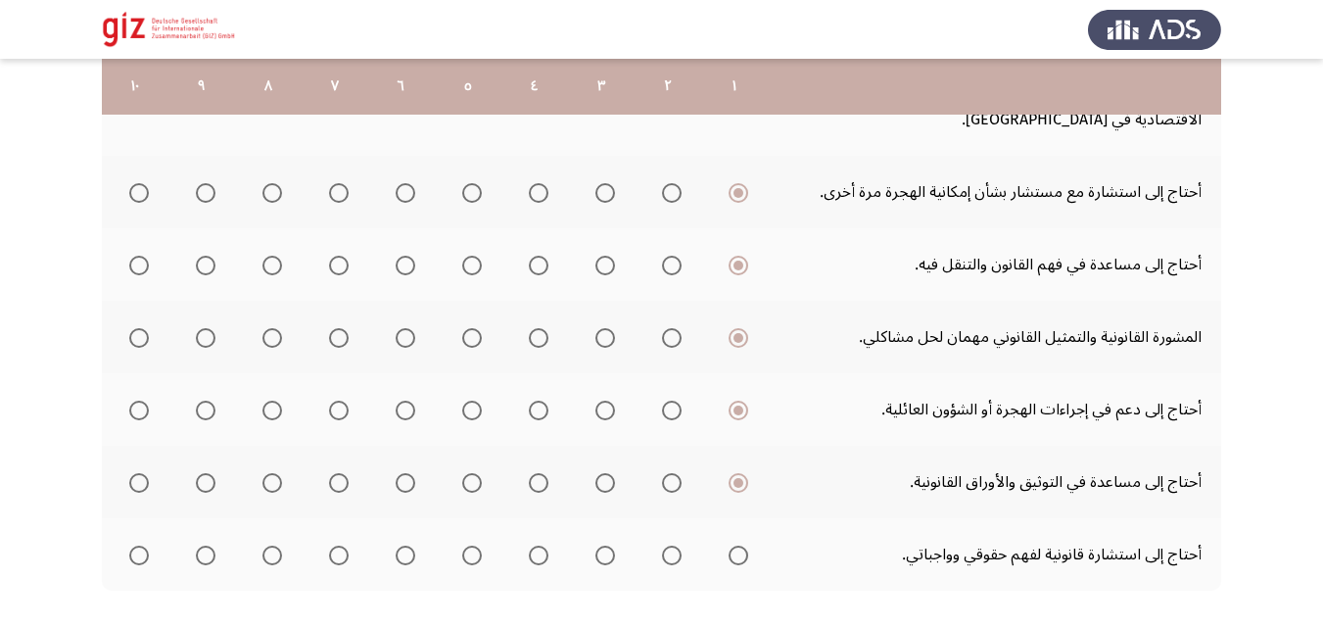
click at [744, 546] on span "Select an option" at bounding box center [739, 556] width 20 height 20
click at [744, 546] on input "Select an option" at bounding box center [739, 556] width 20 height 20
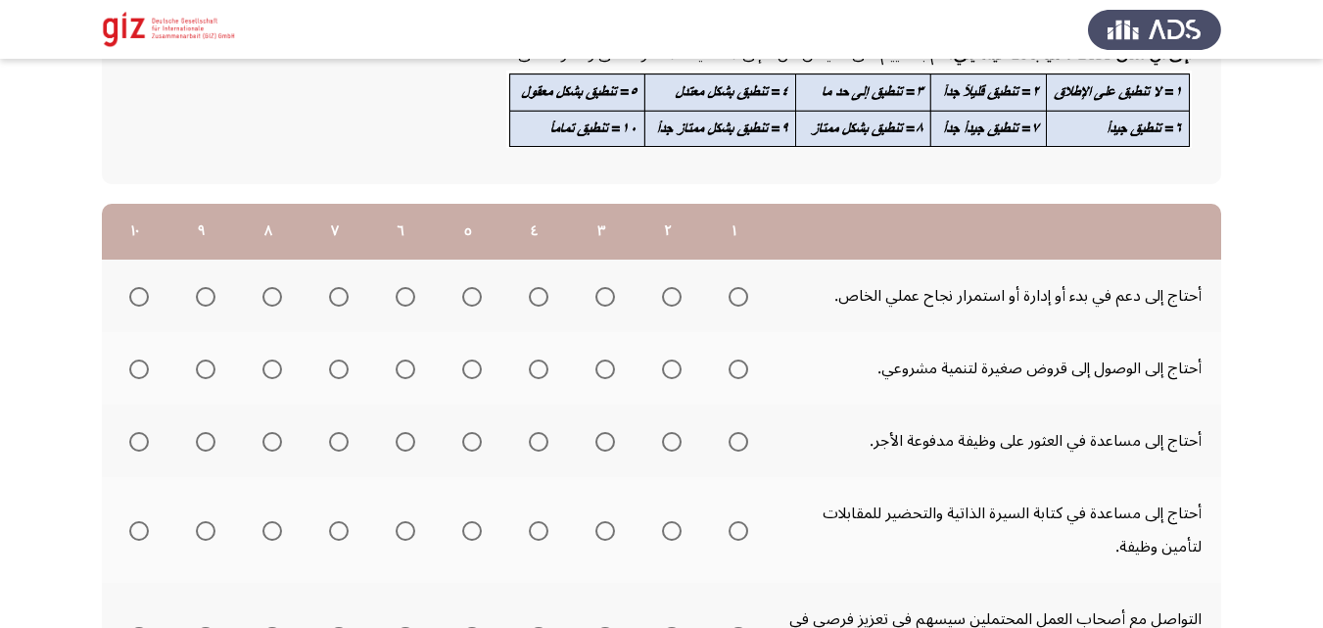
scroll to position [191, 0]
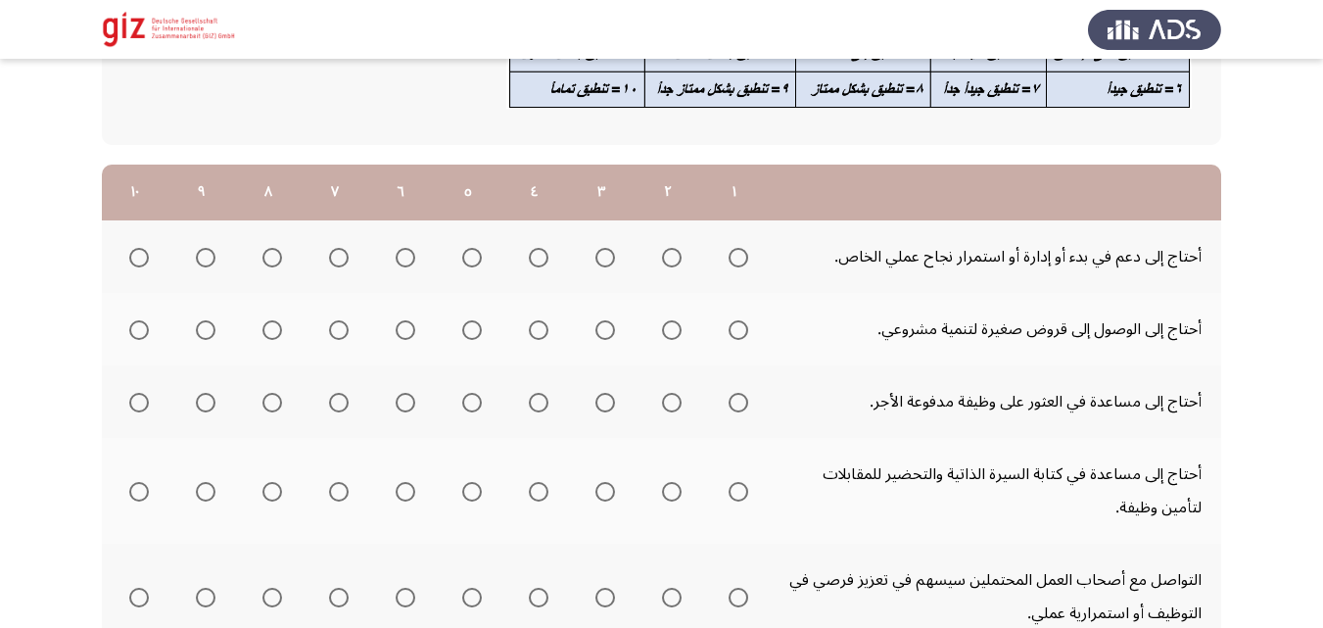
click at [134, 249] on span "Select an option" at bounding box center [139, 258] width 20 height 20
click at [134, 249] on input "Select an option" at bounding box center [139, 258] width 20 height 20
click at [734, 335] on span "Select an option" at bounding box center [739, 330] width 20 height 20
click at [734, 335] on input "Select an option" at bounding box center [739, 330] width 20 height 20
click at [138, 427] on th at bounding box center [135, 401] width 67 height 72
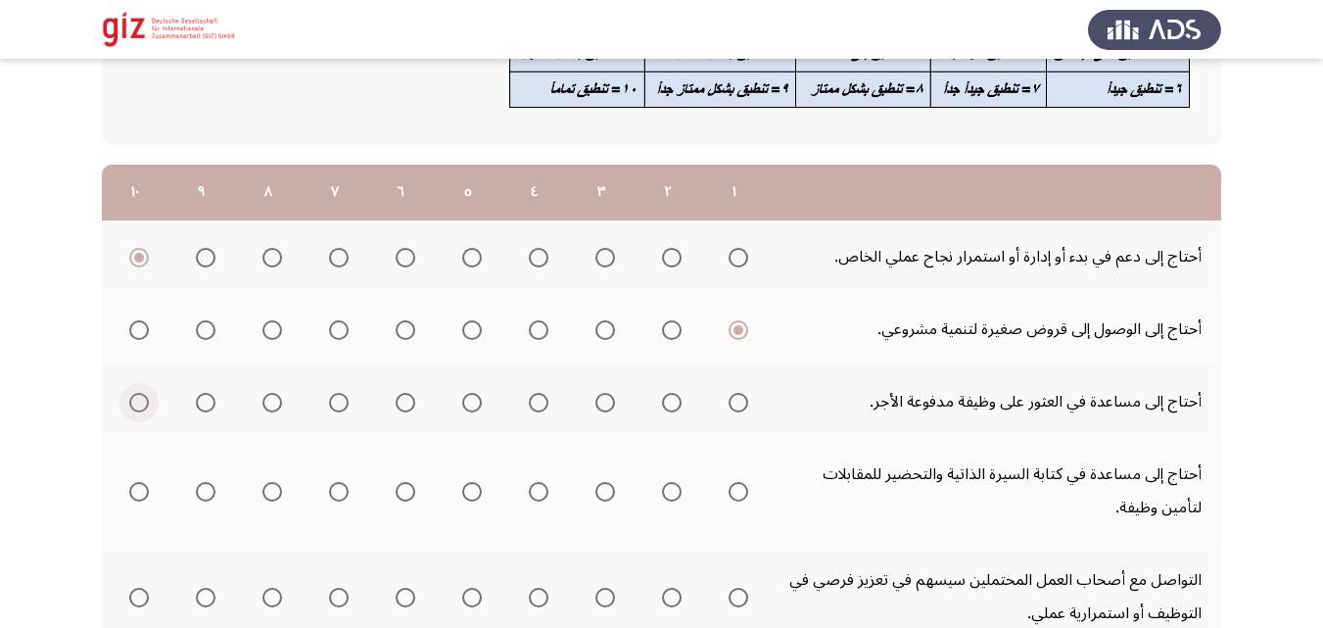
click at [137, 408] on span "Select an option" at bounding box center [139, 403] width 20 height 20
click at [137, 408] on input "Select an option" at bounding box center [139, 403] width 20 height 20
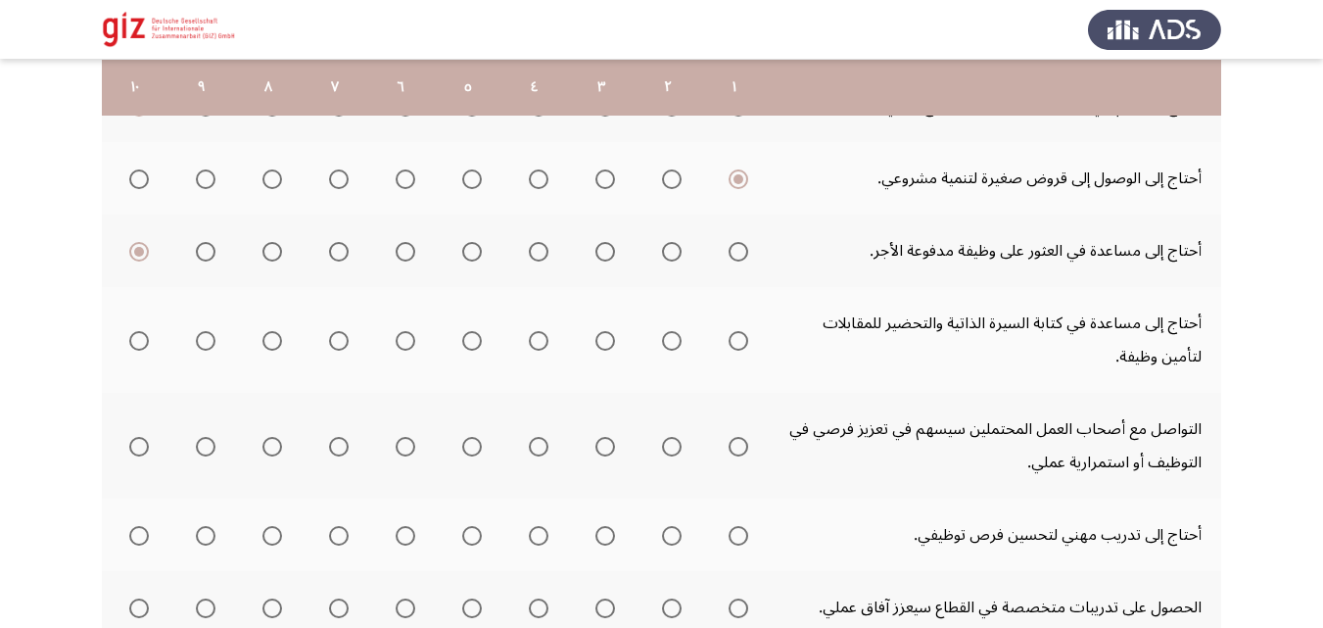
scroll to position [343, 0]
click at [476, 341] on span "Select an option" at bounding box center [472, 340] width 20 height 20
click at [476, 341] on input "Select an option" at bounding box center [472, 340] width 20 height 20
click at [475, 448] on span "Select an option" at bounding box center [472, 446] width 20 height 20
click at [475, 448] on input "Select an option" at bounding box center [472, 446] width 20 height 20
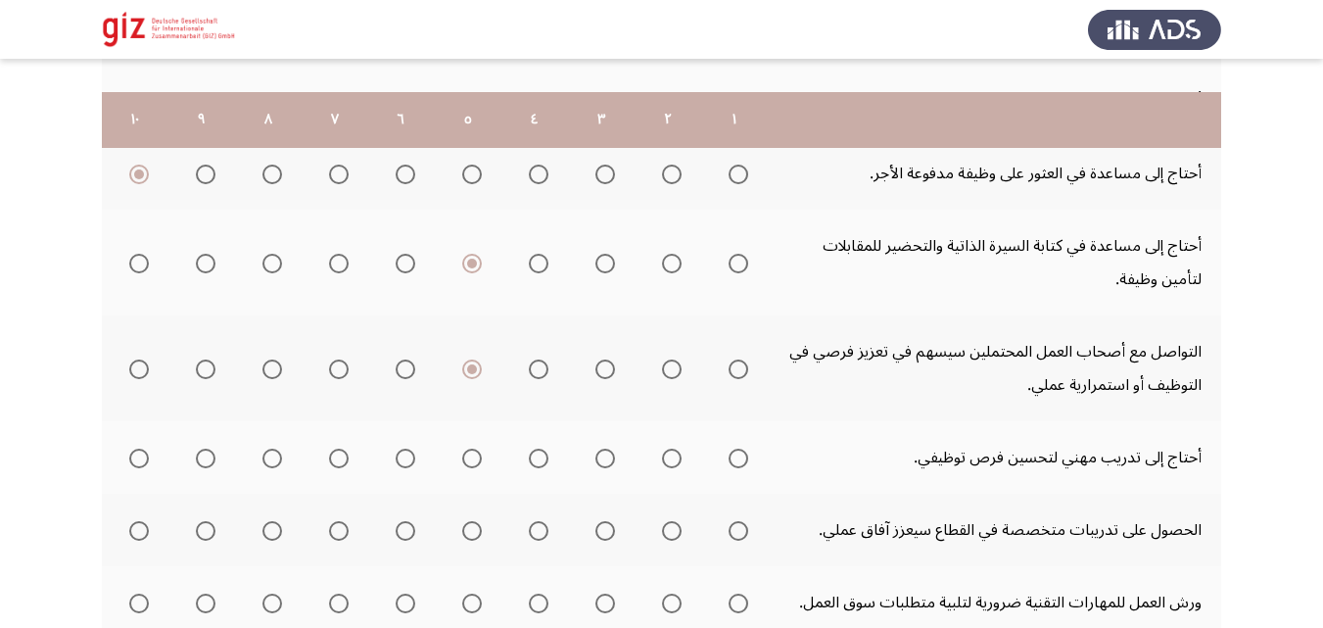
scroll to position [547, 0]
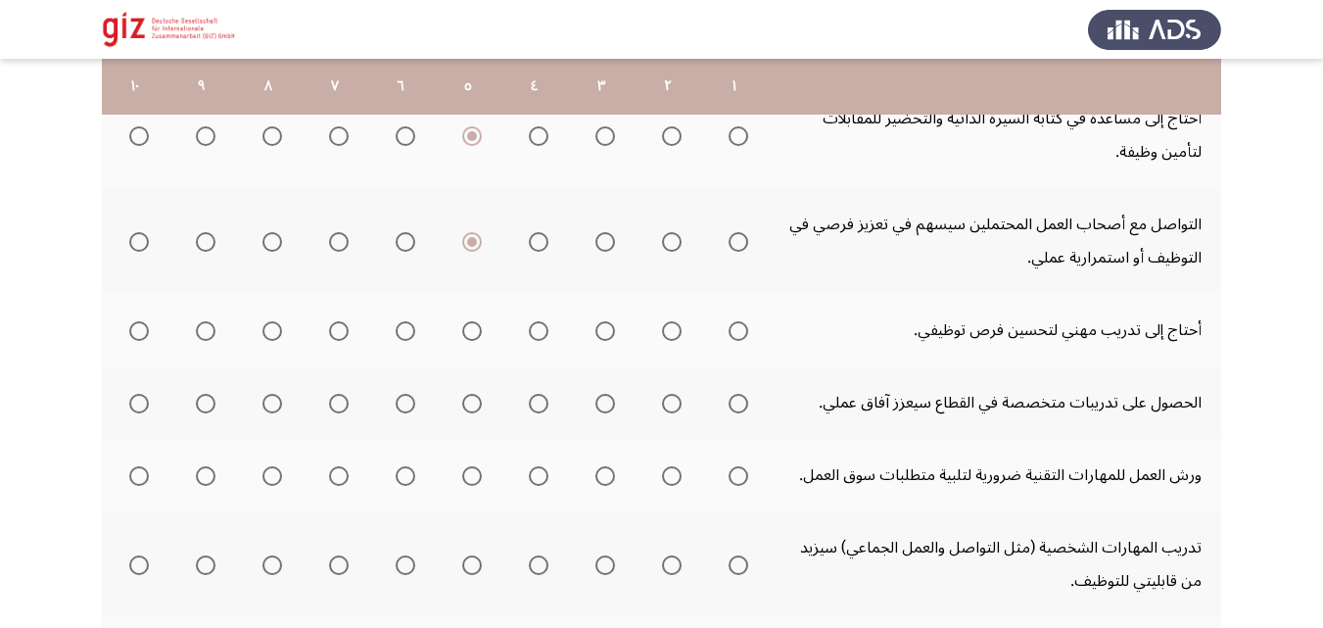
click at [471, 324] on span "Select an option" at bounding box center [472, 331] width 20 height 20
click at [471, 324] on input "Select an option" at bounding box center [472, 331] width 20 height 20
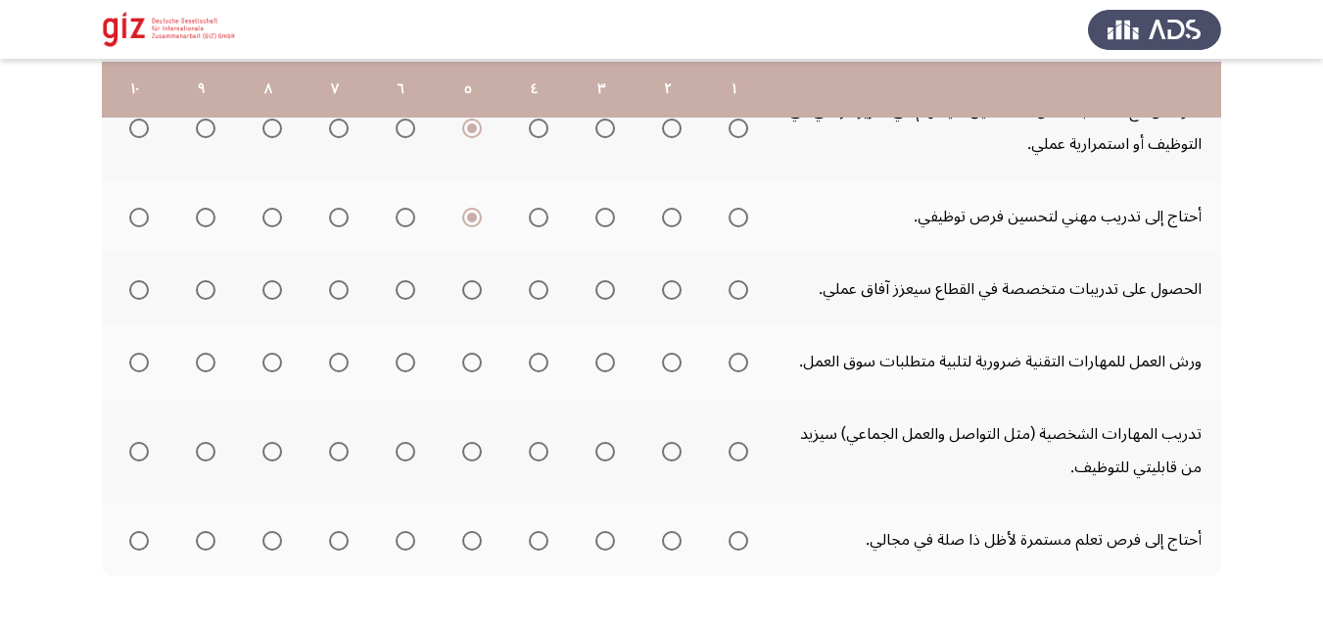
scroll to position [663, 0]
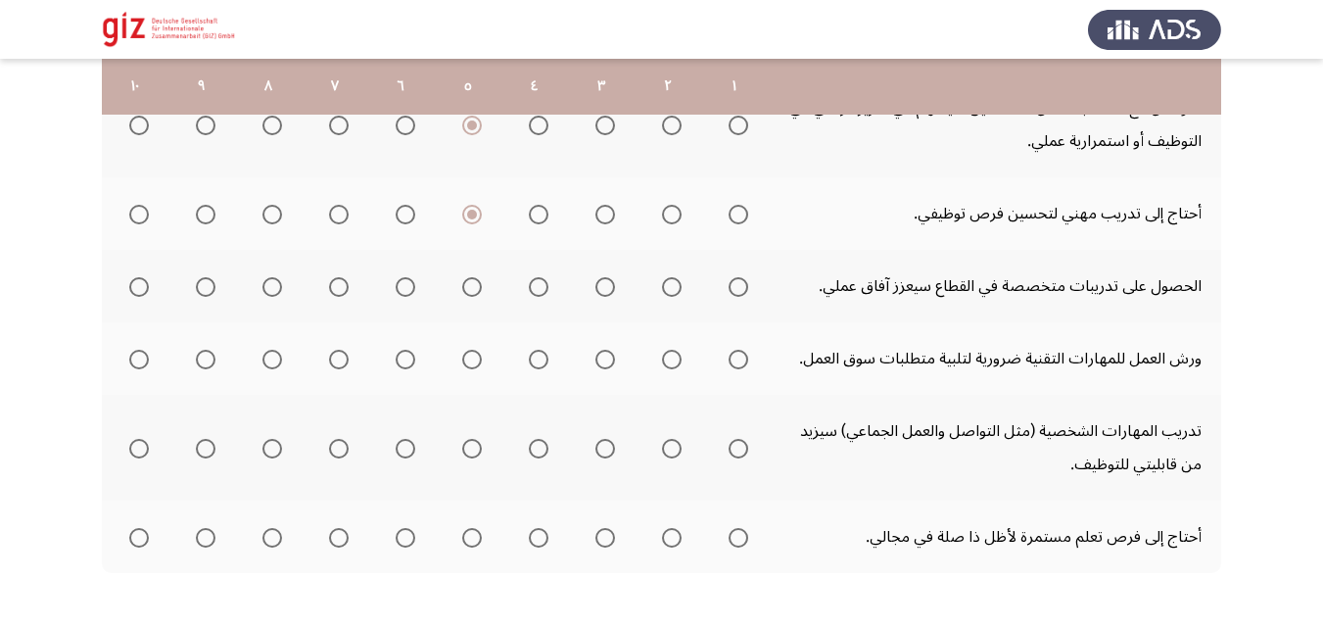
click at [474, 283] on span "Select an option" at bounding box center [472, 287] width 20 height 20
click at [474, 283] on input "Select an option" at bounding box center [472, 287] width 20 height 20
click at [477, 358] on span "Select an option" at bounding box center [472, 360] width 20 height 20
click at [477, 358] on input "Select an option" at bounding box center [472, 360] width 20 height 20
click at [467, 433] on mat-radio-group "Select an option" at bounding box center [467, 447] width 27 height 33
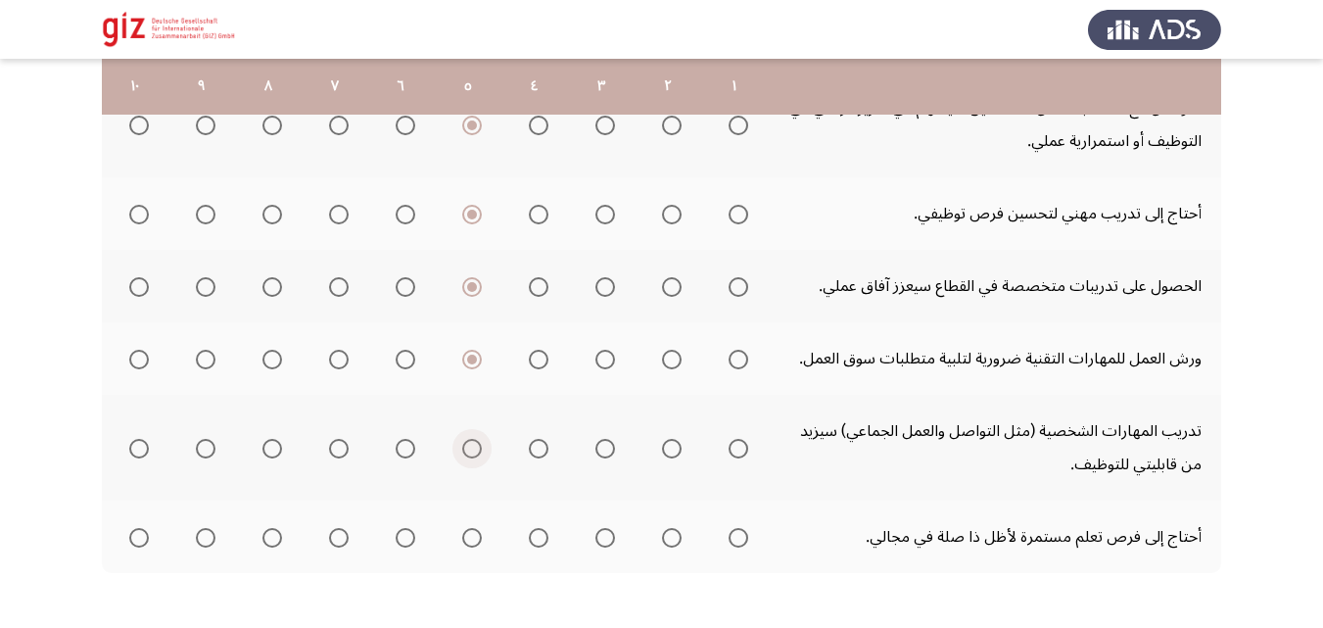
click at [468, 449] on span "Select an option" at bounding box center [472, 449] width 20 height 20
click at [468, 449] on input "Select an option" at bounding box center [472, 449] width 20 height 20
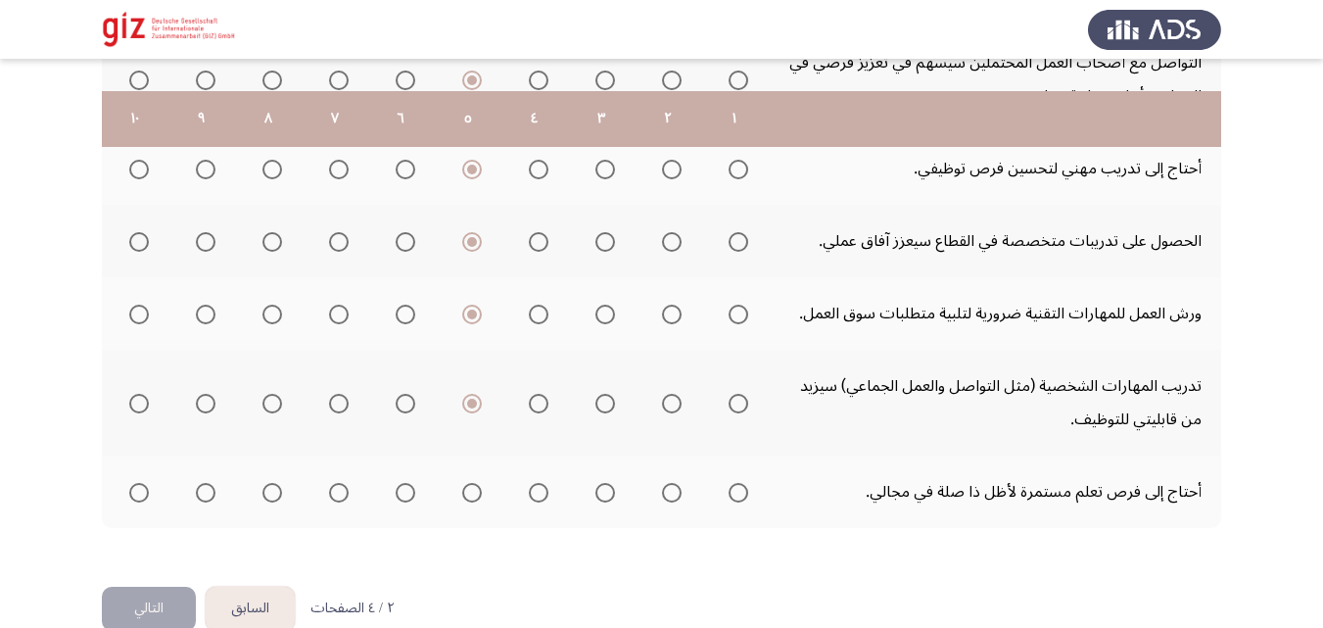
scroll to position [745, 0]
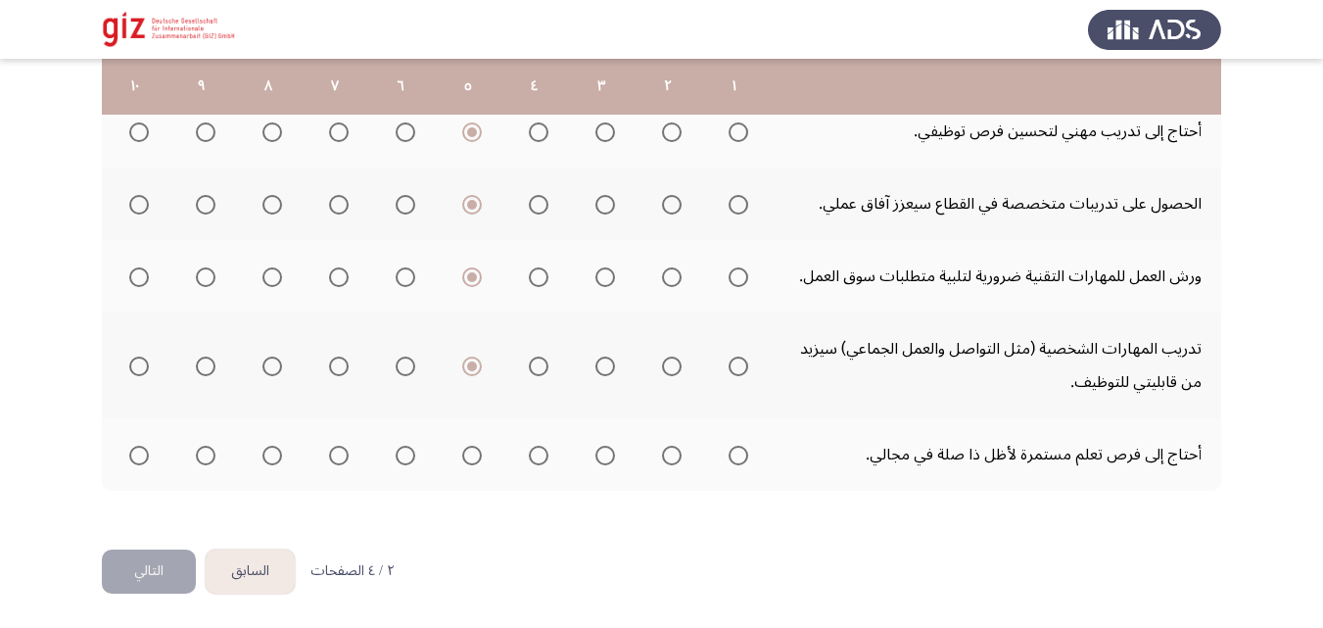
click at [737, 461] on span "Select an option" at bounding box center [739, 456] width 20 height 20
click at [737, 461] on input "Select an option" at bounding box center [739, 456] width 20 height 20
click at [139, 579] on button "التالي" at bounding box center [149, 572] width 94 height 44
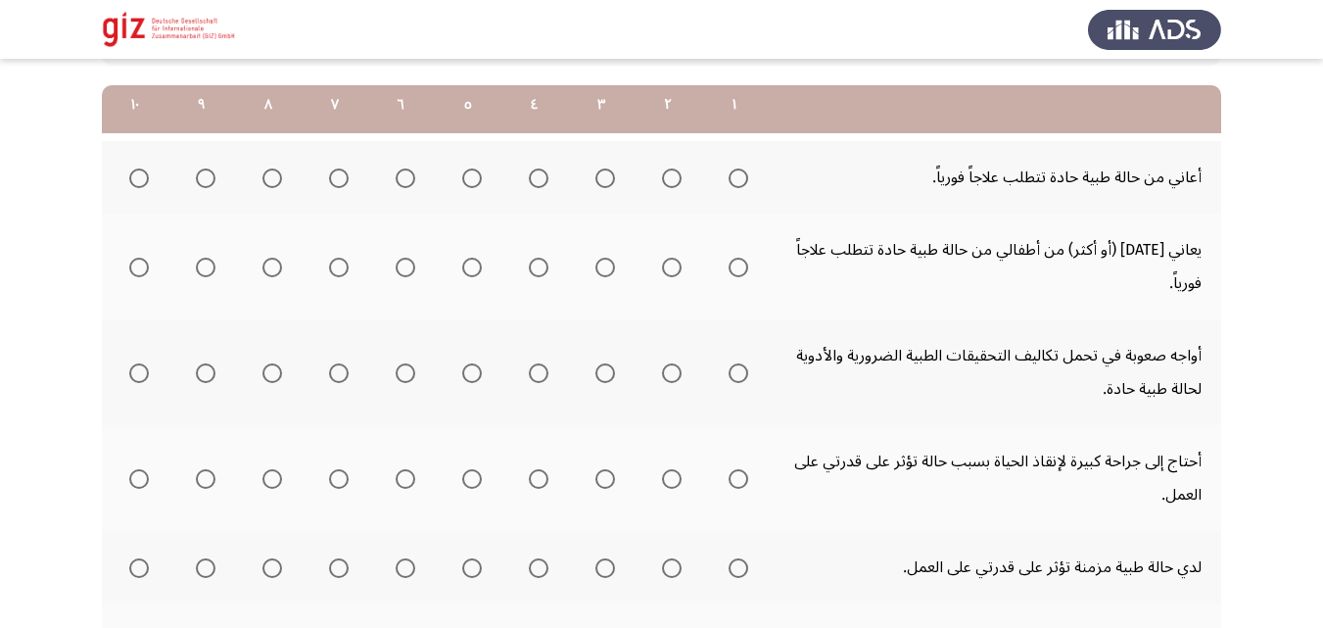
scroll to position [309, 0]
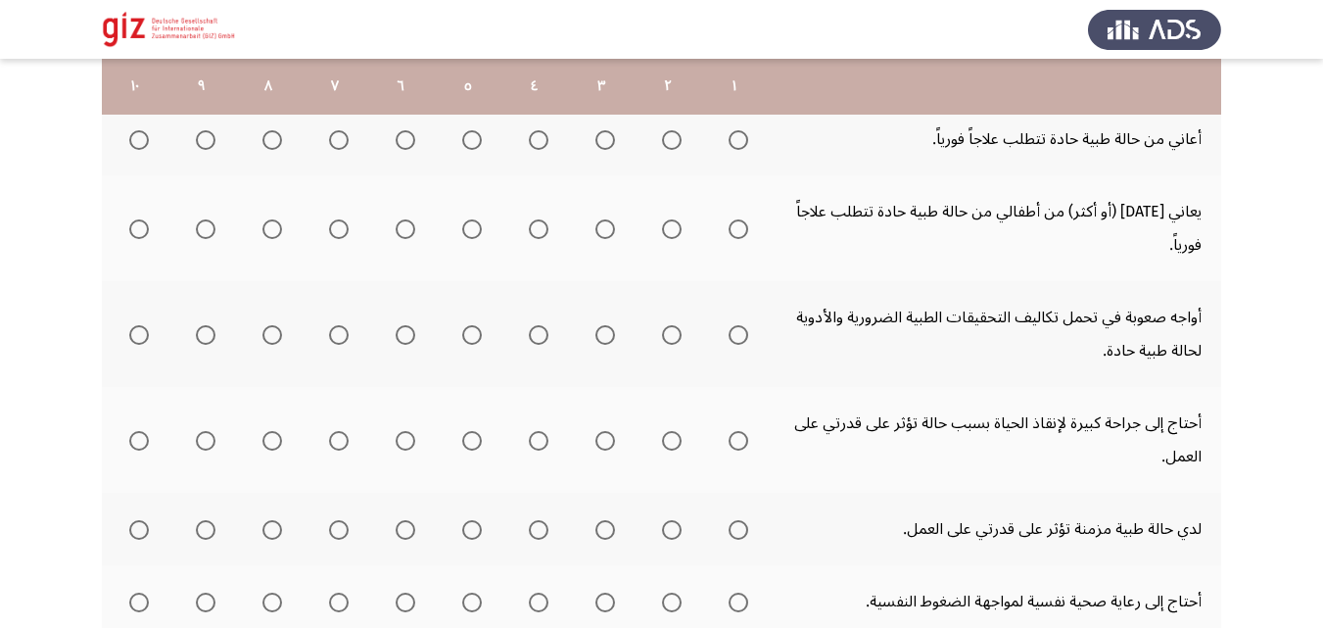
click at [741, 137] on span "Select an option" at bounding box center [739, 140] width 20 height 20
click at [741, 137] on input "Select an option" at bounding box center [739, 140] width 20 height 20
click at [741, 222] on span "Select an option" at bounding box center [739, 229] width 20 height 20
click at [733, 221] on span "Select an option" at bounding box center [739, 229] width 20 height 20
click at [733, 221] on input "Select an option" at bounding box center [739, 229] width 20 height 20
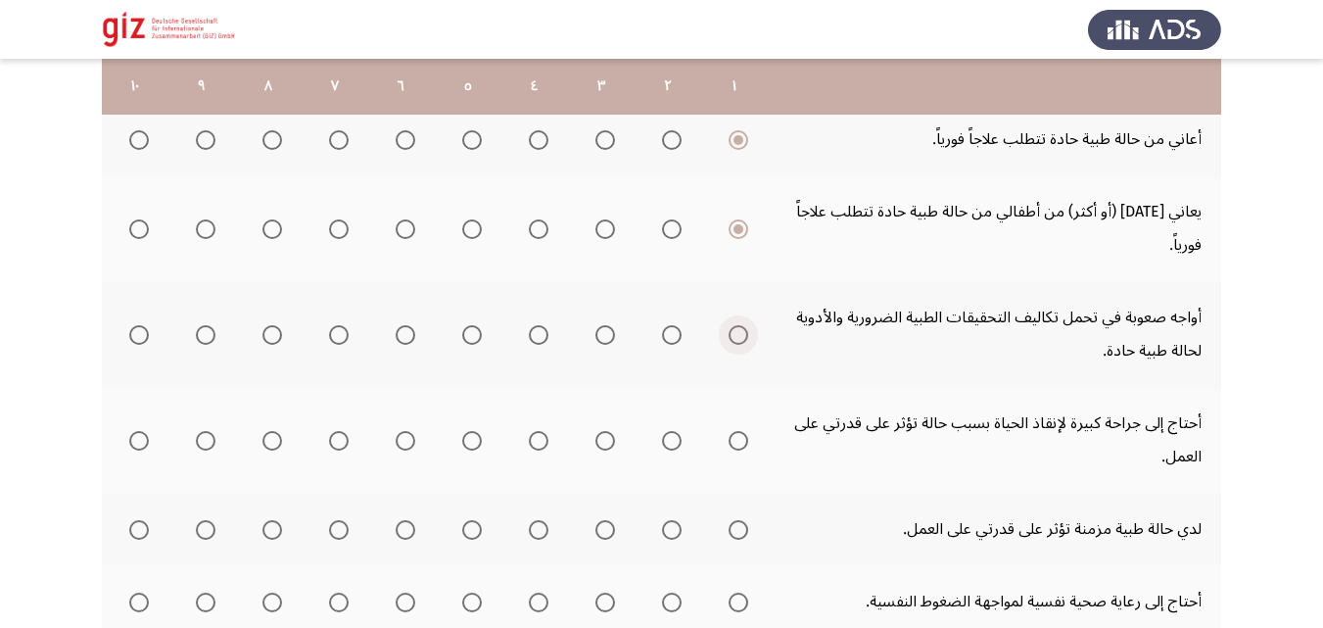
click at [736, 336] on span "Select an option" at bounding box center [739, 335] width 20 height 20
click at [736, 336] on input "Select an option" at bounding box center [739, 335] width 20 height 20
click at [734, 445] on span "Select an option" at bounding box center [739, 441] width 20 height 20
click at [734, 445] on input "Select an option" at bounding box center [739, 441] width 20 height 20
click at [735, 519] on mat-radio-button "Select an option" at bounding box center [734, 529] width 27 height 21
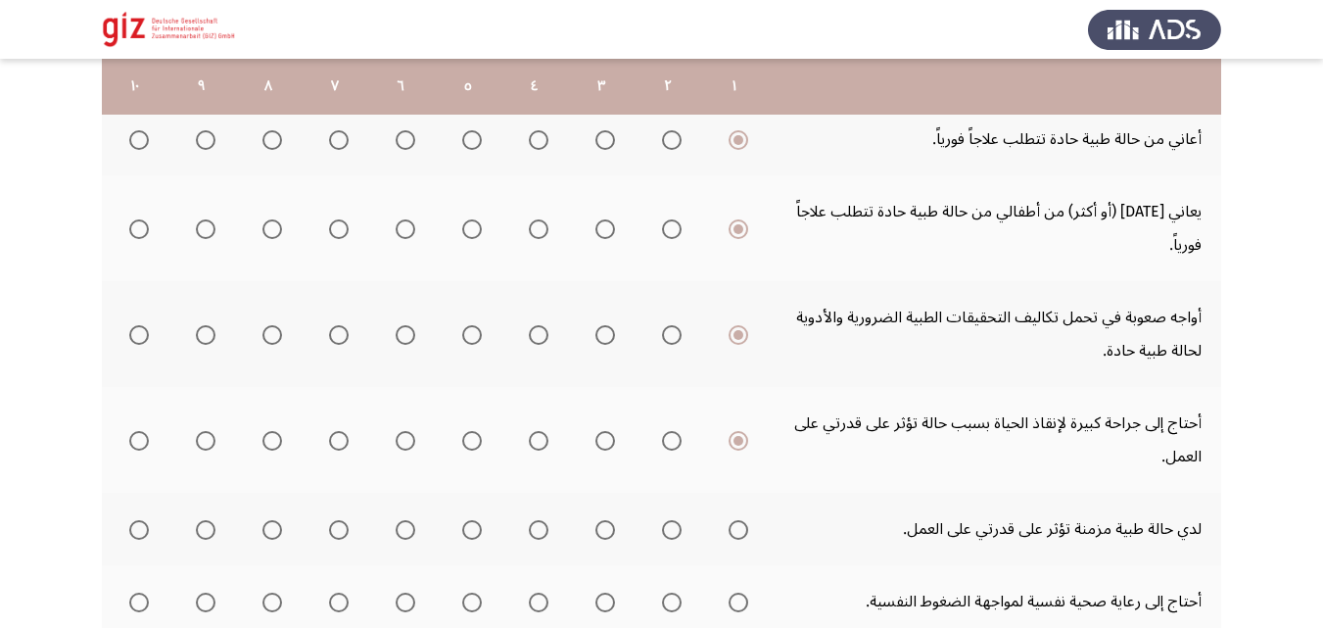
click at [735, 520] on span "Select an option" at bounding box center [739, 530] width 20 height 20
click at [735, 520] on input "Select an option" at bounding box center [739, 530] width 20 height 20
click at [735, 520] on span "Select an option" at bounding box center [739, 530] width 20 height 20
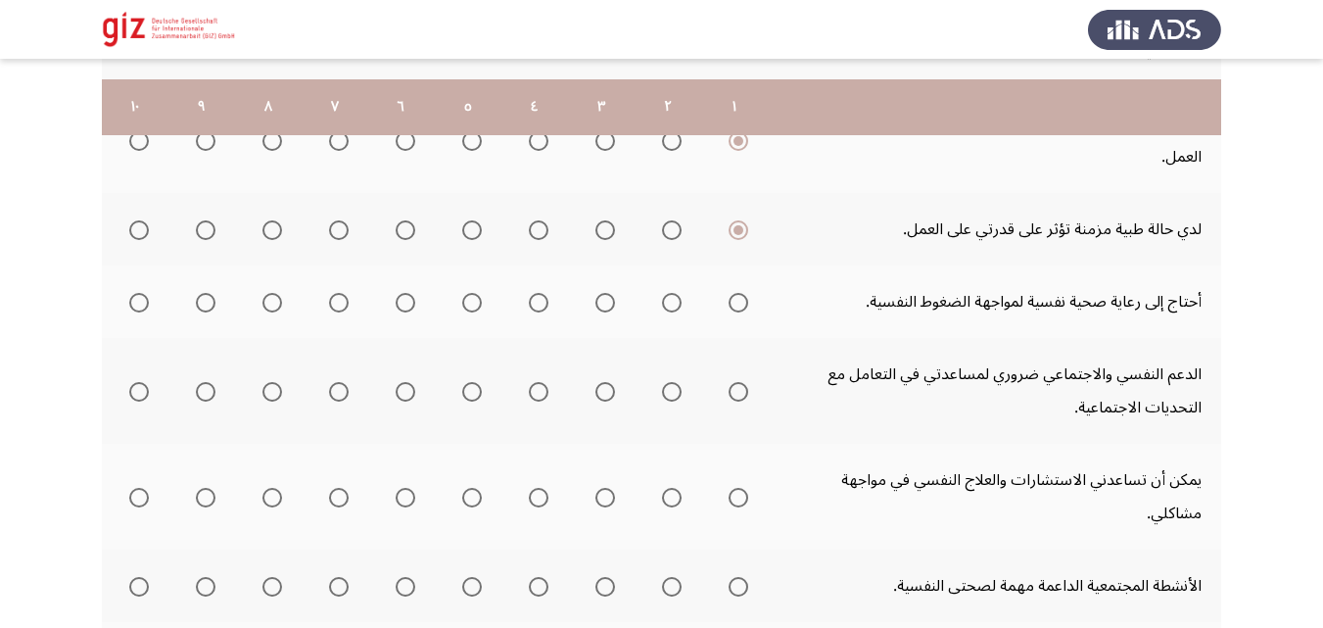
scroll to position [629, 0]
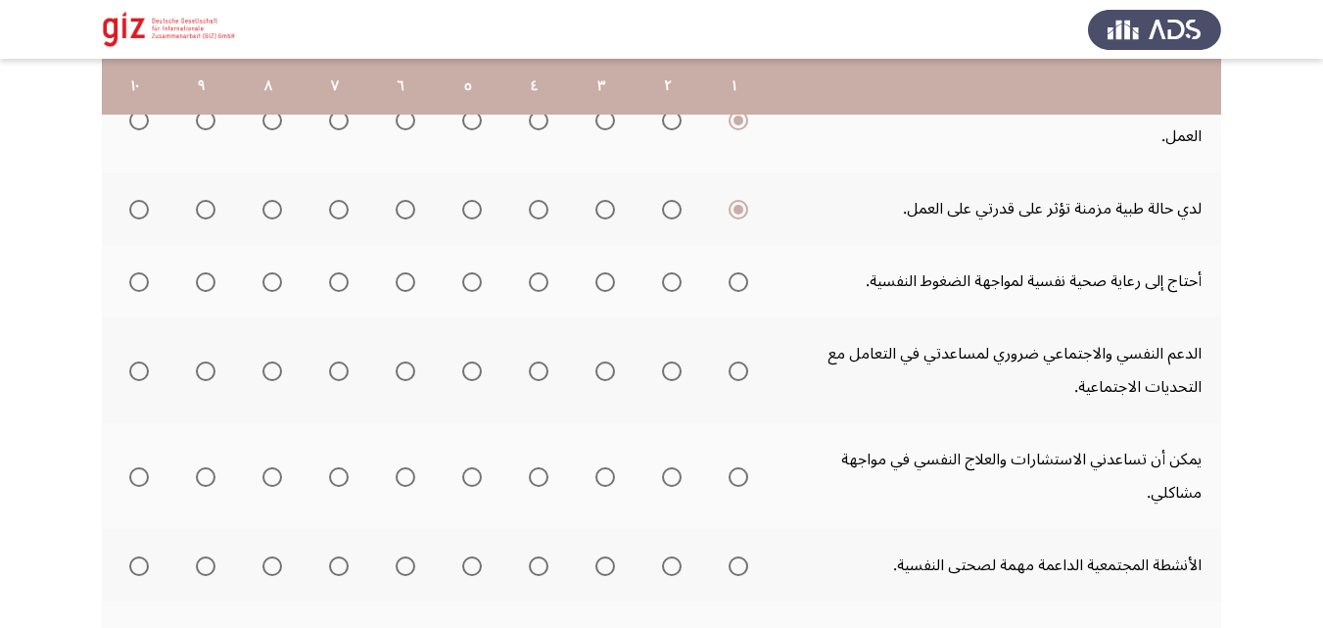
click at [741, 269] on mat-radio-group "Select an option" at bounding box center [734, 280] width 27 height 33
click at [740, 291] on span "Select an option" at bounding box center [739, 282] width 20 height 20
click at [740, 291] on input "Select an option" at bounding box center [739, 282] width 20 height 20
click at [740, 375] on span "Select an option" at bounding box center [739, 371] width 20 height 20
click at [740, 375] on input "Select an option" at bounding box center [739, 371] width 20 height 20
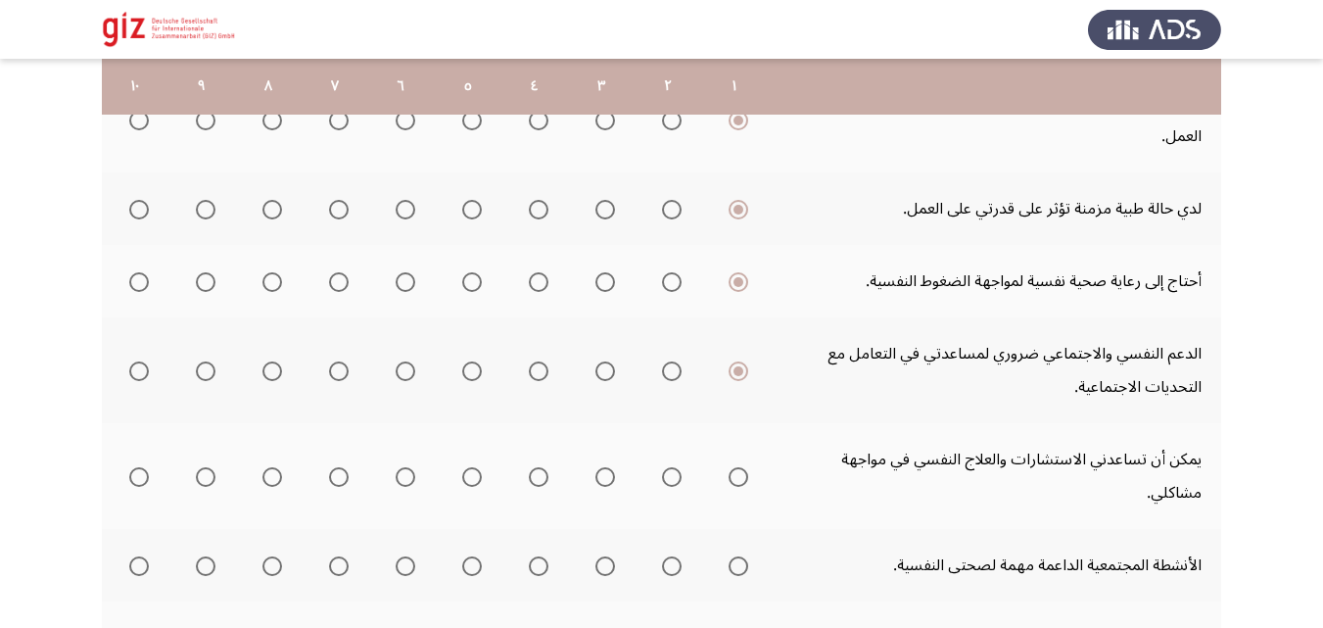
click at [735, 483] on th at bounding box center [734, 476] width 67 height 106
click at [731, 467] on span "Select an option" at bounding box center [739, 477] width 20 height 20
click at [731, 467] on input "Select an option" at bounding box center [739, 477] width 20 height 20
click at [738, 556] on span "Select an option" at bounding box center [739, 566] width 20 height 20
click at [738, 556] on input "Select an option" at bounding box center [739, 566] width 20 height 20
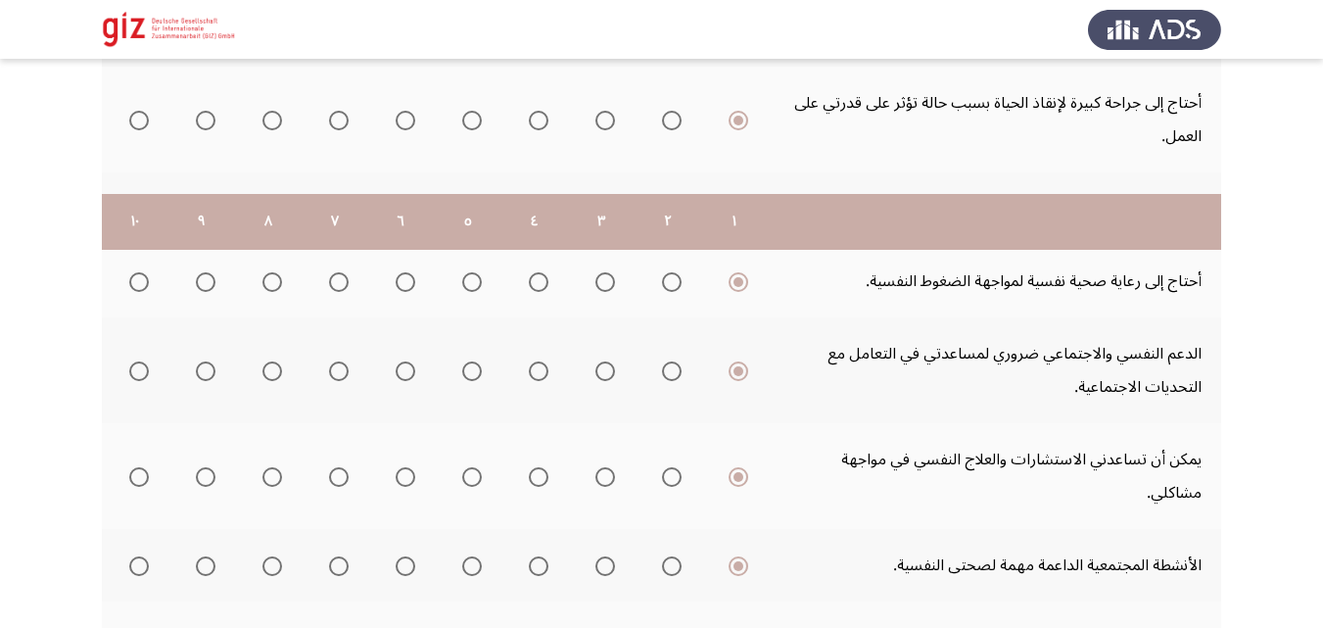
scroll to position [812, 0]
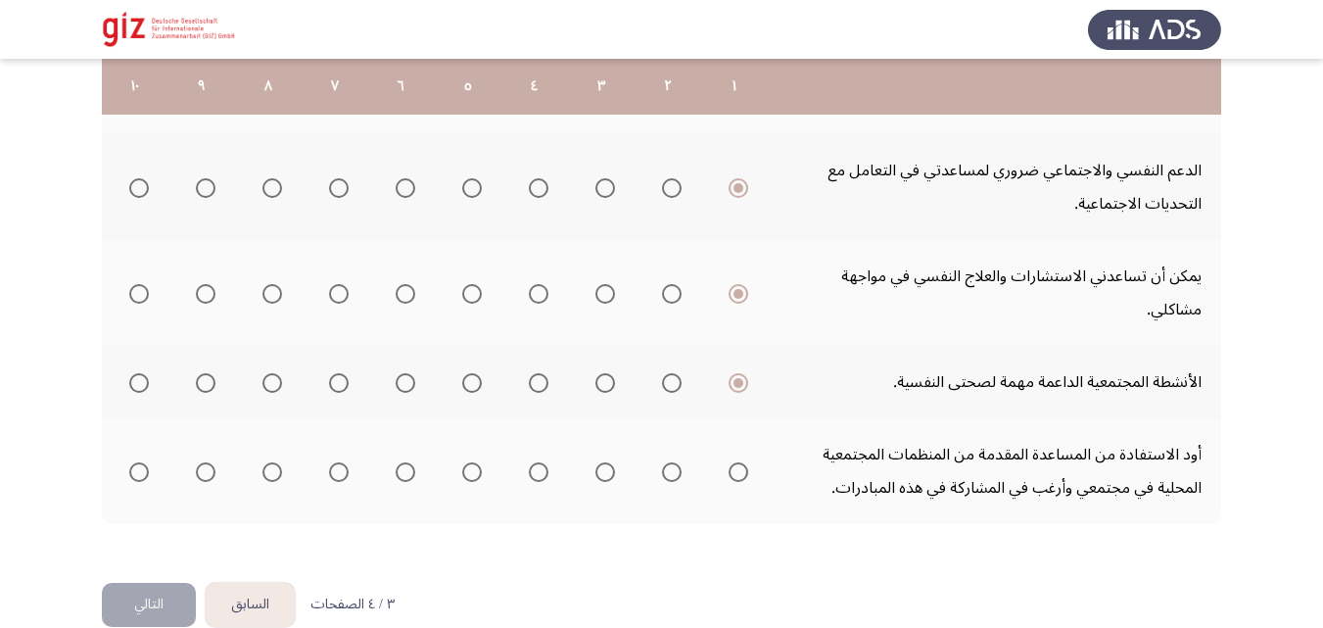
click at [744, 462] on span "Select an option" at bounding box center [739, 472] width 20 height 20
click at [744, 462] on input "Select an option" at bounding box center [739, 472] width 20 height 20
click at [139, 583] on button "التالي" at bounding box center [149, 605] width 94 height 44
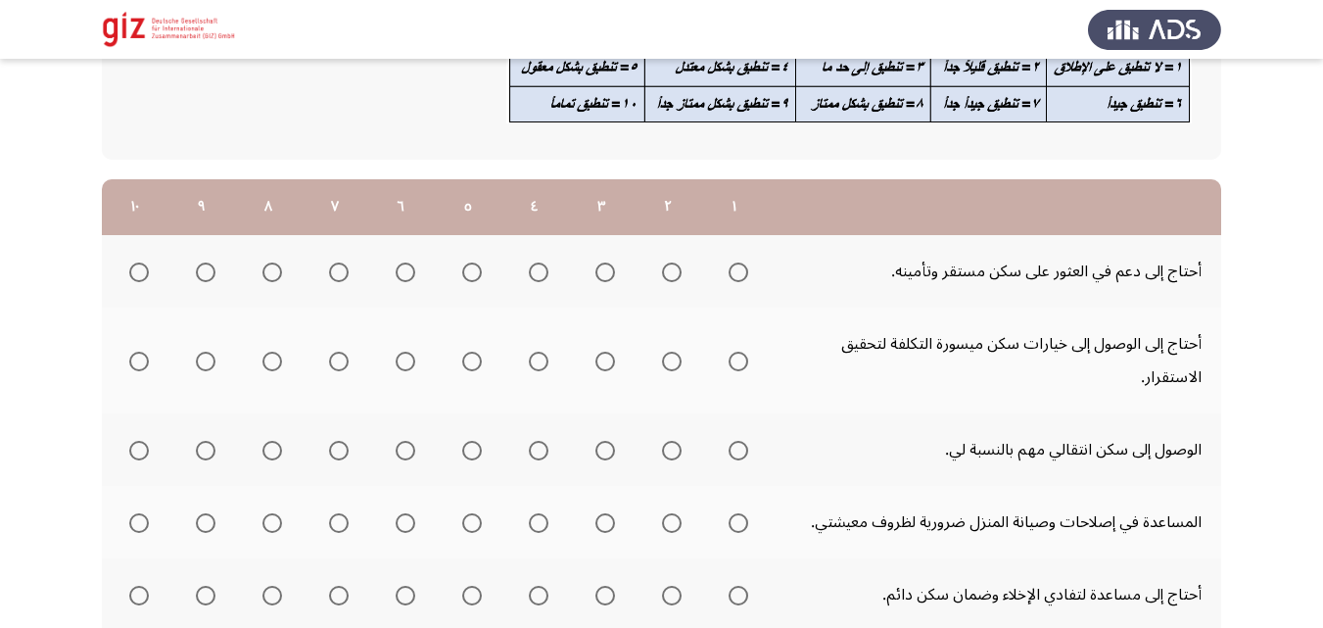
scroll to position [207, 0]
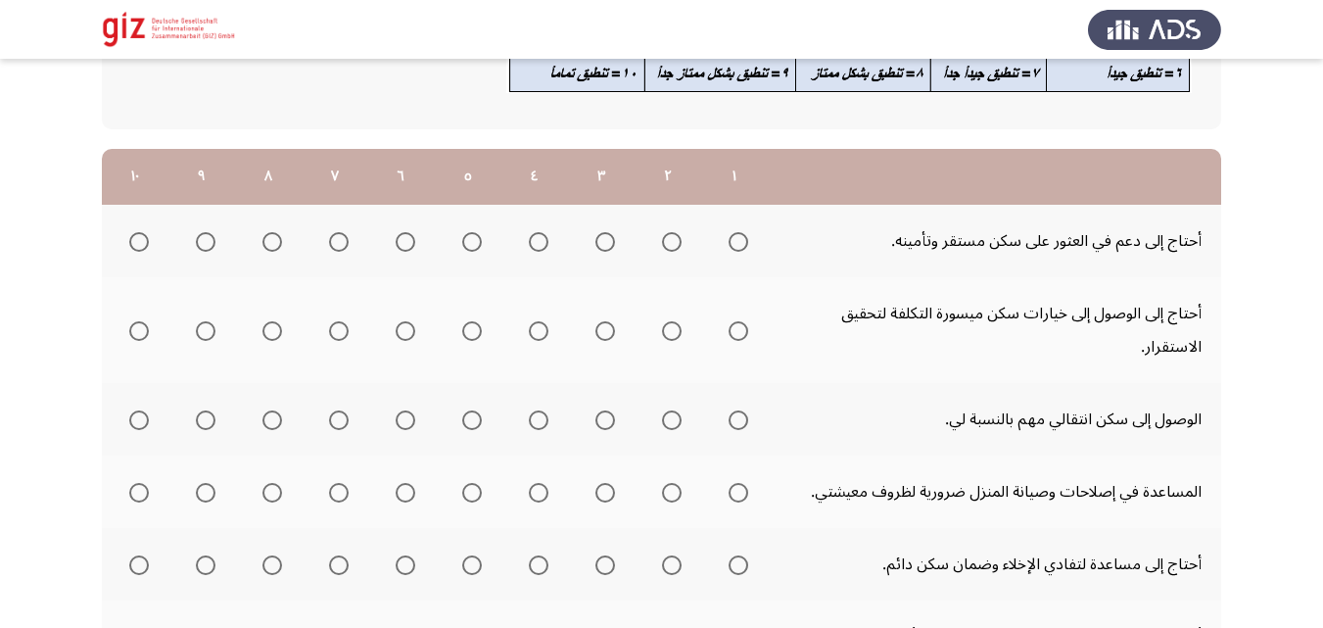
click at [741, 254] on mat-radio-group "Select an option" at bounding box center [734, 240] width 27 height 33
click at [739, 251] on span "Select an option" at bounding box center [739, 242] width 20 height 20
click at [739, 251] on input "Select an option" at bounding box center [739, 242] width 20 height 20
click at [740, 338] on span "Select an option" at bounding box center [739, 331] width 20 height 20
click at [740, 338] on input "Select an option" at bounding box center [739, 331] width 20 height 20
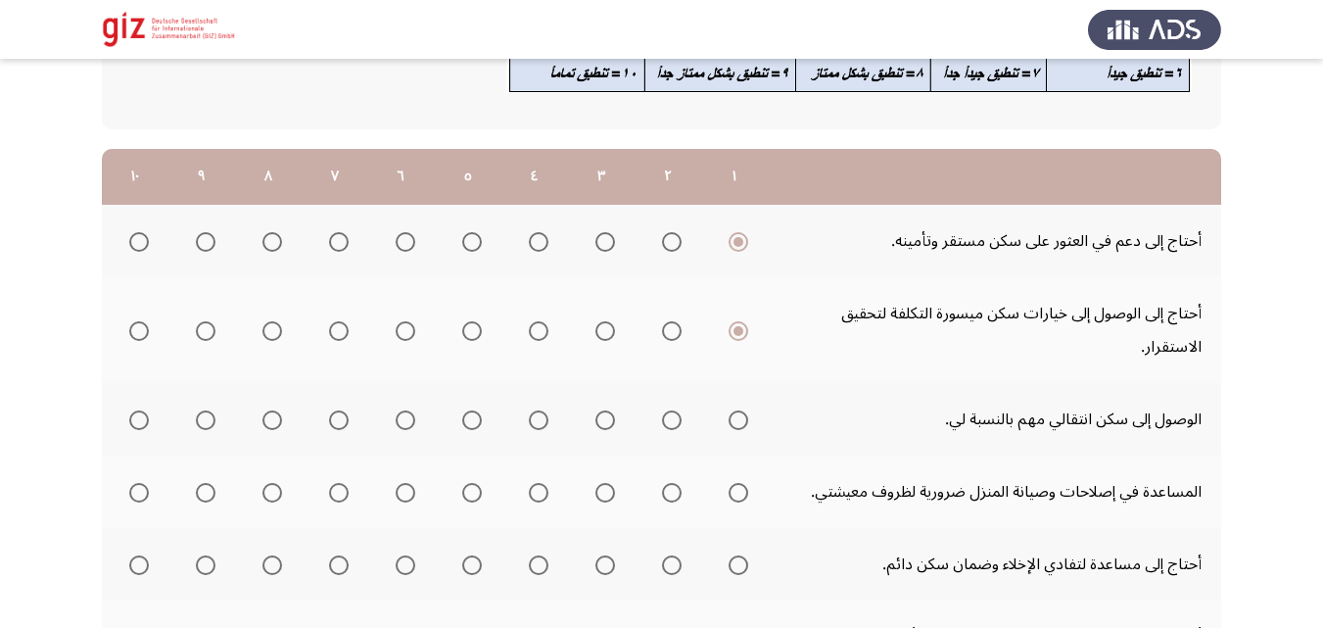
click at [747, 405] on mat-radio-group "Select an option" at bounding box center [734, 419] width 27 height 33
click at [739, 430] on mat-radio-group "Select an option" at bounding box center [734, 419] width 27 height 33
click at [733, 414] on span "Select an option" at bounding box center [739, 420] width 20 height 20
click at [733, 414] on input "Select an option" at bounding box center [739, 420] width 20 height 20
click at [727, 477] on mat-radio-group "Select an option" at bounding box center [734, 491] width 27 height 33
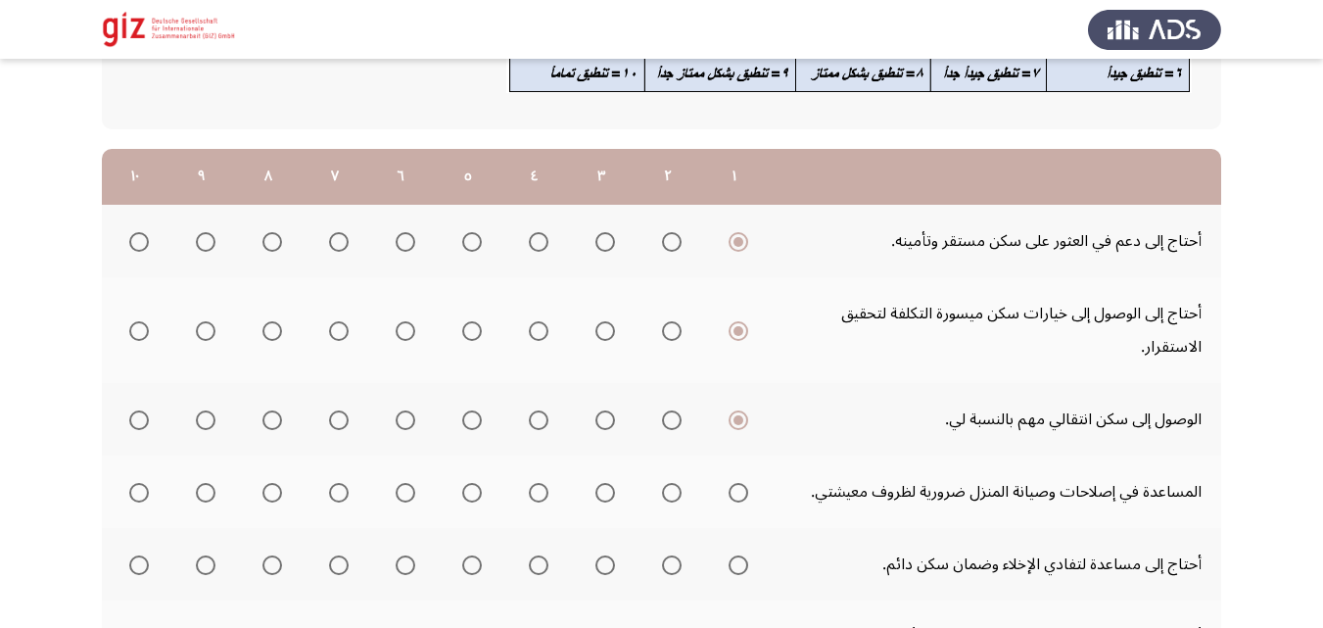
click at [727, 477] on mat-radio-group "Select an option" at bounding box center [734, 491] width 27 height 33
click at [739, 489] on span "Select an option" at bounding box center [739, 493] width 20 height 20
click at [739, 489] on input "Select an option" at bounding box center [739, 493] width 20 height 20
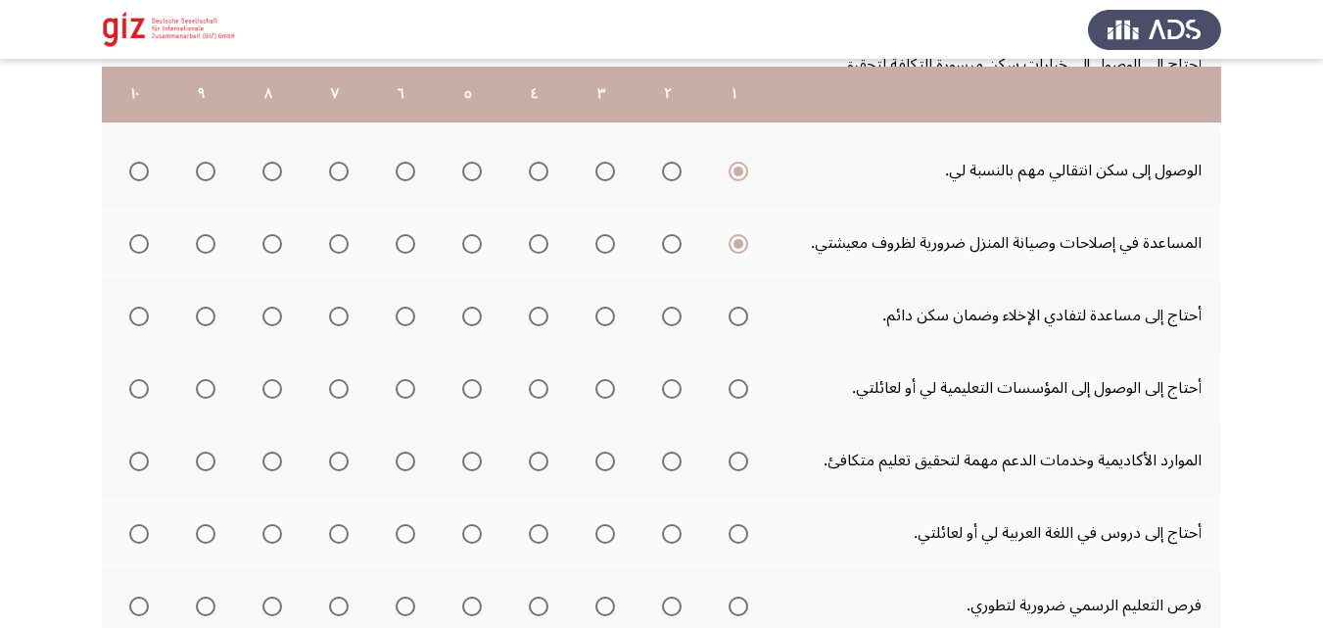
scroll to position [471, 0]
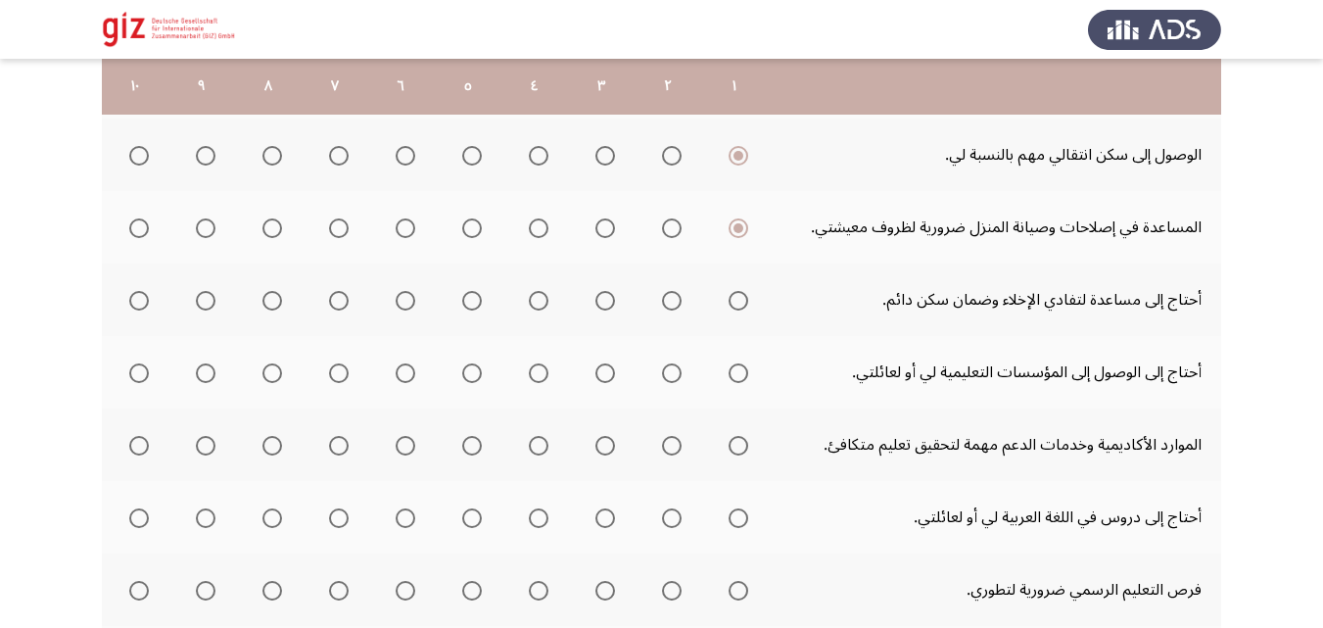
click at [740, 313] on mat-radio-group "Select an option" at bounding box center [734, 299] width 27 height 33
click at [740, 304] on span "Select an option" at bounding box center [739, 301] width 20 height 20
click at [740, 304] on input "Select an option" at bounding box center [739, 301] width 20 height 20
click at [739, 373] on span "Select an option" at bounding box center [739, 373] width 0 height 0
click at [738, 373] on input "Select an option" at bounding box center [739, 373] width 20 height 20
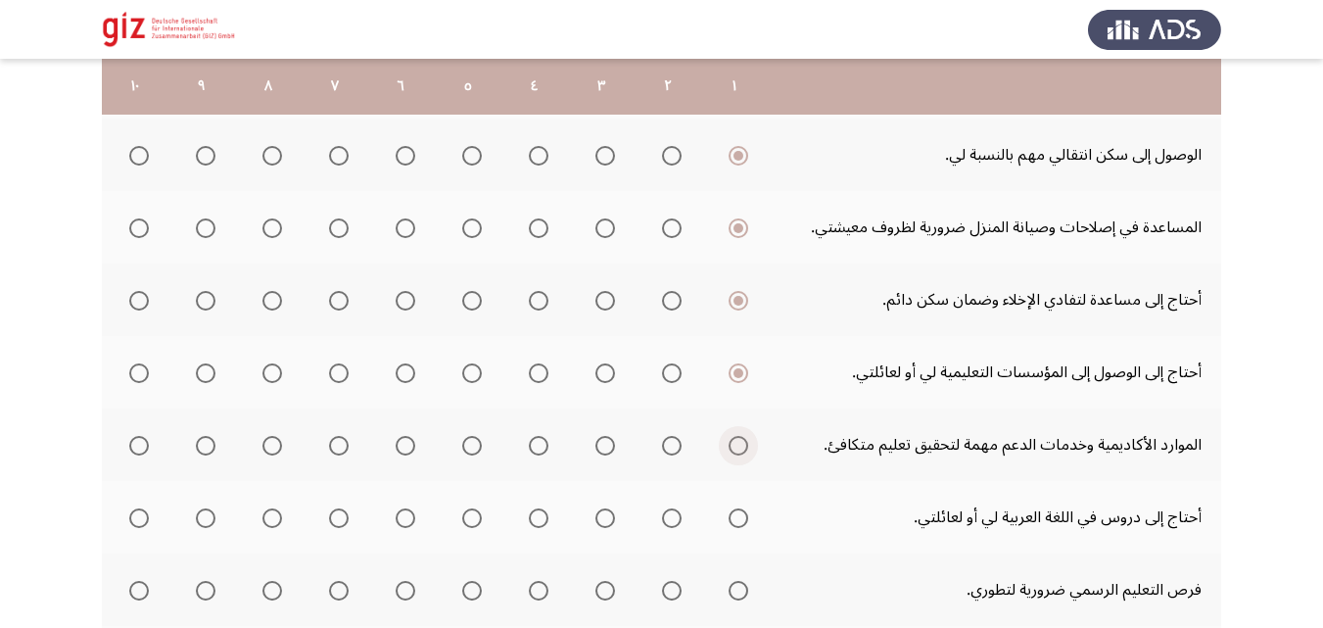
click at [740, 441] on span "Select an option" at bounding box center [739, 446] width 20 height 20
click at [740, 441] on input "Select an option" at bounding box center [739, 446] width 20 height 20
click at [739, 530] on mat-radio-group "Select an option" at bounding box center [734, 517] width 27 height 33
click at [741, 517] on span "Select an option" at bounding box center [739, 518] width 20 height 20
click at [741, 517] on input "Select an option" at bounding box center [739, 518] width 20 height 20
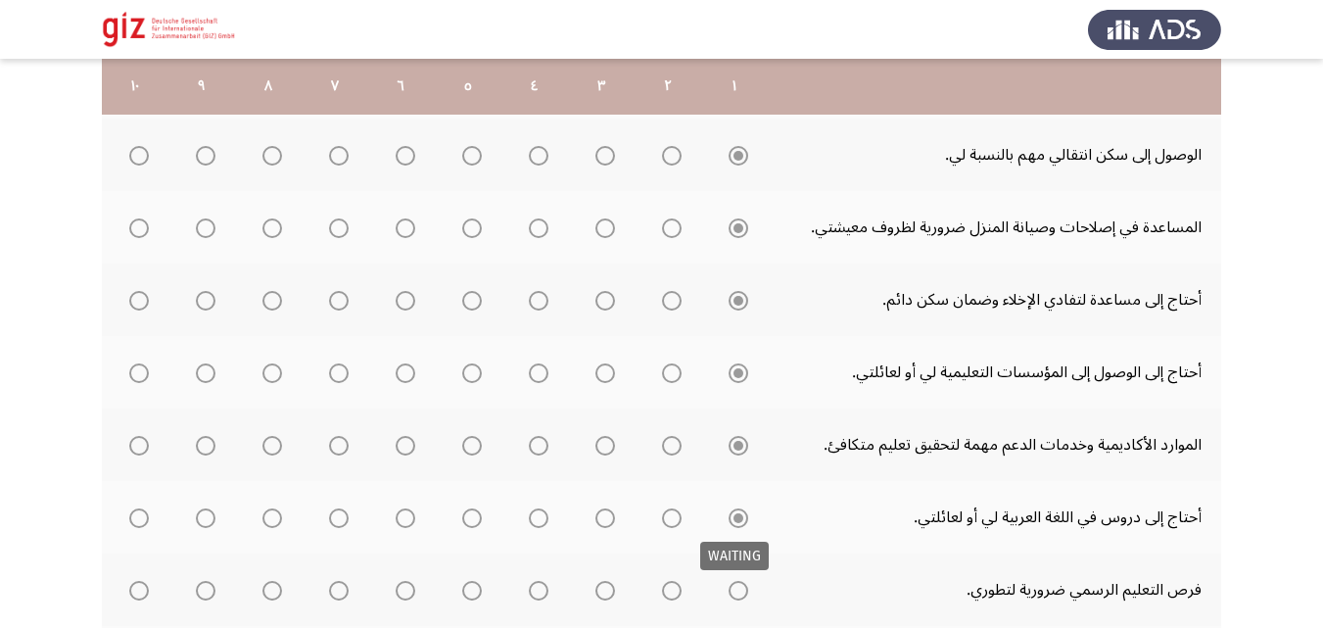
click at [739, 580] on mat-tooltip-component "WAITING" at bounding box center [735, 556] width 96 height 56
click at [739, 592] on span "Select an option" at bounding box center [739, 591] width 20 height 20
click at [739, 592] on input "Select an option" at bounding box center [739, 591] width 20 height 20
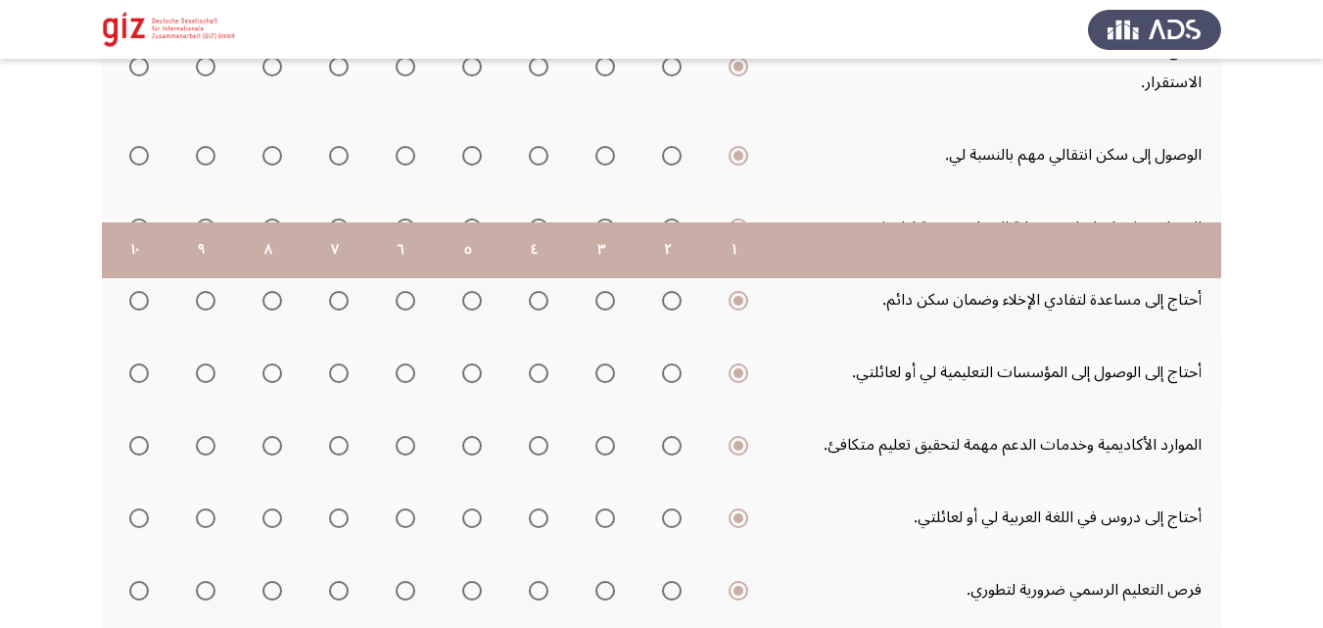
scroll to position [679, 0]
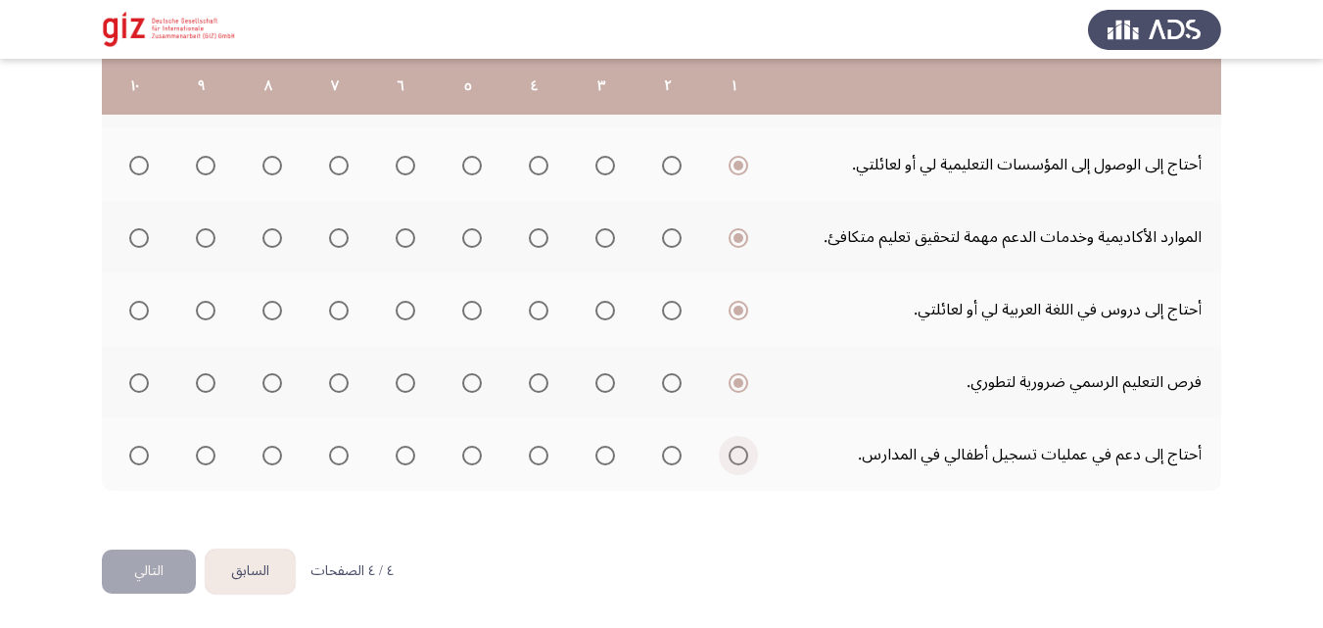
click at [744, 458] on span "Select an option" at bounding box center [739, 456] width 20 height 20
click at [744, 458] on input "Select an option" at bounding box center [739, 456] width 20 height 20
click at [152, 551] on button "التالي" at bounding box center [149, 572] width 94 height 44
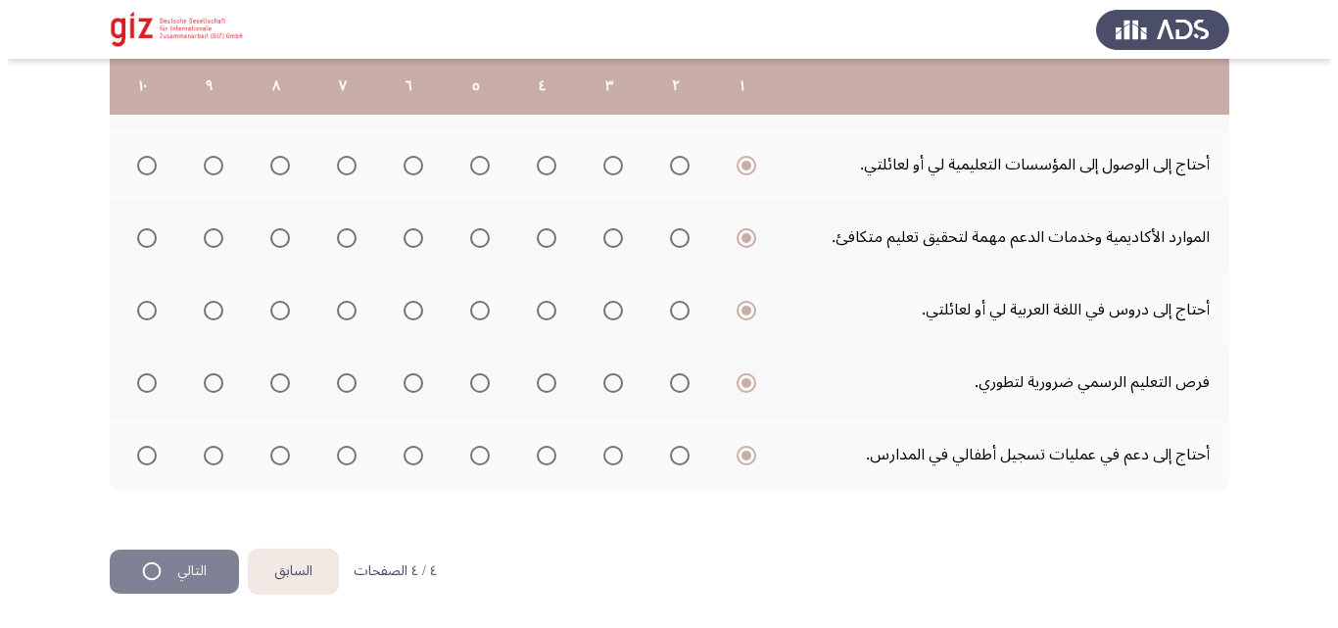
scroll to position [0, 0]
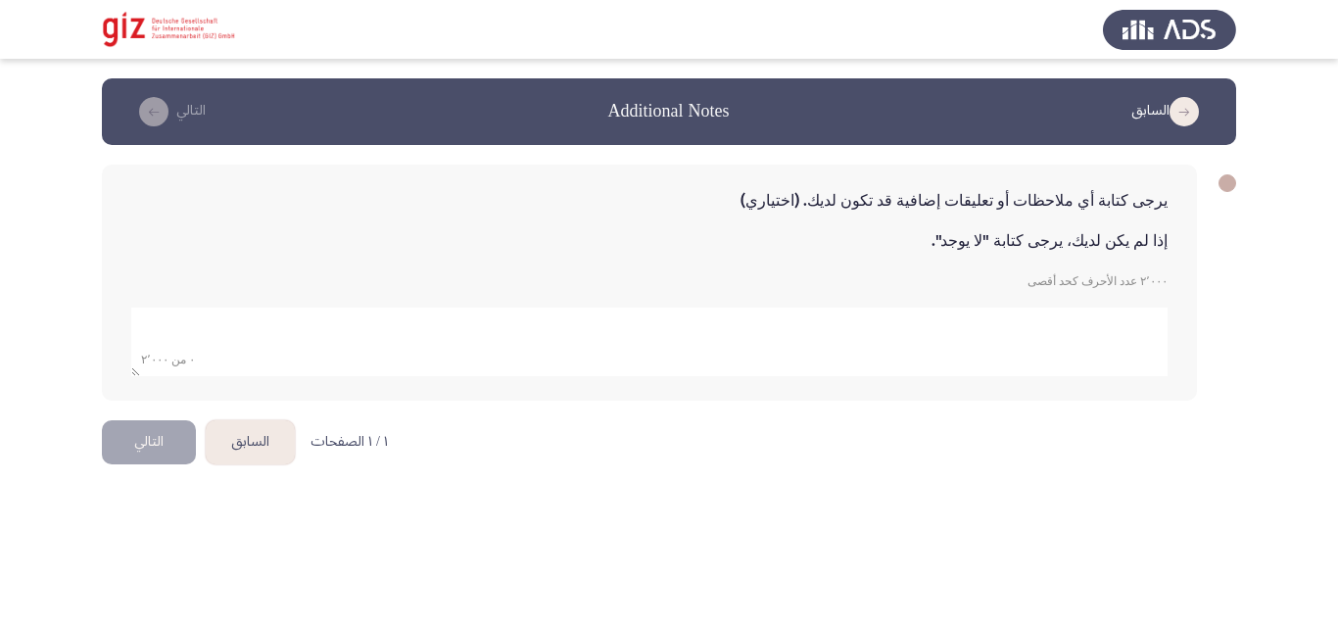
click at [766, 301] on form "٠ من ٢٬٠٠٠" at bounding box center [649, 334] width 1036 height 83
click at [766, 333] on textarea "add answer for essay" at bounding box center [649, 342] width 1036 height 69
type textarea "ا"
type textarea "لا يوجد"
click at [422, 472] on html "السابق Additional Notes التالي يرجى كتابة أي ملاحظات أو تعليقات إضافية قد تكون …" at bounding box center [669, 249] width 1338 height 499
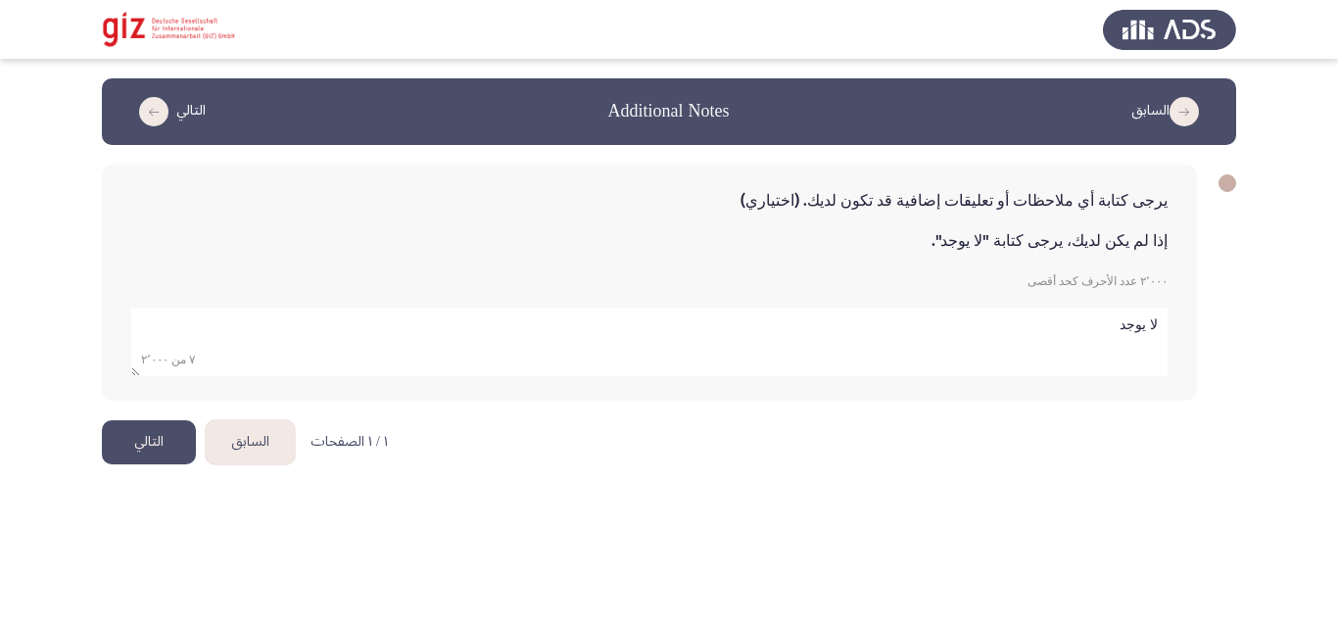
click at [144, 461] on button "التالي" at bounding box center [149, 442] width 94 height 44
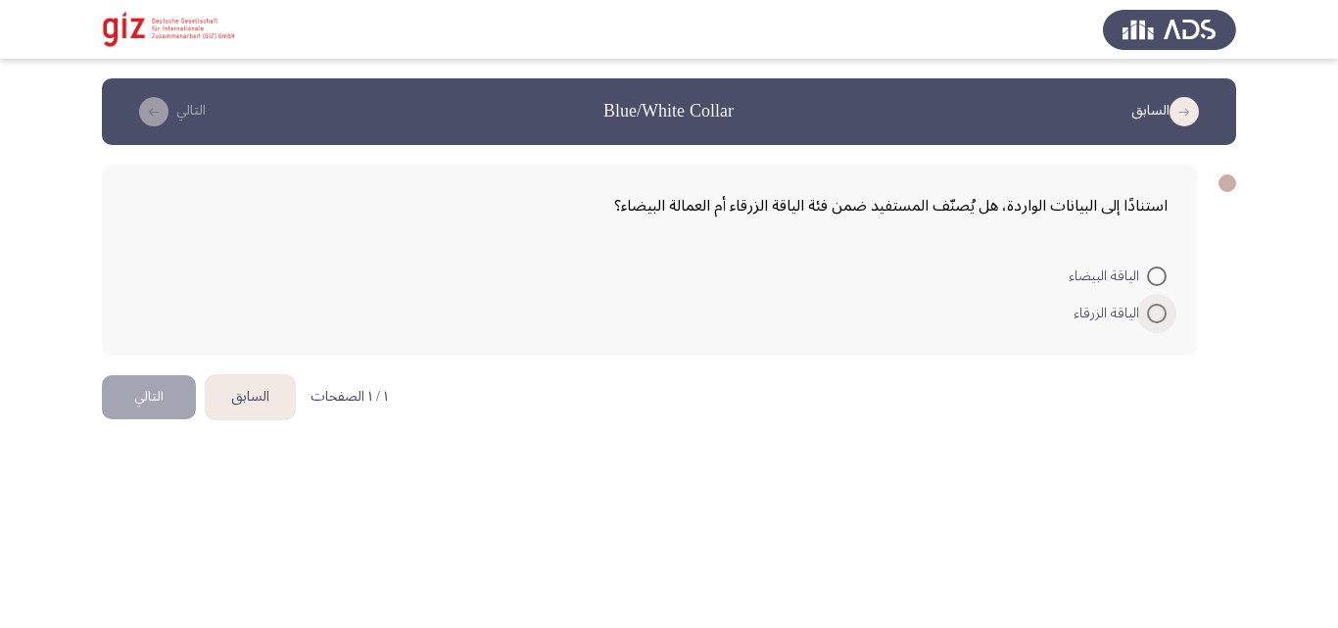
click at [1158, 310] on span at bounding box center [1157, 314] width 20 height 20
click at [1158, 310] on input "الياقة الزرقاء" at bounding box center [1157, 314] width 20 height 20
radio input "true"
click at [157, 375] on button "التالي" at bounding box center [149, 395] width 94 height 44
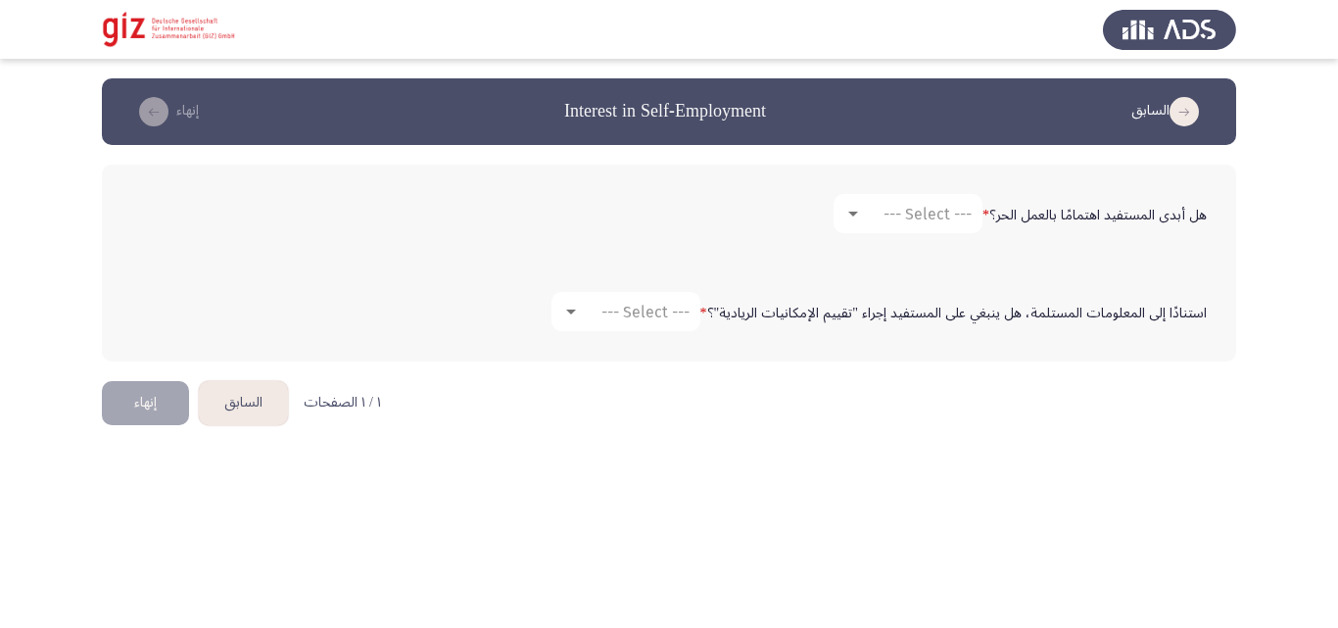
click at [889, 191] on div "هل أبدى المستفيد اهتمامًا بالعمل الحر؟ * --- Select ---" at bounding box center [668, 213] width 1095 height 59
click at [892, 207] on span "--- Select ---" at bounding box center [928, 214] width 88 height 19
click at [893, 219] on span "نعم" at bounding box center [907, 213] width 133 height 47
click at [893, 220] on div "نعم" at bounding box center [917, 214] width 110 height 19
click at [671, 244] on div at bounding box center [669, 314] width 1338 height 628
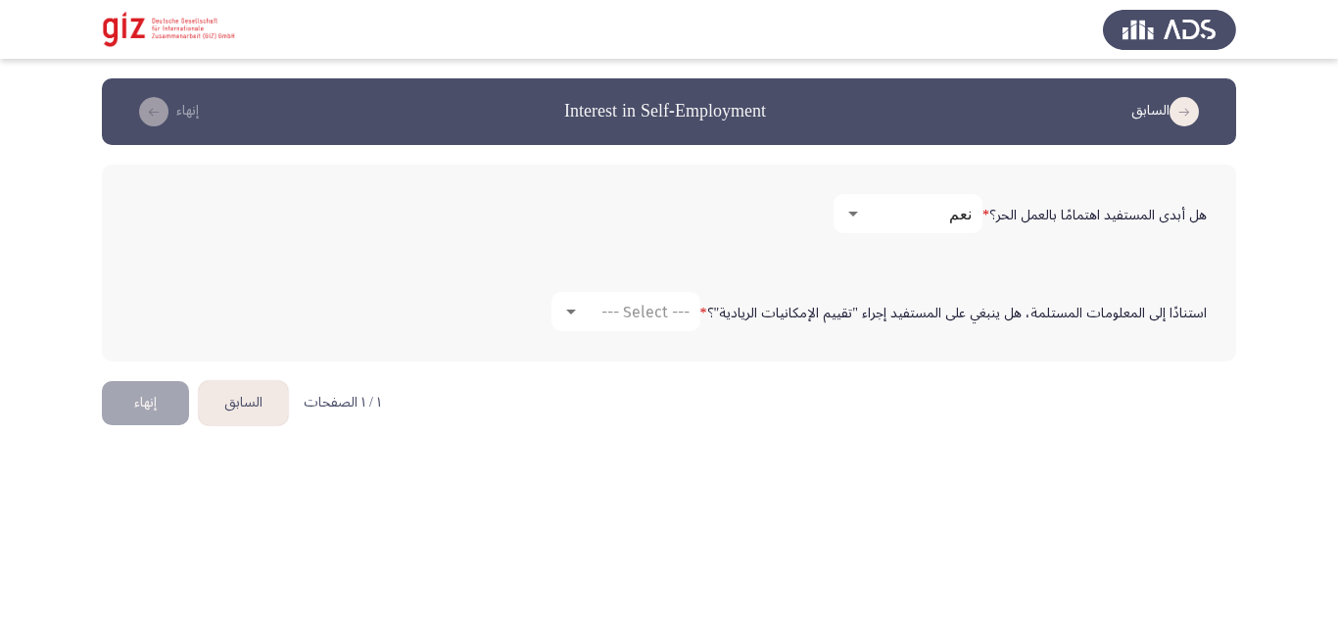
click at [655, 282] on div "استنادًا إلى المعلومات المستلمة، هل ينبغي على المستفيد إجراء "تقييم الإمكانيات …" at bounding box center [668, 311] width 1095 height 59
click at [651, 311] on span "--- Select ---" at bounding box center [645, 312] width 88 height 19
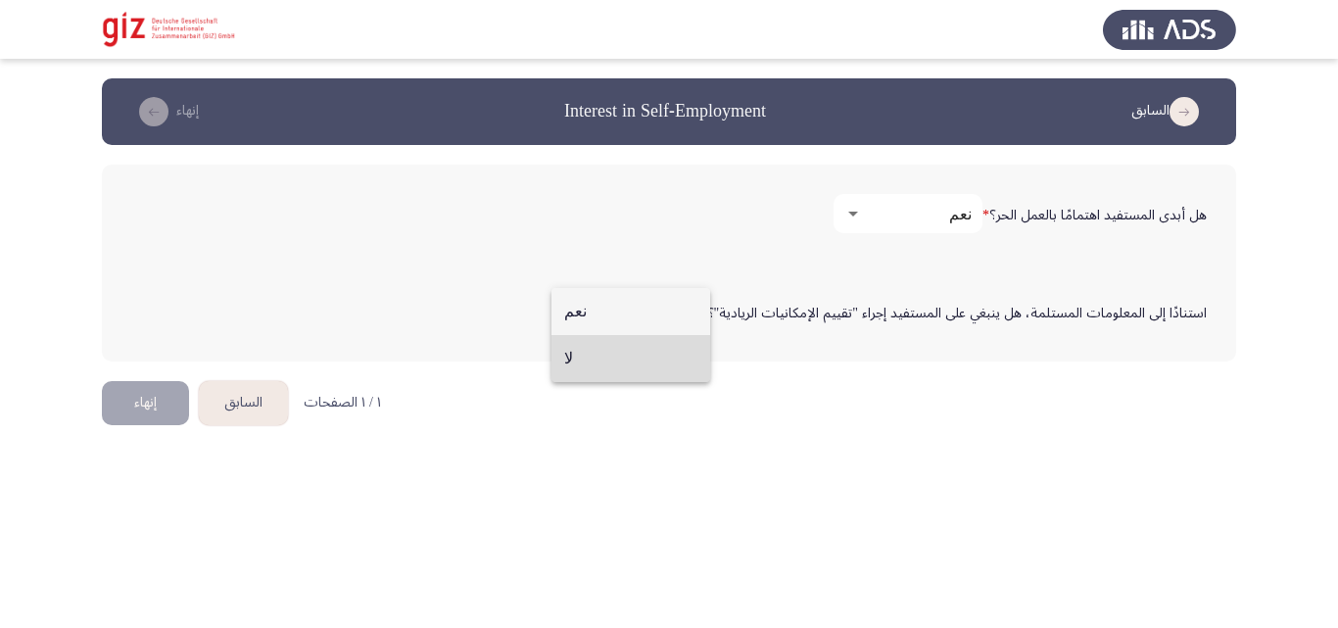
click at [650, 342] on span "لا" at bounding box center [630, 358] width 133 height 47
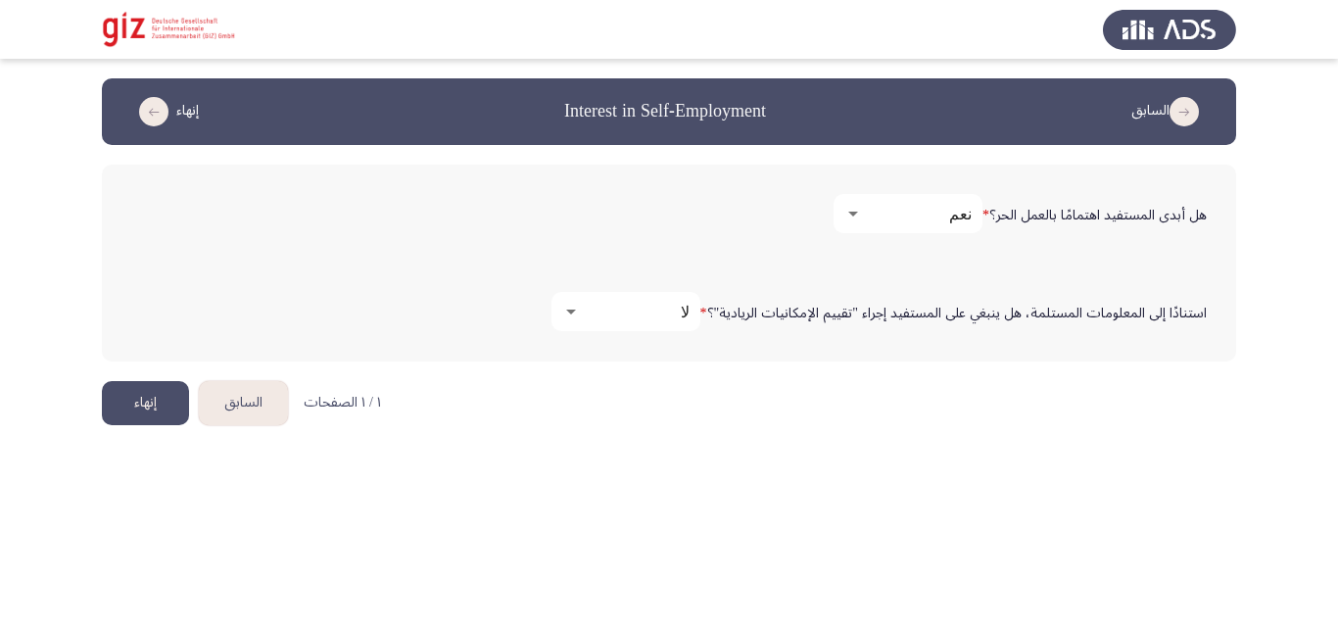
click at [149, 403] on button "إنهاء" at bounding box center [145, 403] width 87 height 44
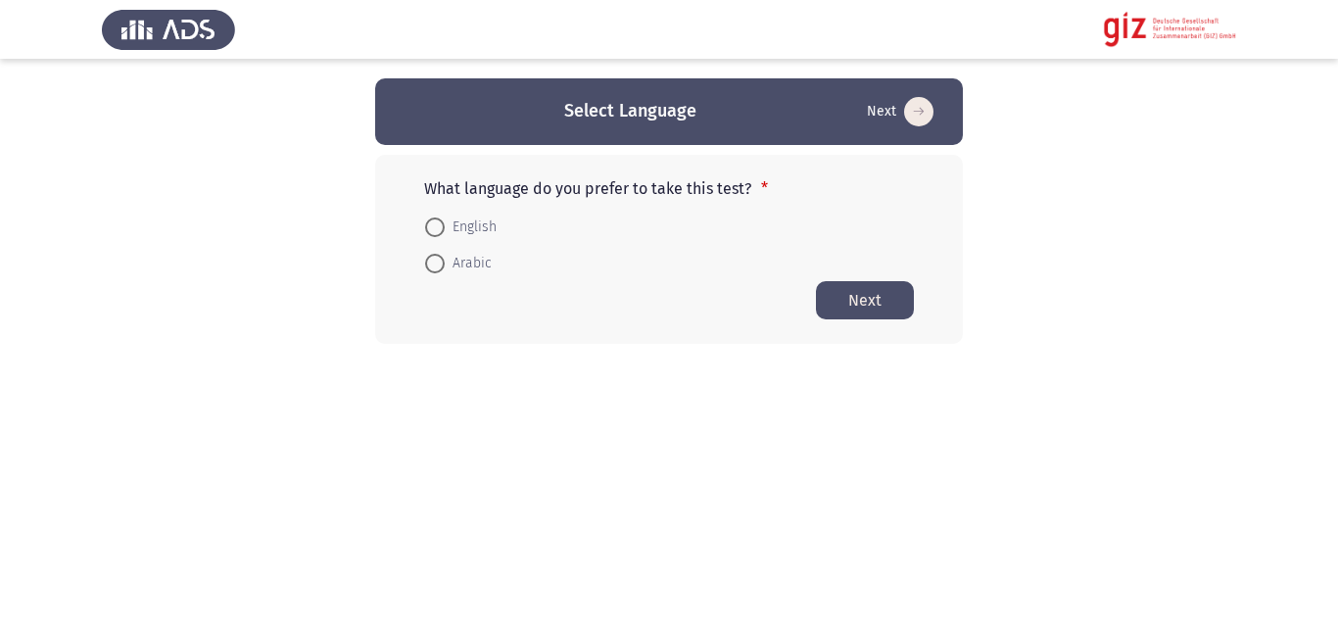
click at [468, 267] on span "Arabic" at bounding box center [468, 264] width 47 height 24
click at [445, 267] on input "Arabic" at bounding box center [435, 264] width 20 height 20
radio input "true"
click at [912, 292] on button "Next" at bounding box center [865, 299] width 98 height 38
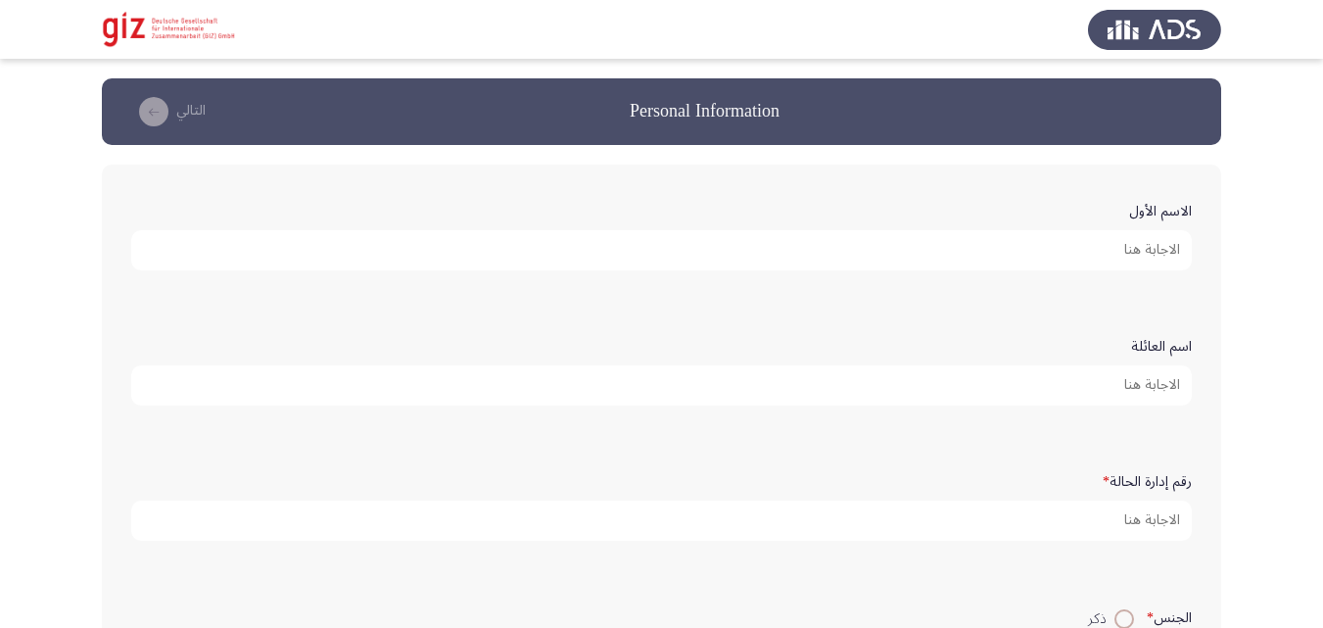
click at [1066, 262] on input "الاسم الأول" at bounding box center [661, 250] width 1061 height 40
type input "وائل هديه بخيت"
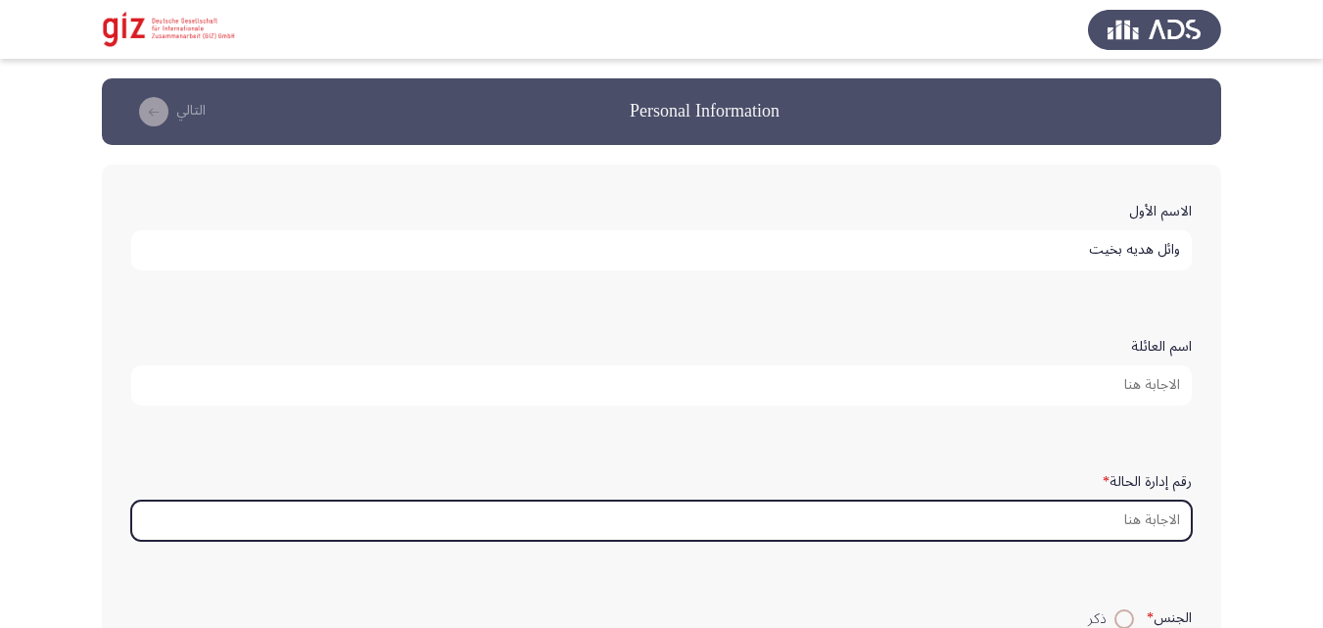
click at [1035, 515] on input "رقم إدارة الحالة *" at bounding box center [661, 521] width 1061 height 40
paste input "REAUG00010-SOHAG"
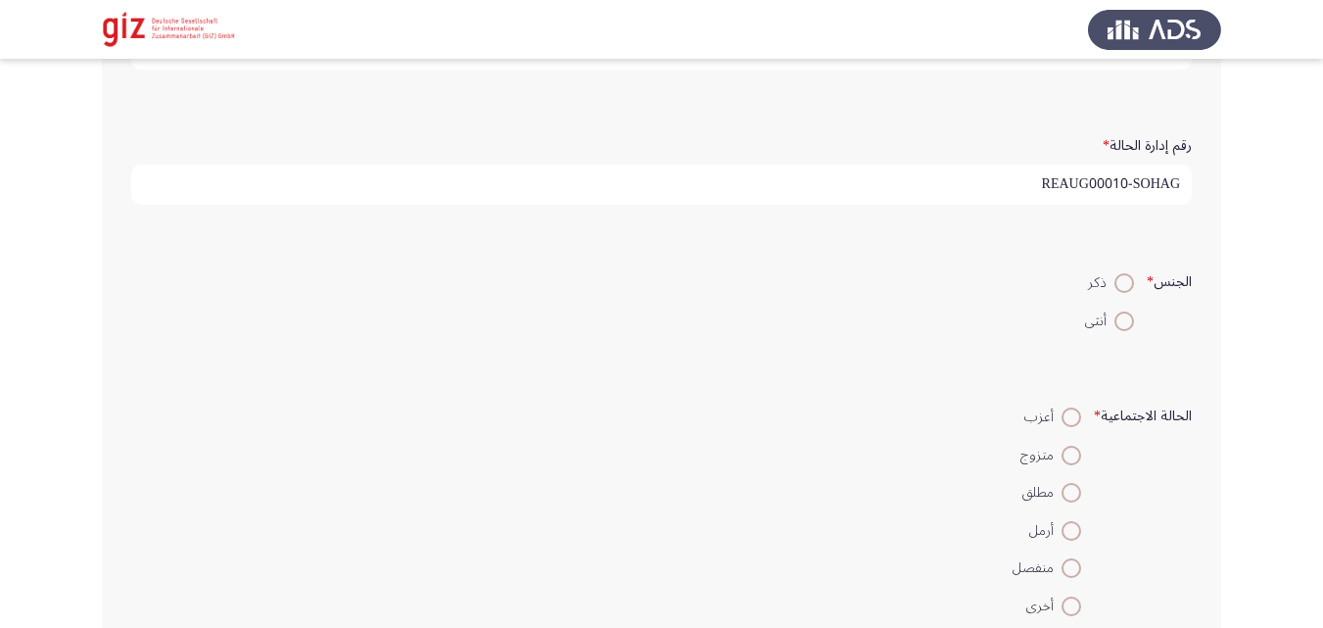
scroll to position [401, 0]
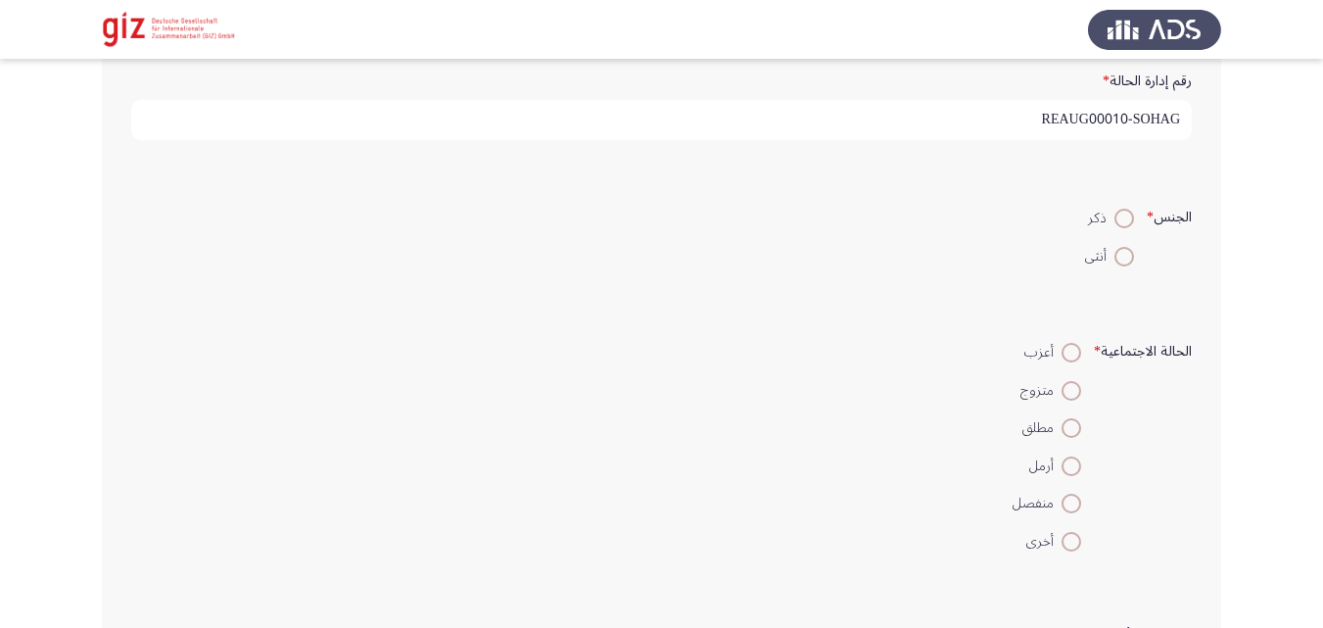
type input "REAUG00010-SOHAG"
click at [1118, 214] on span at bounding box center [1125, 219] width 20 height 20
click at [1118, 214] on input "ذكر" at bounding box center [1125, 219] width 20 height 20
radio input "true"
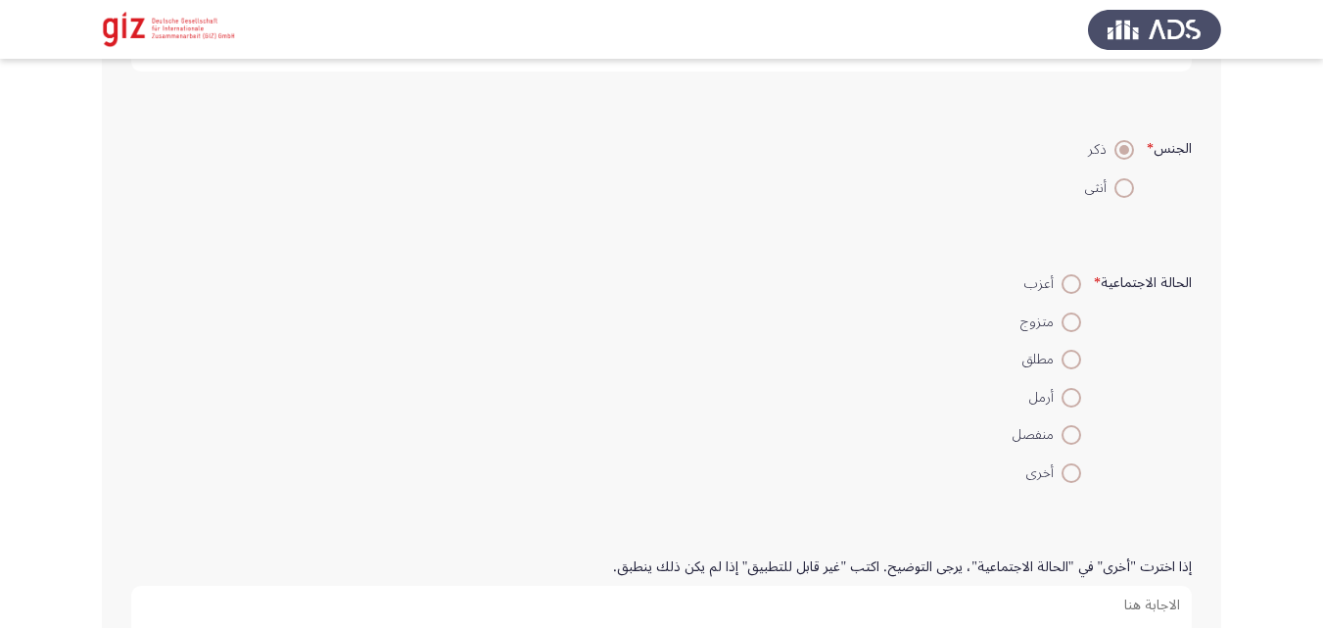
scroll to position [477, 0]
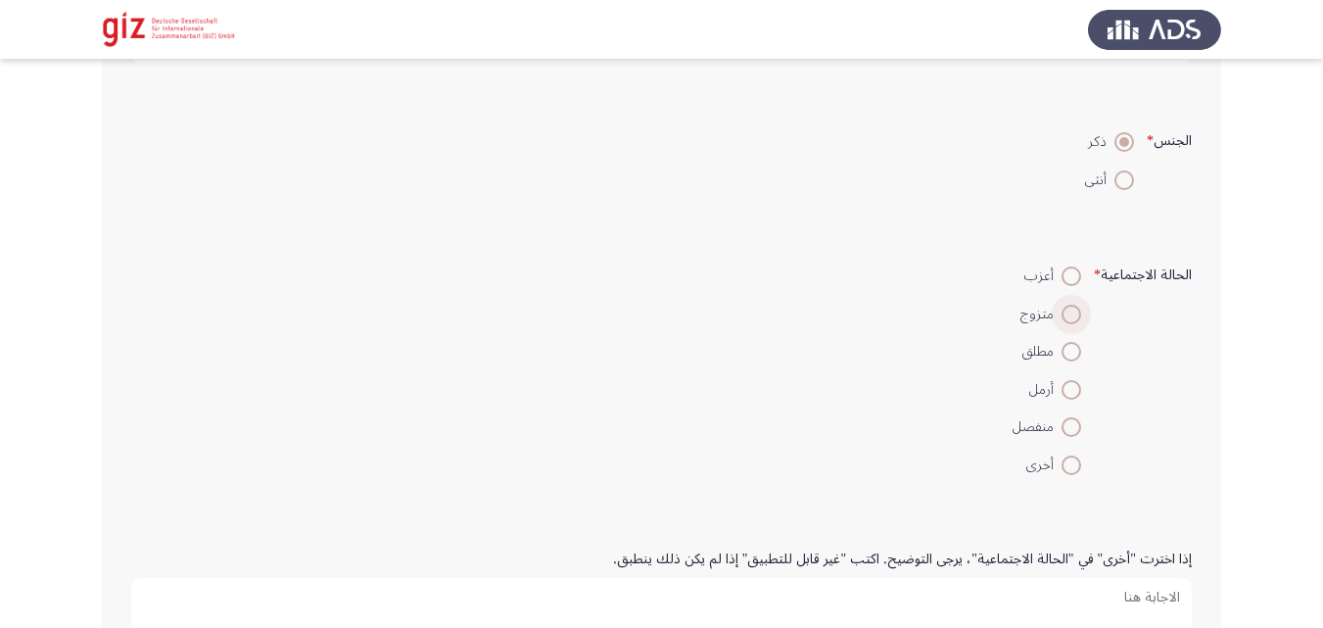
click at [1057, 317] on span "متزوج" at bounding box center [1041, 315] width 41 height 24
click at [1062, 317] on input "متزوج" at bounding box center [1072, 315] width 20 height 20
radio input "true"
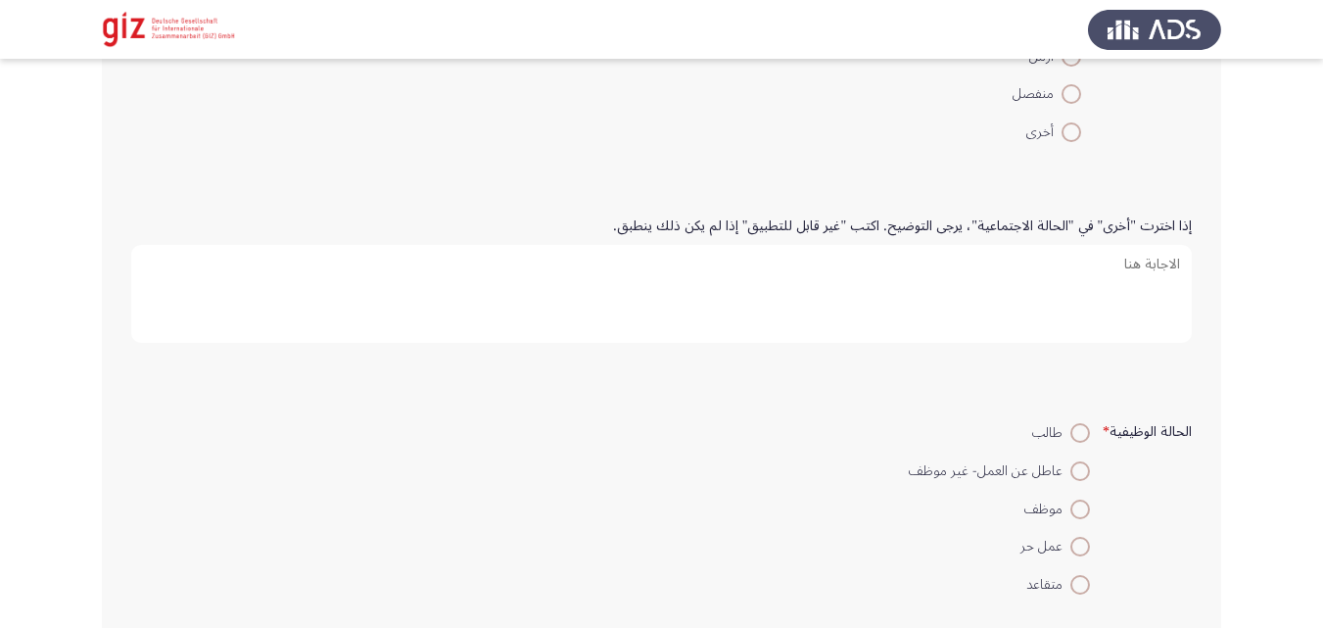
scroll to position [950, 0]
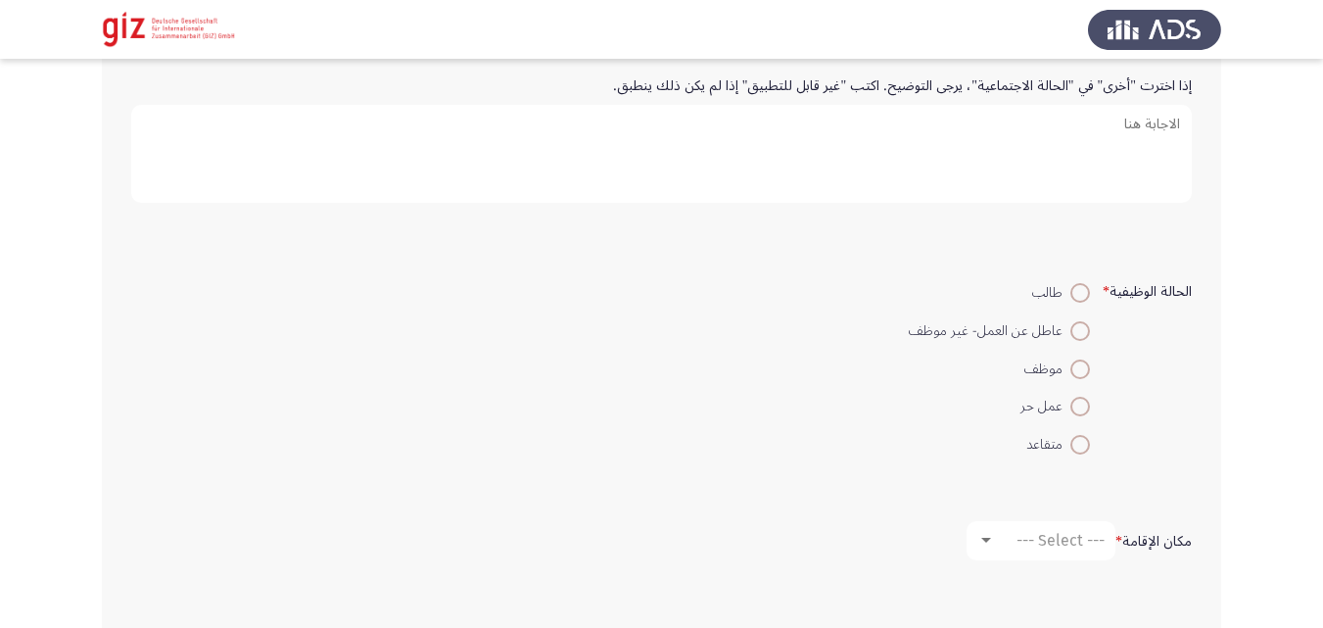
click at [1076, 325] on span at bounding box center [1081, 331] width 20 height 20
click at [1076, 325] on input "عاطل عن العمل- غير موظف" at bounding box center [1081, 331] width 20 height 20
radio input "true"
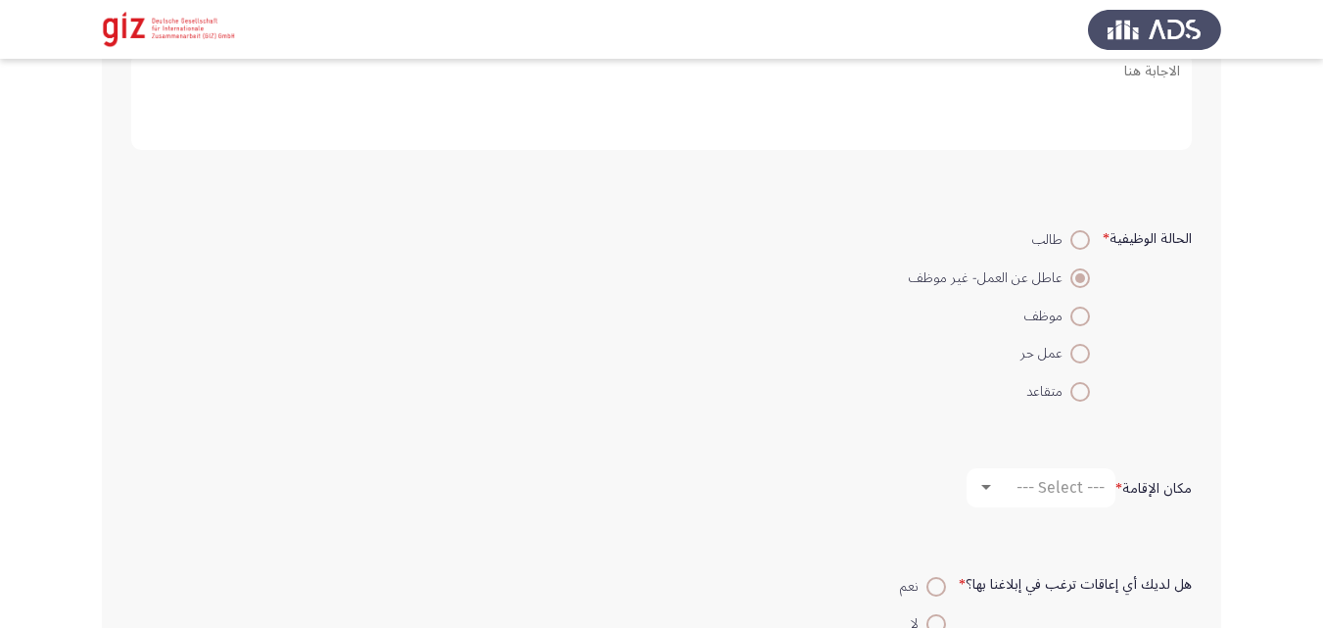
scroll to position [1174, 0]
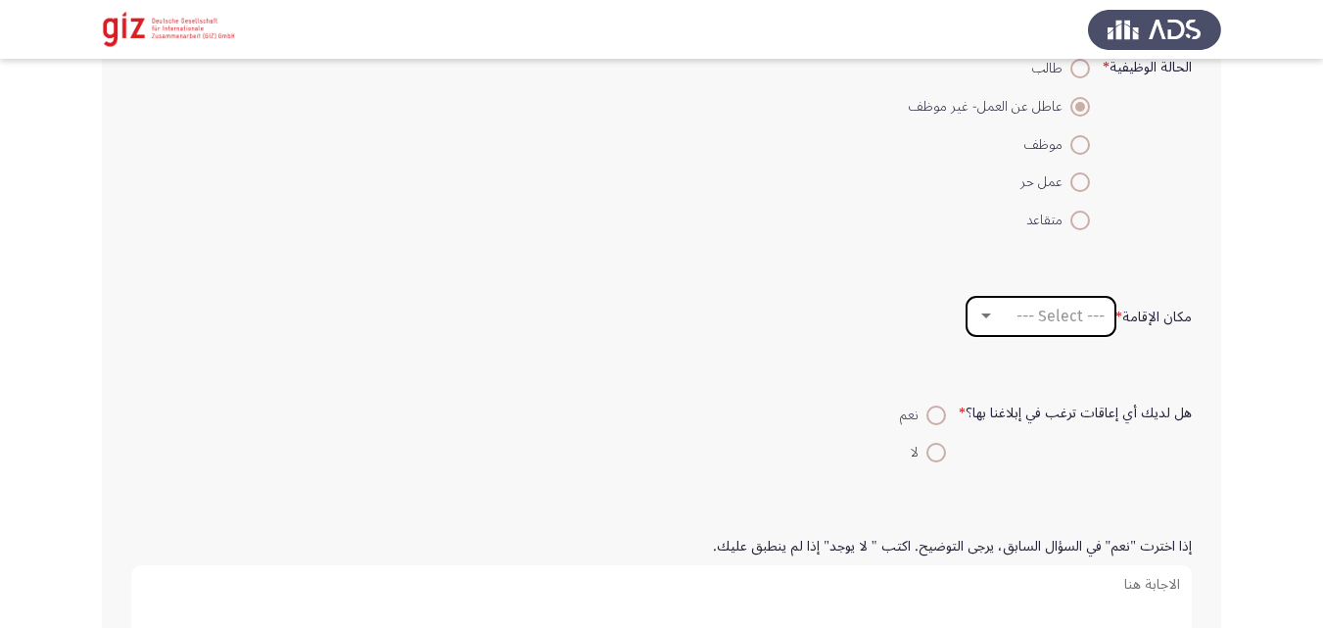
click at [1030, 327] on mat-select "--- Select ---" at bounding box center [1041, 316] width 149 height 39
click at [970, 321] on mat-select "--- Select ---" at bounding box center [1041, 316] width 149 height 39
click at [993, 318] on div at bounding box center [987, 317] width 18 height 16
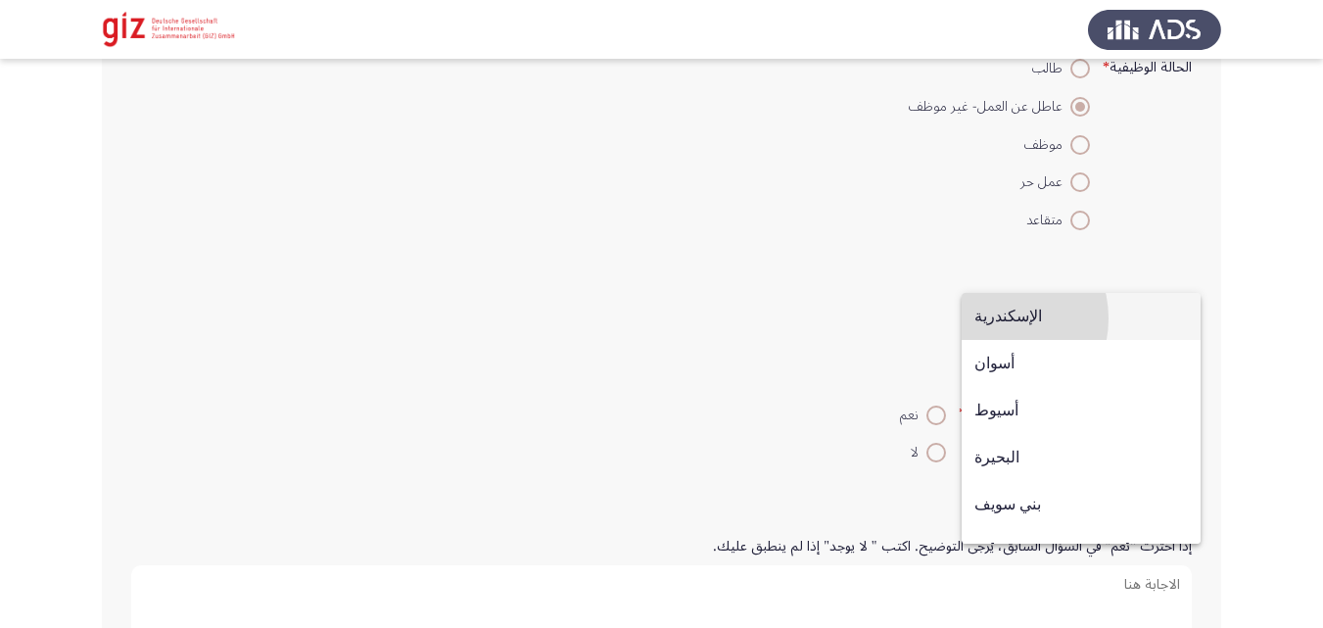
click at [993, 318] on span "الإسكندرية" at bounding box center [1082, 316] width 214 height 47
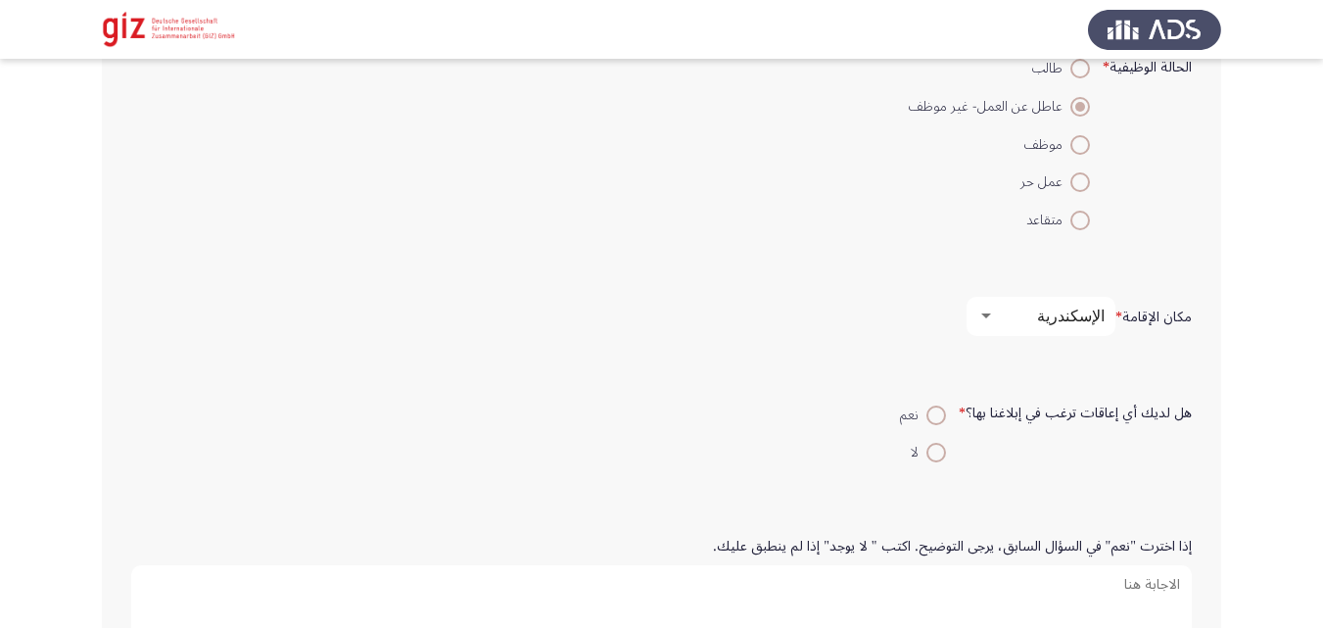
click at [993, 318] on div at bounding box center [987, 317] width 18 height 16
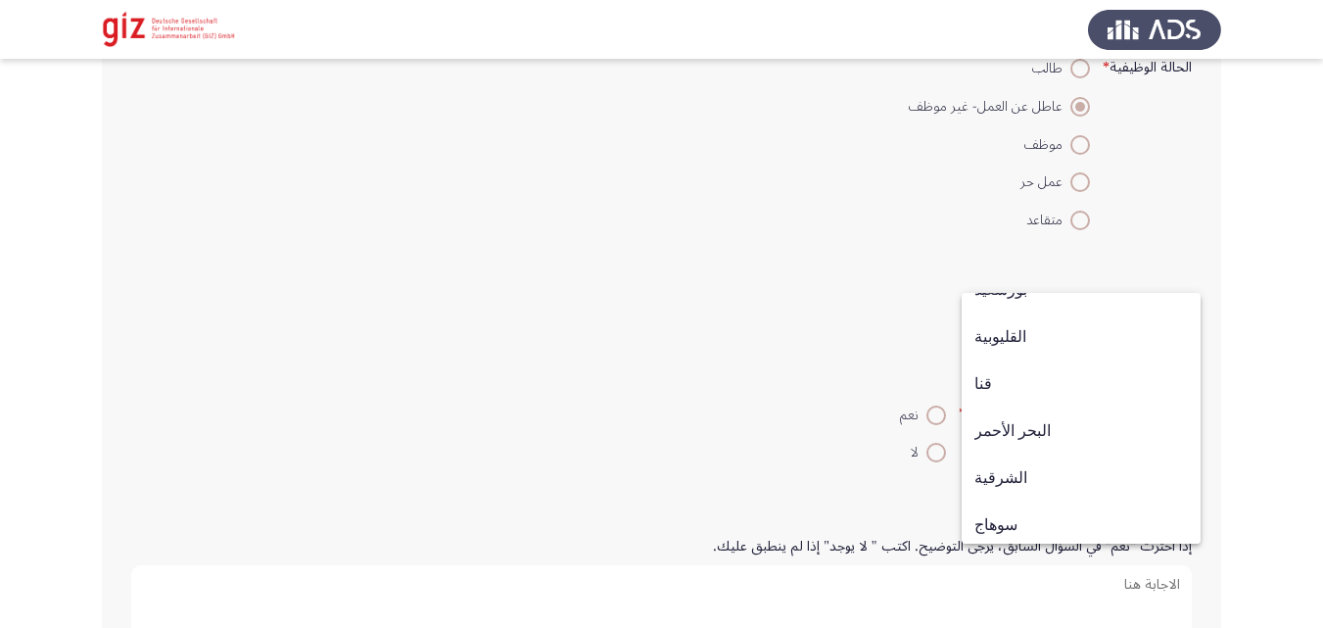
scroll to position [1019, 0]
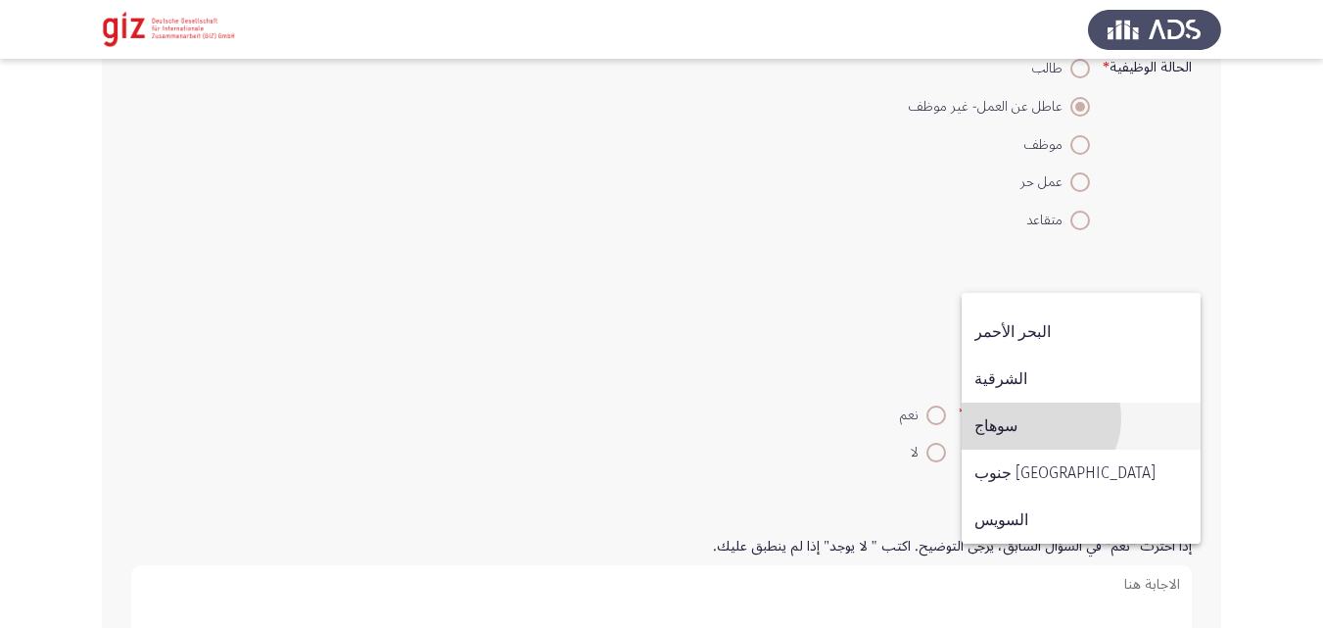
click at [1038, 418] on span "سوهاج" at bounding box center [1082, 426] width 214 height 47
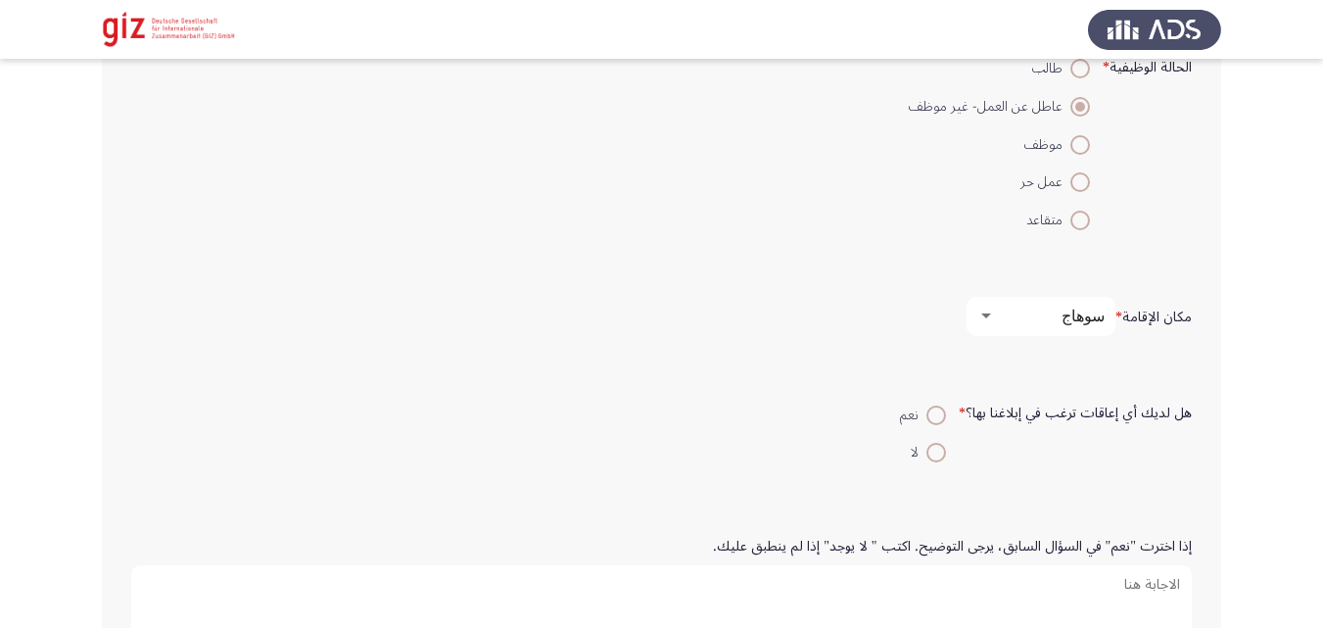
click at [929, 454] on span at bounding box center [937, 453] width 20 height 20
click at [929, 454] on input "لا" at bounding box center [937, 453] width 20 height 20
radio input "true"
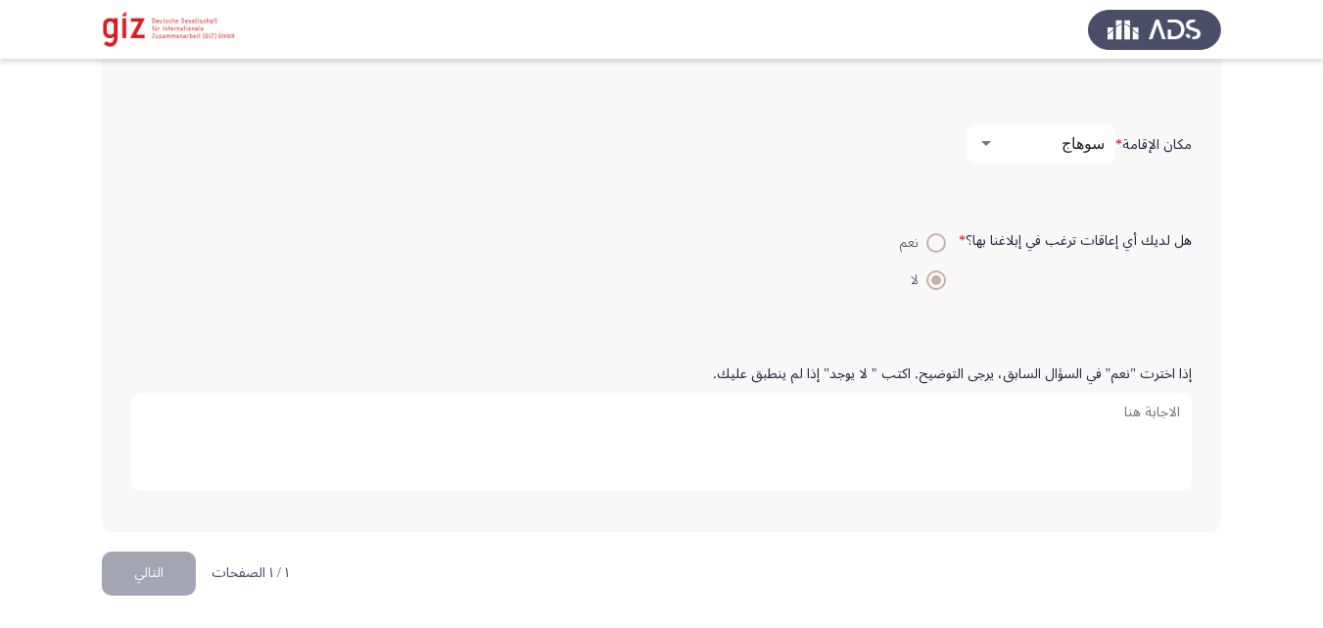
scroll to position [1349, 0]
click at [139, 584] on button "التالي" at bounding box center [149, 572] width 94 height 44
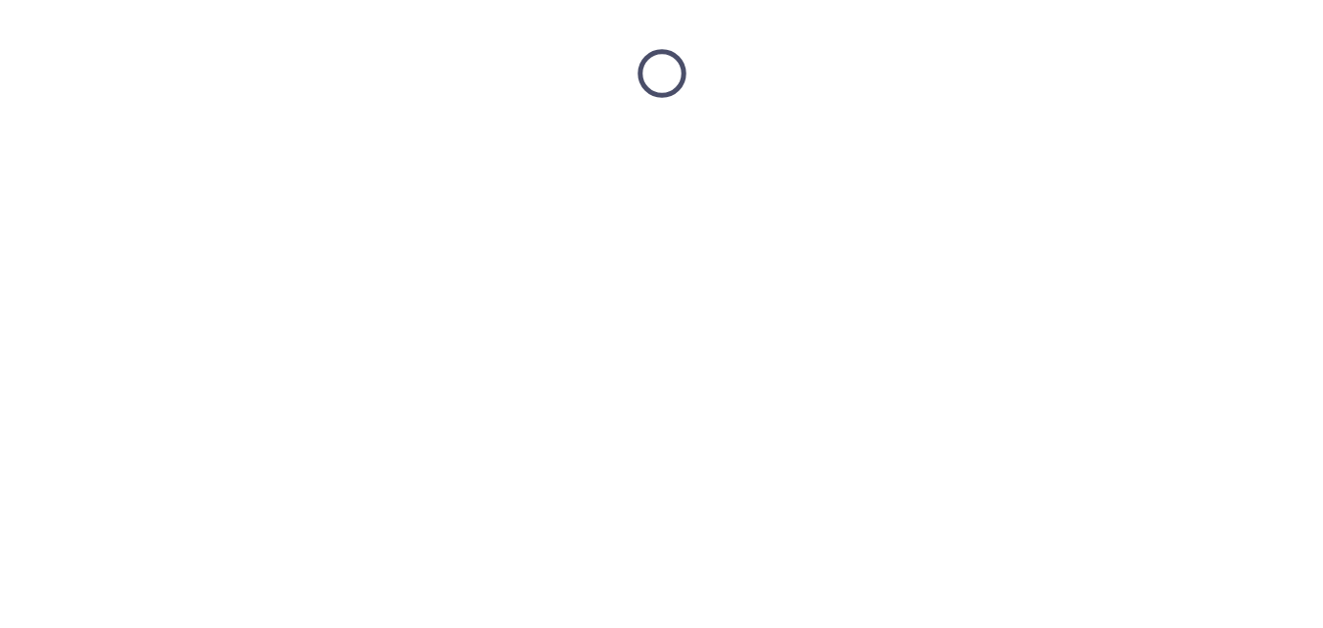
scroll to position [0, 0]
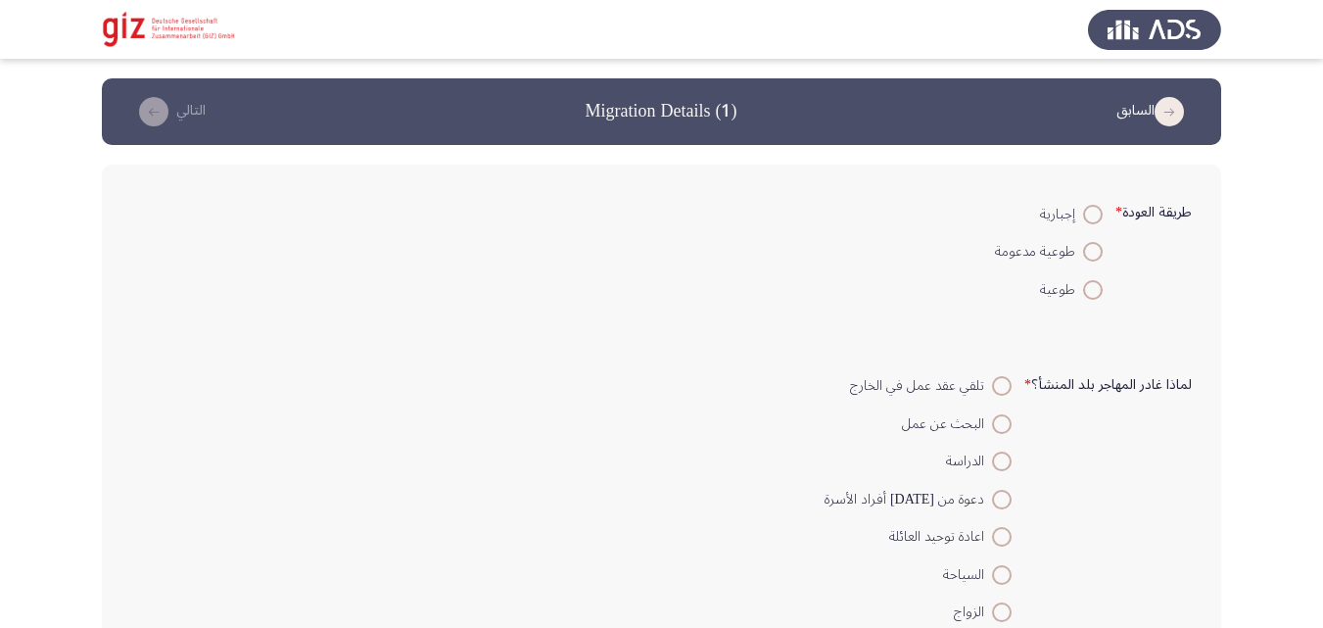
click at [1087, 297] on span at bounding box center [1093, 290] width 20 height 20
click at [1087, 297] on input "طوعية" at bounding box center [1093, 290] width 20 height 20
radio input "true"
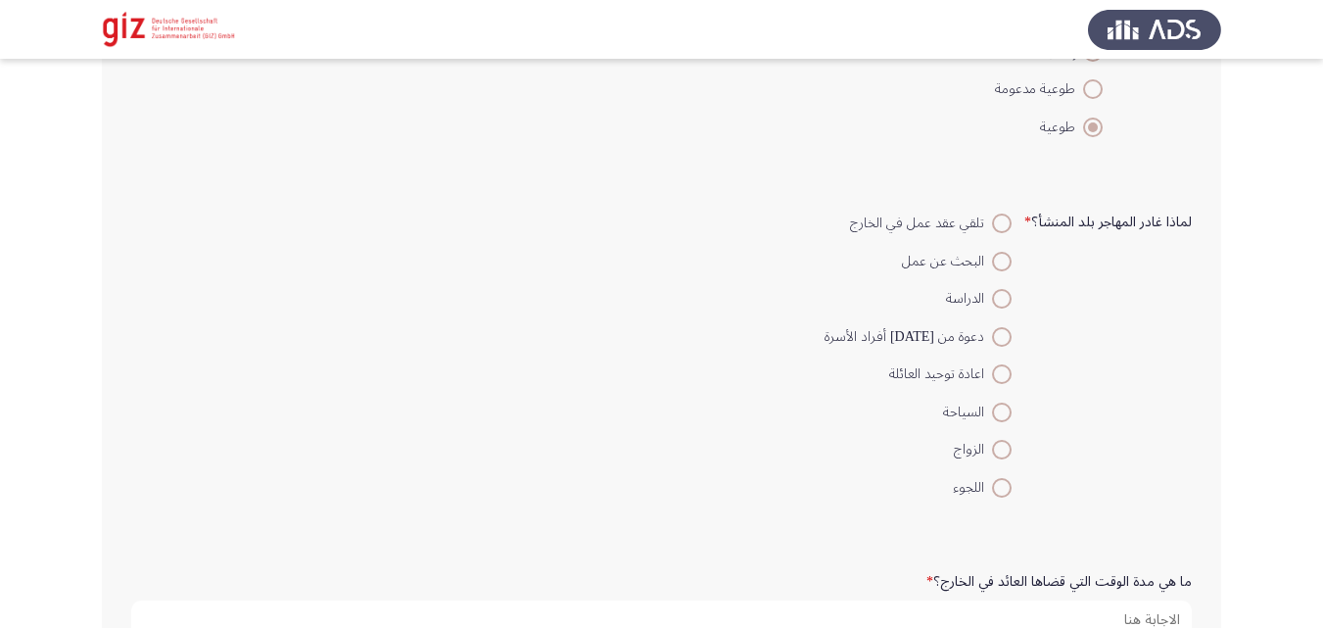
scroll to position [189, 0]
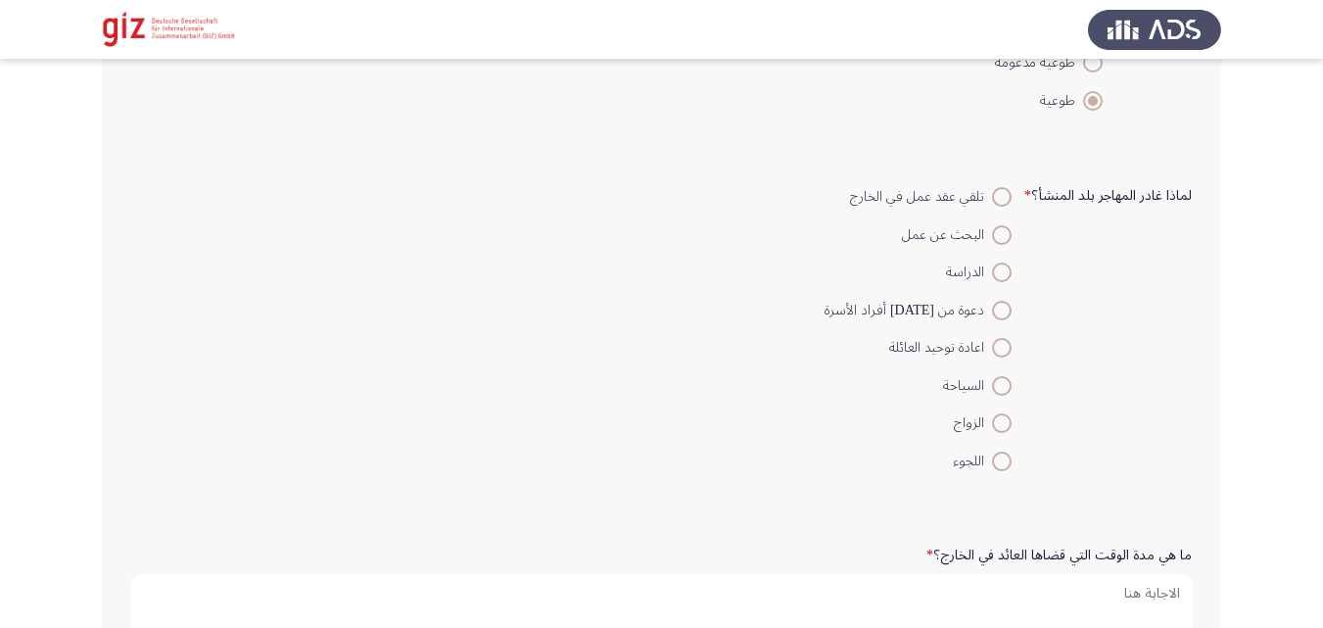
click at [996, 202] on span at bounding box center [1002, 197] width 20 height 20
click at [996, 202] on input "تلقي عقد عمل في الخارج" at bounding box center [1002, 197] width 20 height 20
radio input "true"
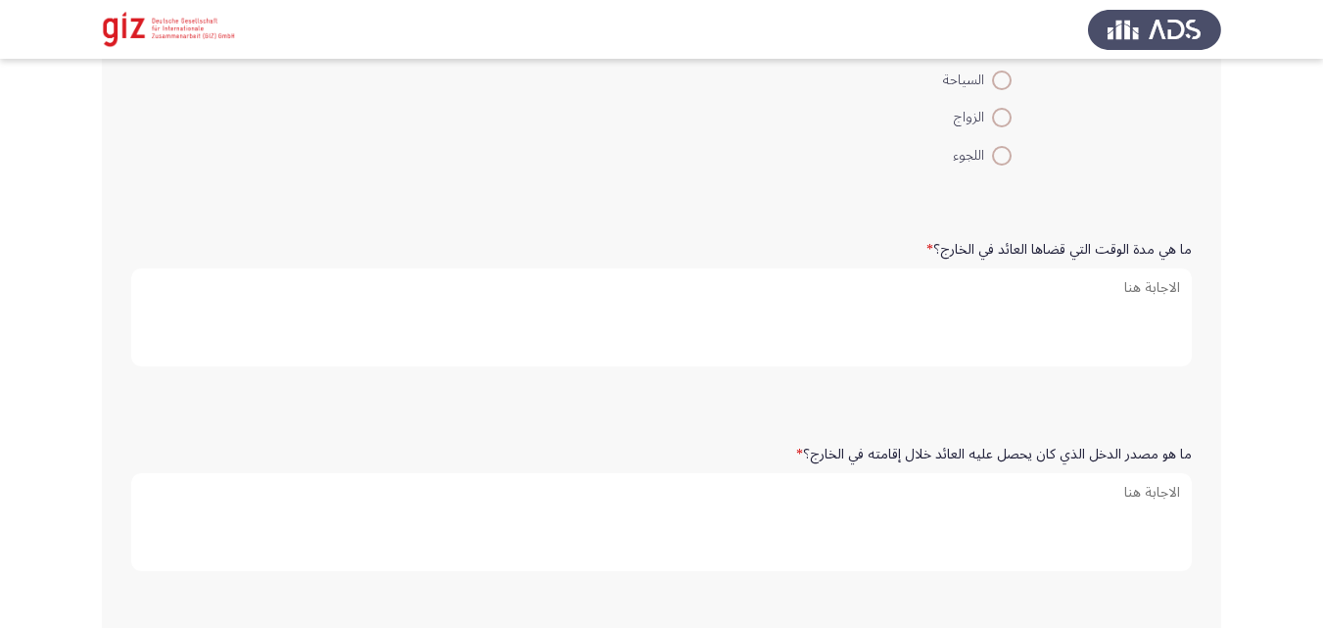
scroll to position [513, 0]
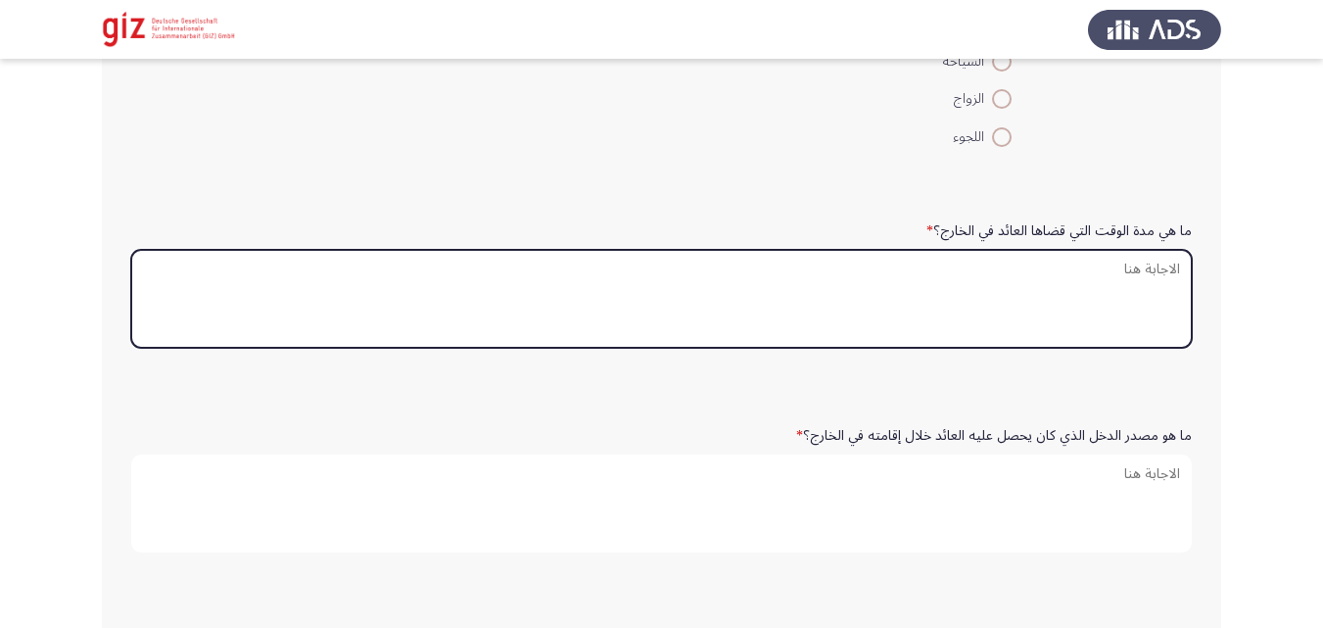
click at [861, 311] on textarea "ما هي مدة الوقت التي قضاها العائد في الخارج؟ *" at bounding box center [661, 299] width 1061 height 98
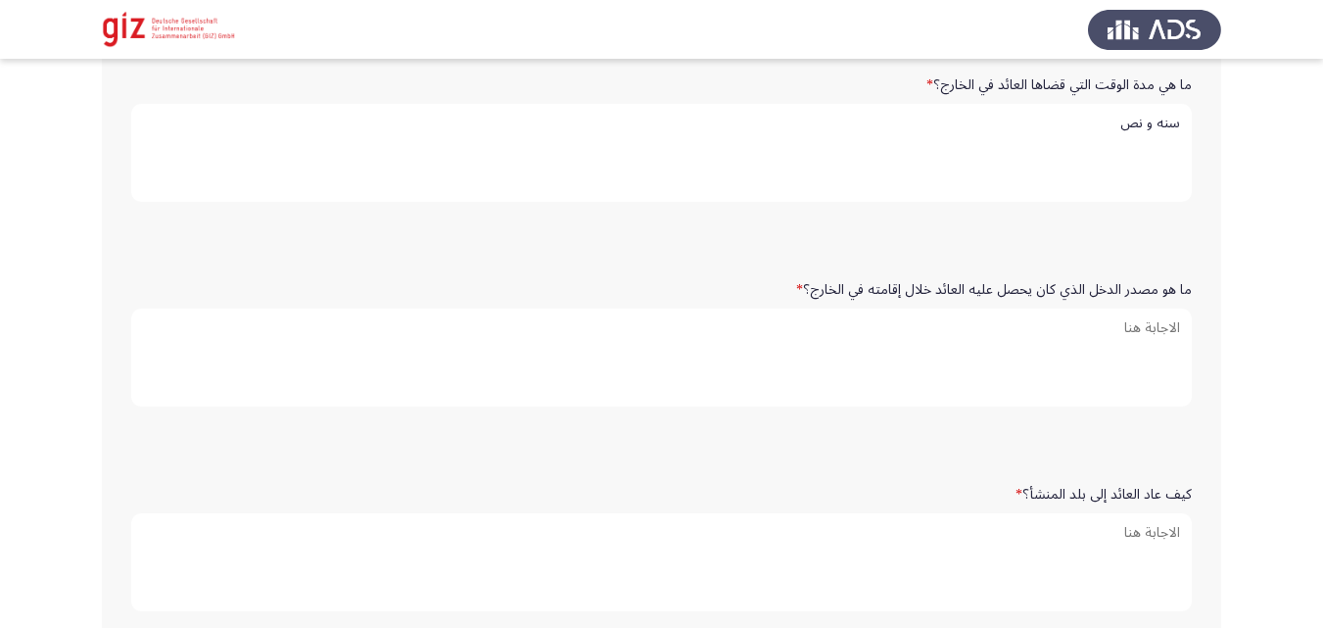
scroll to position [719, 0]
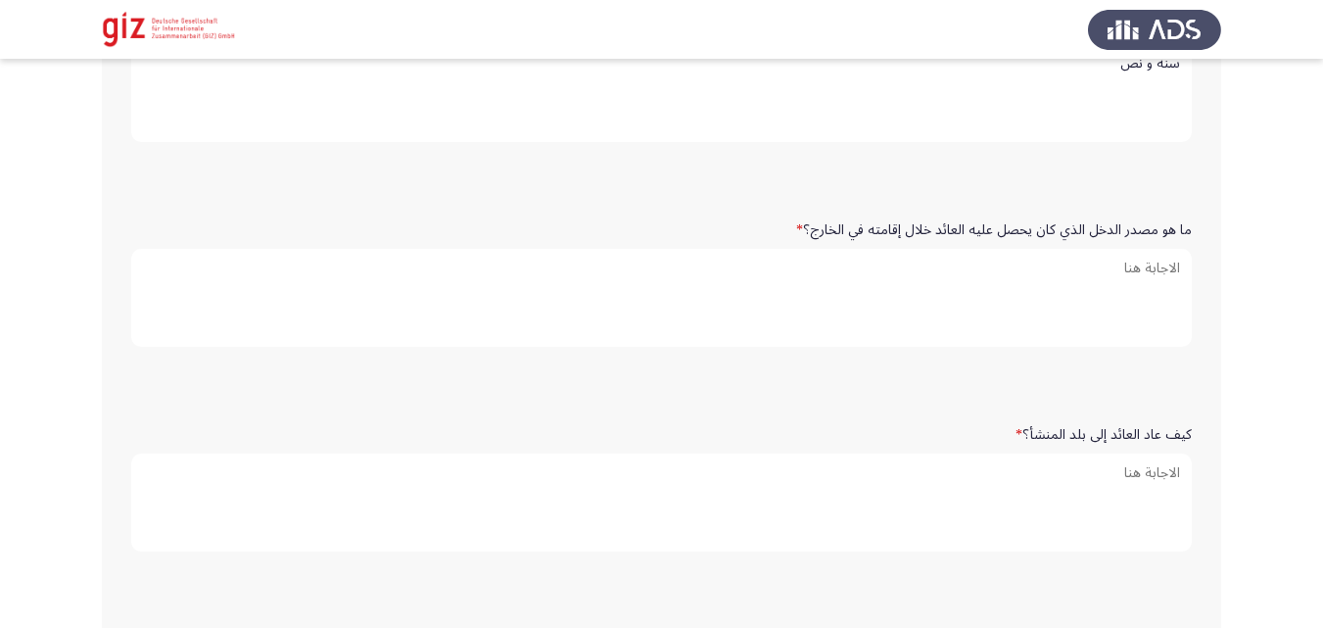
type textarea "سنه و نص"
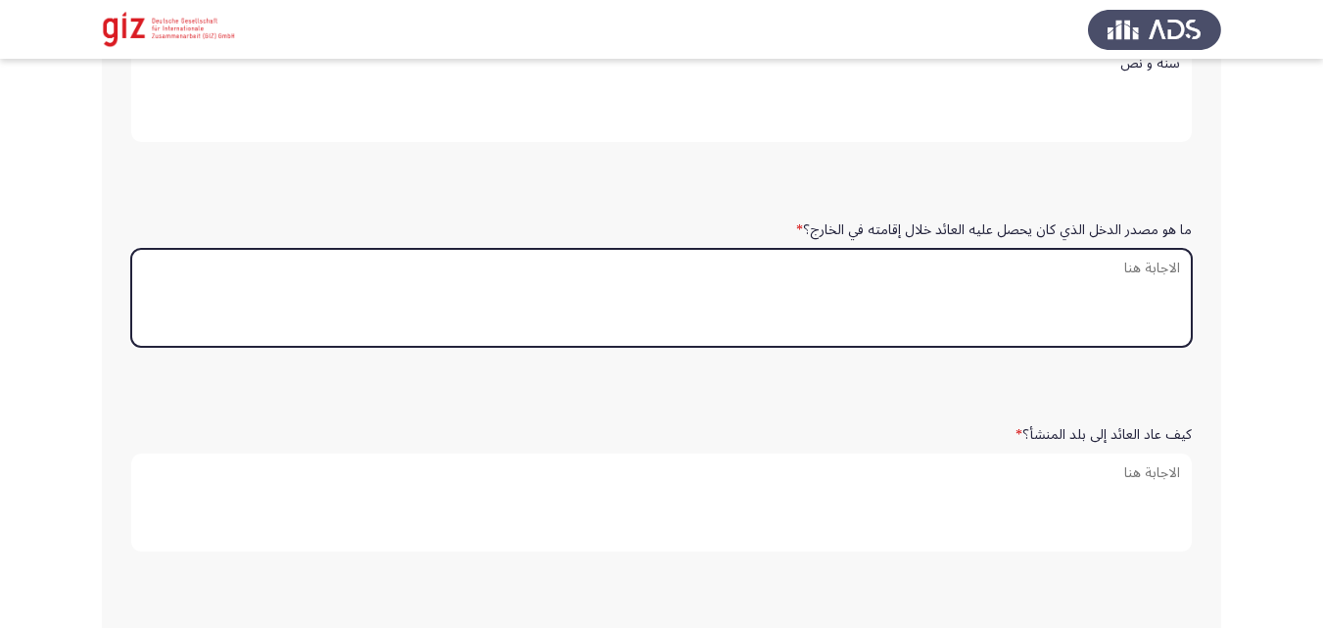
click at [979, 278] on textarea "ما هو مصدر الدخل الذي كان يحصل عليه العائد خلال إقامته في الخارج؟ *" at bounding box center [661, 298] width 1061 height 98
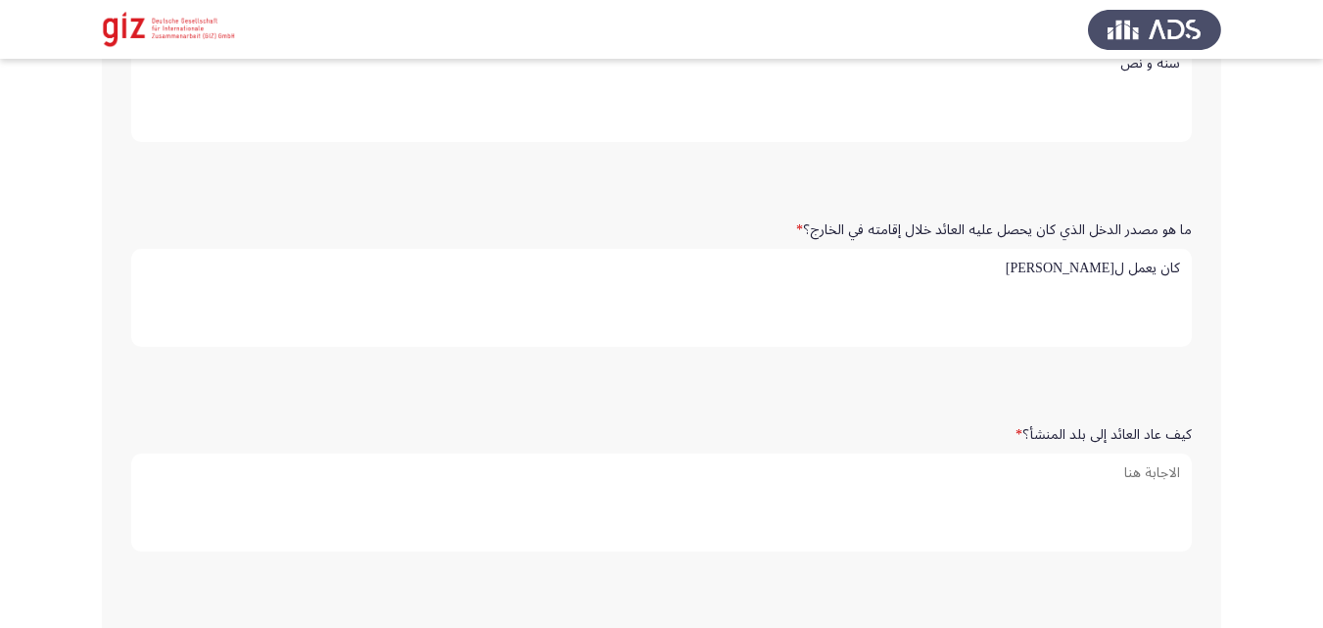
type textarea "كان يعمل لصالح كفيل"
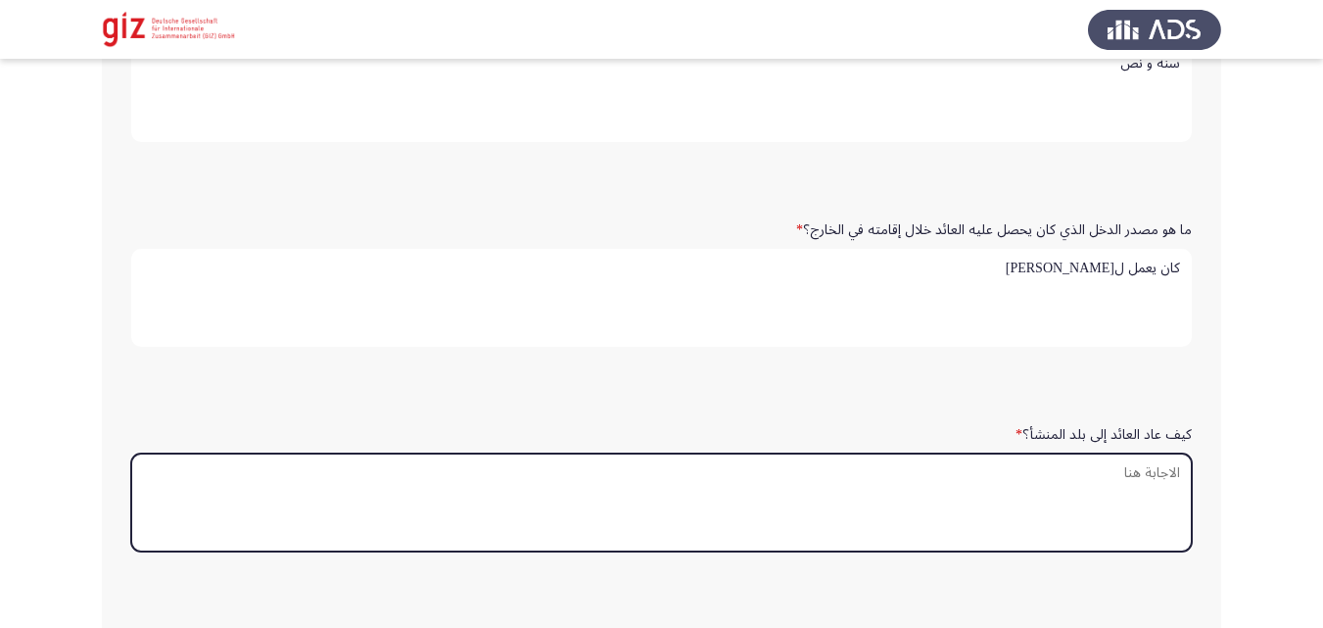
click at [1078, 471] on textarea "كيف عاد العائد إلى بلد المنشأ؟ *" at bounding box center [661, 503] width 1061 height 98
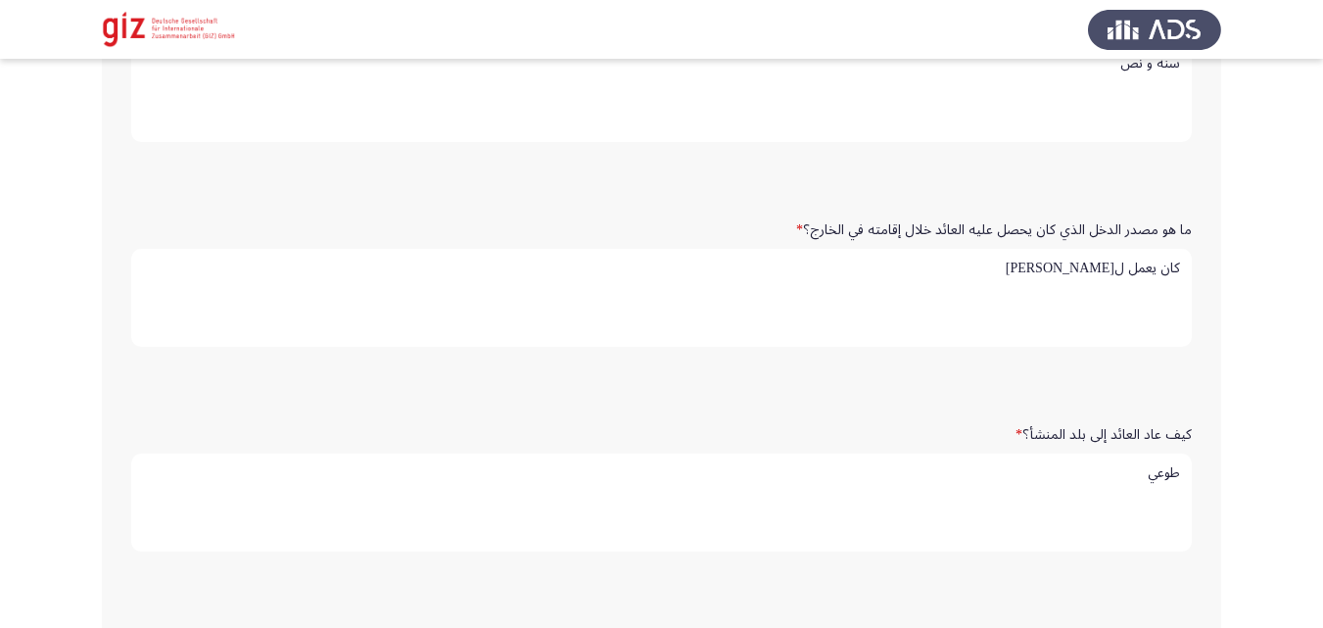
type textarea "طوعي"
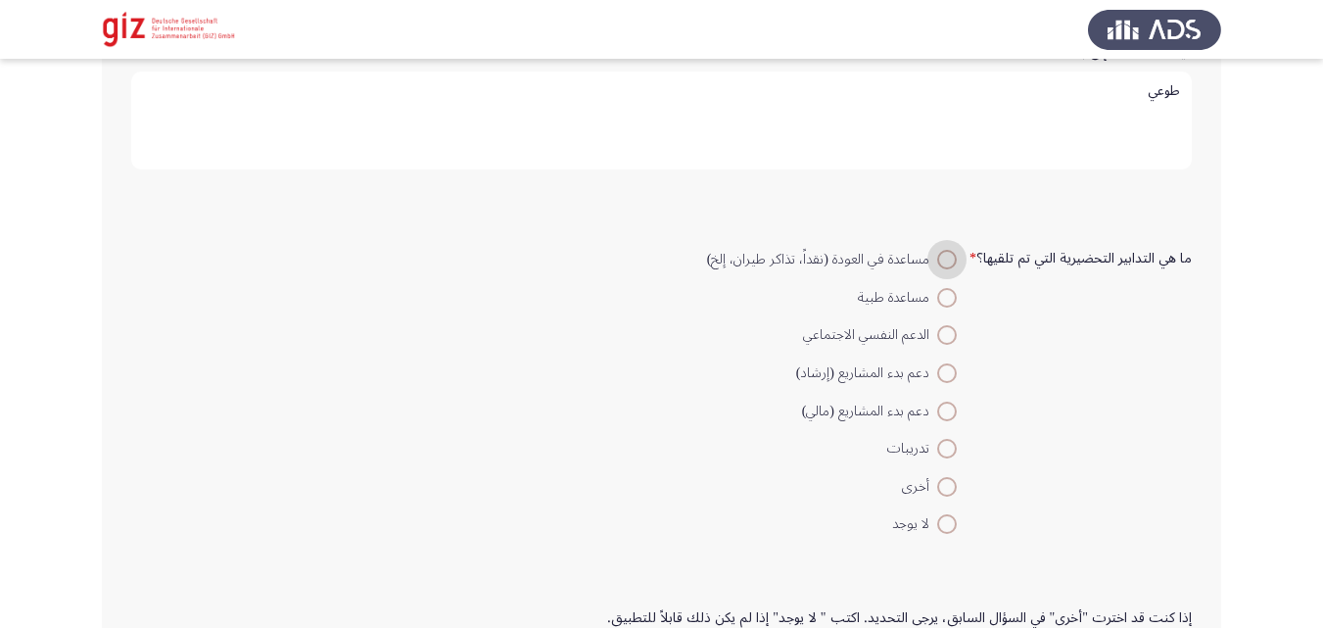
scroll to position [1287, 0]
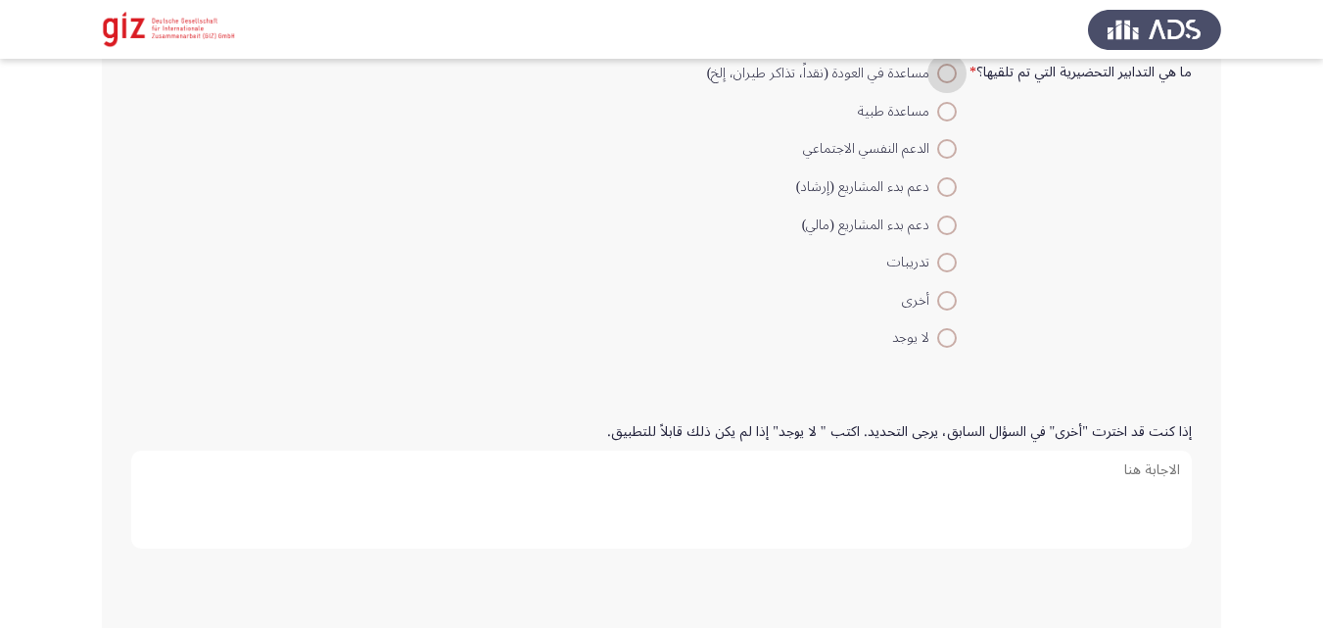
click at [944, 356] on mat-radio-button "لا يوجد" at bounding box center [831, 337] width 275 height 38
click at [930, 326] on span "لا يوجد" at bounding box center [914, 338] width 45 height 24
click at [937, 328] on input "لا يوجد" at bounding box center [947, 338] width 20 height 20
radio input "true"
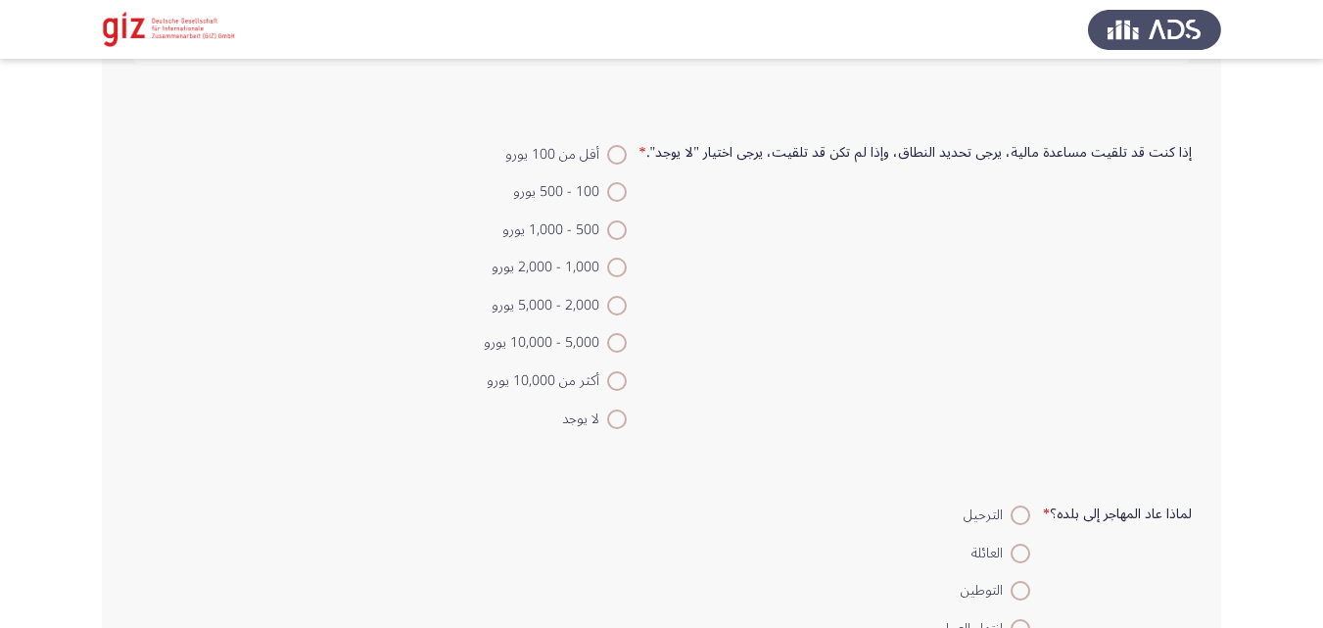
scroll to position [1863, 0]
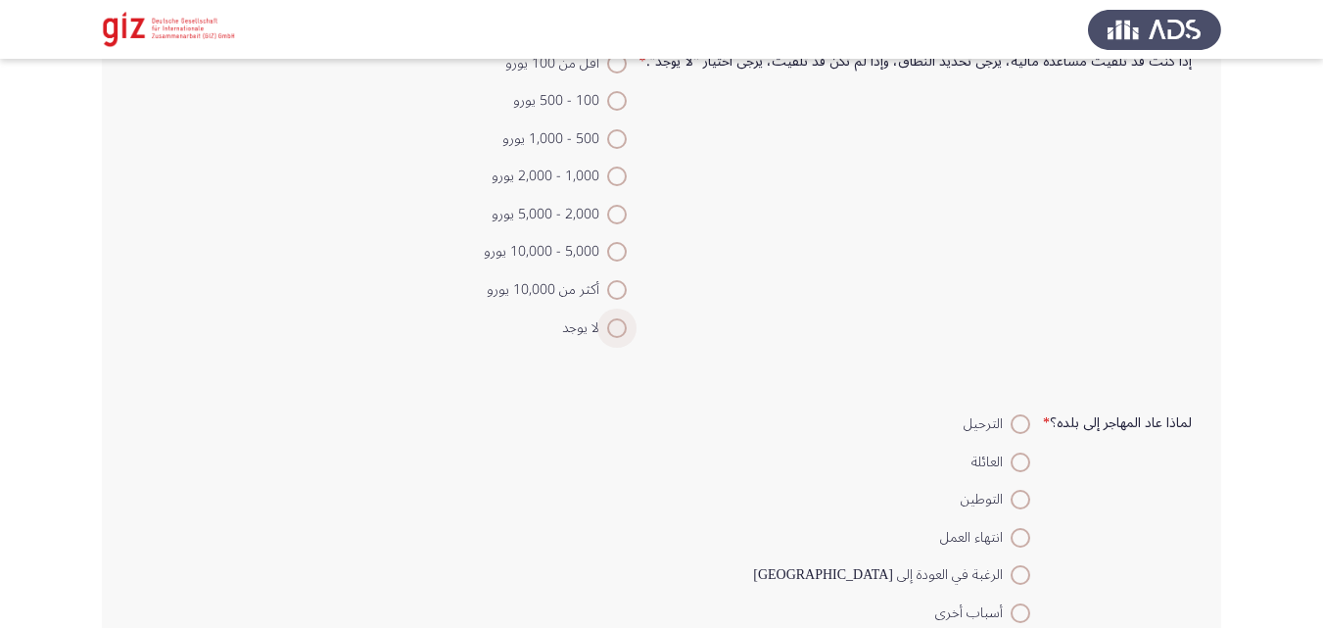
click at [624, 318] on span at bounding box center [617, 328] width 20 height 20
click at [624, 318] on input "لا يوجد" at bounding box center [617, 328] width 20 height 20
radio input "true"
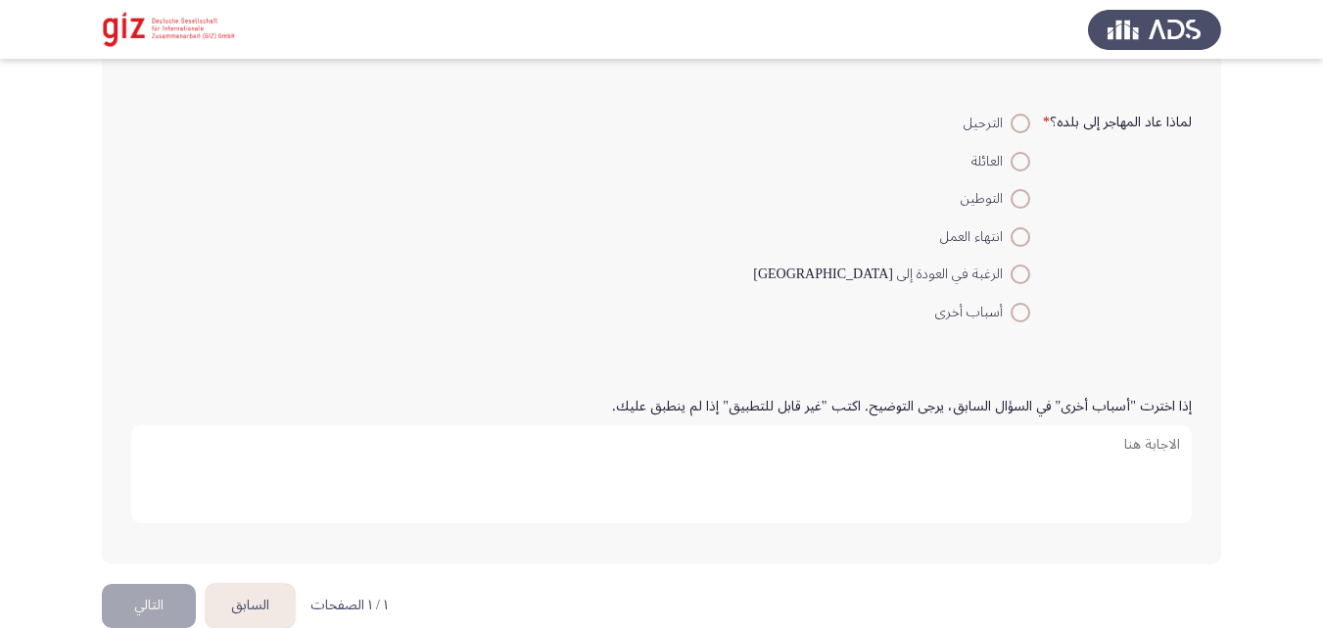
scroll to position [2198, 0]
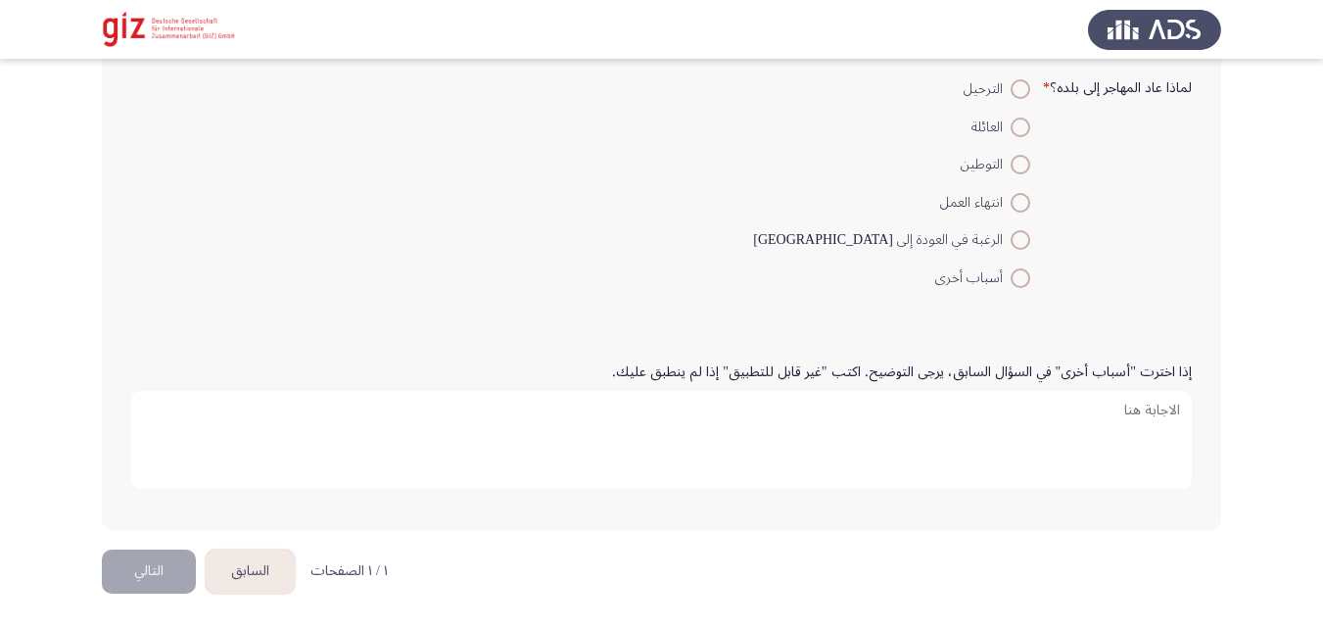
click at [1021, 238] on span at bounding box center [1021, 240] width 20 height 20
click at [1021, 238] on input "الرغبة في العودة إلى [GEOGRAPHIC_DATA]" at bounding box center [1021, 240] width 20 height 20
radio input "true"
click at [160, 569] on button "التالي" at bounding box center [149, 572] width 94 height 44
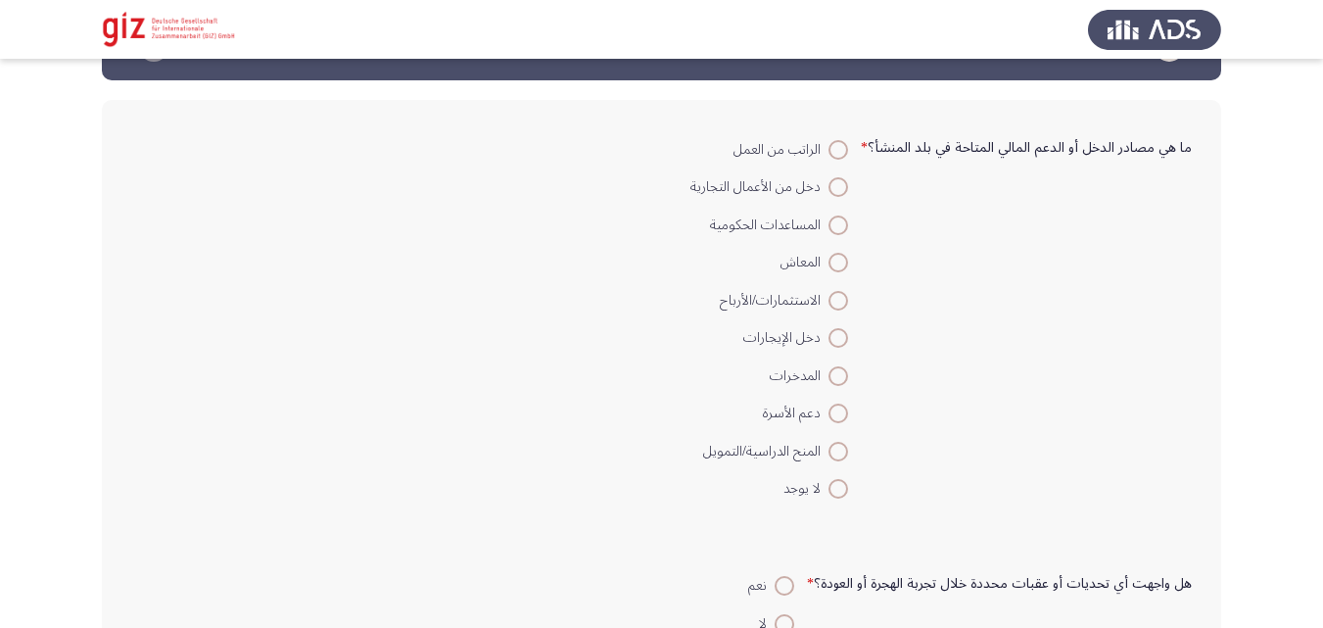
scroll to position [72, 0]
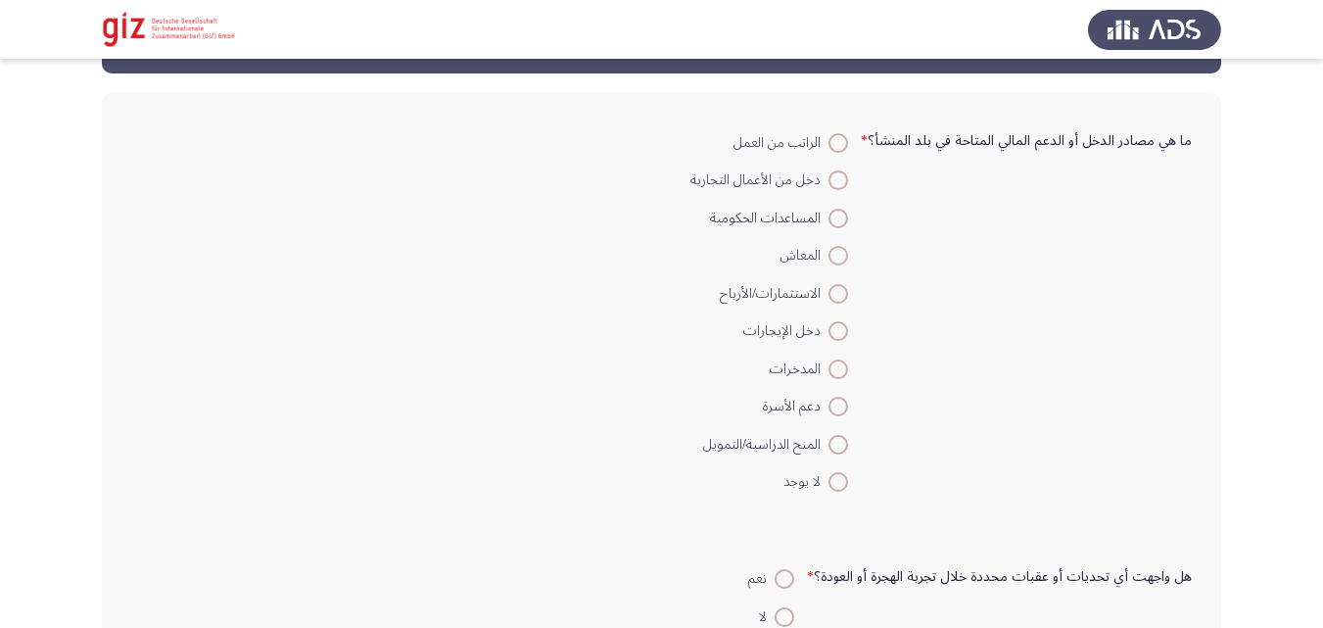
click at [845, 479] on span at bounding box center [839, 482] width 20 height 20
click at [845, 479] on input "لا يوجد" at bounding box center [839, 482] width 20 height 20
radio input "true"
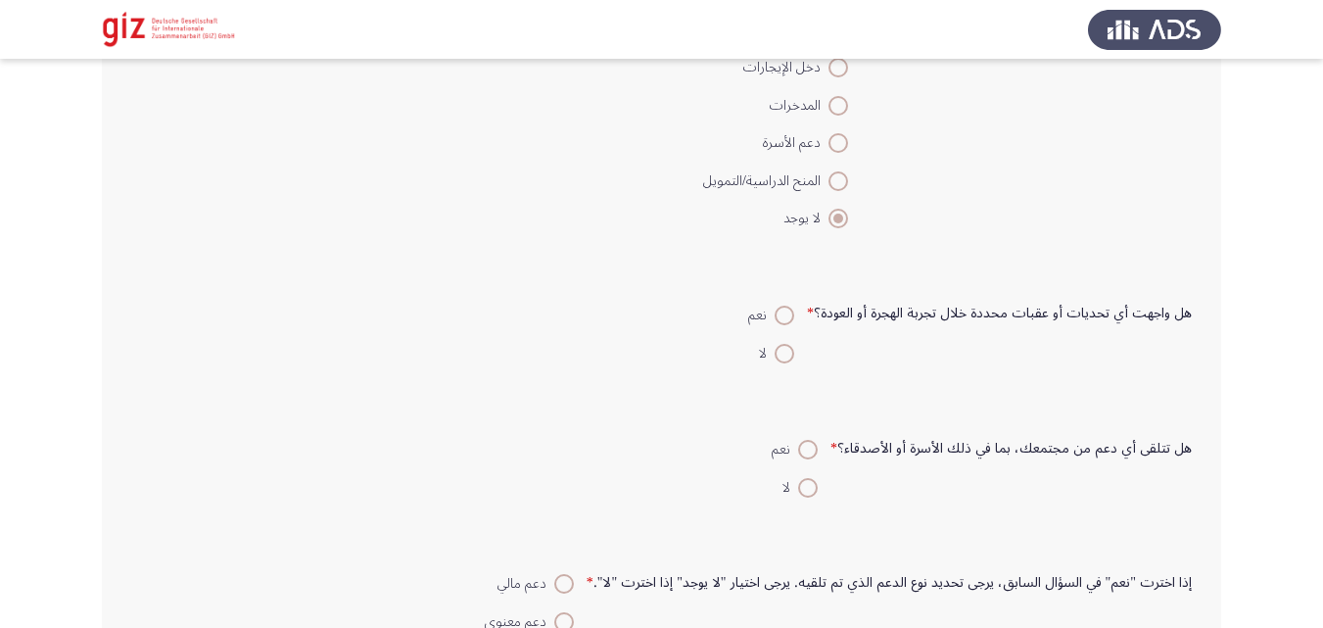
scroll to position [336, 0]
click at [792, 319] on span at bounding box center [785, 315] width 20 height 20
click at [792, 319] on input "نعم" at bounding box center [785, 315] width 20 height 20
radio input "true"
click at [792, 343] on span at bounding box center [785, 353] width 20 height 20
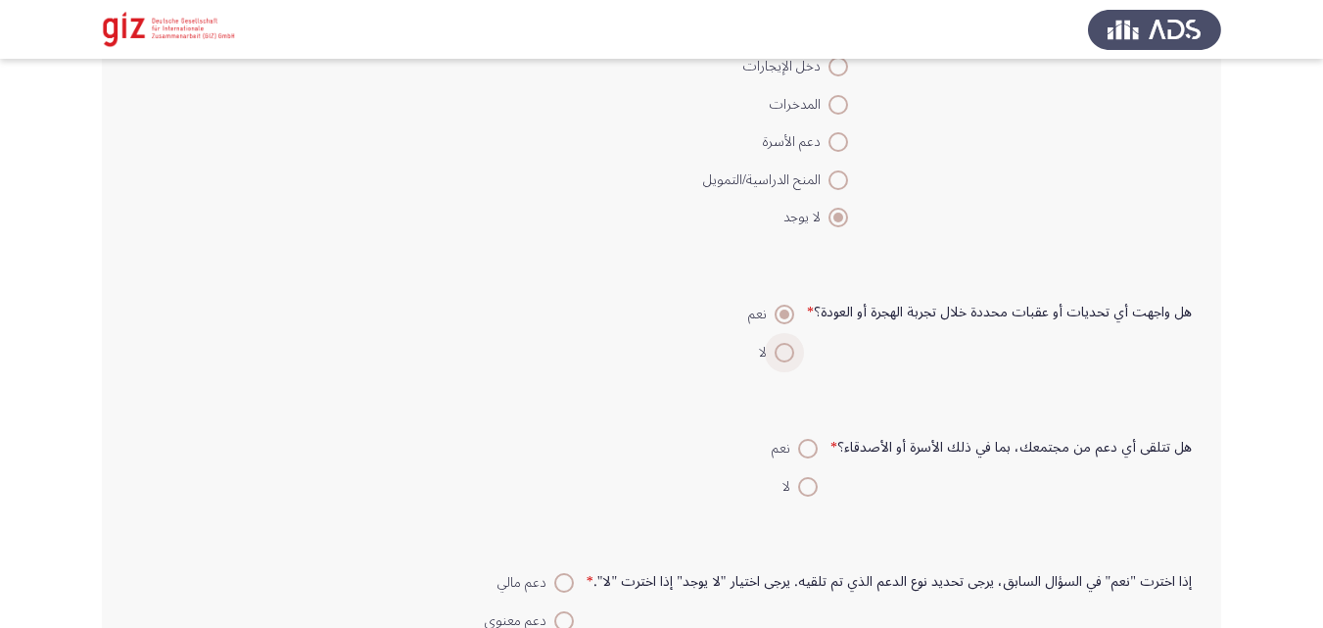
click at [792, 343] on input "لا" at bounding box center [785, 353] width 20 height 20
radio input "true"
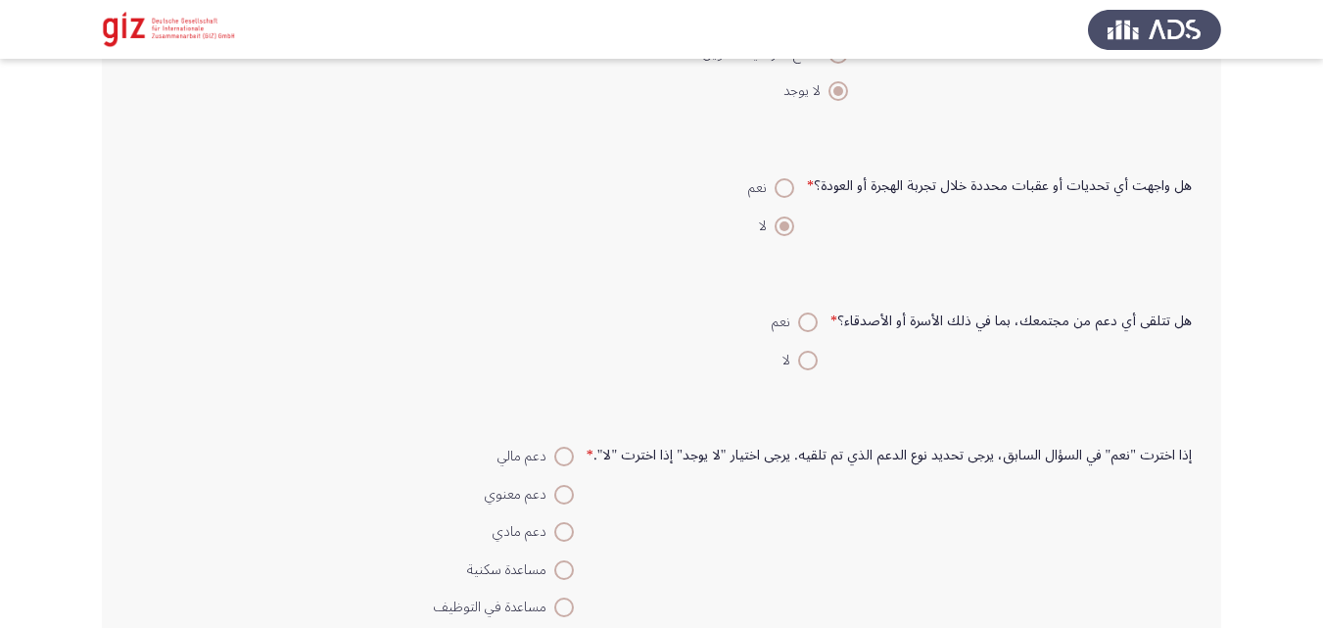
scroll to position [463, 0]
click at [815, 360] on span at bounding box center [808, 360] width 20 height 20
click at [815, 360] on input "لا" at bounding box center [808, 360] width 20 height 20
radio input "true"
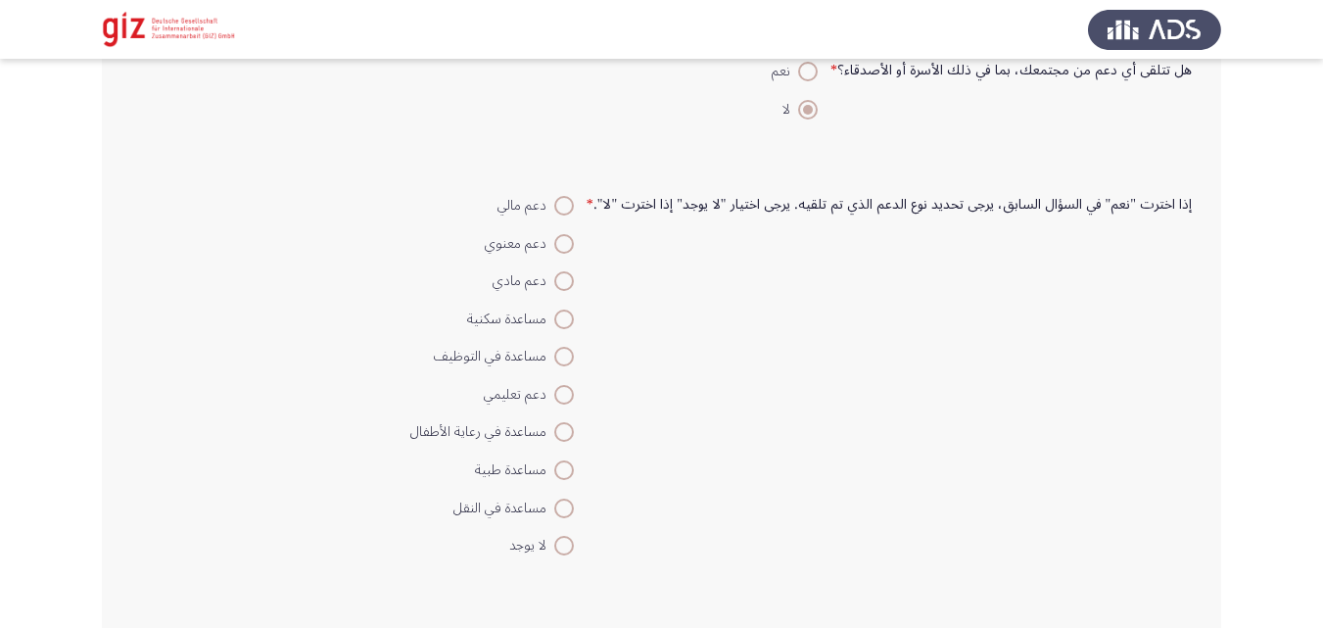
scroll to position [715, 0]
click at [574, 533] on label "لا يوجد" at bounding box center [492, 544] width 164 height 24
click at [574, 534] on input "لا يوجد" at bounding box center [564, 544] width 20 height 20
radio input "true"
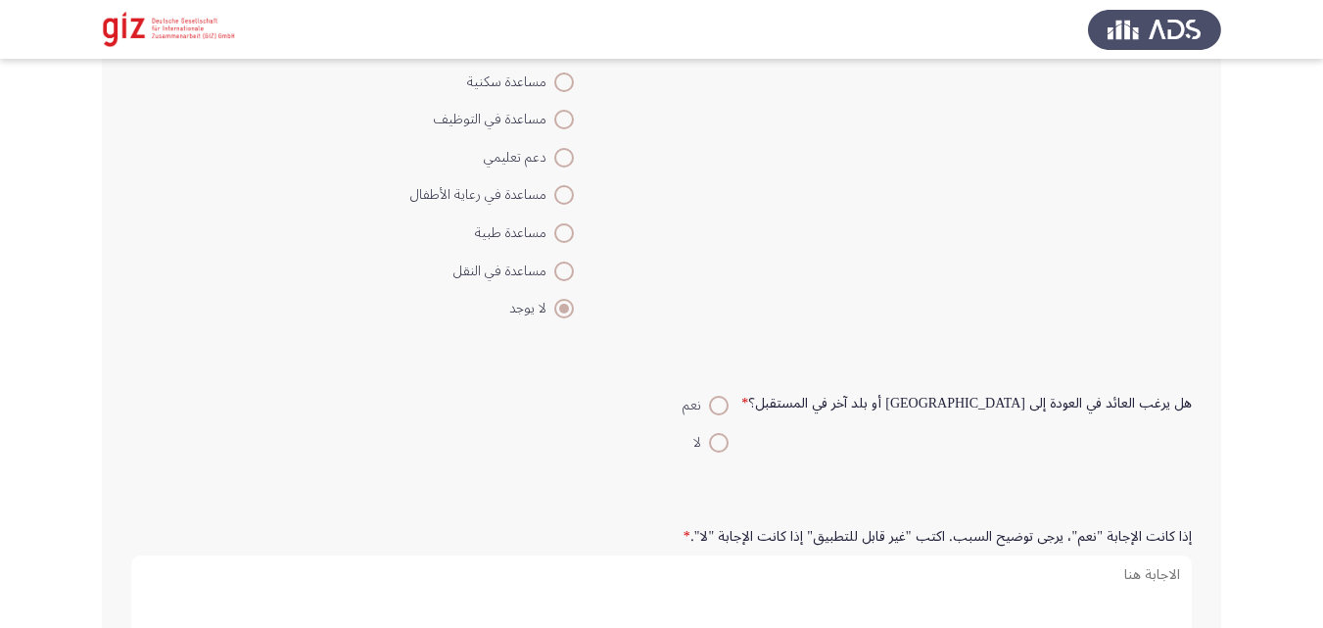
scroll to position [1027, 0]
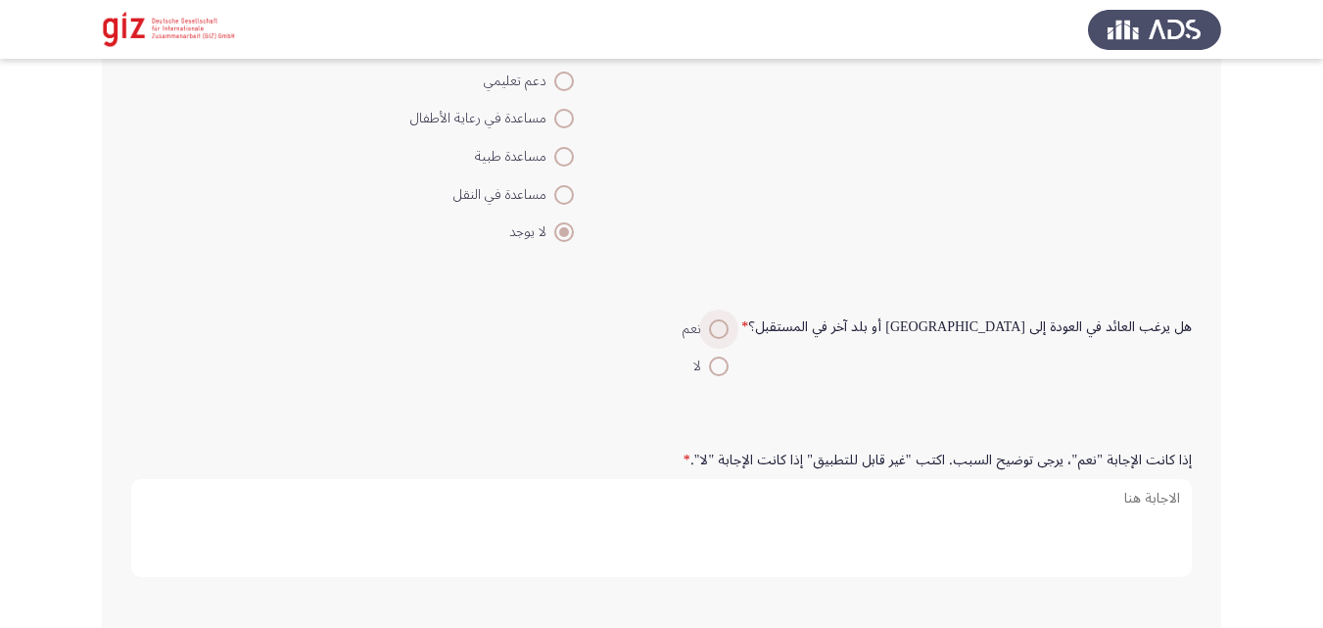
click at [729, 322] on span at bounding box center [719, 329] width 20 height 20
click at [729, 322] on input "نعم" at bounding box center [719, 329] width 20 height 20
radio input "true"
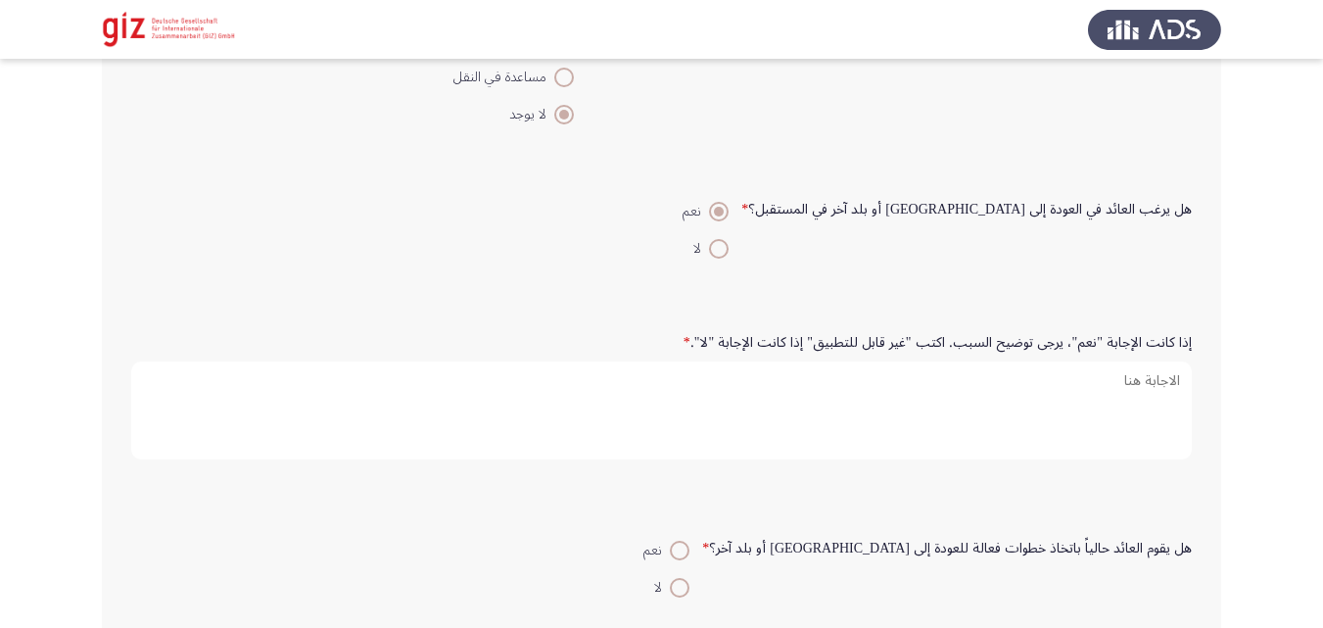
scroll to position [1154, 0]
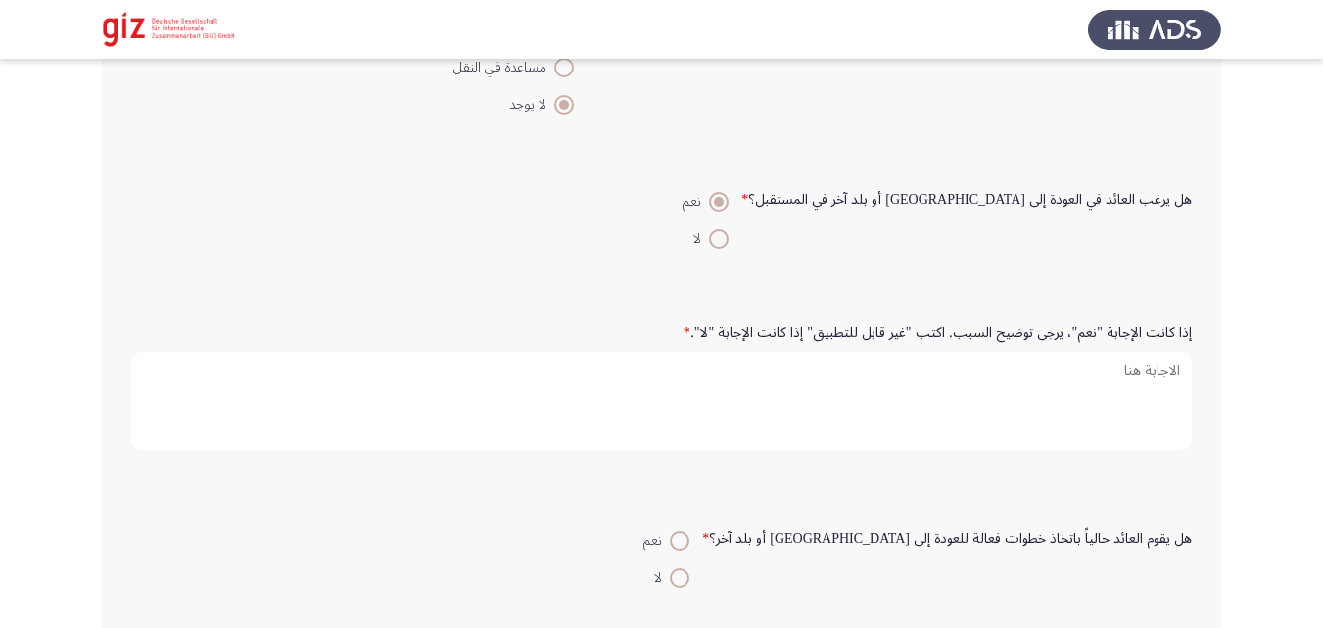
drag, startPoint x: 936, startPoint y: 463, endPoint x: 936, endPoint y: 435, distance: 28.4
click at [936, 435] on div "إذا كانت الإجابة "نعم"، يرجى توضيح السبب. اكتب "غير قابل للتطبيق" إذا كانت الإج…" at bounding box center [661, 389] width 1080 height 166
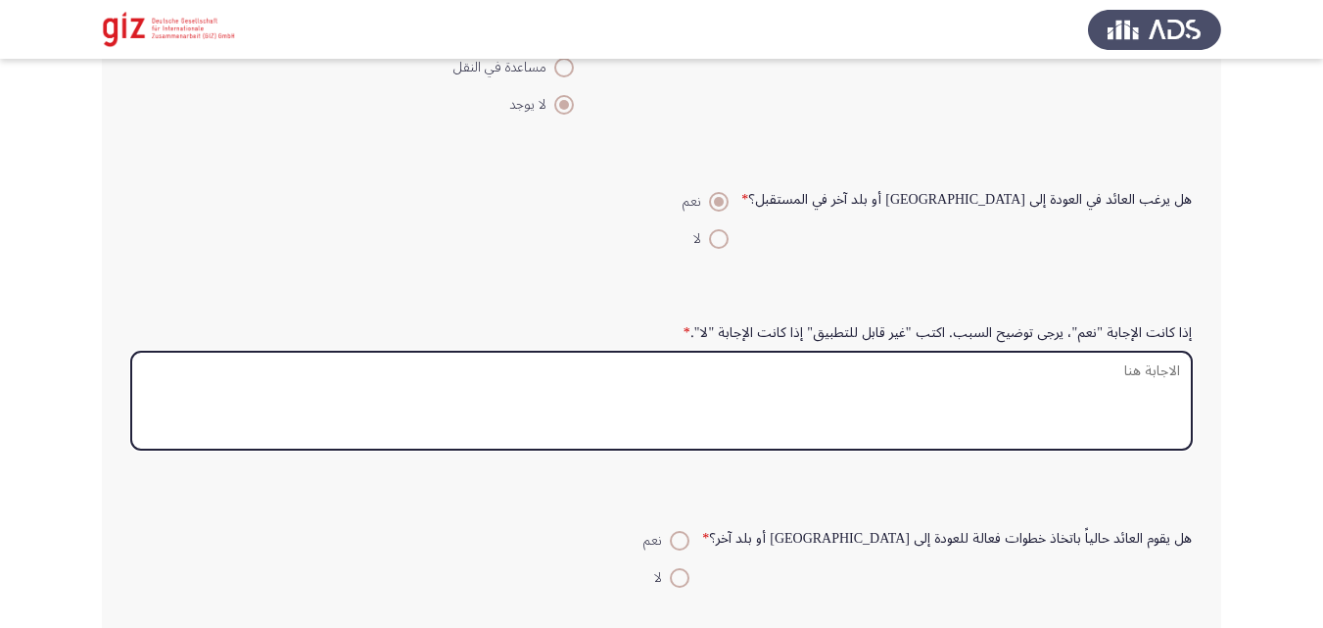
click at [936, 435] on textarea "إذا كانت الإجابة "نعم"، يرجى توضيح السبب. اكتب "غير قابل للتطبيق" إذا كانت الإج…" at bounding box center [661, 401] width 1061 height 98
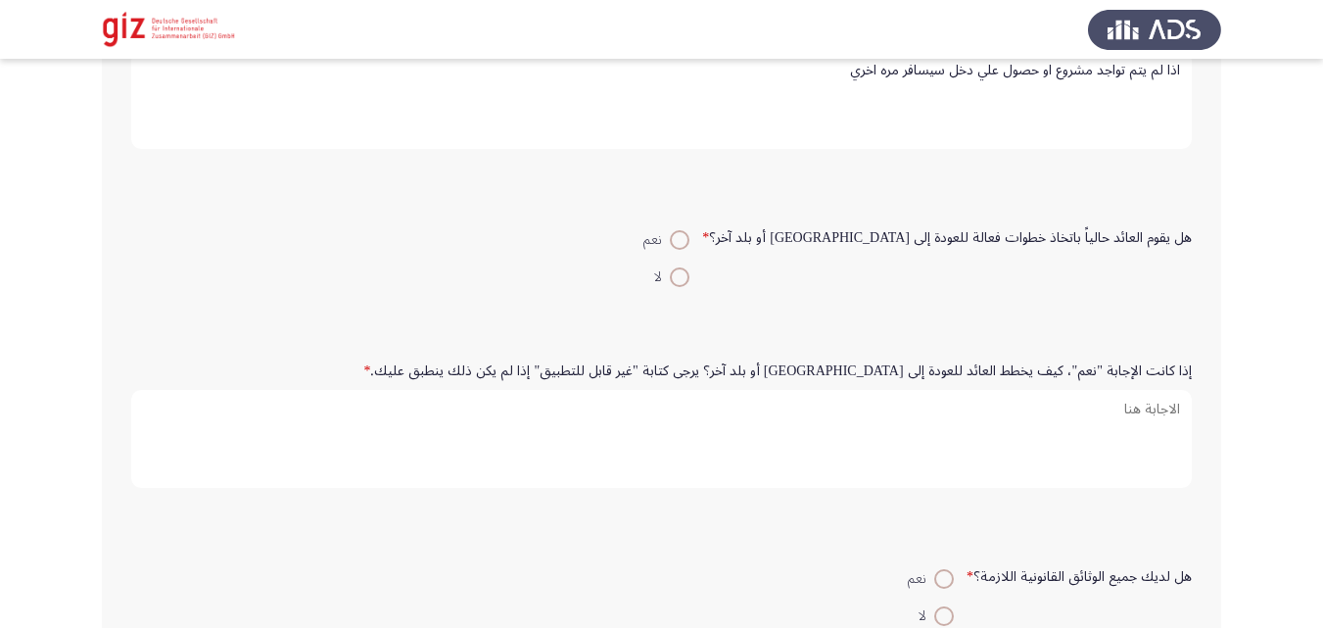
scroll to position [1458, 0]
type textarea "اذا لم يتم تواجد مشروع او حصول علي دخل سيسافر مره اخري"
click at [690, 227] on span at bounding box center [680, 237] width 20 height 20
click at [690, 227] on input "نعم" at bounding box center [680, 237] width 20 height 20
radio input "true"
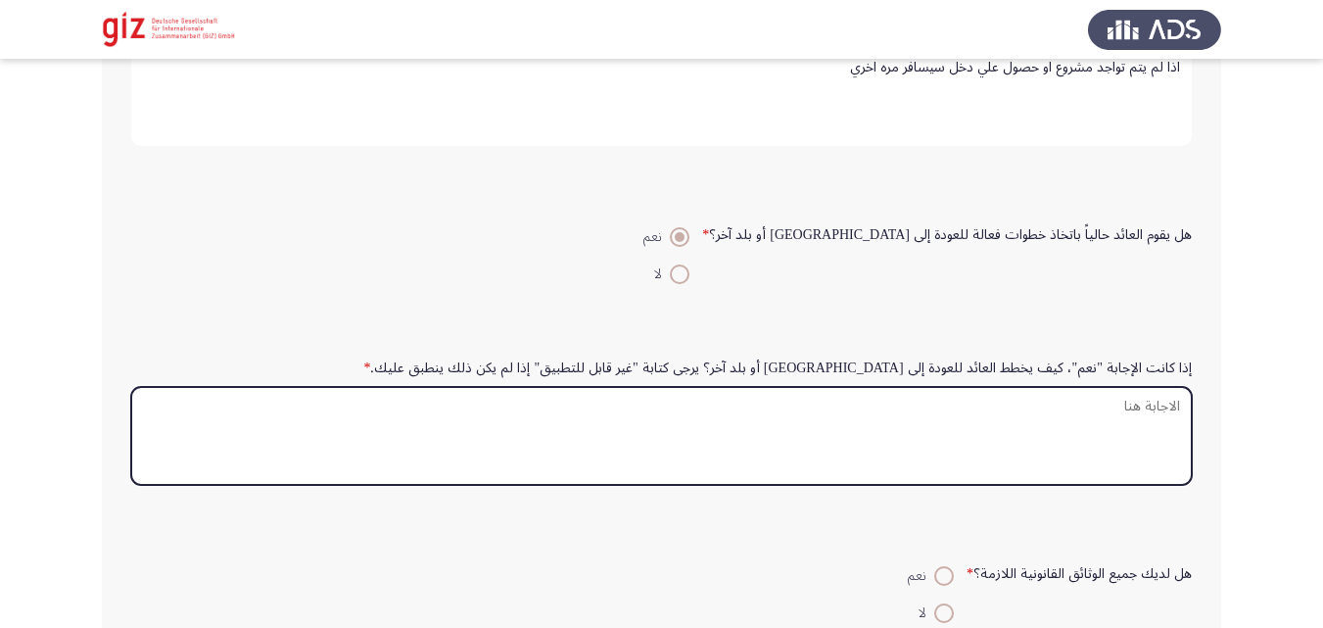
click at [808, 436] on textarea "إذا كانت الإجابة "نعم"، كيف يخطط العائد للعودة إلى [GEOGRAPHIC_DATA] أو بلد آخر…" at bounding box center [661, 436] width 1061 height 98
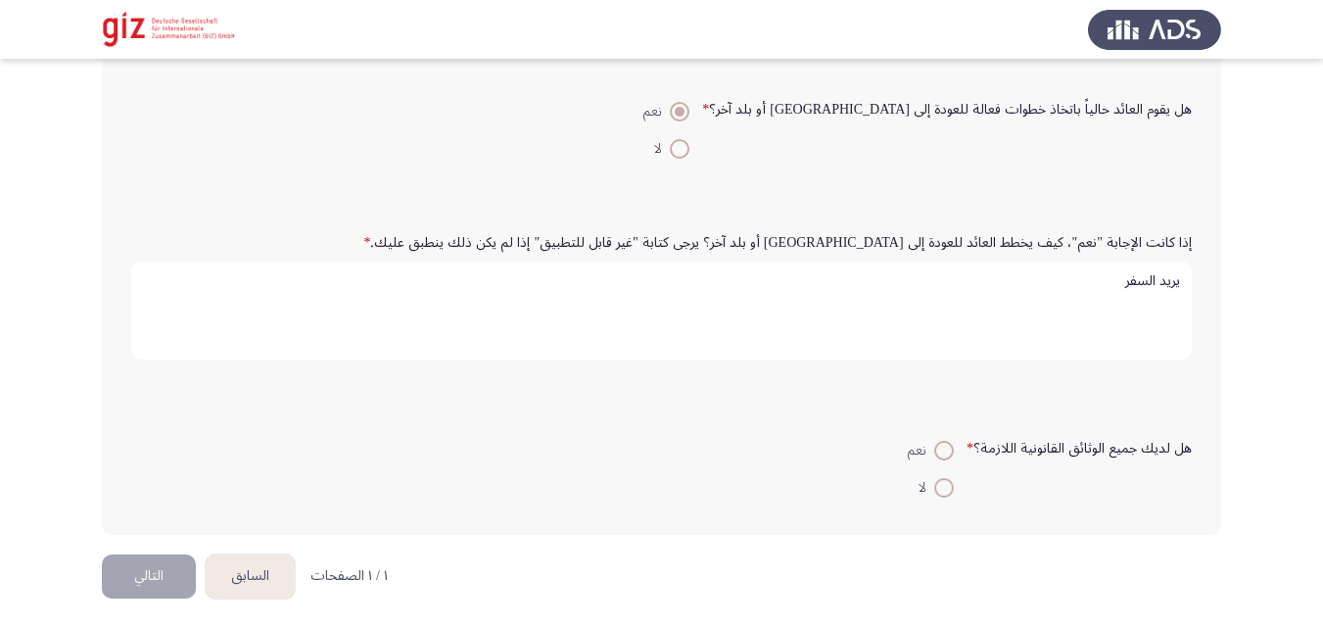
scroll to position [1588, 0]
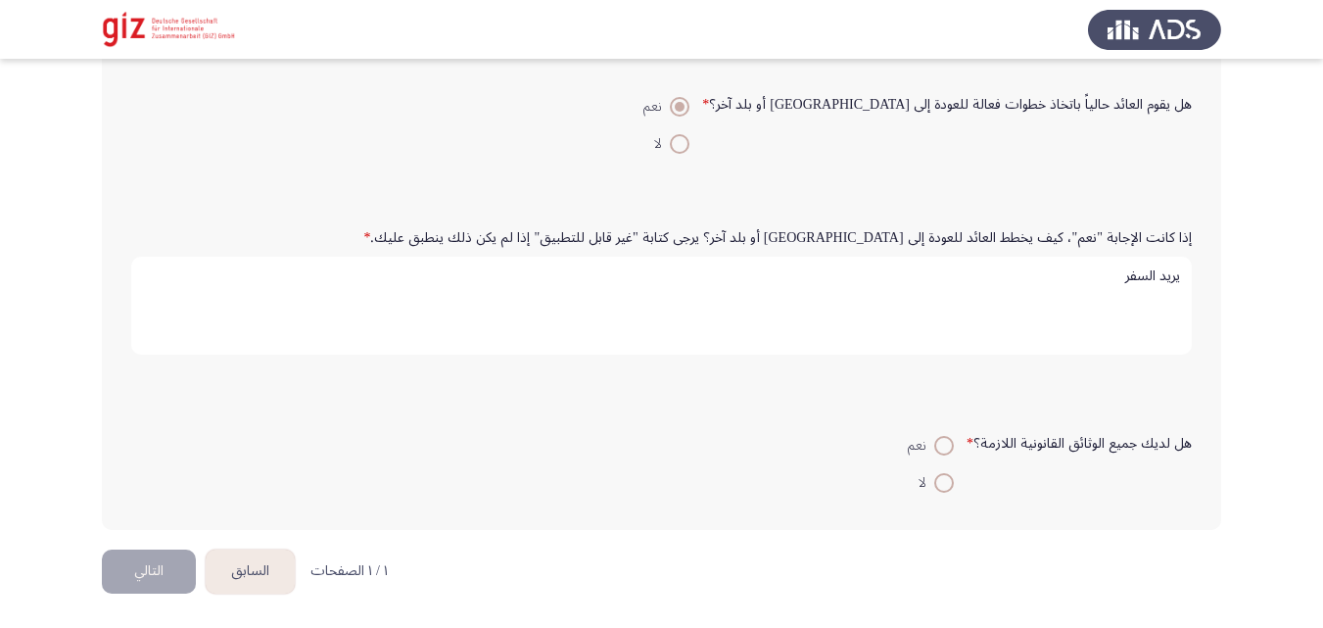
type textarea "يريد السفر"
click at [944, 495] on label "لا" at bounding box center [931, 483] width 46 height 24
click at [944, 493] on input "لا" at bounding box center [944, 483] width 20 height 20
radio input "true"
click at [153, 571] on button "التالي" at bounding box center [149, 572] width 94 height 44
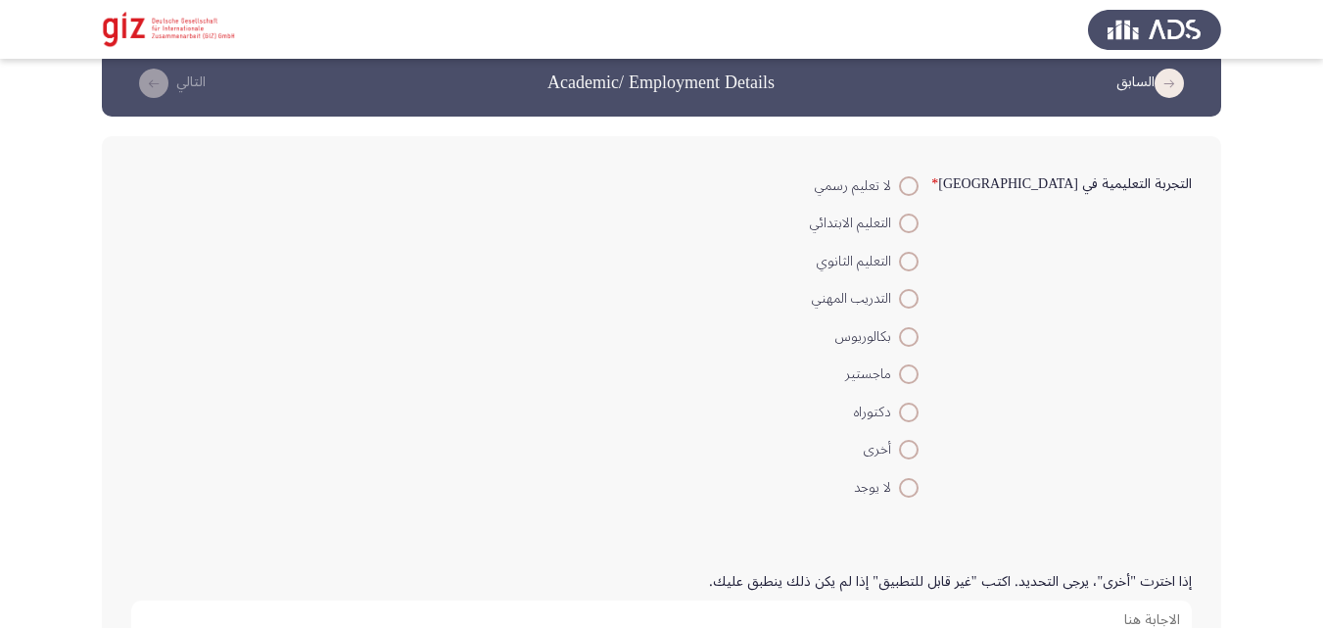
scroll to position [25, 0]
